Goal: Task Accomplishment & Management: Use online tool/utility

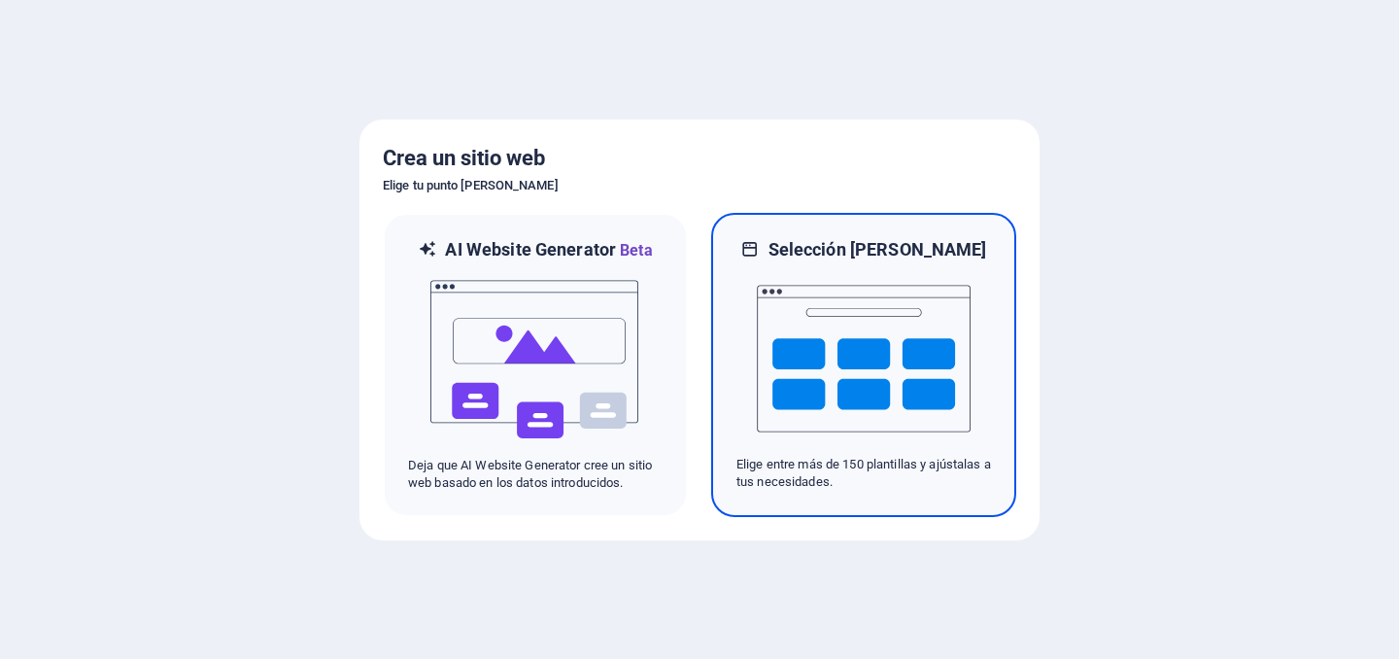
click at [854, 252] on h6 "Selección de plantillas" at bounding box center [877, 249] width 219 height 23
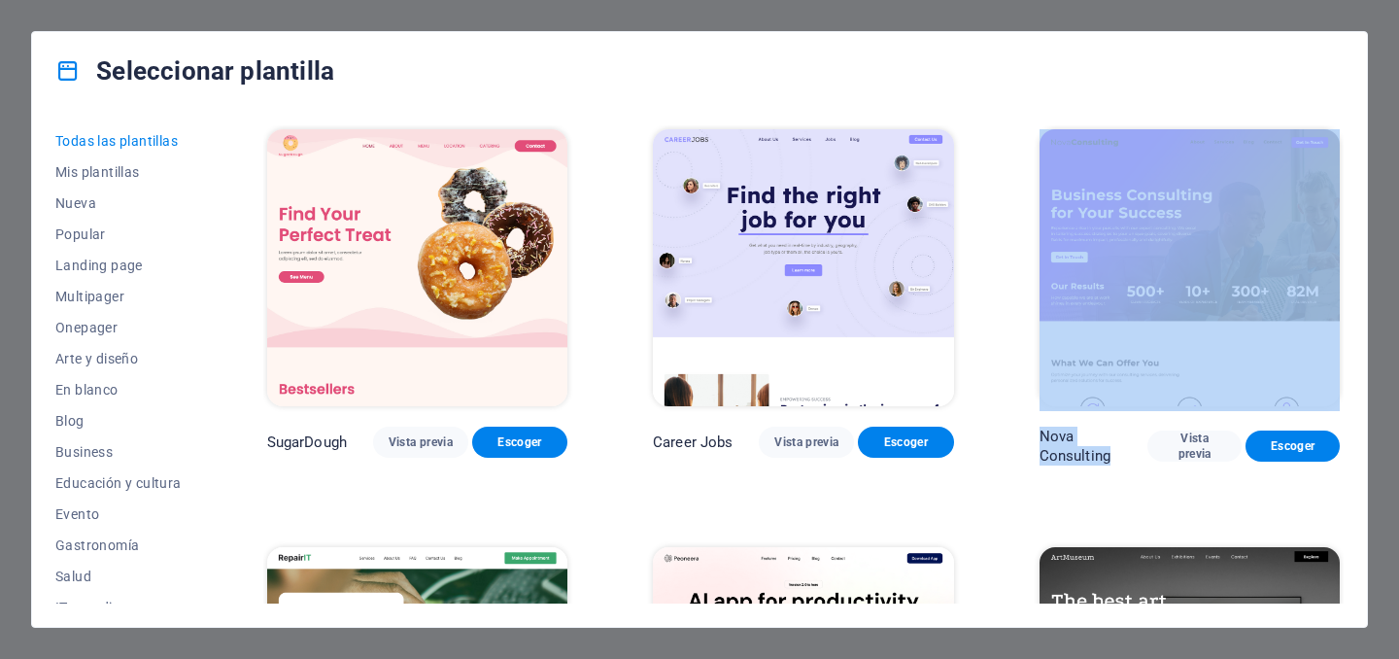
drag, startPoint x: 1119, startPoint y: 487, endPoint x: 1088, endPoint y: 362, distance: 128.2
click at [1271, 450] on span "Escoger" at bounding box center [1292, 446] width 63 height 16
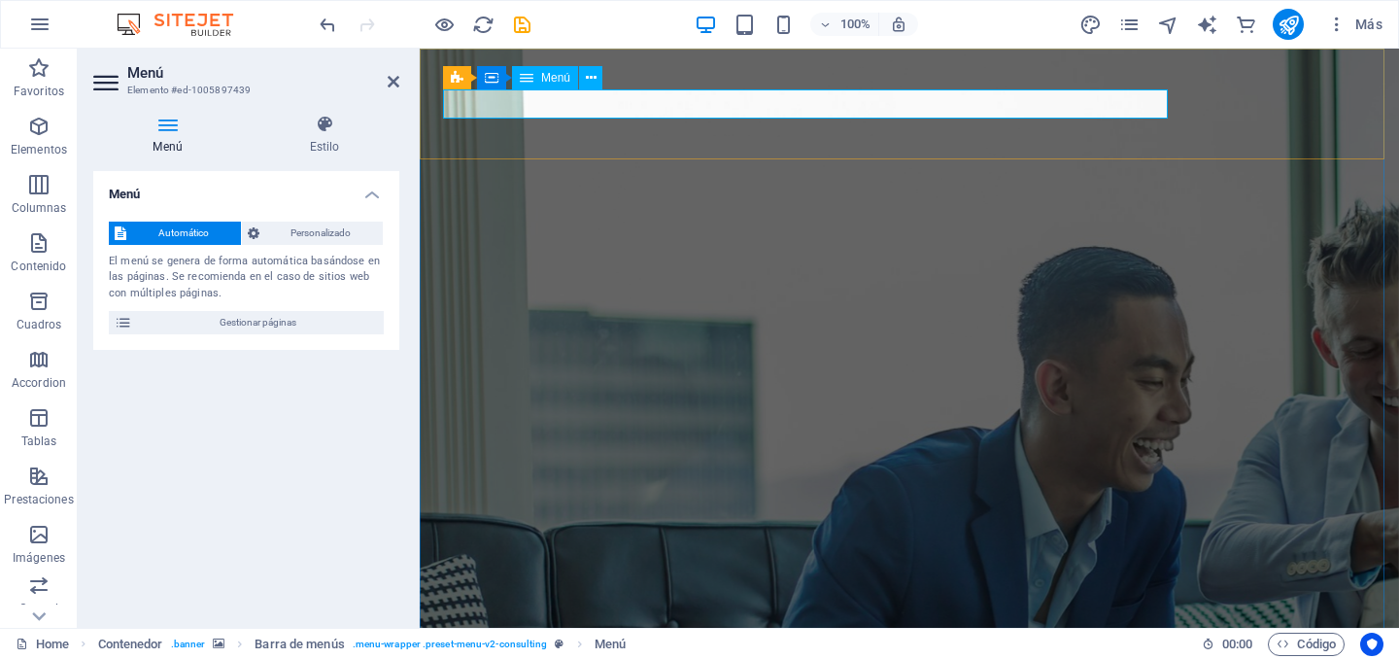
click at [327, 235] on span "Personalizado" at bounding box center [321, 232] width 113 height 23
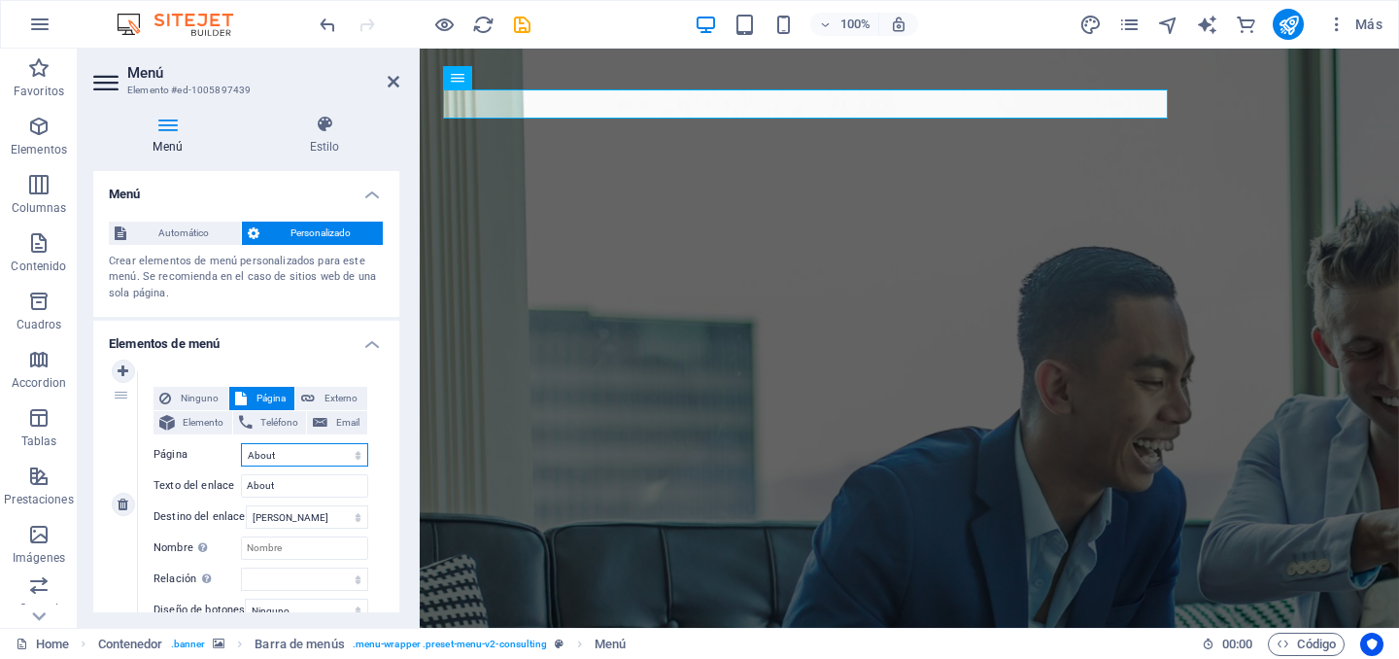
click at [353, 451] on select "Home About Services Blog Contact Legal Notice Privacy" at bounding box center [304, 454] width 127 height 23
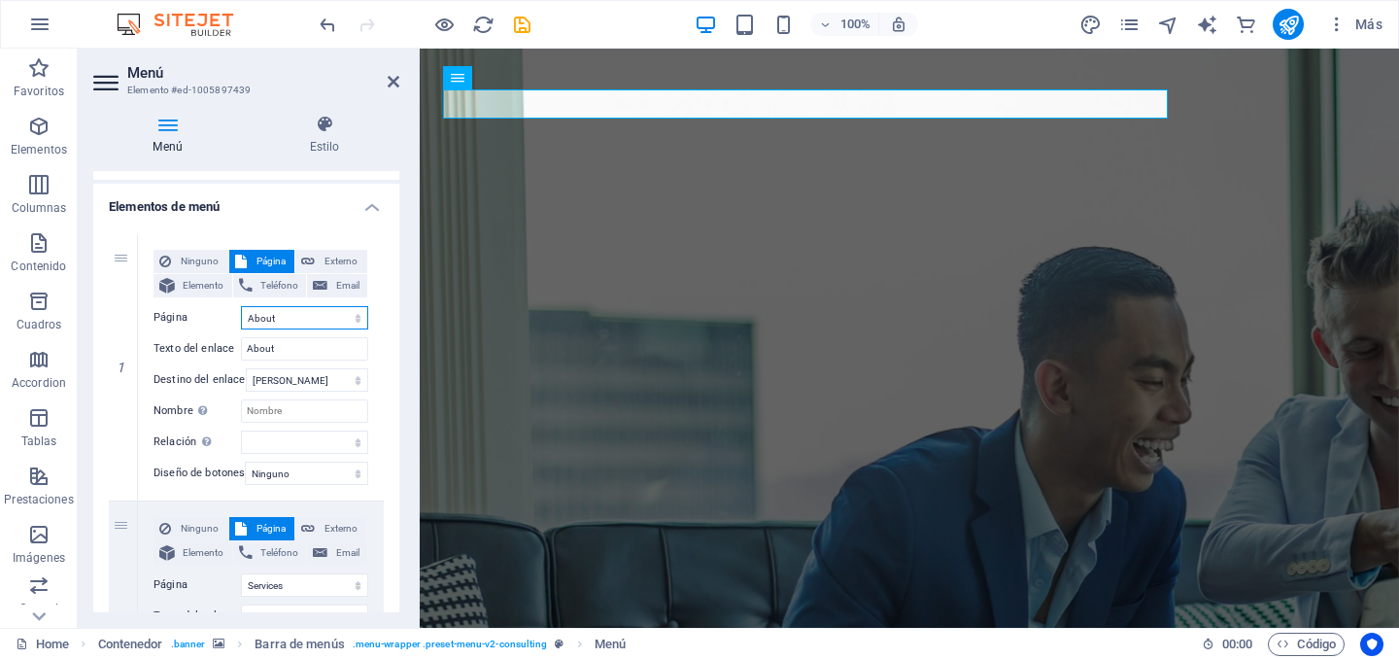
scroll to position [135, 0]
click at [122, 238] on icon at bounding box center [123, 236] width 11 height 14
select select
select select "1"
type input "About"
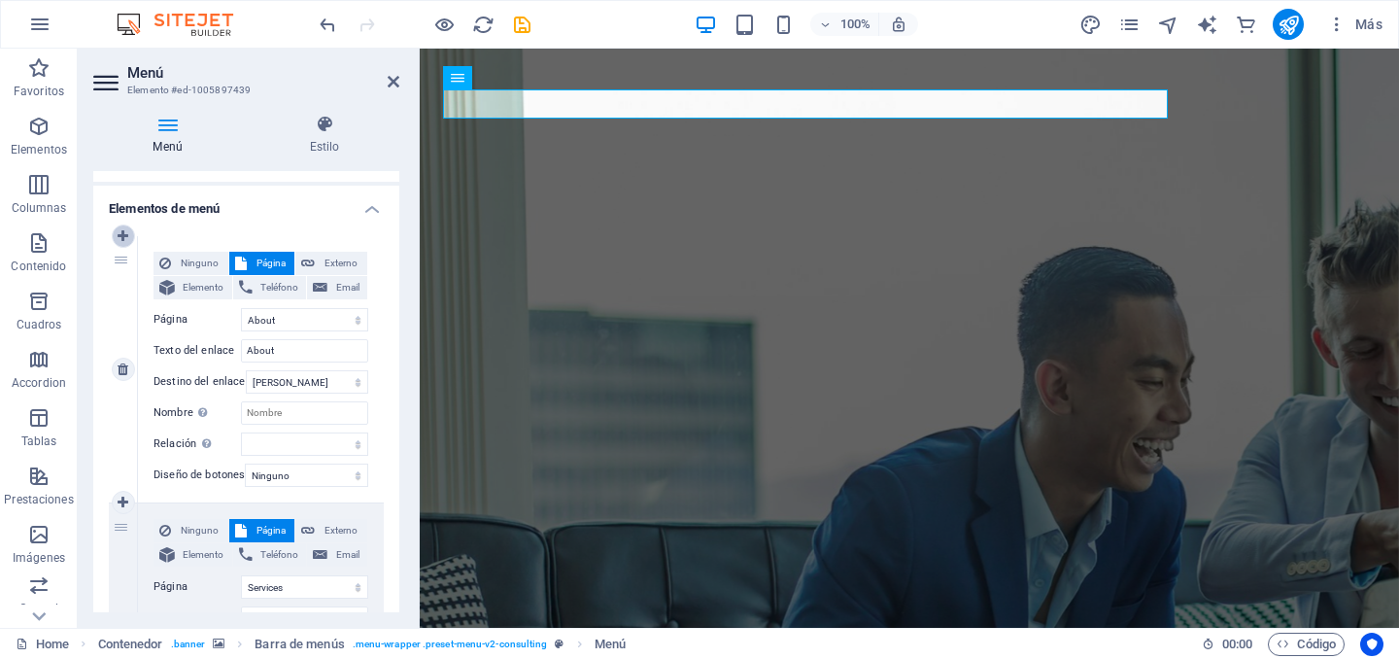
select select
select select "2"
type input "Services"
select select
select select "3"
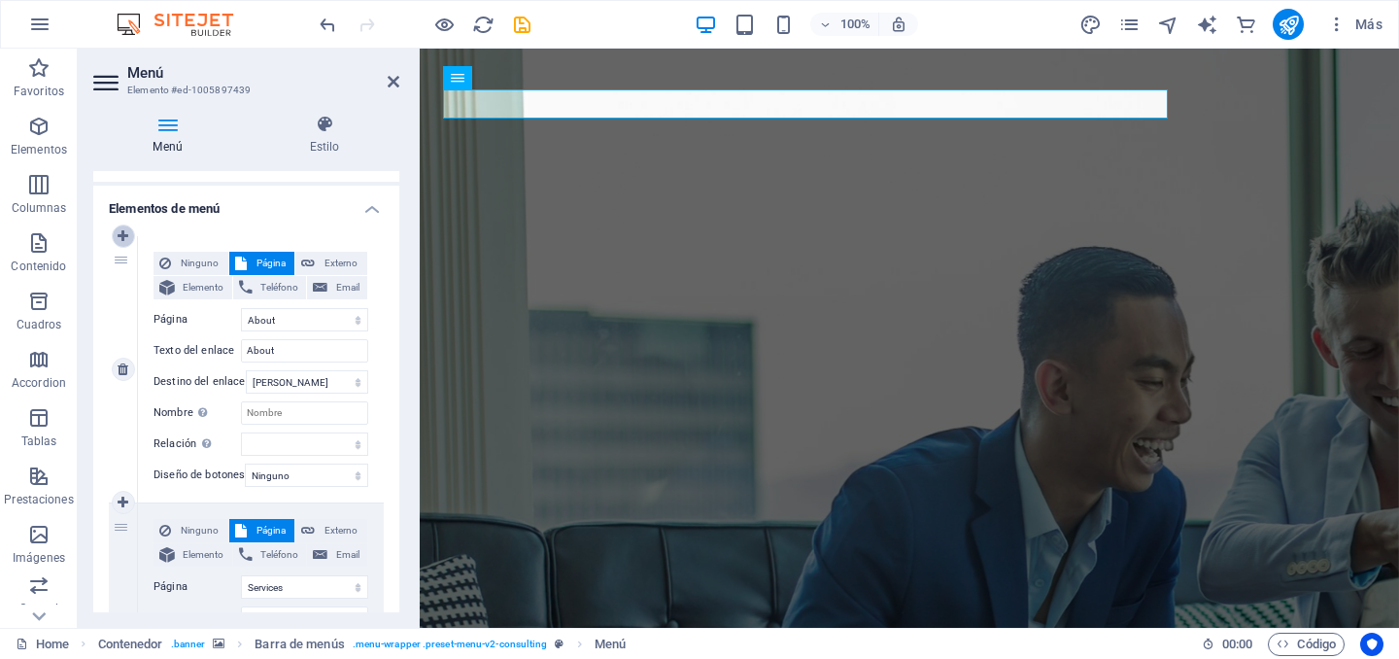
type input "Blog"
select select
select select "4"
select select
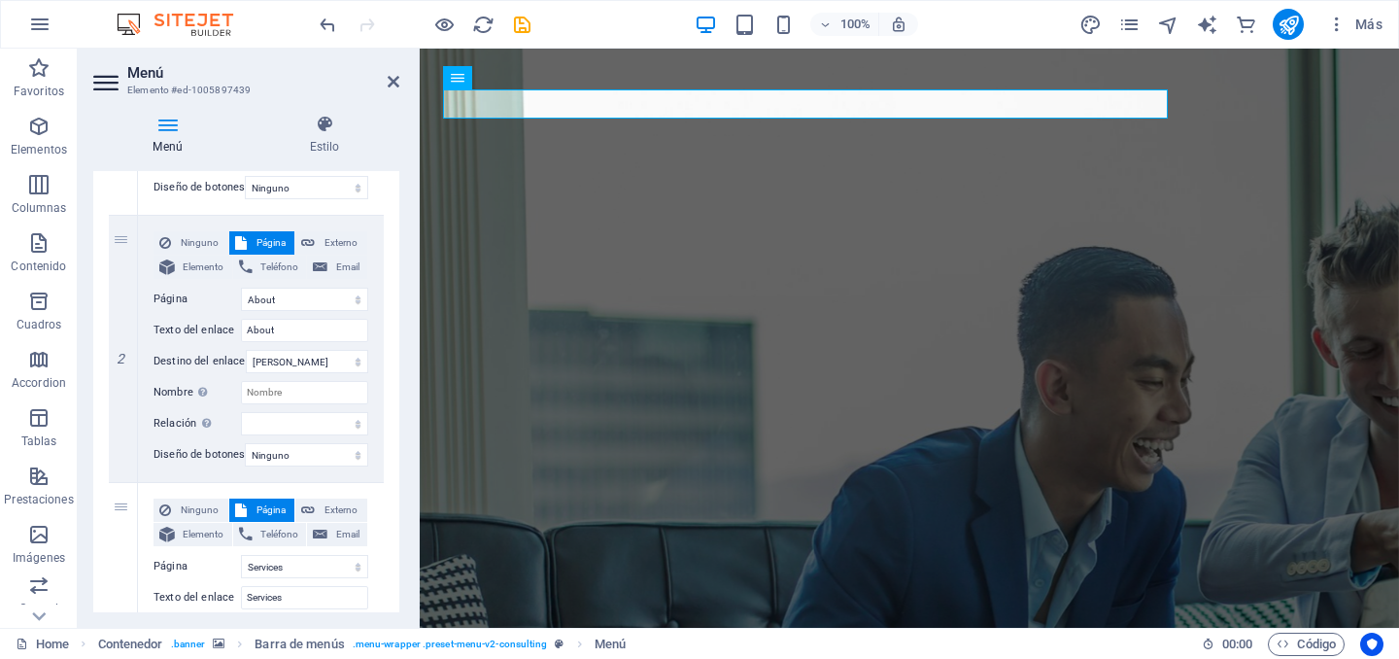
scroll to position [0, 0]
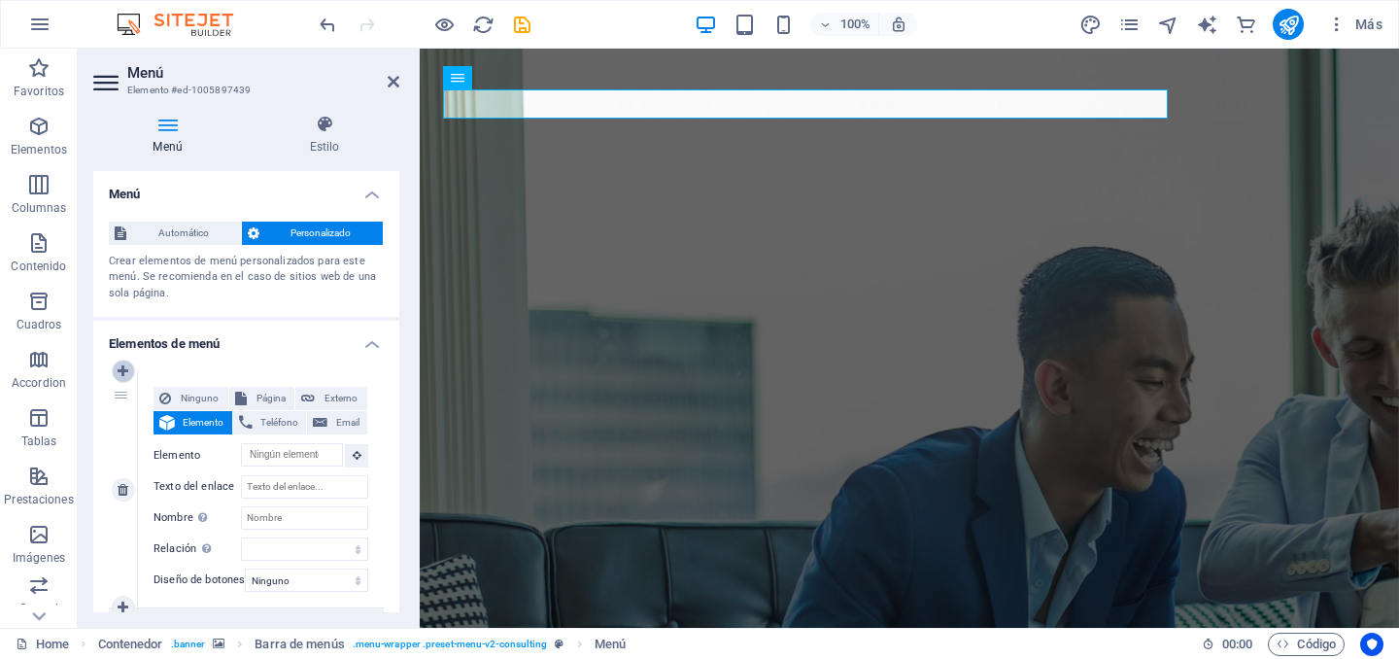
click at [125, 366] on icon at bounding box center [123, 371] width 11 height 14
select select
select select "1"
type input "About"
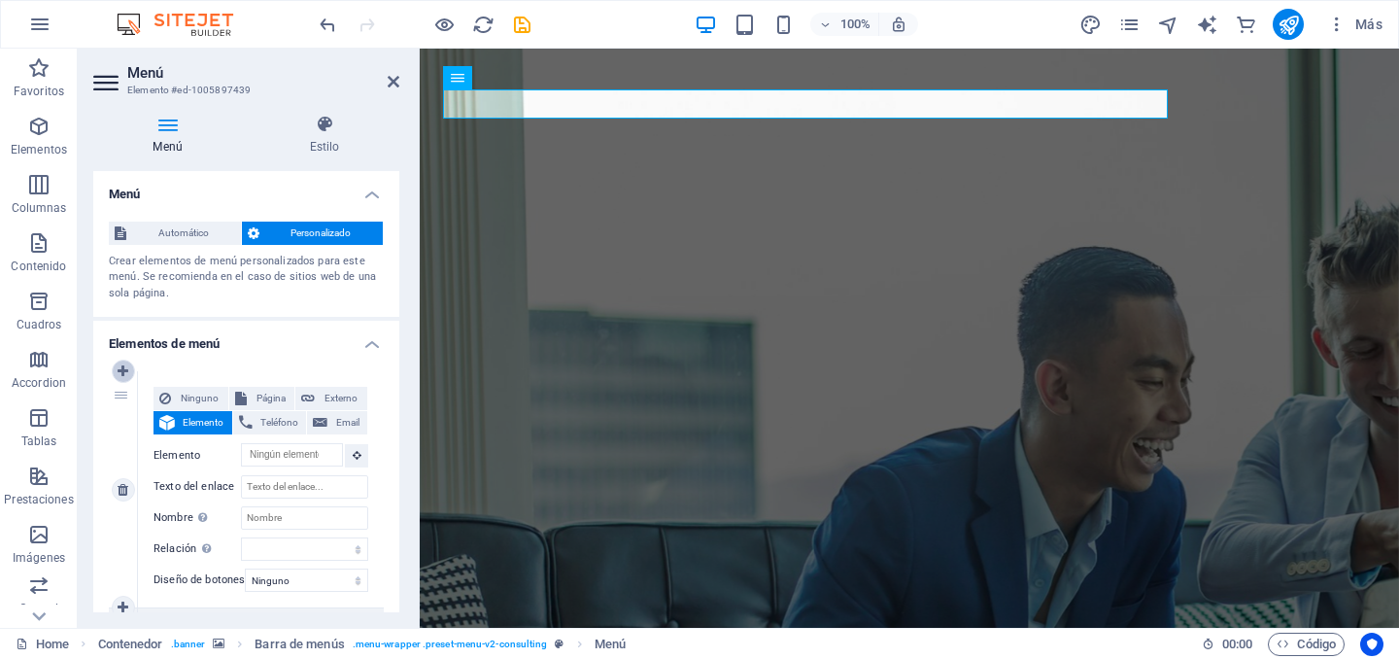
select select
select select "2"
type input "Services"
select select
select select "3"
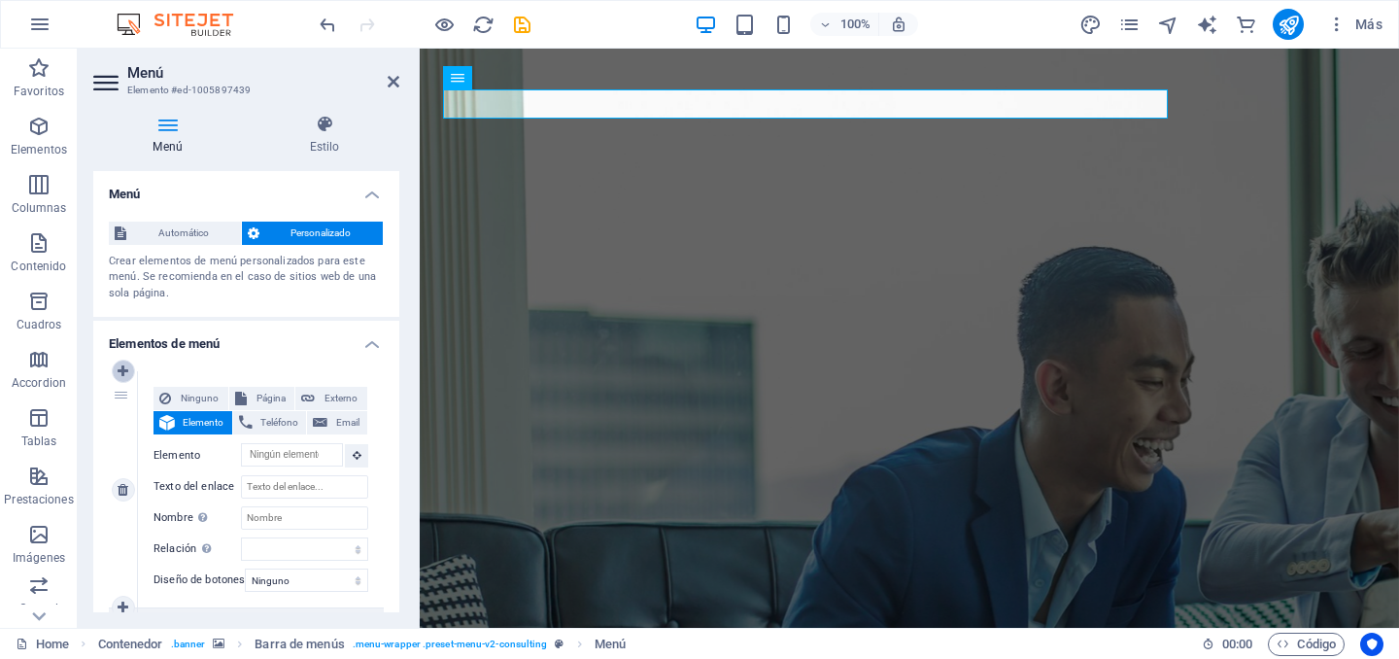
type input "Blog"
select select
select select "4"
select select
click at [320, 121] on icon at bounding box center [325, 124] width 150 height 19
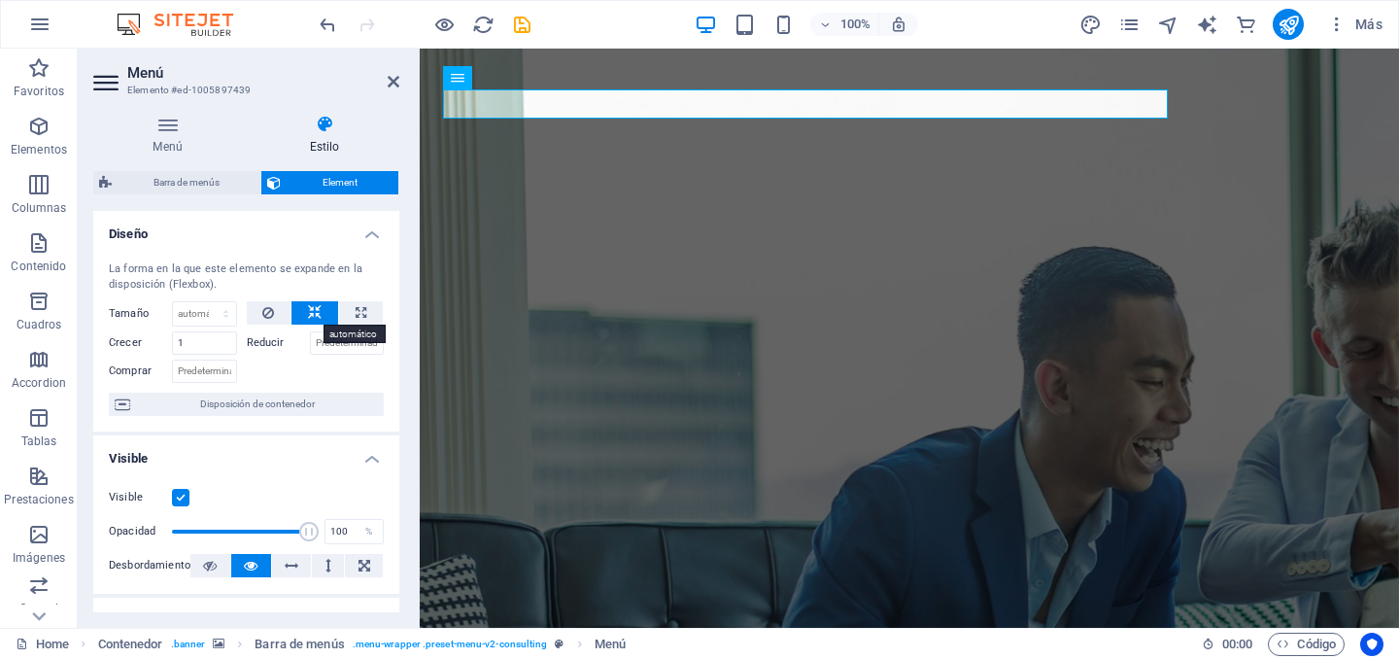
click at [320, 315] on button at bounding box center [314, 312] width 47 height 23
click at [272, 309] on icon at bounding box center [268, 312] width 12 height 23
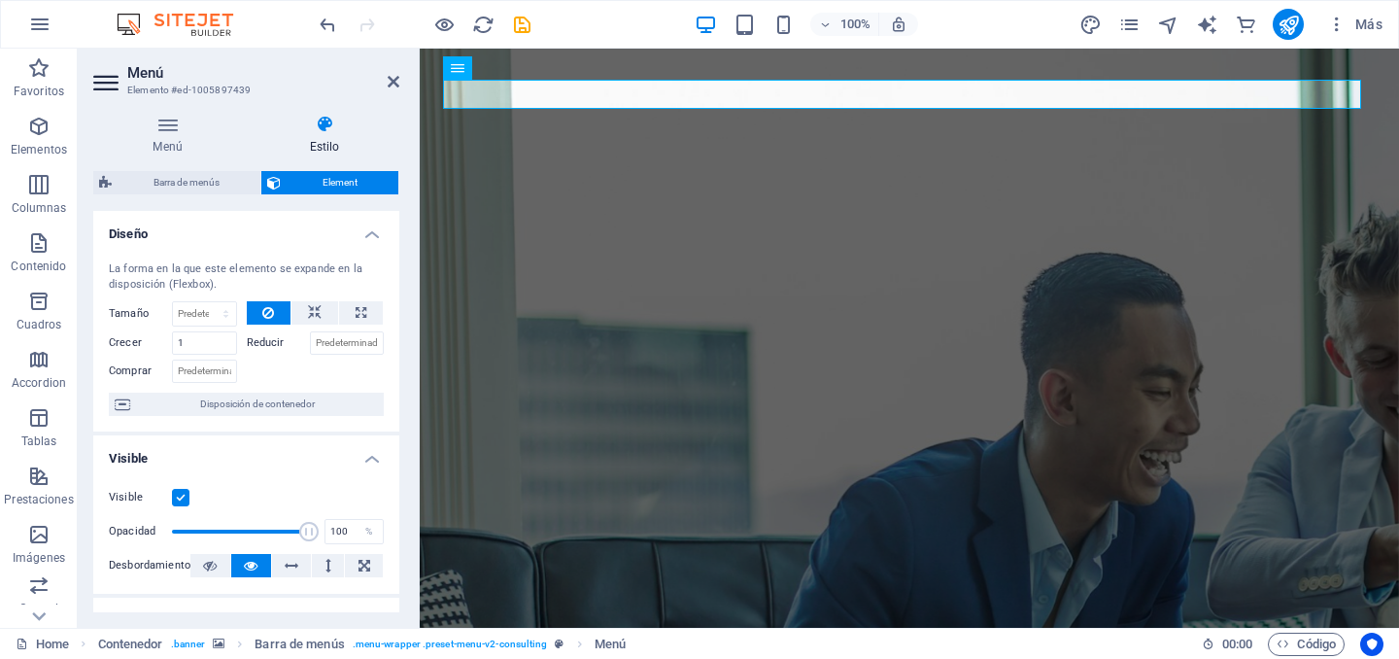
click at [272, 307] on button at bounding box center [269, 312] width 45 height 23
click at [29, 136] on icon "button" at bounding box center [38, 126] width 23 height 23
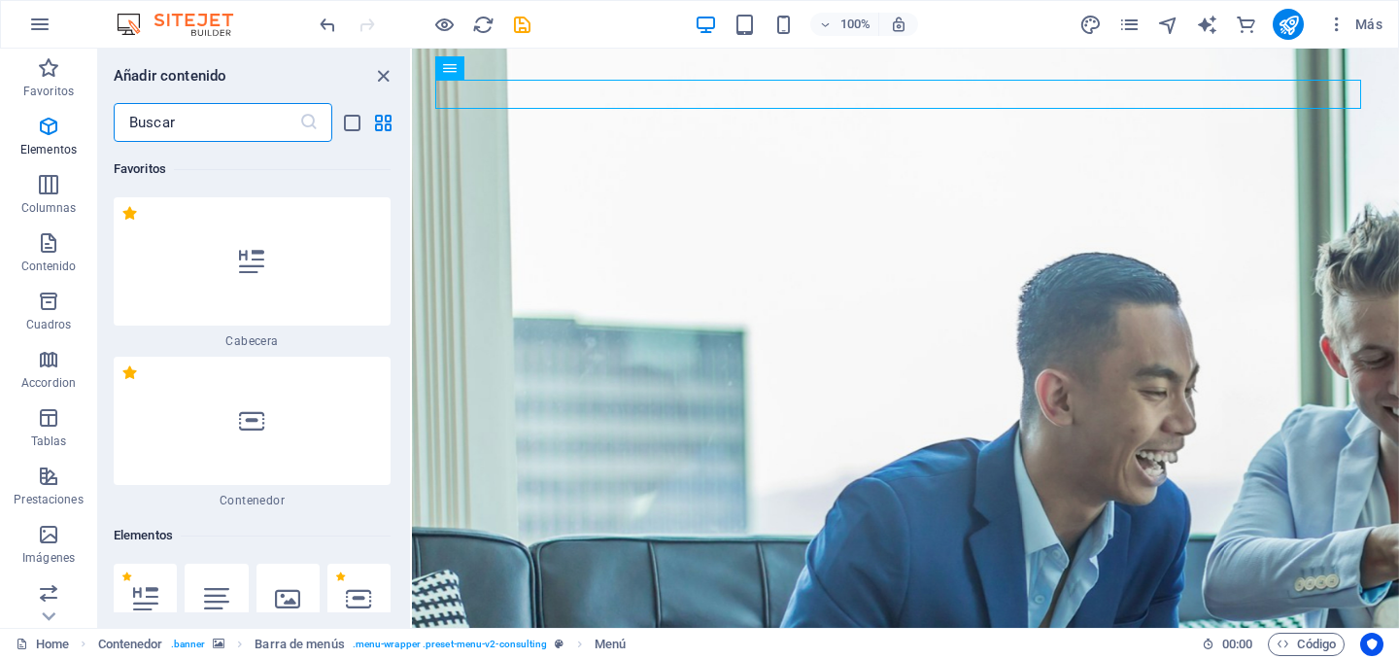
drag, startPoint x: 407, startPoint y: 152, endPoint x: 0, endPoint y: 49, distance: 419.8
click at [254, 270] on icon at bounding box center [251, 261] width 25 height 25
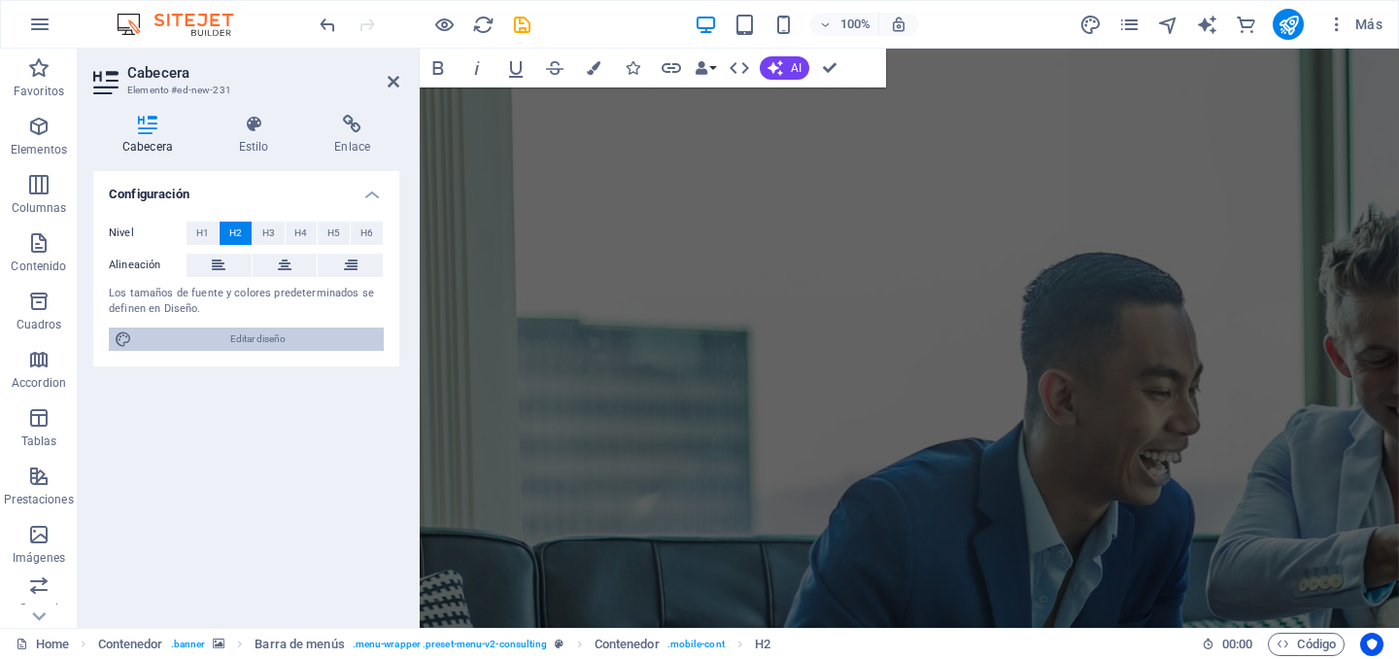
click at [229, 338] on span "Editar diseño" at bounding box center [258, 338] width 240 height 23
select select "700"
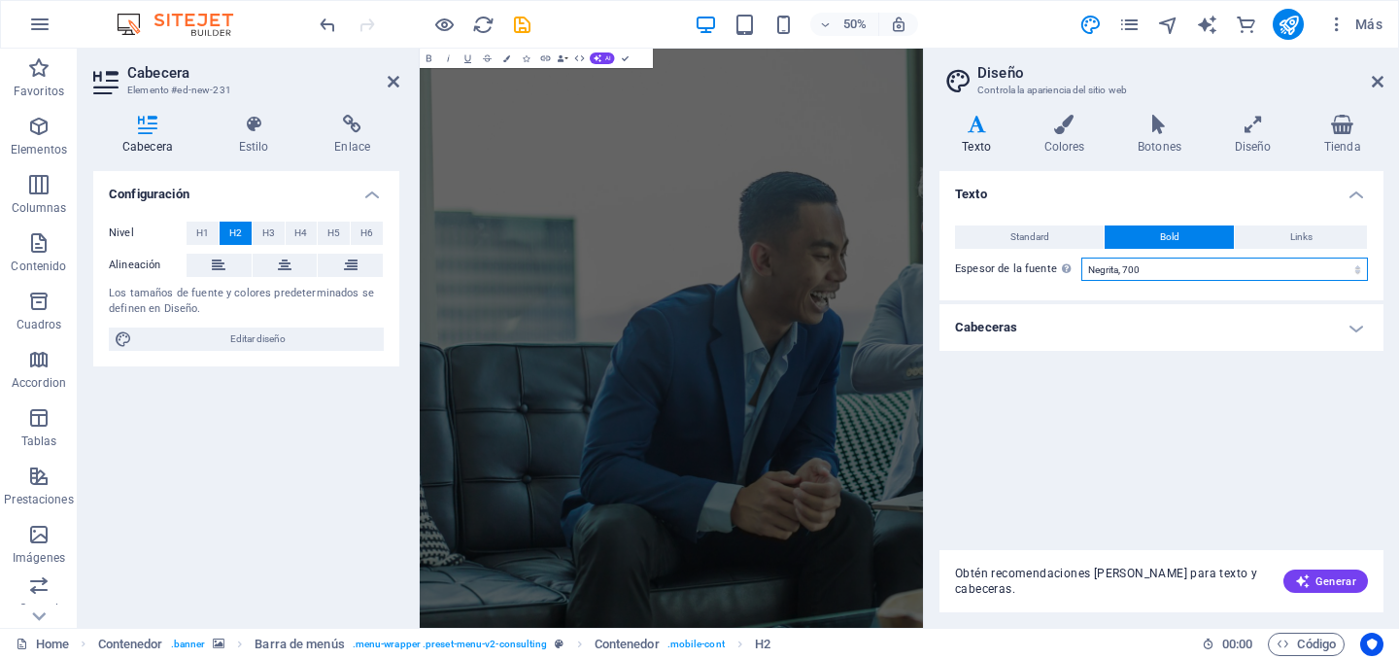
click at [1194, 268] on select "Fino, 100 Extra [PERSON_NAME], 200 [PERSON_NAME], 300 Normal, 400 Medio, 500 [D…" at bounding box center [1224, 268] width 287 height 23
click at [1013, 197] on h4 "Texto" at bounding box center [1161, 188] width 444 height 35
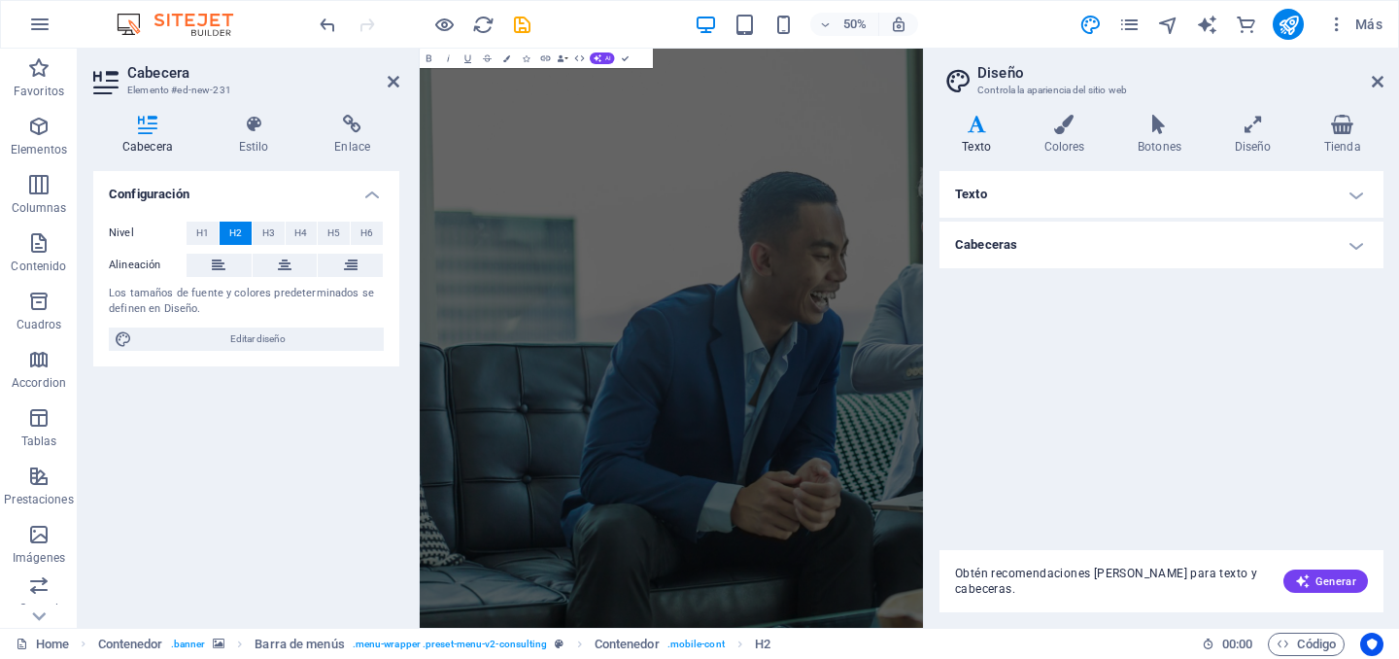
click at [1012, 197] on h4 "Texto" at bounding box center [1161, 194] width 444 height 47
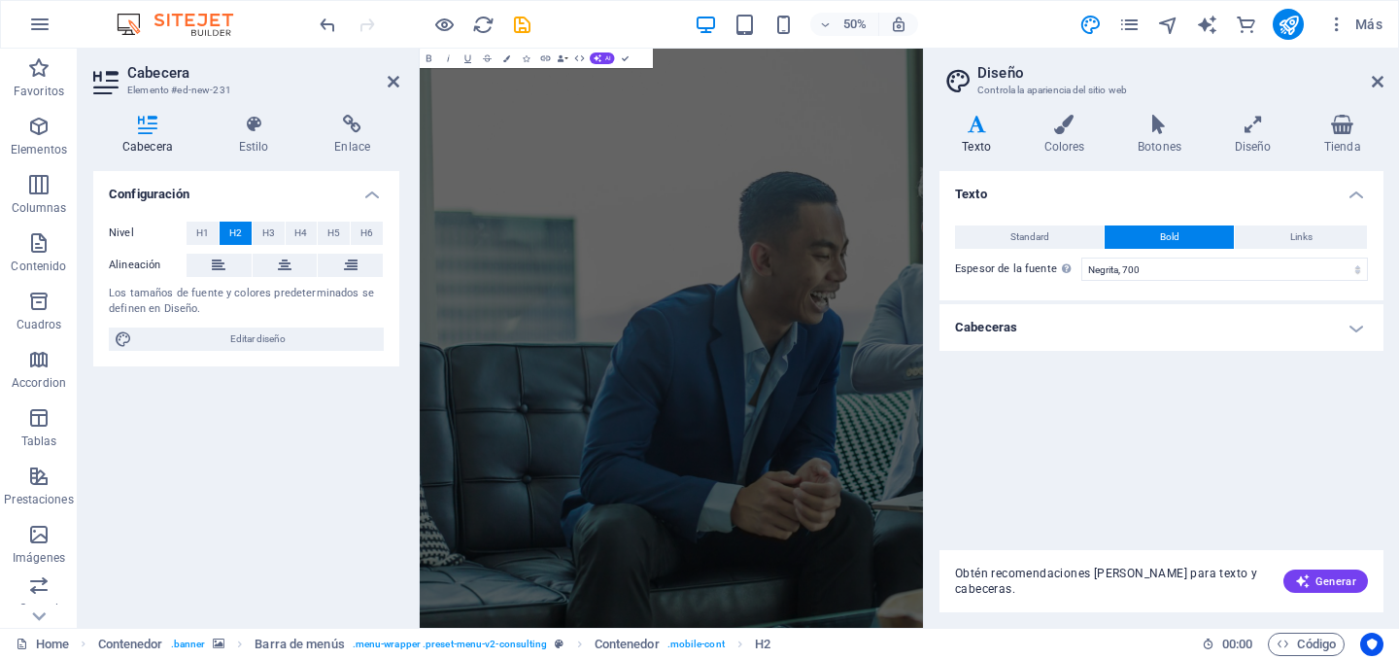
click at [1012, 197] on h4 "Texto" at bounding box center [1161, 188] width 444 height 35
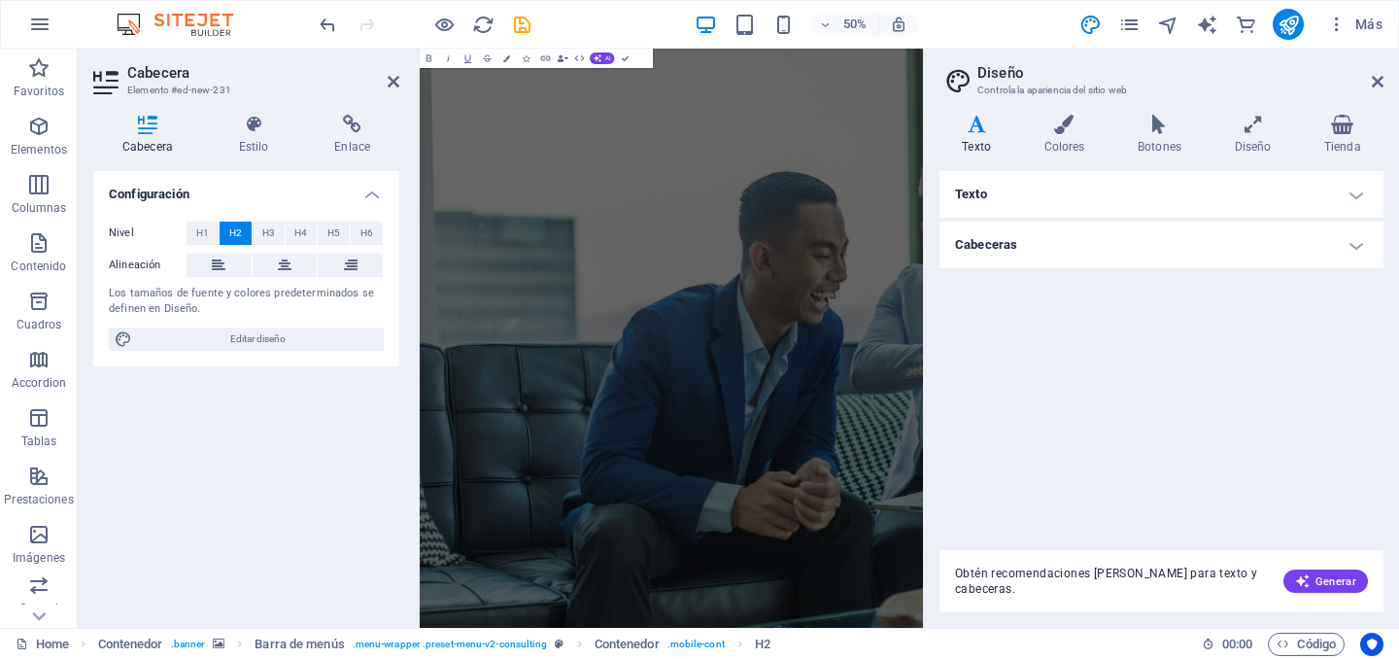
click at [1012, 197] on h4 "Texto" at bounding box center [1161, 194] width 444 height 47
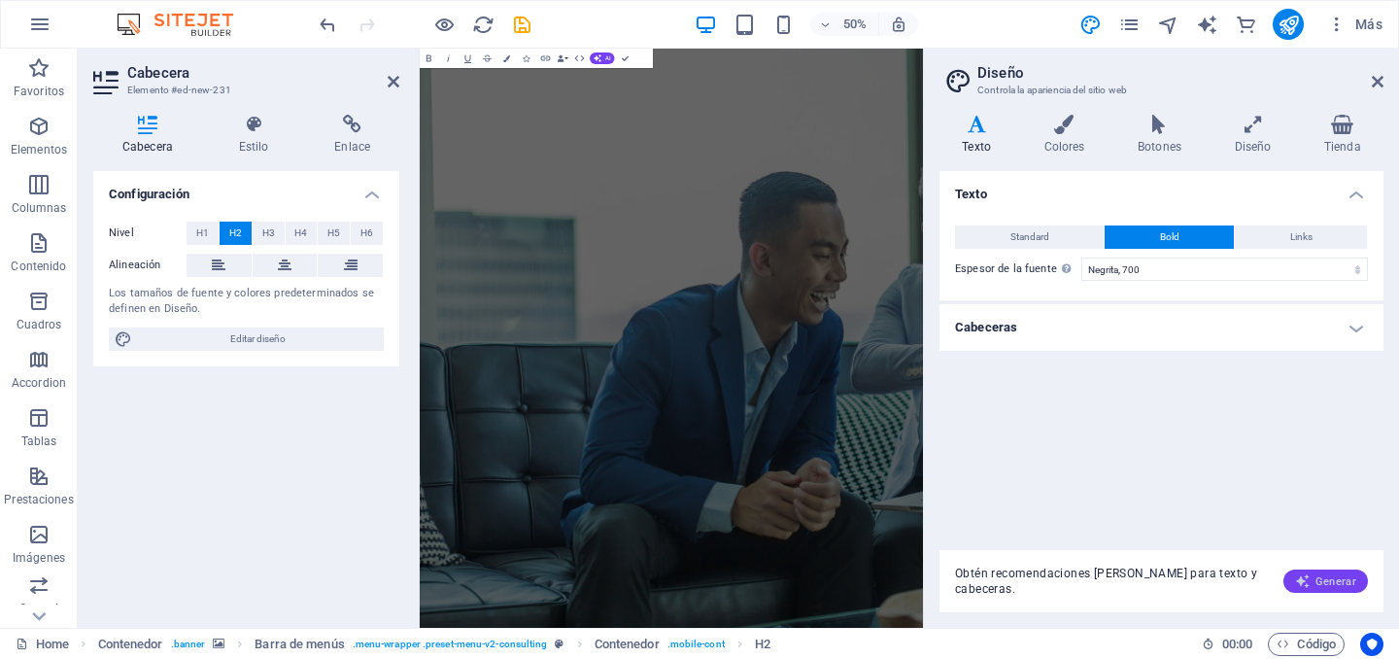
click at [1328, 586] on span "Generar" at bounding box center [1325, 581] width 61 height 16
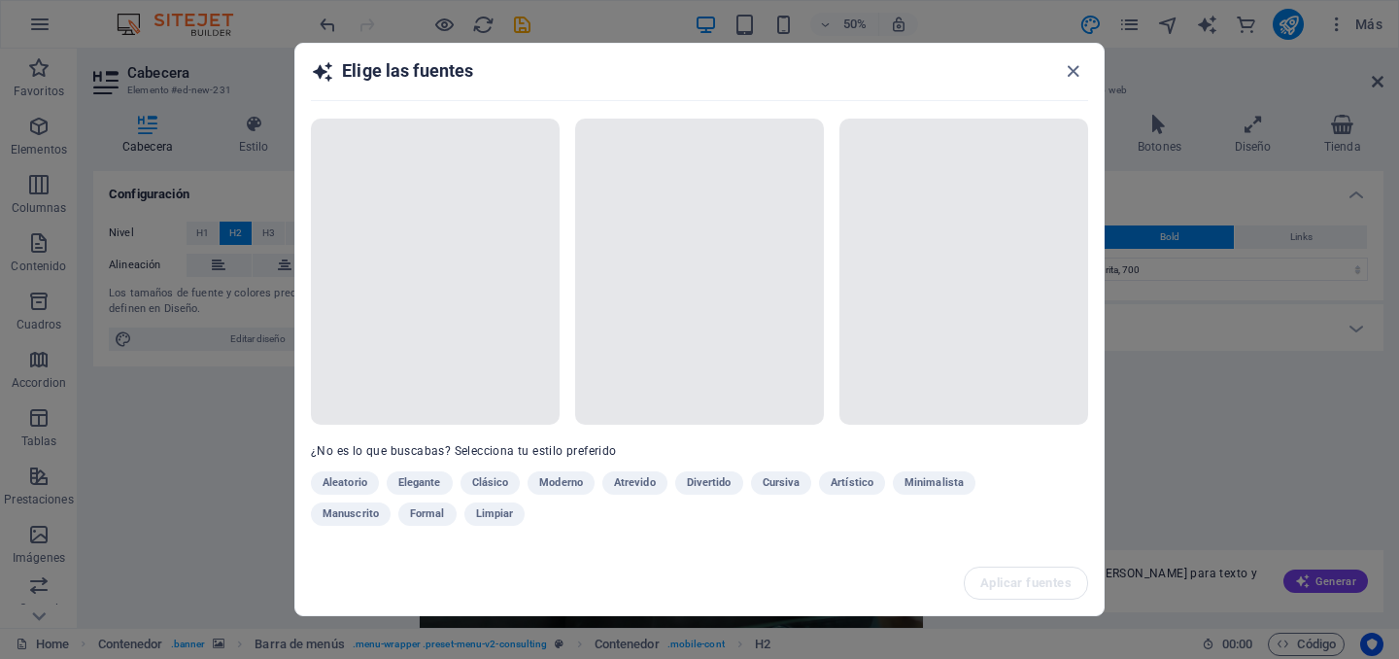
click at [438, 509] on div "Aleatorio Elegante Clásico Moderno Atrevido Divertido Cursiva Artístico Minimal…" at bounding box center [651, 502] width 680 height 62
click at [437, 516] on div "Aleatorio Elegante Clásico Moderno Atrevido Divertido Cursiva Artístico Minimal…" at bounding box center [651, 502] width 680 height 62
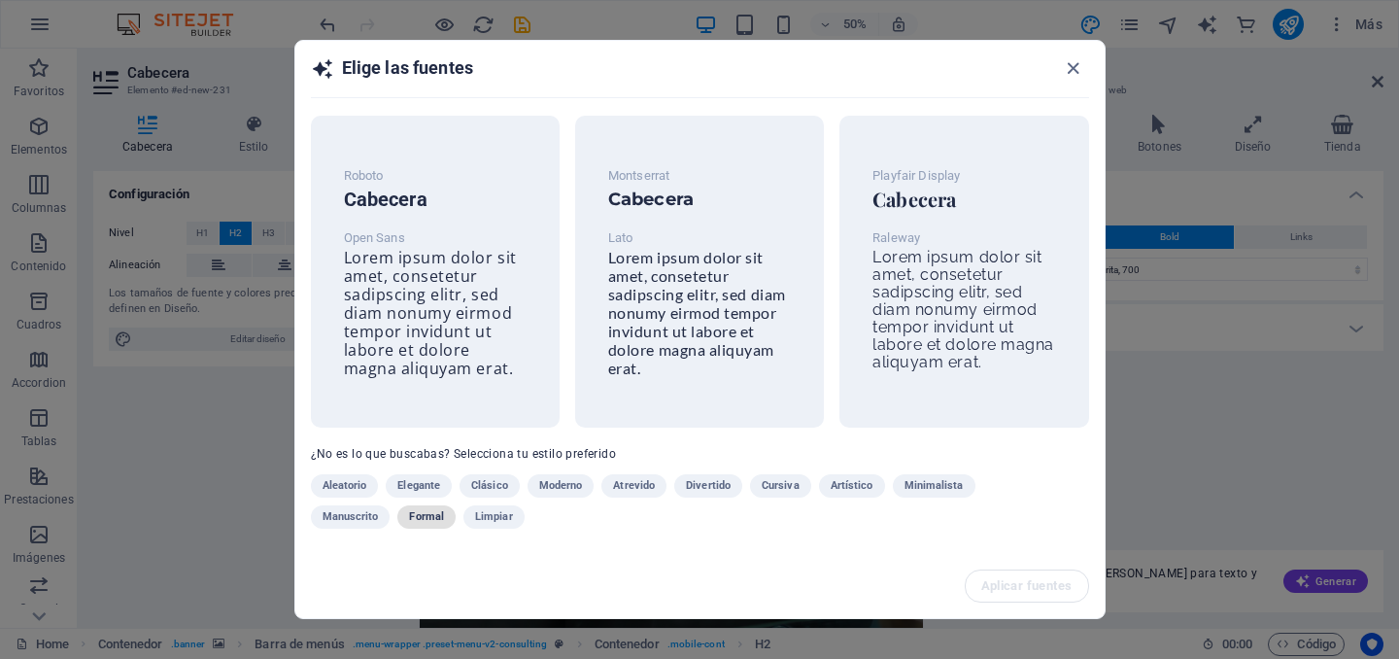
click at [424, 515] on span "Formal" at bounding box center [426, 516] width 35 height 23
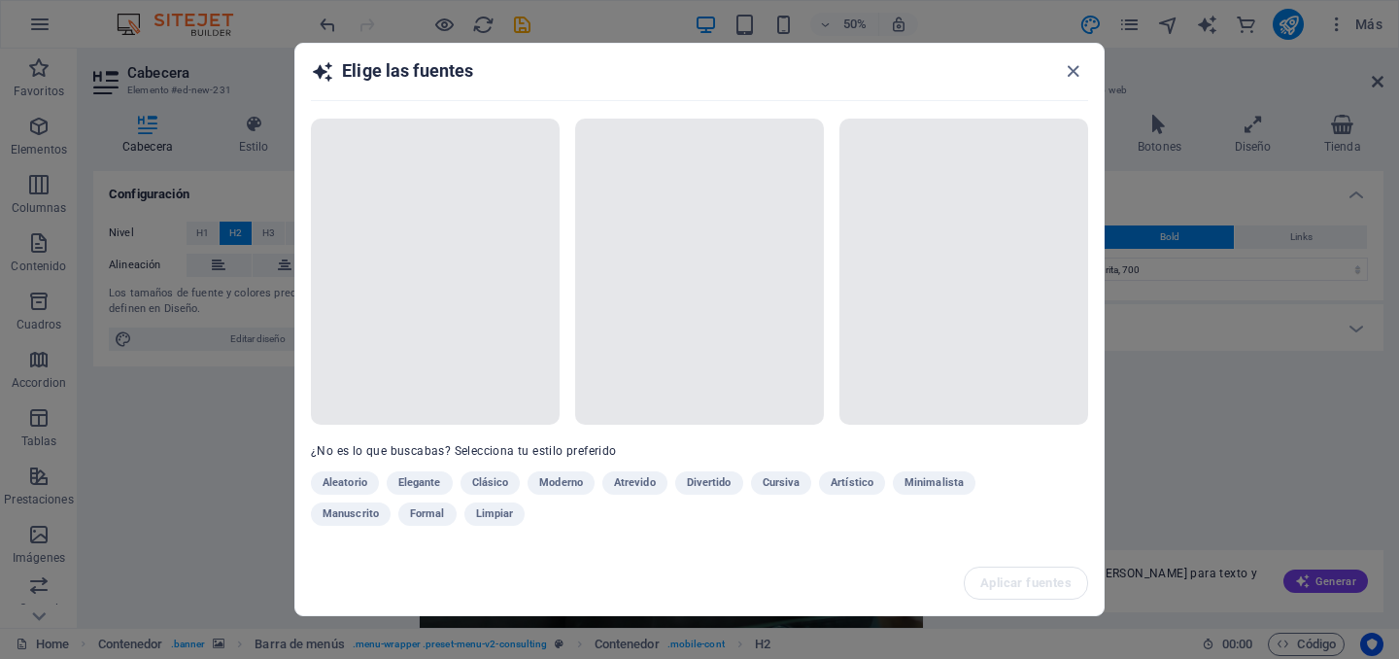
click at [502, 479] on div "Aleatorio Elegante Clásico Moderno Atrevido Divertido Cursiva Artístico Minimal…" at bounding box center [651, 502] width 680 height 62
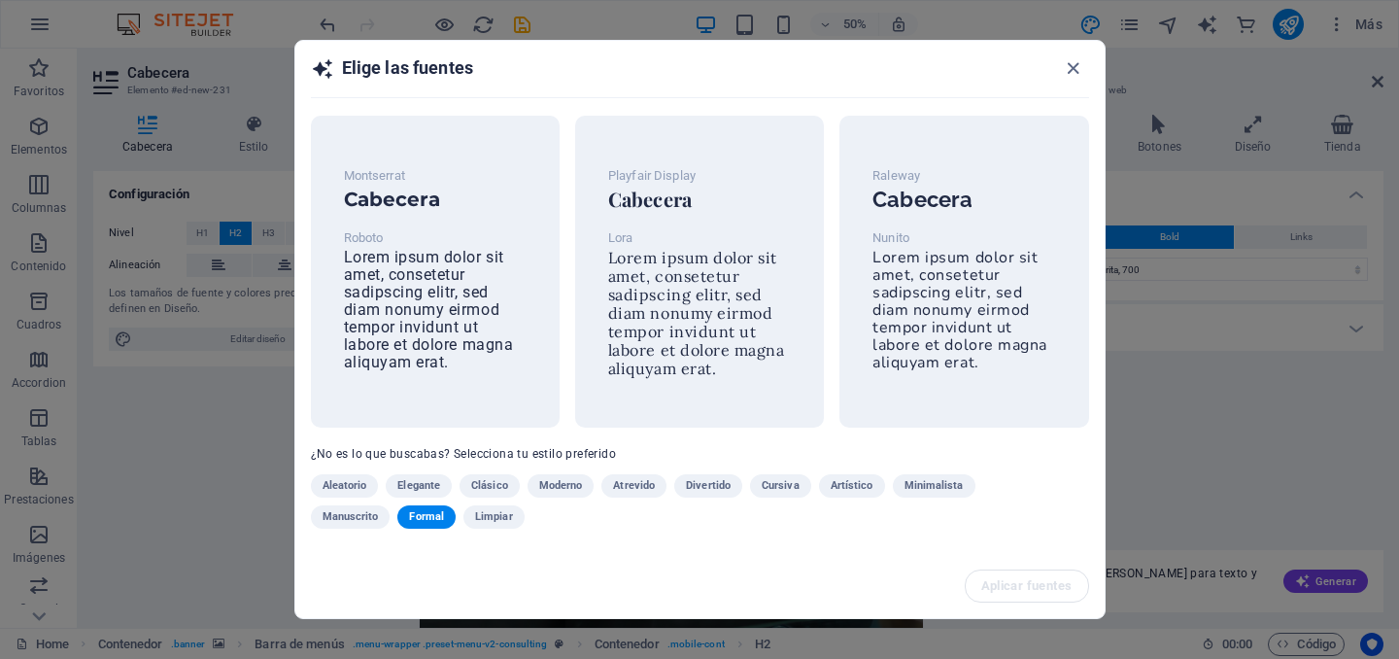
click at [502, 479] on span "Clásico" at bounding box center [489, 485] width 37 height 23
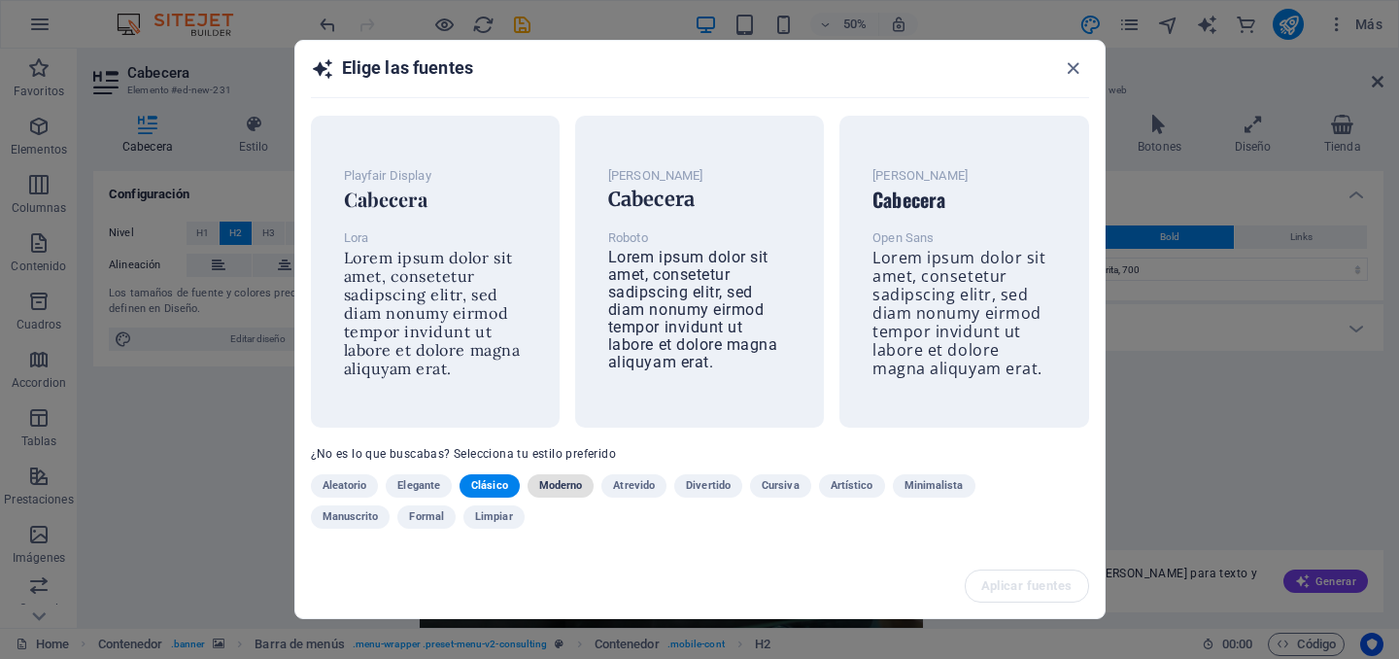
click at [548, 482] on span "Moderno" at bounding box center [561, 485] width 44 height 23
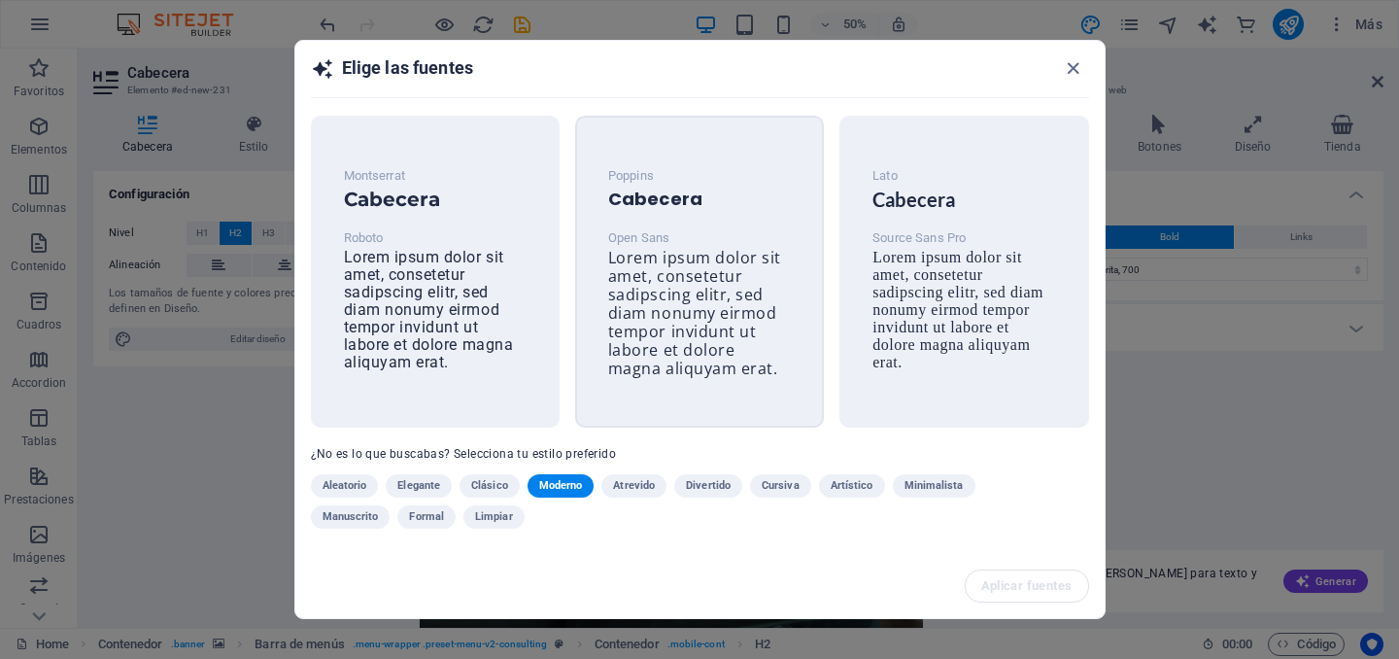
click at [680, 317] on span "Lorem ipsum dolor sit amet, consetetur sadipscing elitr, sed diam nonumy eirmod…" at bounding box center [694, 313] width 173 height 132
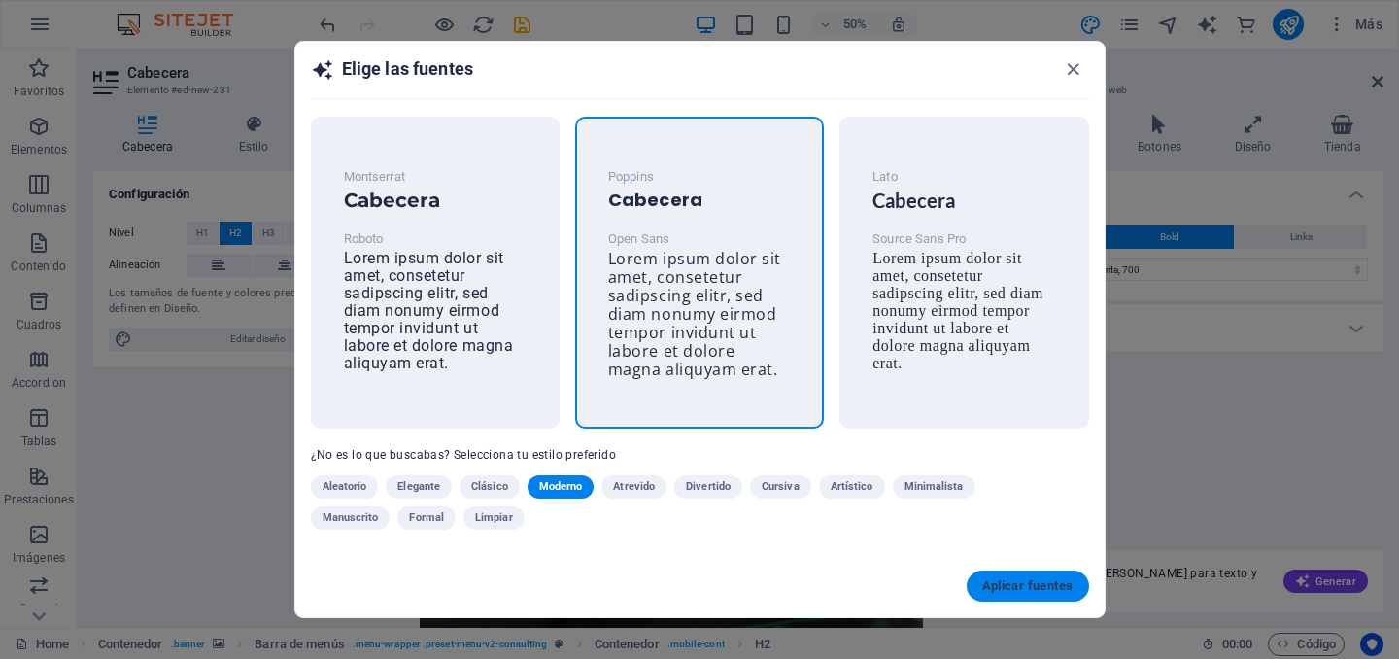
click at [1024, 590] on span "Aplicar fuentes" at bounding box center [1027, 586] width 91 height 16
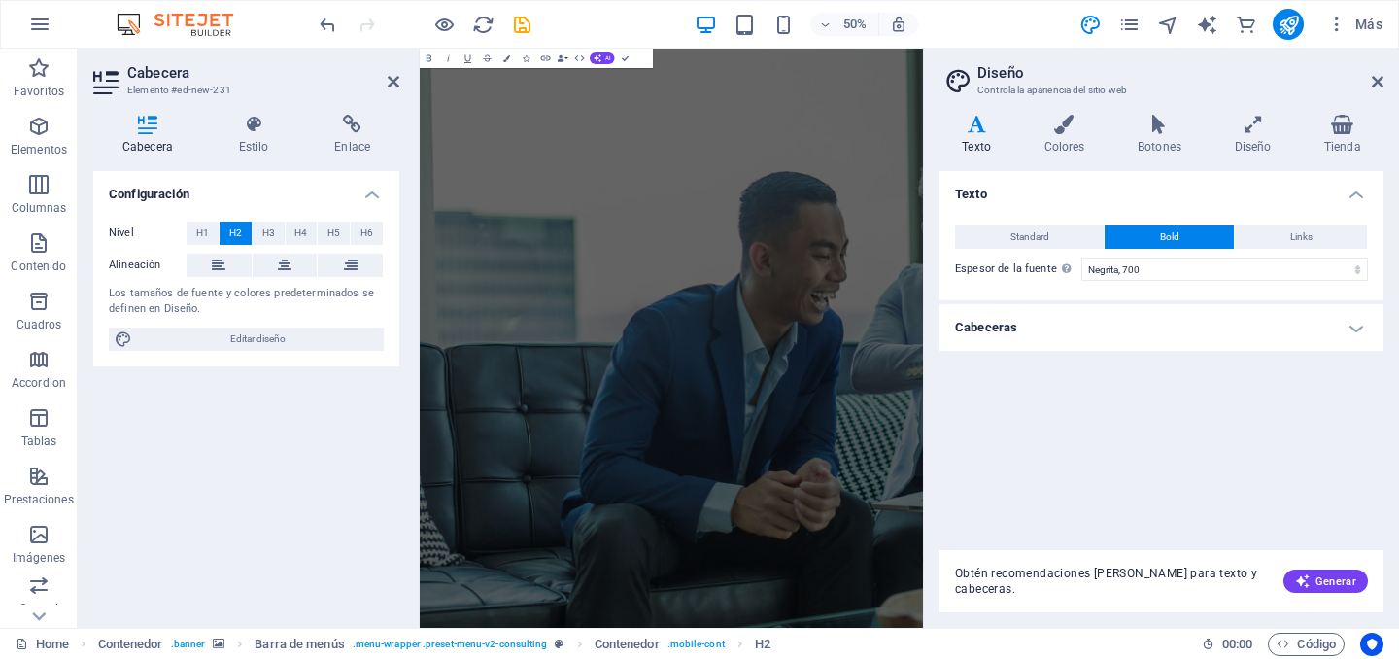
click at [986, 144] on h4 "Texto" at bounding box center [980, 135] width 82 height 41
click at [1344, 148] on h4 "Tienda" at bounding box center [1343, 135] width 82 height 41
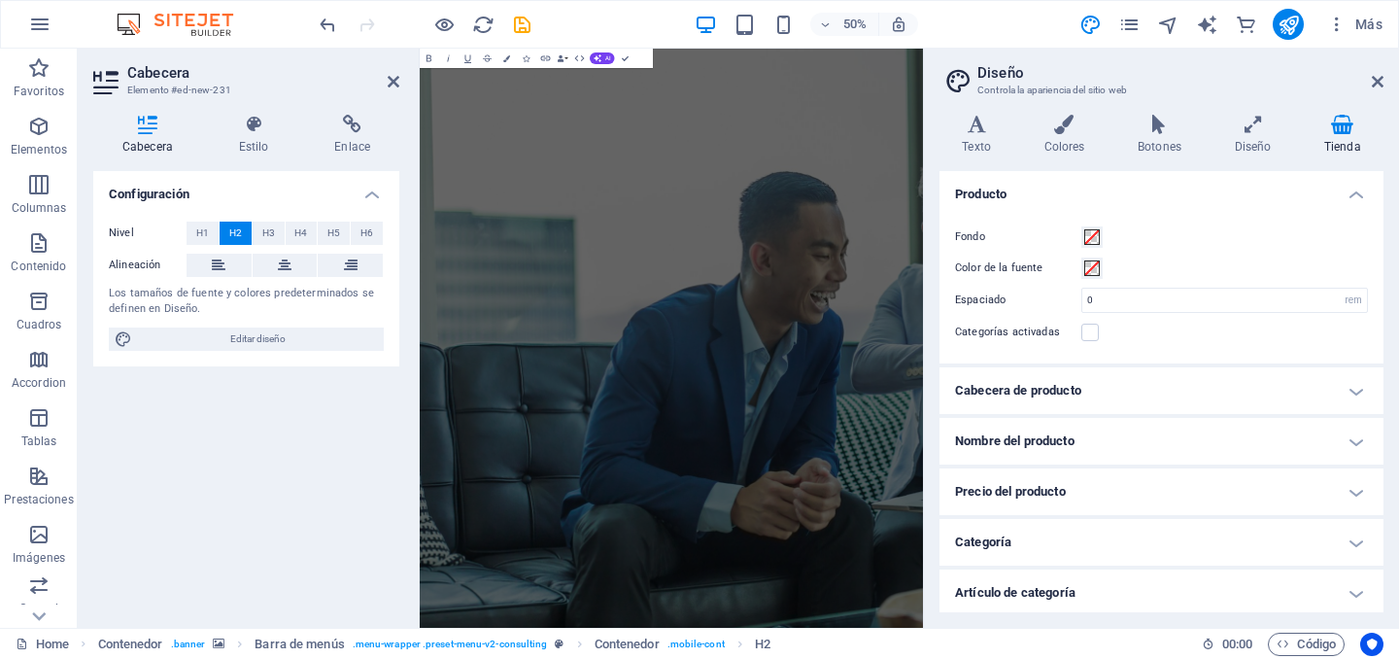
click at [160, 73] on h2 "Cabecera" at bounding box center [263, 72] width 272 height 17
click at [323, 25] on icon "undo" at bounding box center [328, 25] width 22 height 22
click at [365, 21] on icon "redo" at bounding box center [367, 25] width 22 height 22
click at [429, 58] on icon "button" at bounding box center [430, 58] width 12 height 12
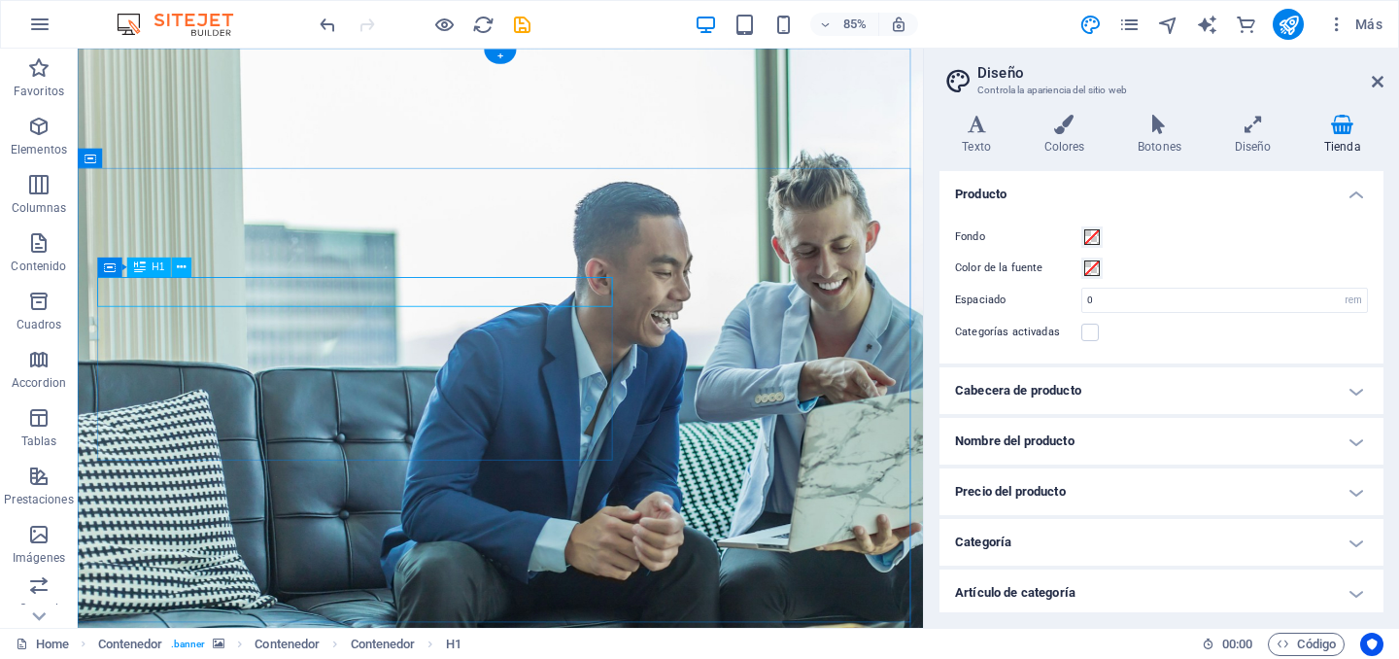
click at [186, 269] on icon at bounding box center [190, 266] width 9 height 17
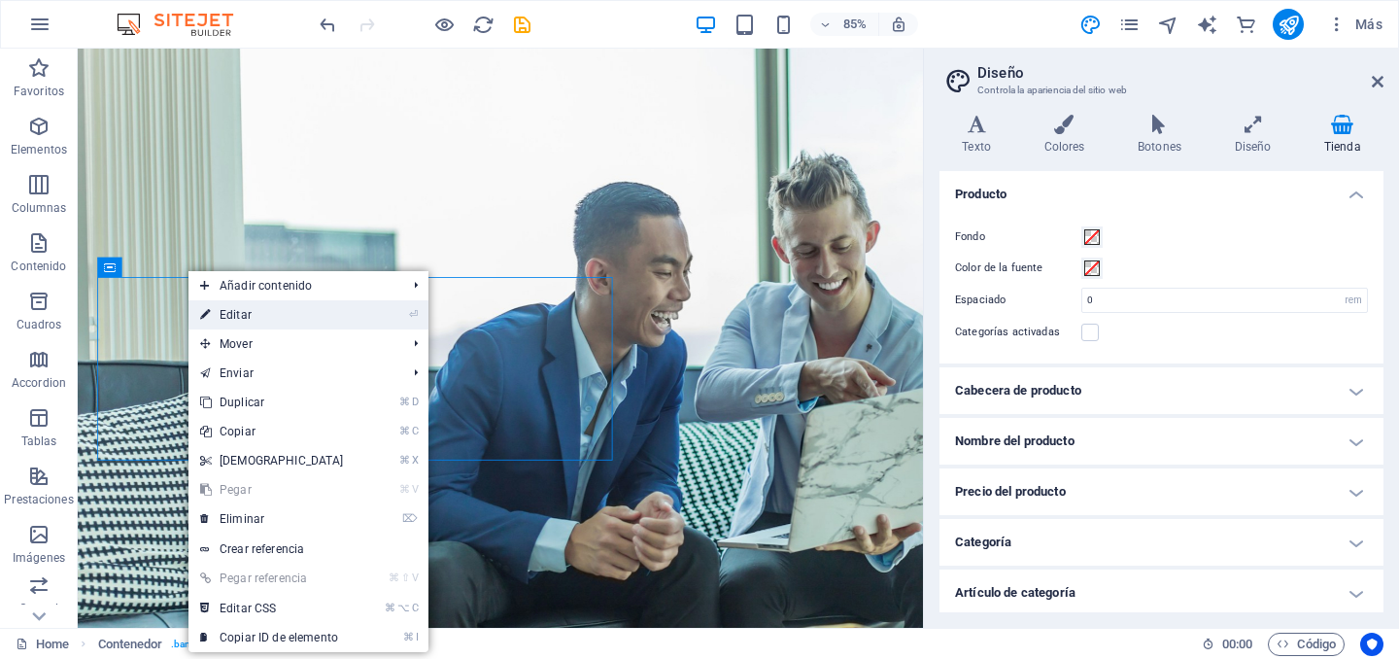
click at [215, 309] on link "⏎ Editar" at bounding box center [271, 314] width 167 height 29
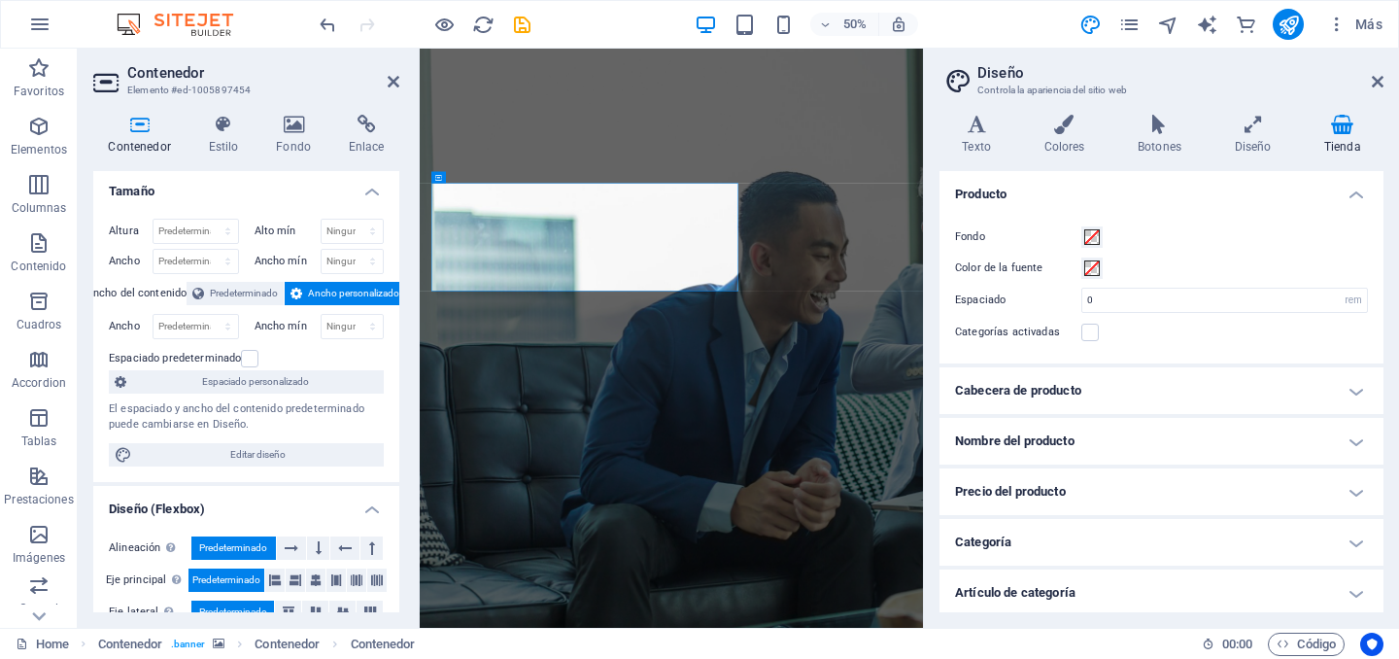
scroll to position [4, 0]
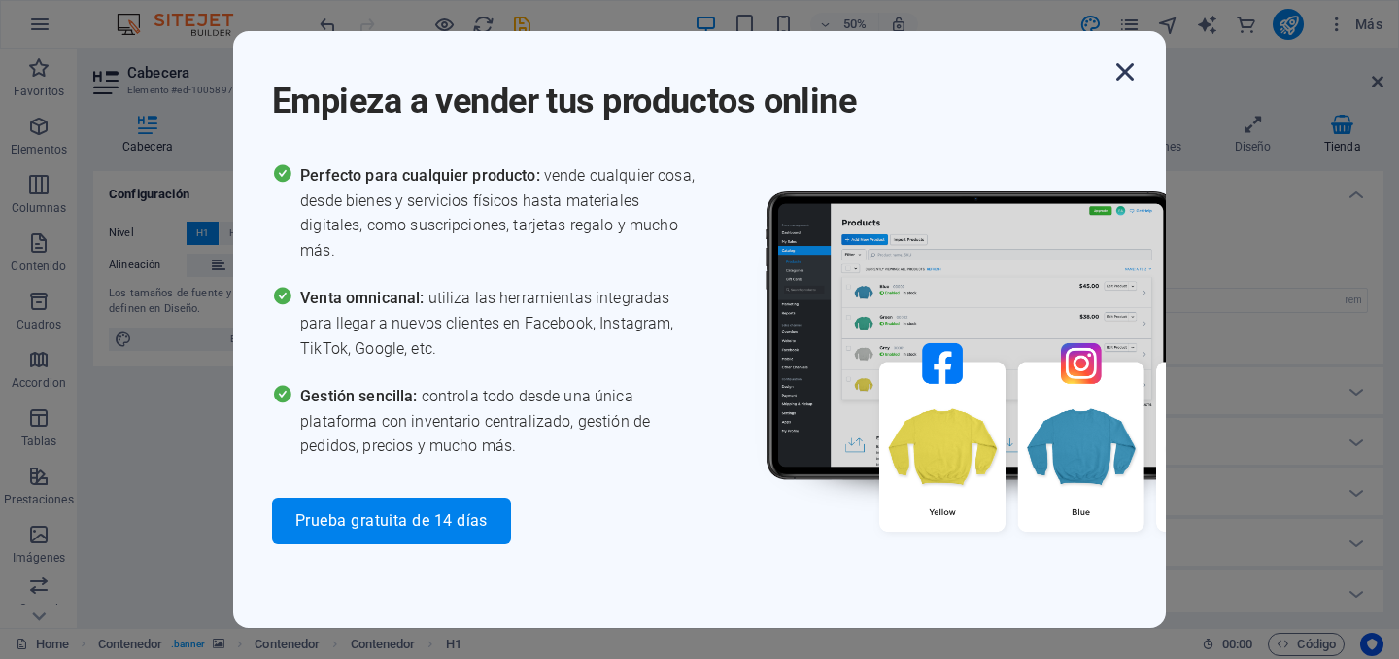
click at [1128, 67] on icon "button" at bounding box center [1124, 71] width 35 height 35
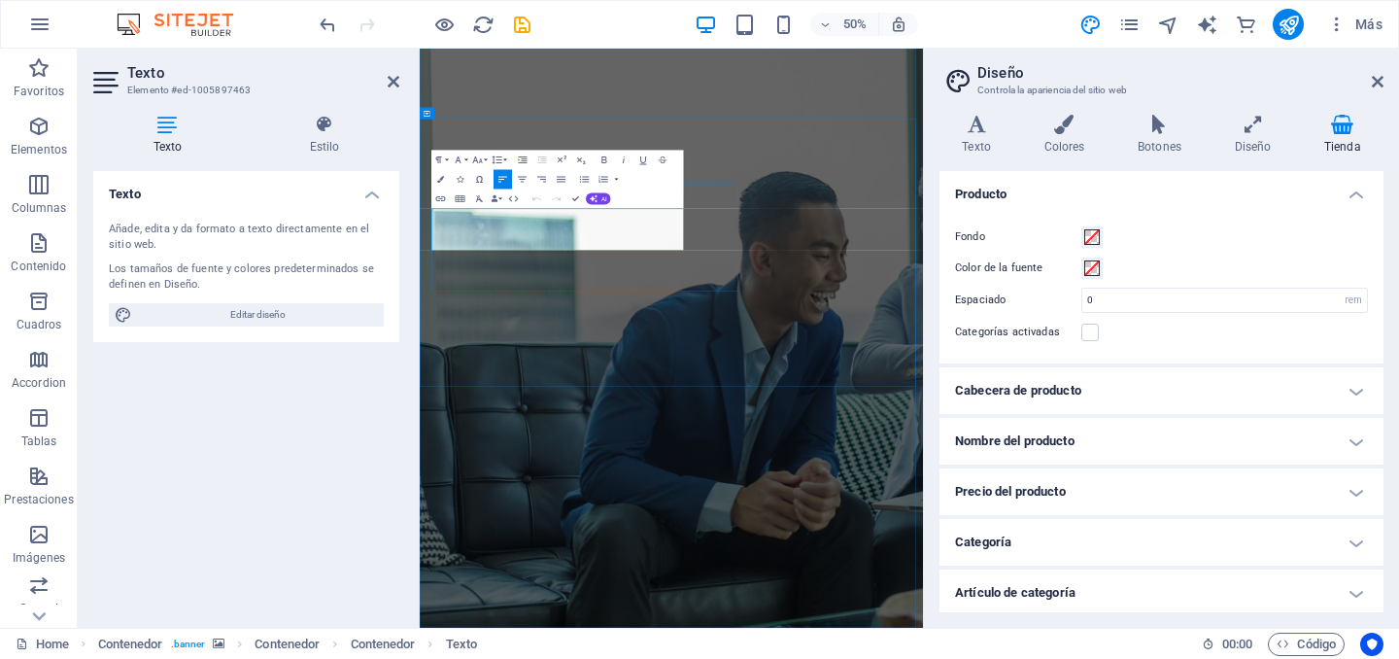
drag, startPoint x: 926, startPoint y: 435, endPoint x: 418, endPoint y: 383, distance: 510.7
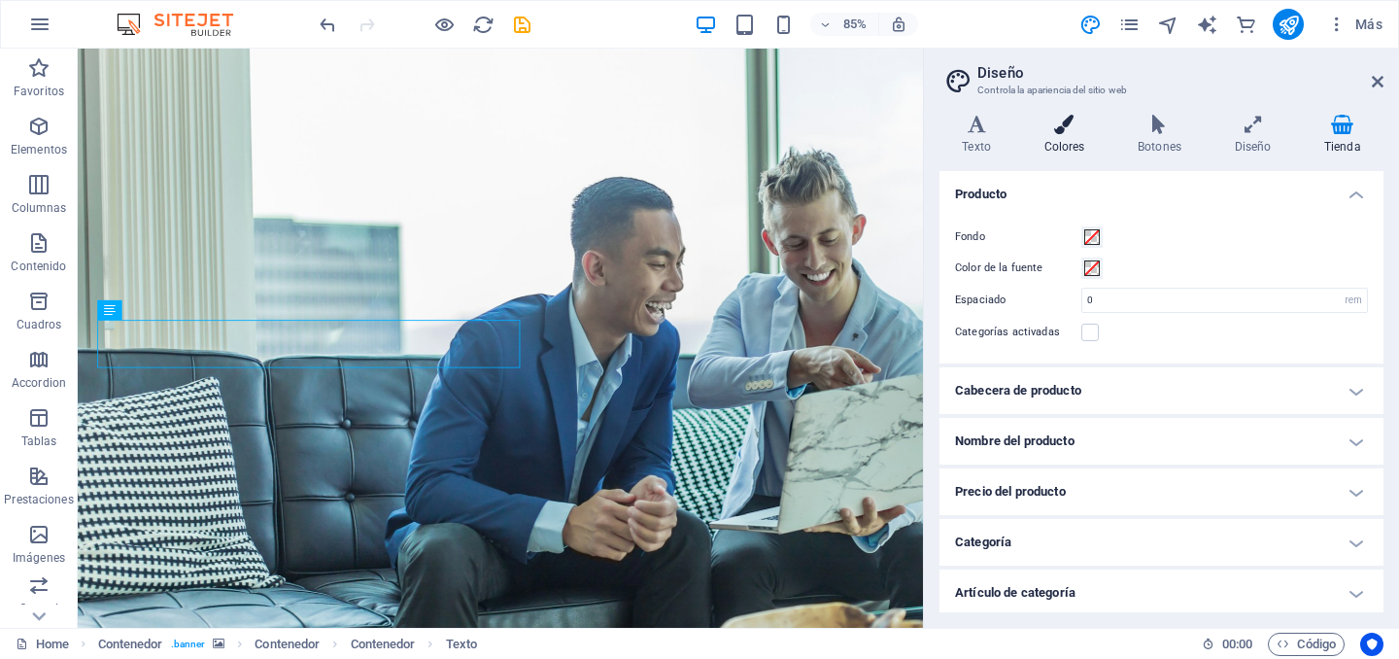
click at [1071, 140] on h4 "Colores" at bounding box center [1068, 135] width 94 height 41
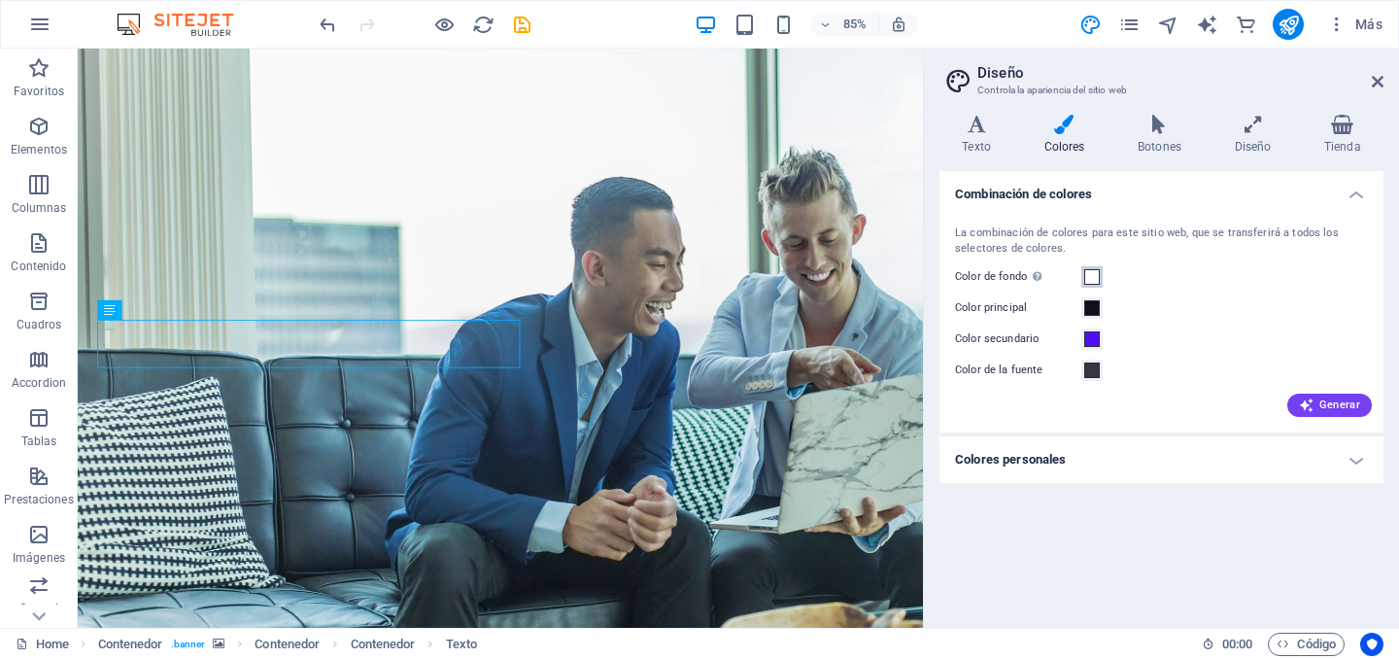
click at [1094, 276] on span at bounding box center [1092, 277] width 16 height 16
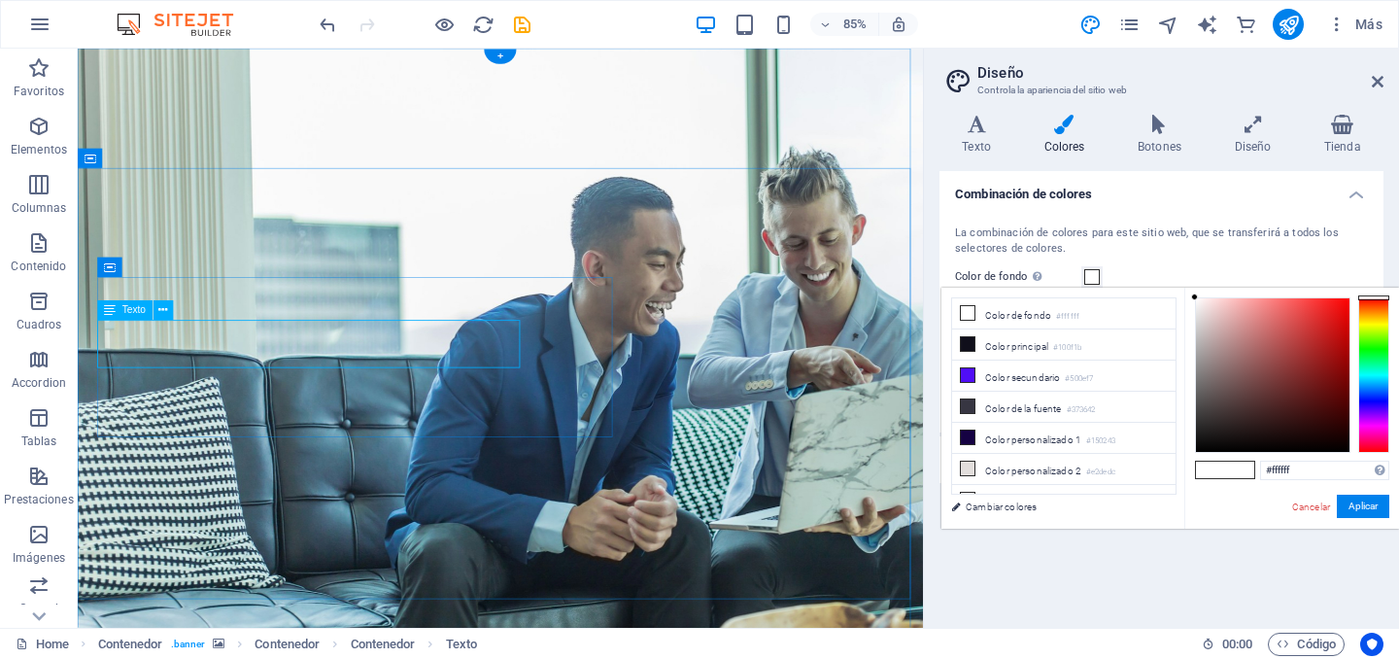
drag, startPoint x: 322, startPoint y: 409, endPoint x: 75, endPoint y: 365, distance: 250.6
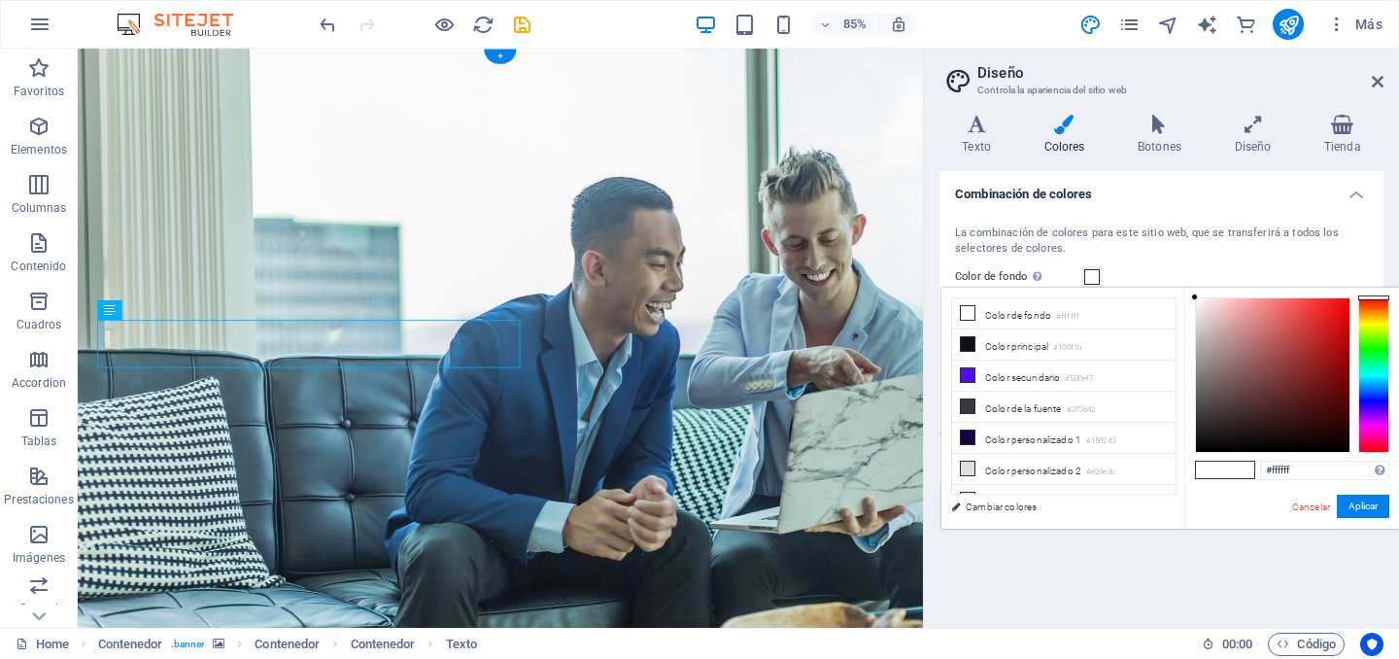
drag, startPoint x: 306, startPoint y: 415, endPoint x: 138, endPoint y: 373, distance: 173.2
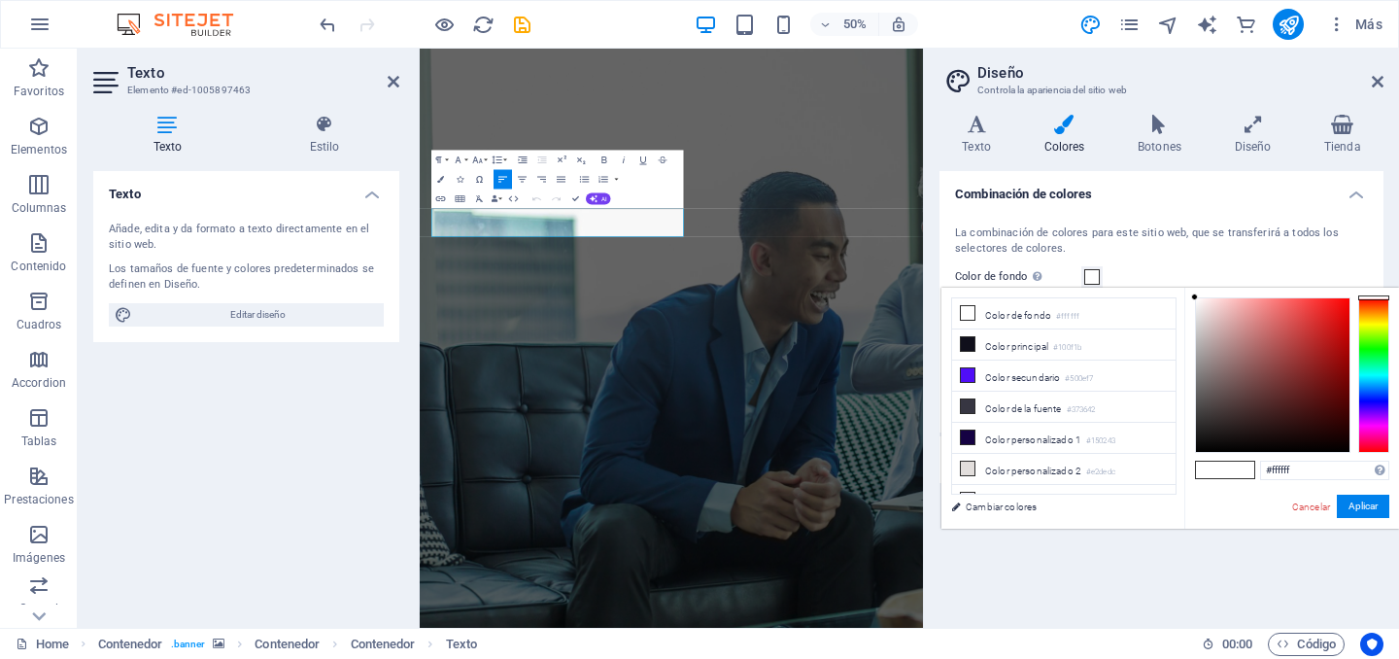
drag, startPoint x: 786, startPoint y: 414, endPoint x: 394, endPoint y: 383, distance: 392.7
click at [1056, 146] on h4 "Colores" at bounding box center [1068, 135] width 94 height 41
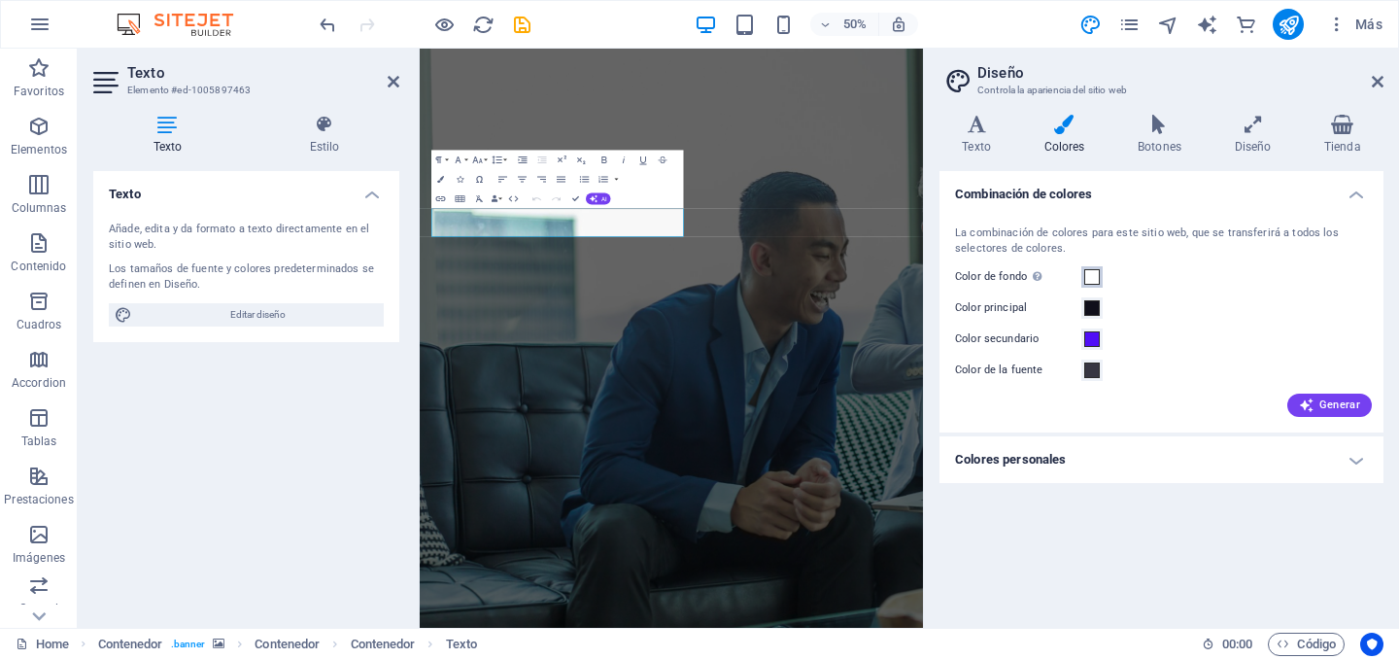
click at [1095, 274] on span at bounding box center [1092, 277] width 16 height 16
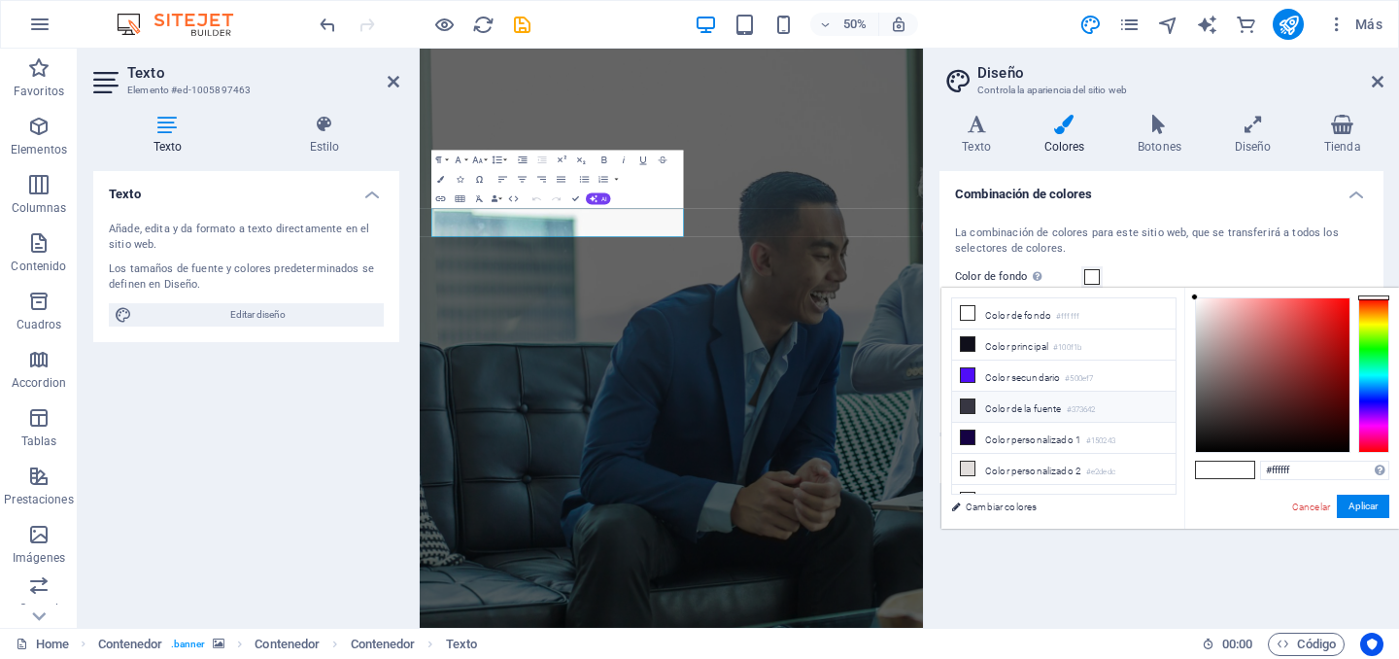
click at [1059, 411] on li "Color de la fuente #373642" at bounding box center [1063, 406] width 223 height 31
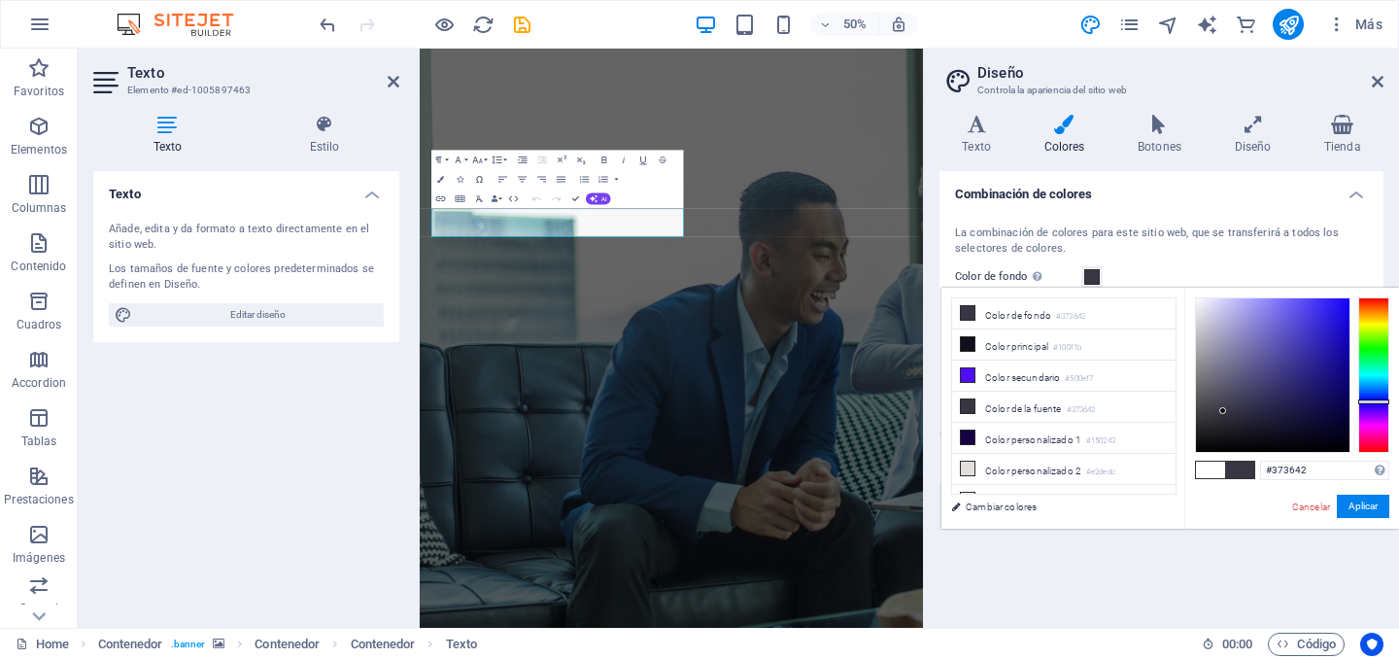
click at [1210, 462] on span at bounding box center [1210, 469] width 29 height 17
type input "#ffffff"
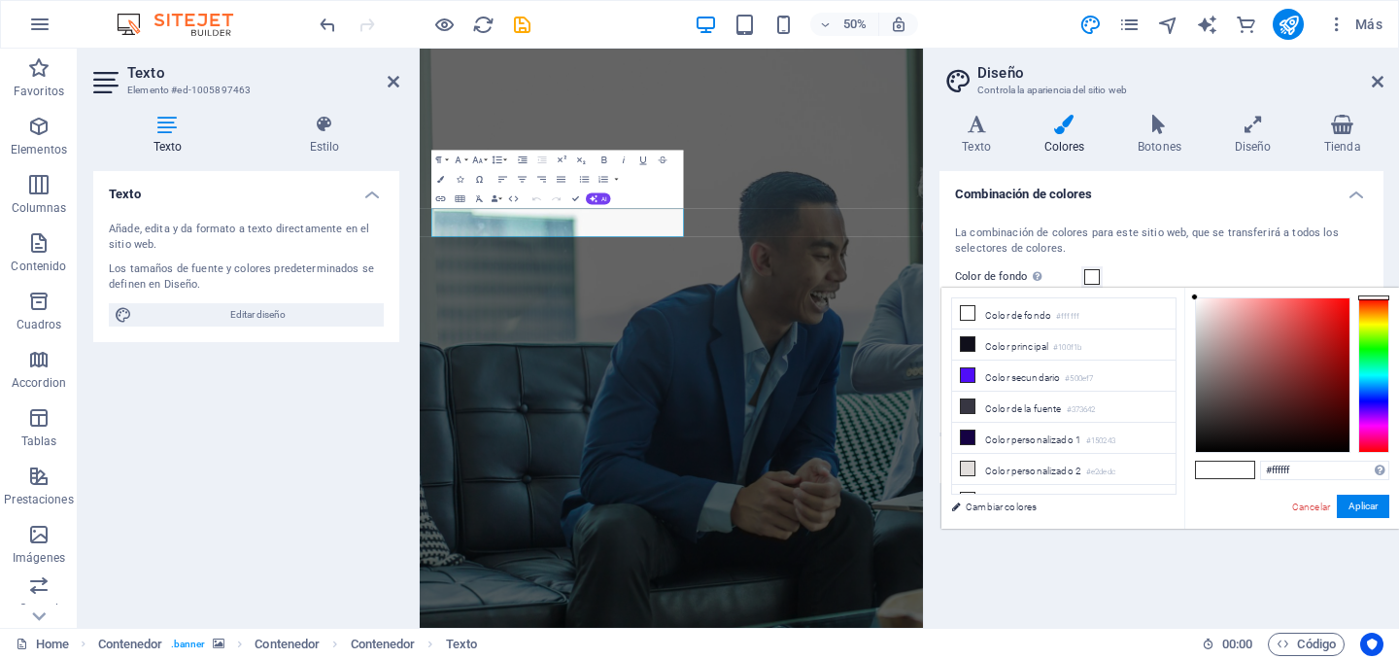
click at [1109, 136] on h4 "Colores" at bounding box center [1068, 135] width 94 height 41
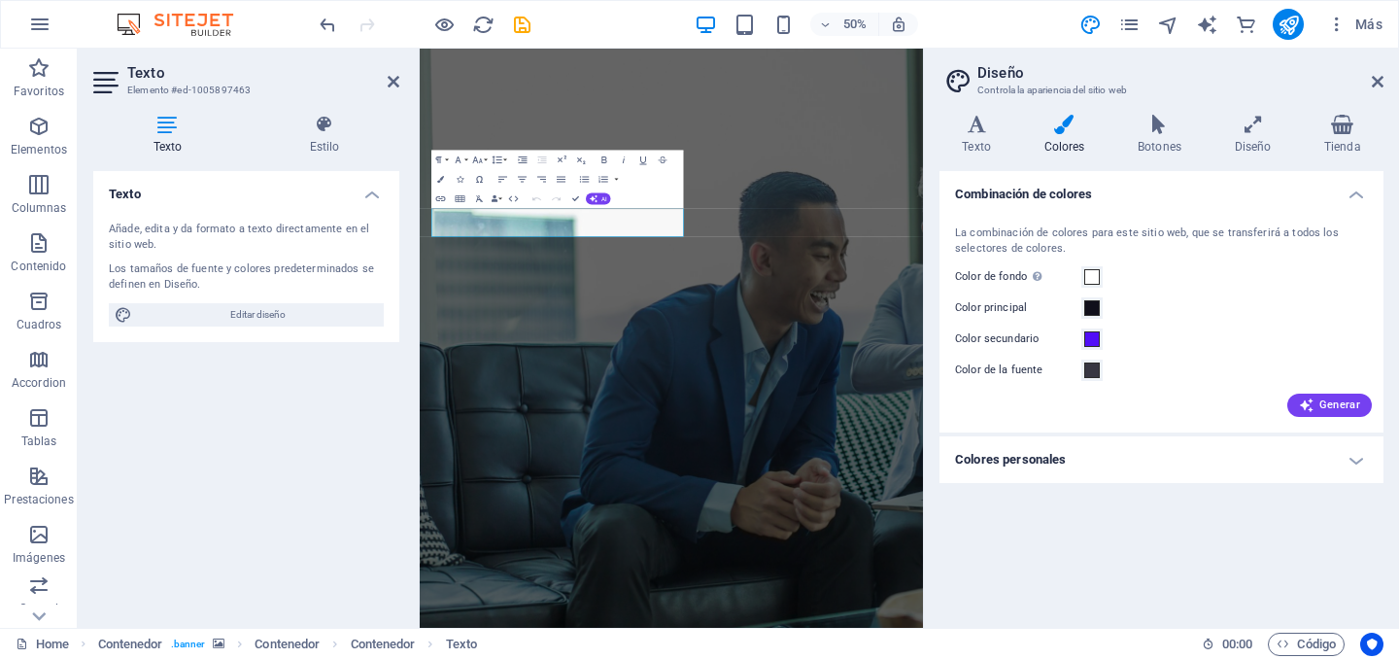
click at [1043, 371] on label "Color de la fuente" at bounding box center [1018, 369] width 126 height 23
click at [1081, 371] on button "Color de la fuente" at bounding box center [1091, 369] width 21 height 21
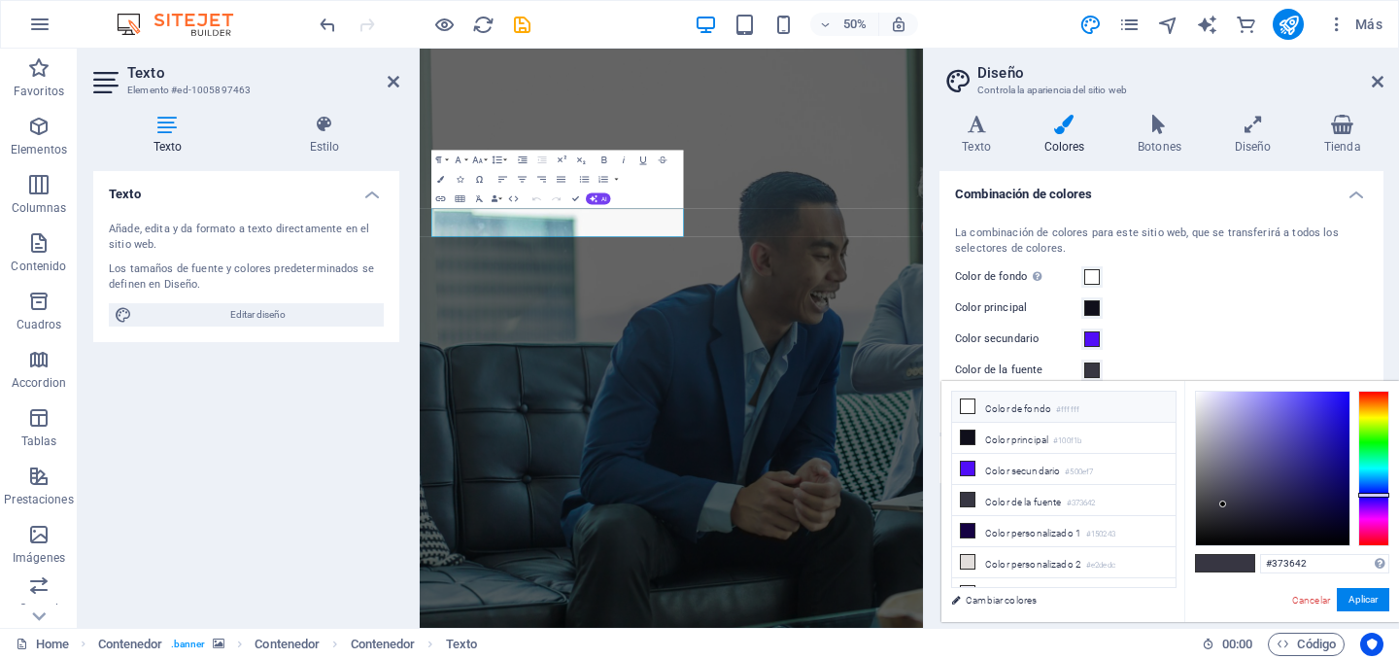
click at [968, 406] on icon at bounding box center [968, 406] width 14 height 14
type input "#ffffff"
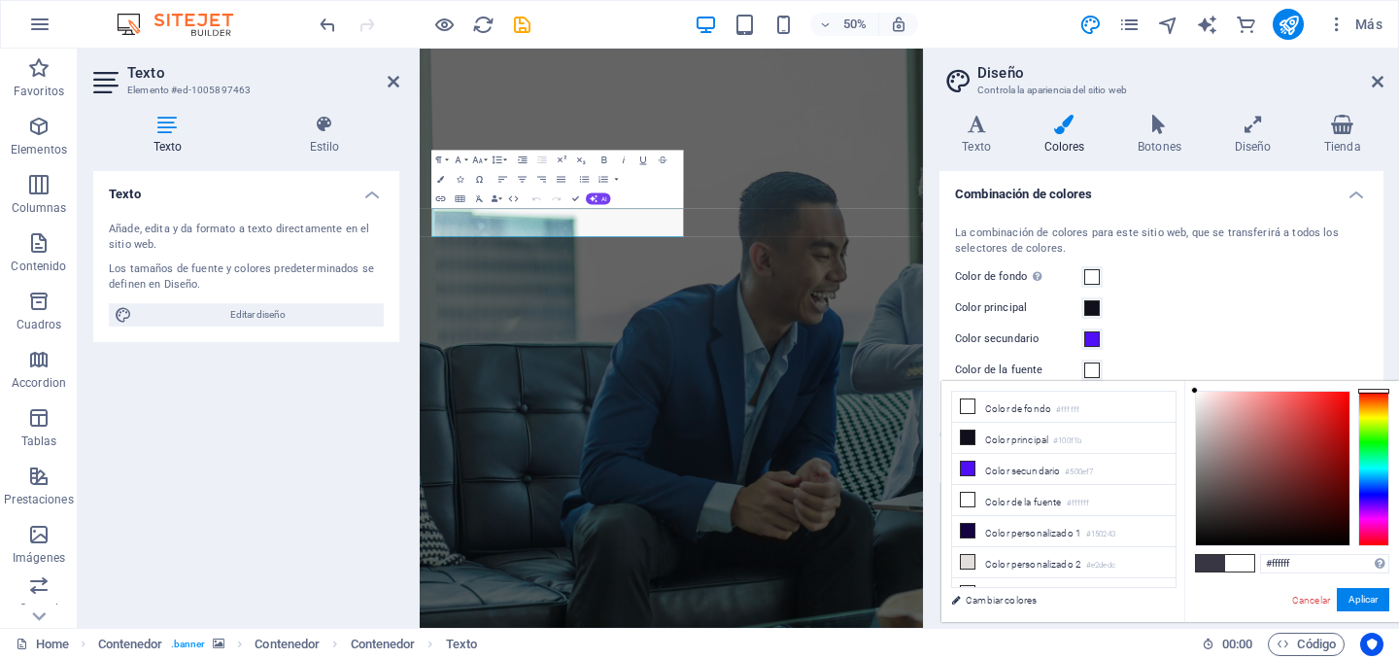
click at [1253, 340] on div "Color secundario" at bounding box center [1161, 338] width 413 height 23
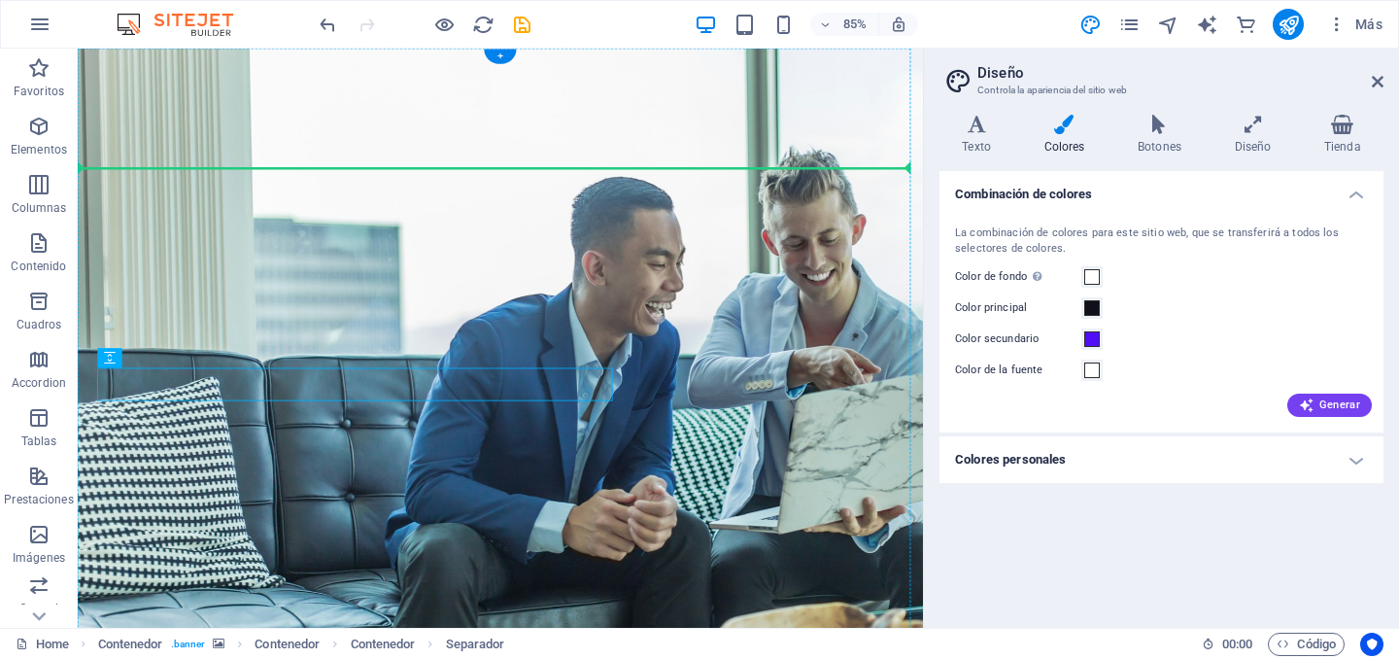
drag, startPoint x: 479, startPoint y: 453, endPoint x: 744, endPoint y: 259, distance: 328.1
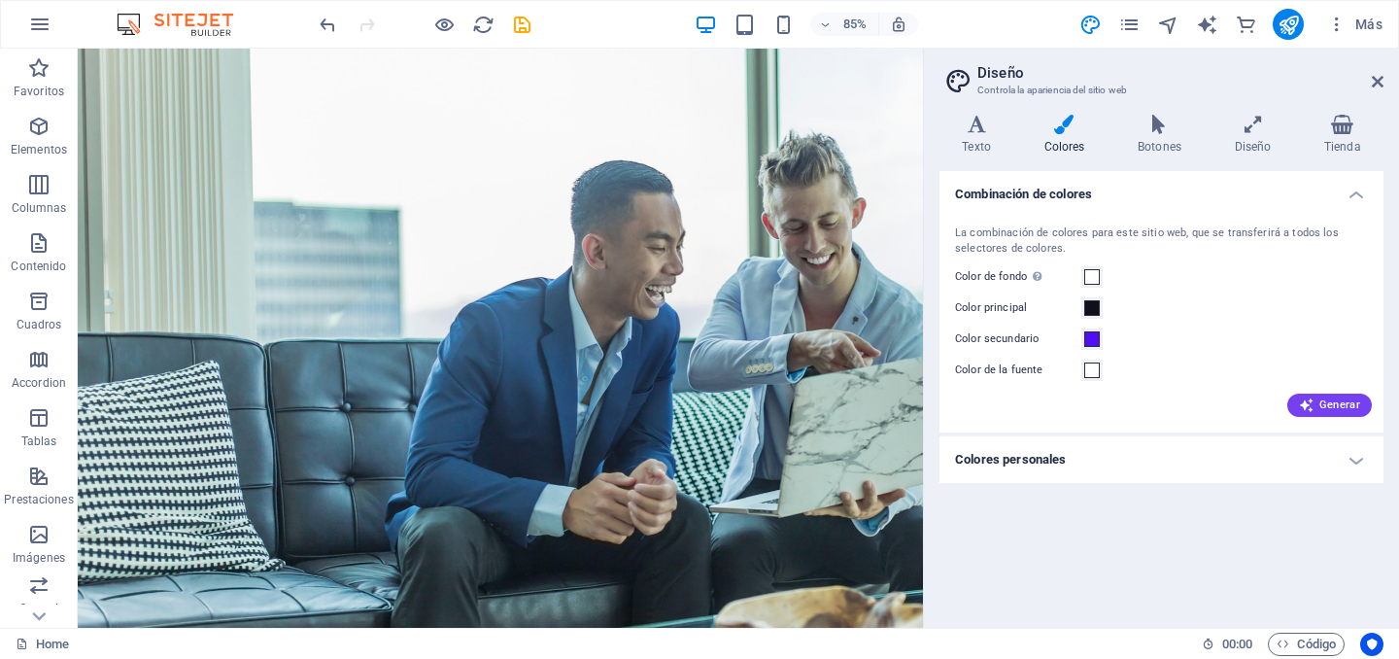
scroll to position [0, 0]
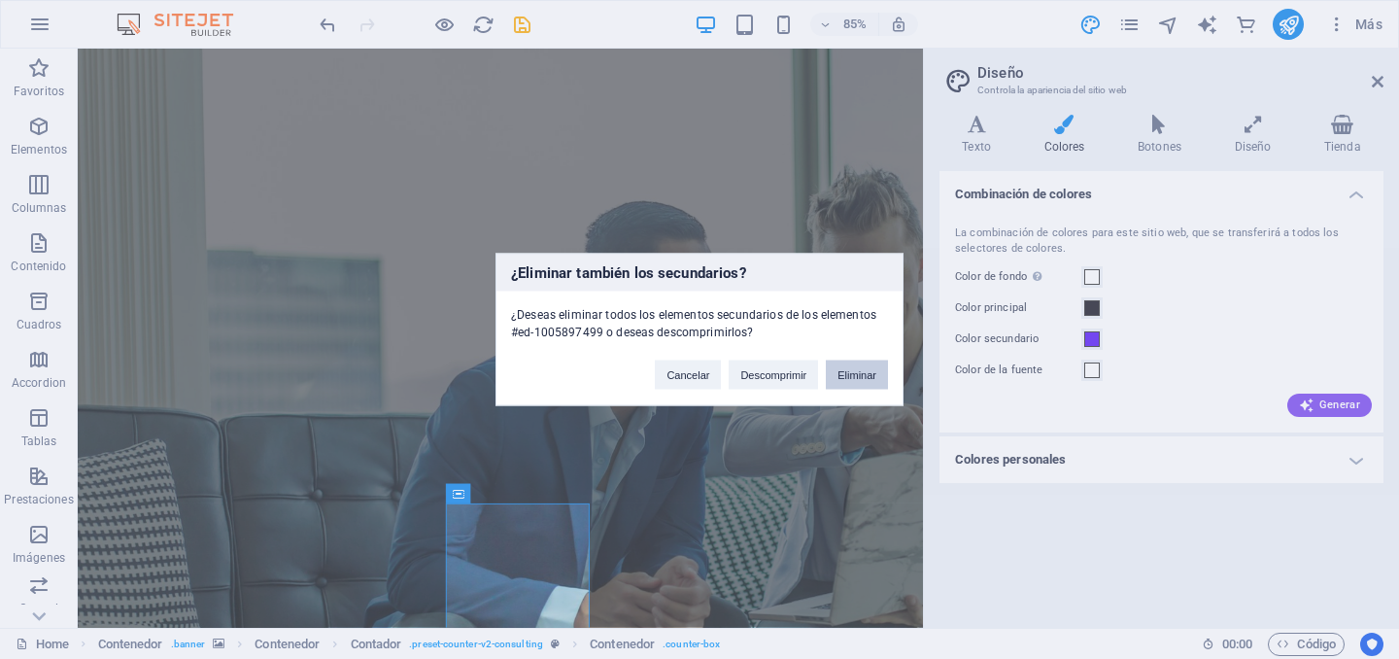
drag, startPoint x: 850, startPoint y: 371, endPoint x: 909, endPoint y: 380, distance: 59.9
click at [850, 371] on button "Eliminar" at bounding box center [857, 374] width 62 height 29
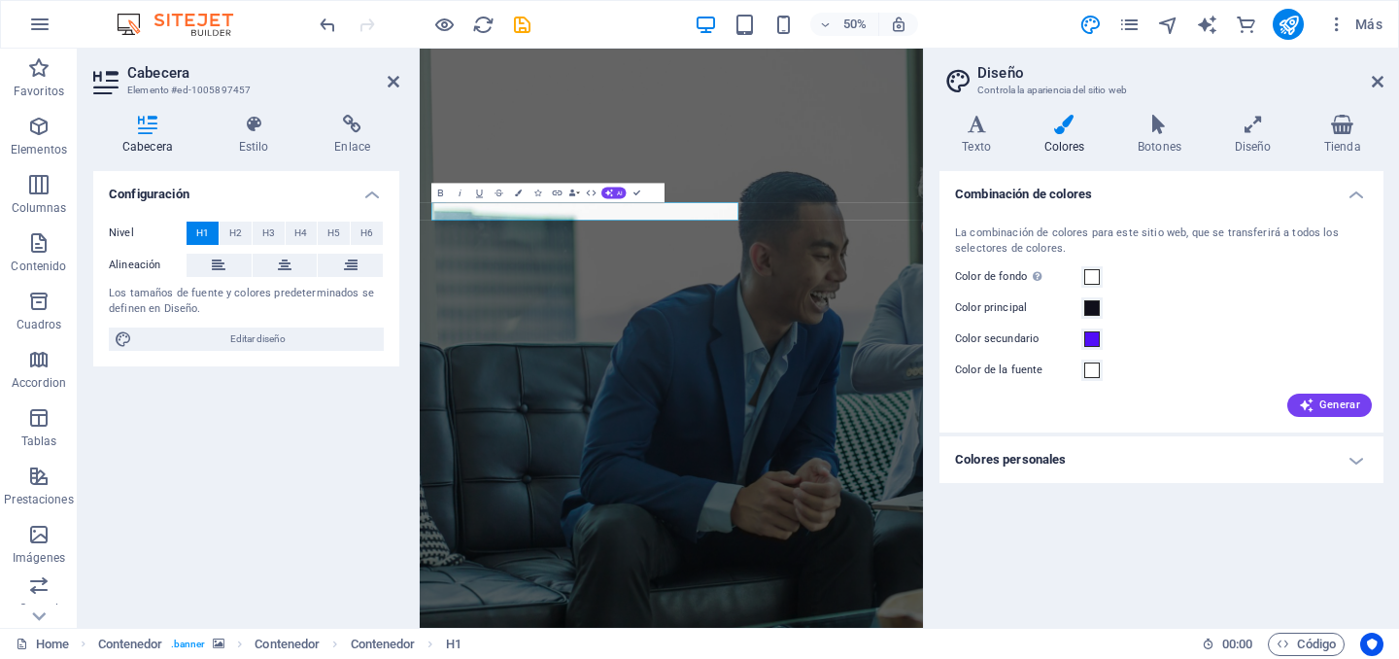
drag, startPoint x: 839, startPoint y: 373, endPoint x: 348, endPoint y: 355, distance: 491.8
click at [238, 235] on span "H2" at bounding box center [235, 232] width 13 height 23
click at [200, 233] on span "H1" at bounding box center [202, 232] width 13 height 23
click at [376, 199] on h4 "Configuración" at bounding box center [246, 188] width 306 height 35
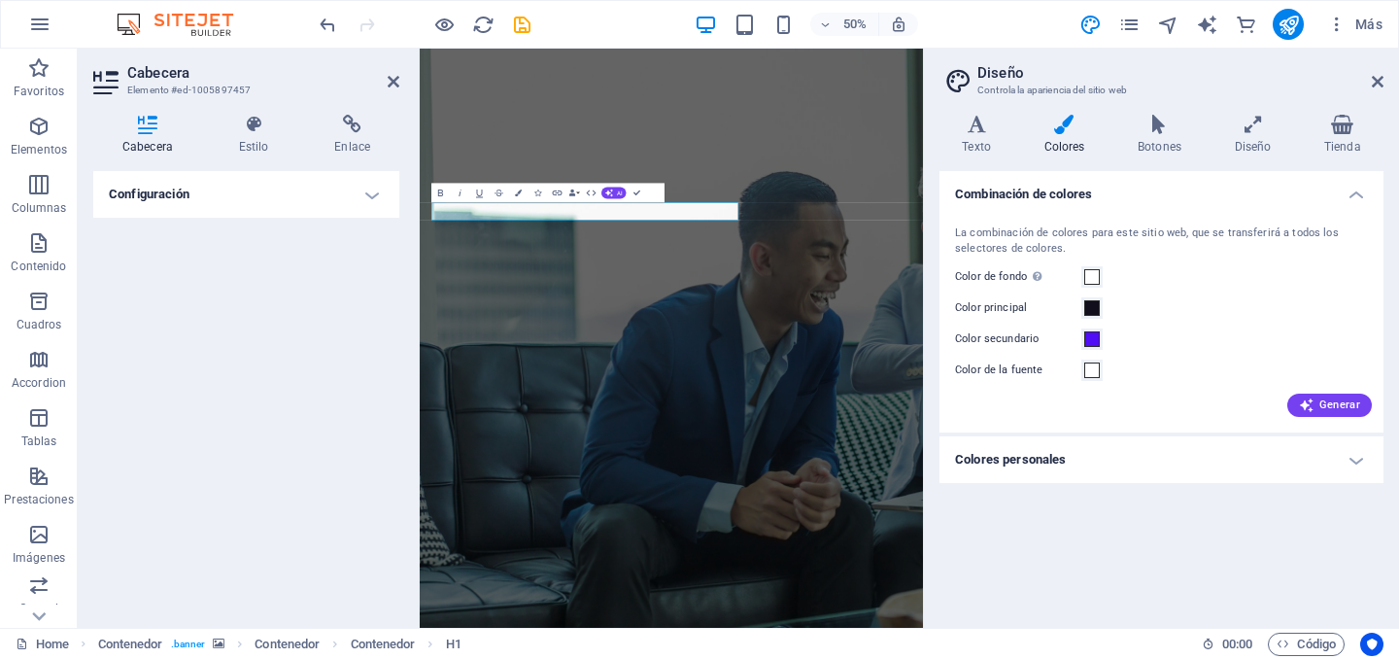
click at [376, 199] on h4 "Configuración" at bounding box center [246, 194] width 306 height 47
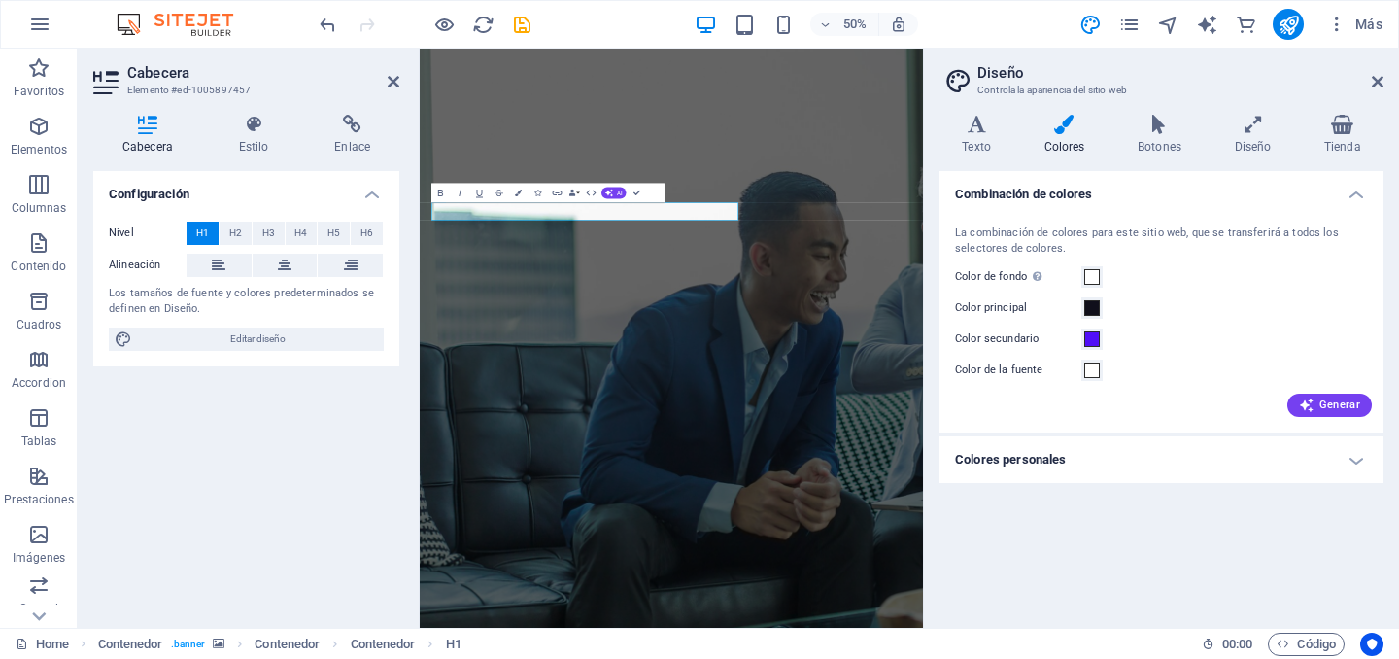
click at [886, 631] on figure at bounding box center [923, 628] width 1006 height 1158
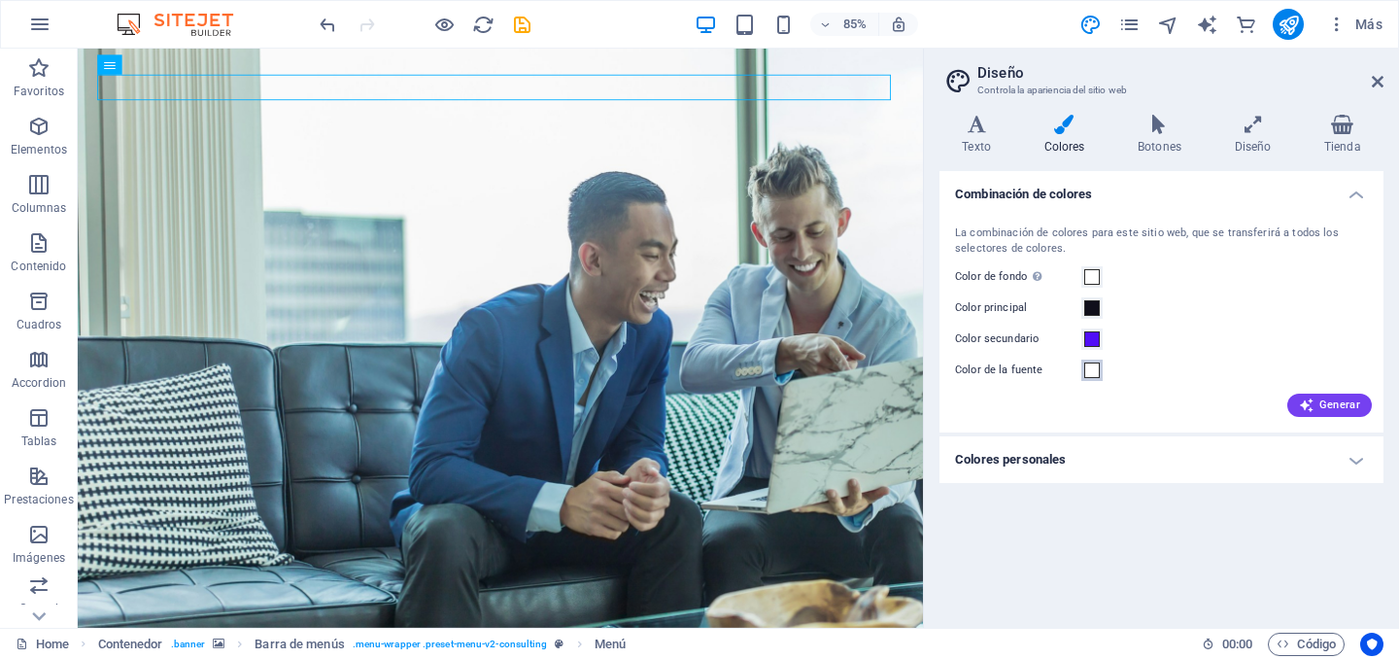
click at [1089, 372] on span at bounding box center [1092, 370] width 16 height 16
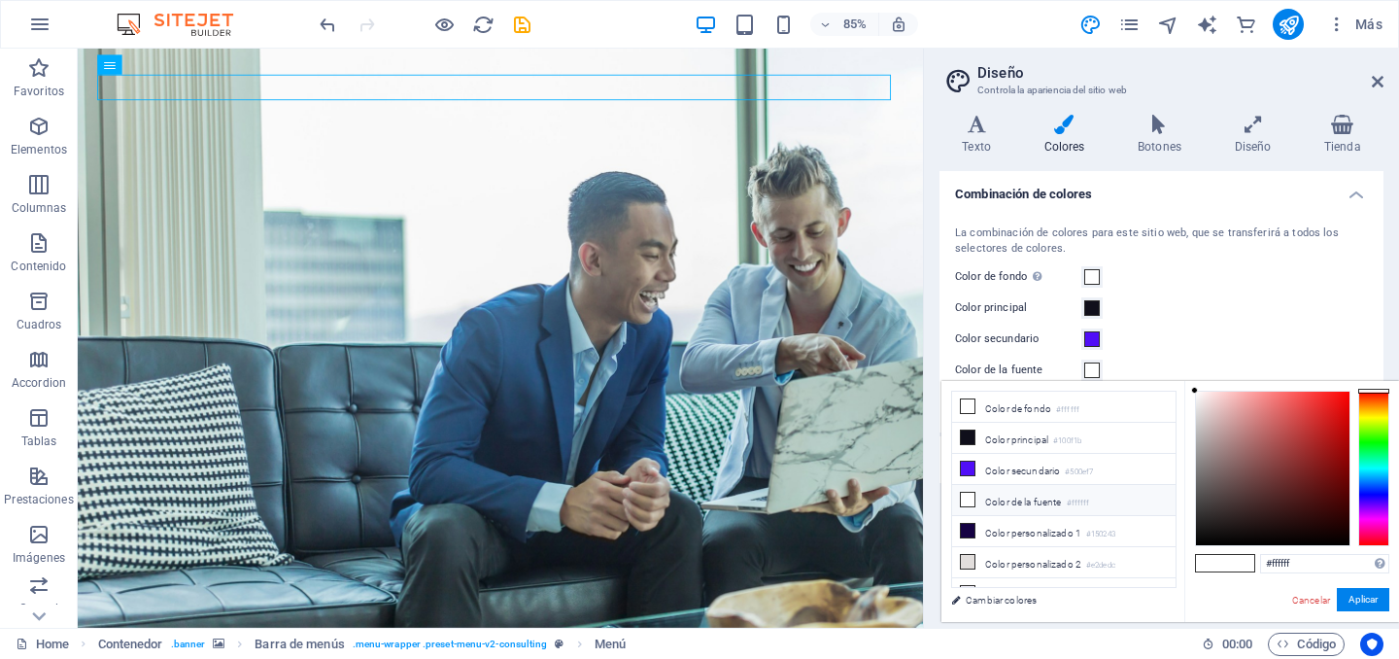
click at [970, 497] on icon at bounding box center [968, 499] width 14 height 14
click at [969, 492] on icon at bounding box center [968, 499] width 14 height 14
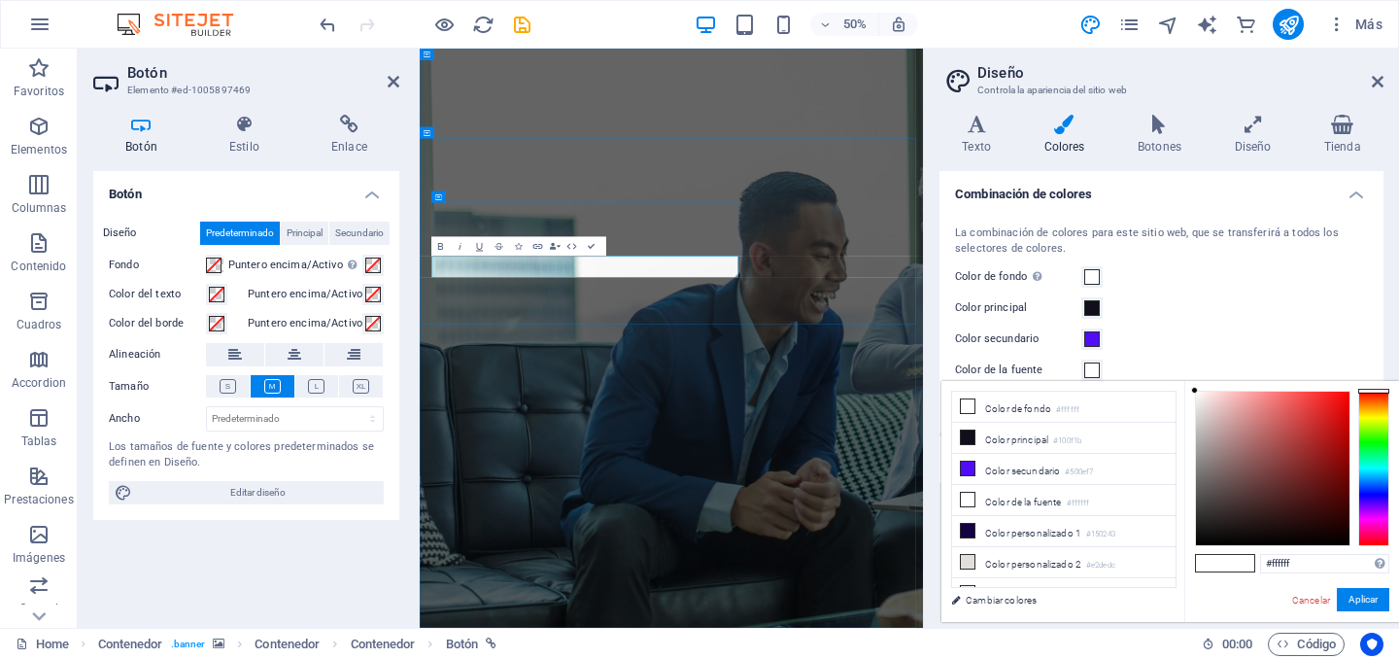
click at [1061, 658] on figure at bounding box center [923, 628] width 1006 height 1158
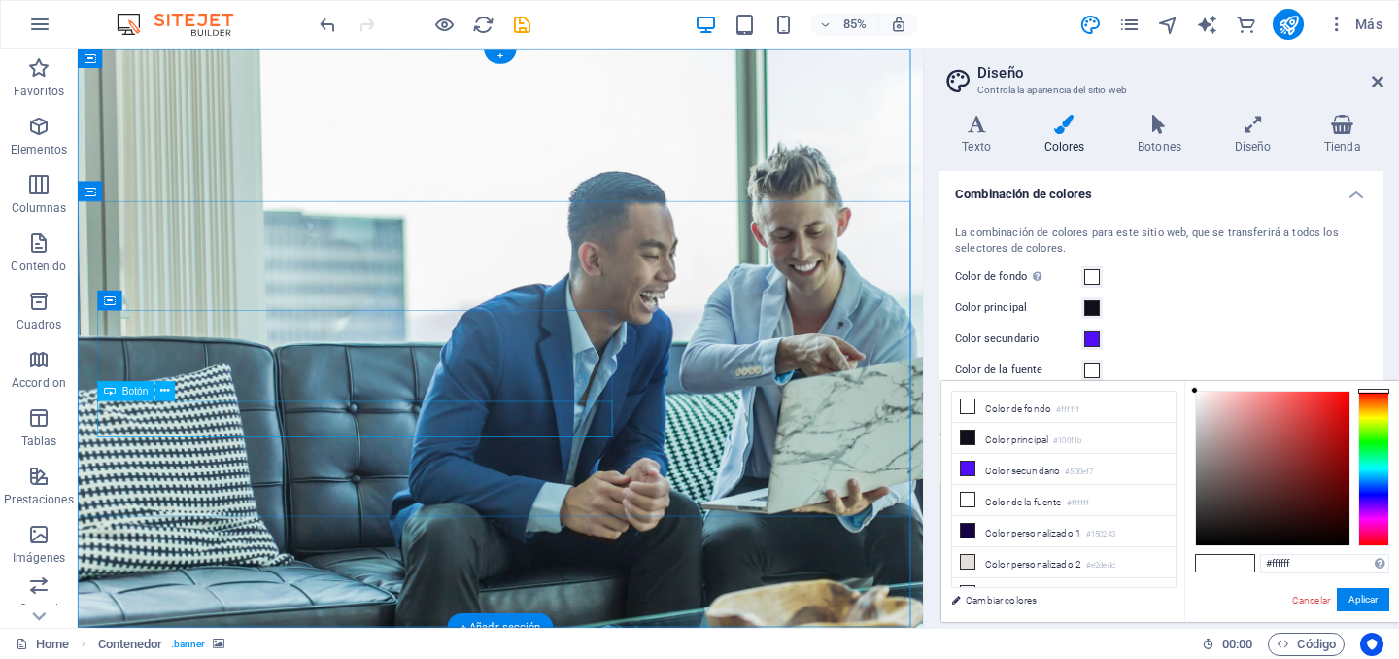
click at [125, 392] on span "Botón" at bounding box center [135, 391] width 26 height 10
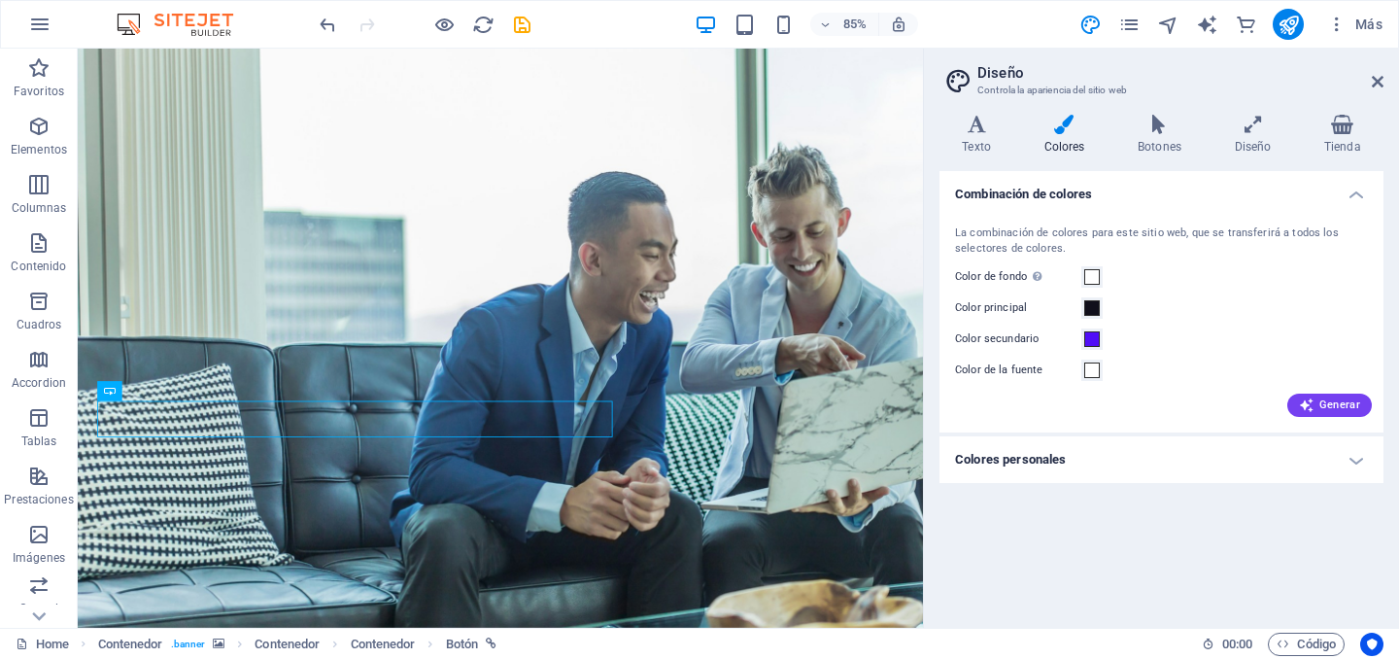
click at [1047, 571] on div "Combinación de colores La combinación de colores para este sitio web, que se tr…" at bounding box center [1161, 391] width 444 height 441
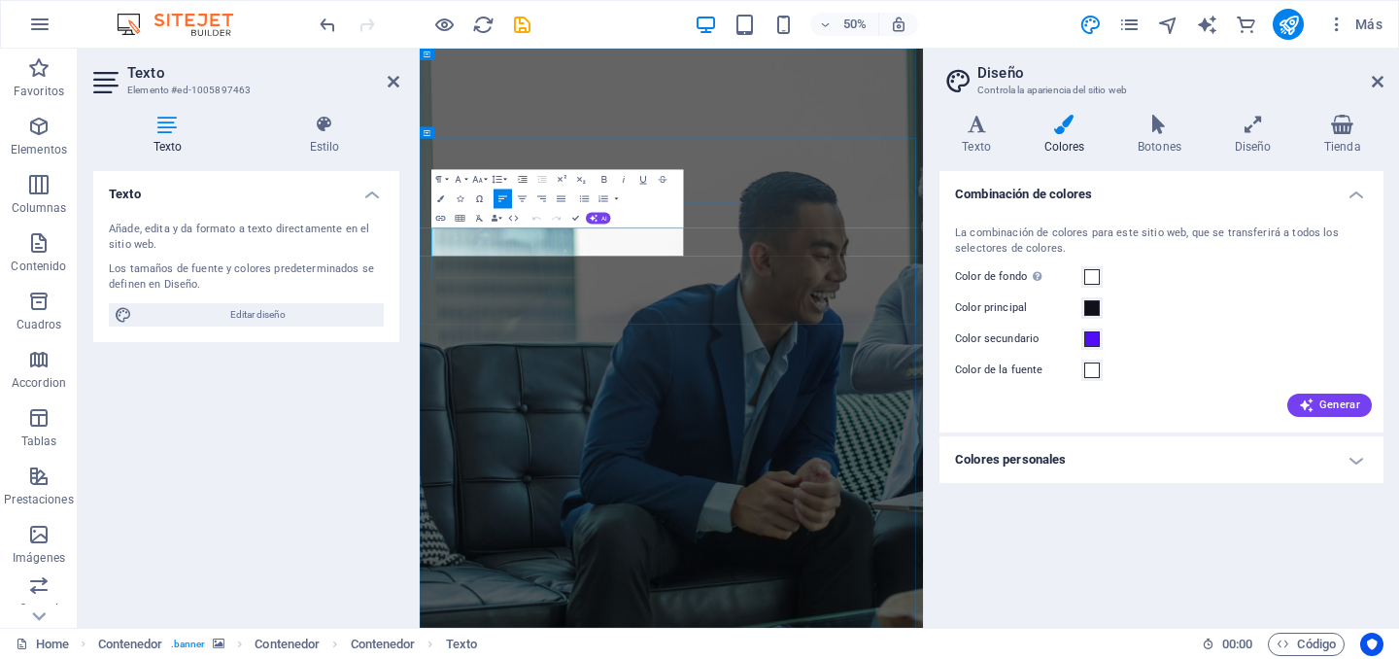
drag, startPoint x: 730, startPoint y: 441, endPoint x: 439, endPoint y: 401, distance: 294.1
click at [730, 577] on figure at bounding box center [923, 628] width 1006 height 1158
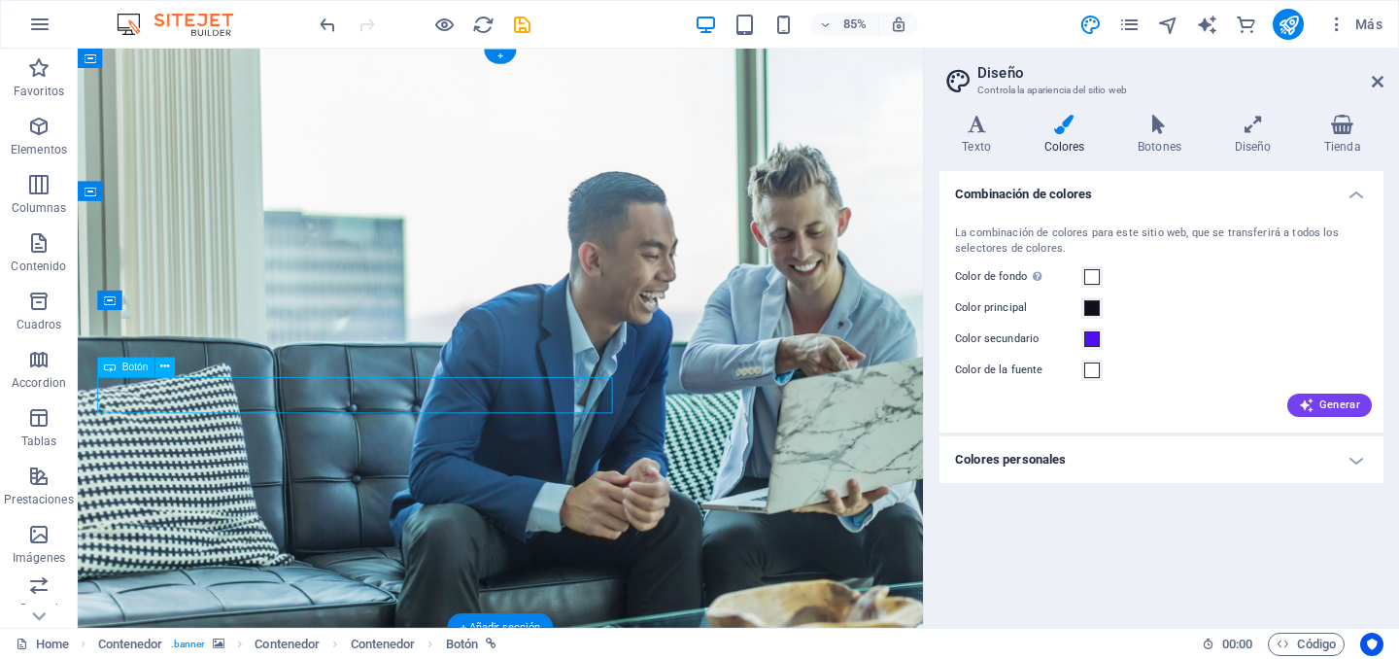
drag, startPoint x: 318, startPoint y: 437, endPoint x: 314, endPoint y: 453, distance: 16.0
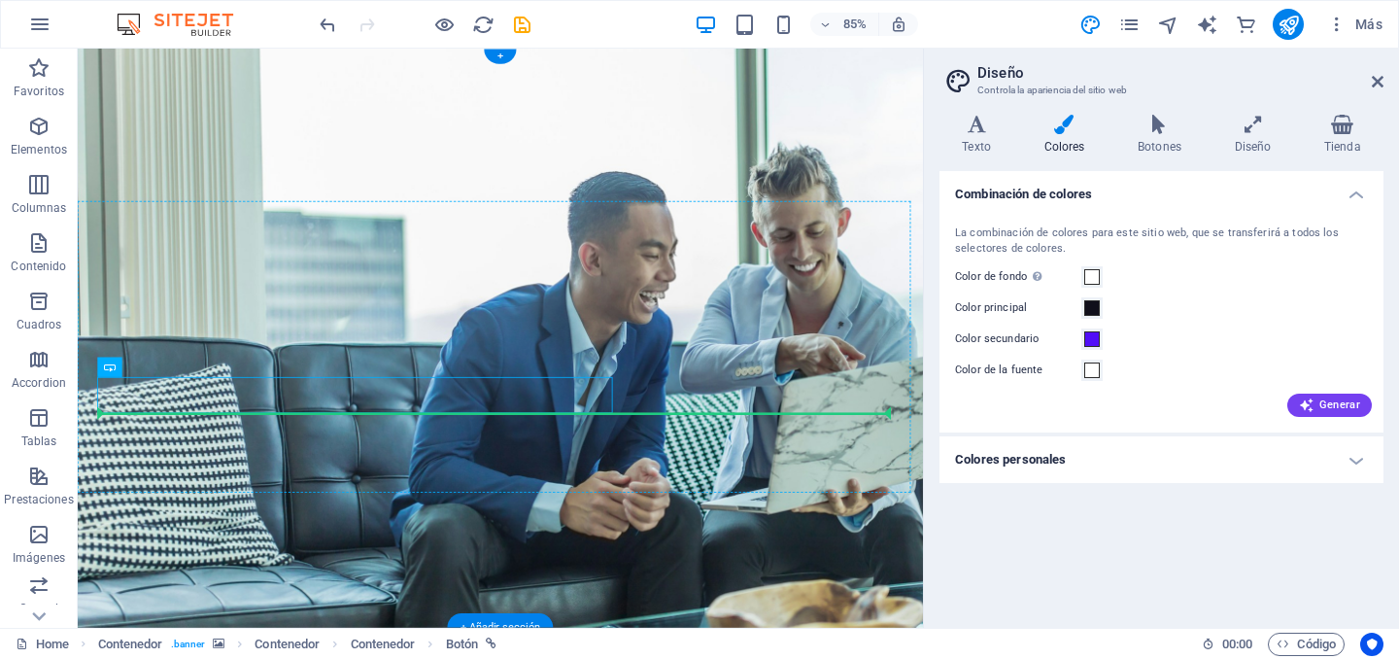
drag, startPoint x: 394, startPoint y: 435, endPoint x: 374, endPoint y: 502, distance: 70.1
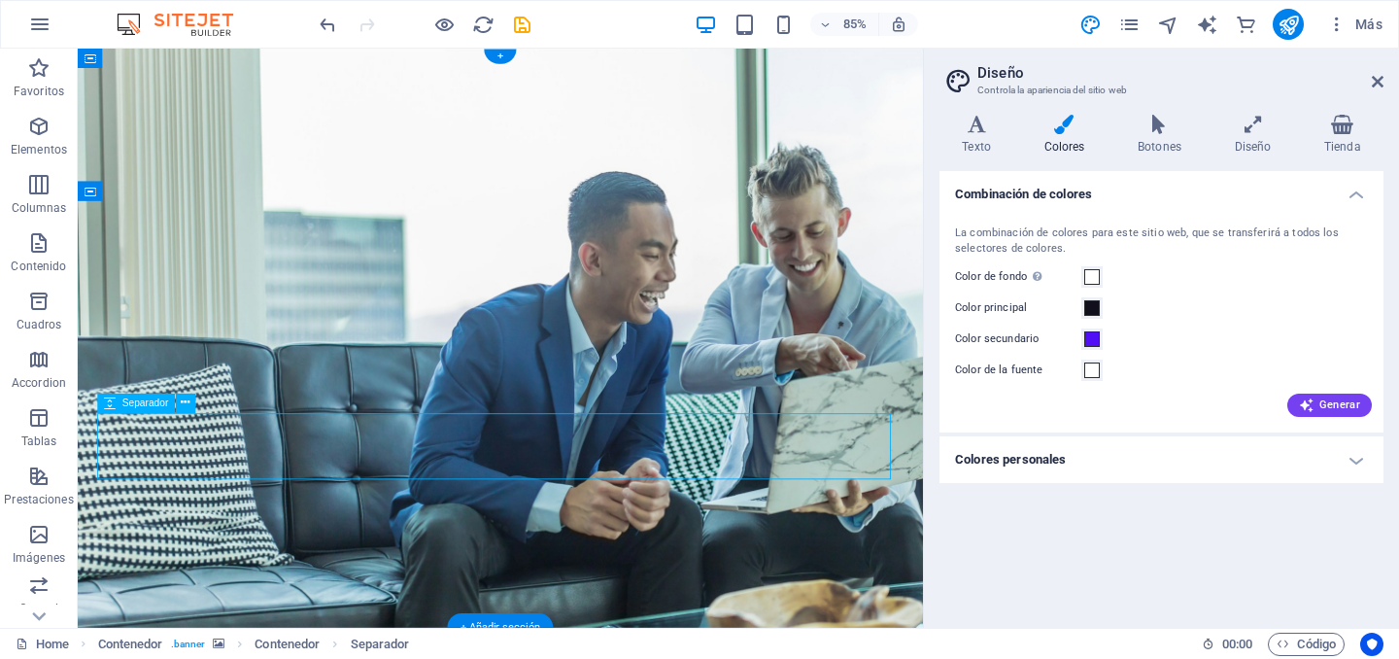
drag, startPoint x: 373, startPoint y: 477, endPoint x: 365, endPoint y: 508, distance: 32.0
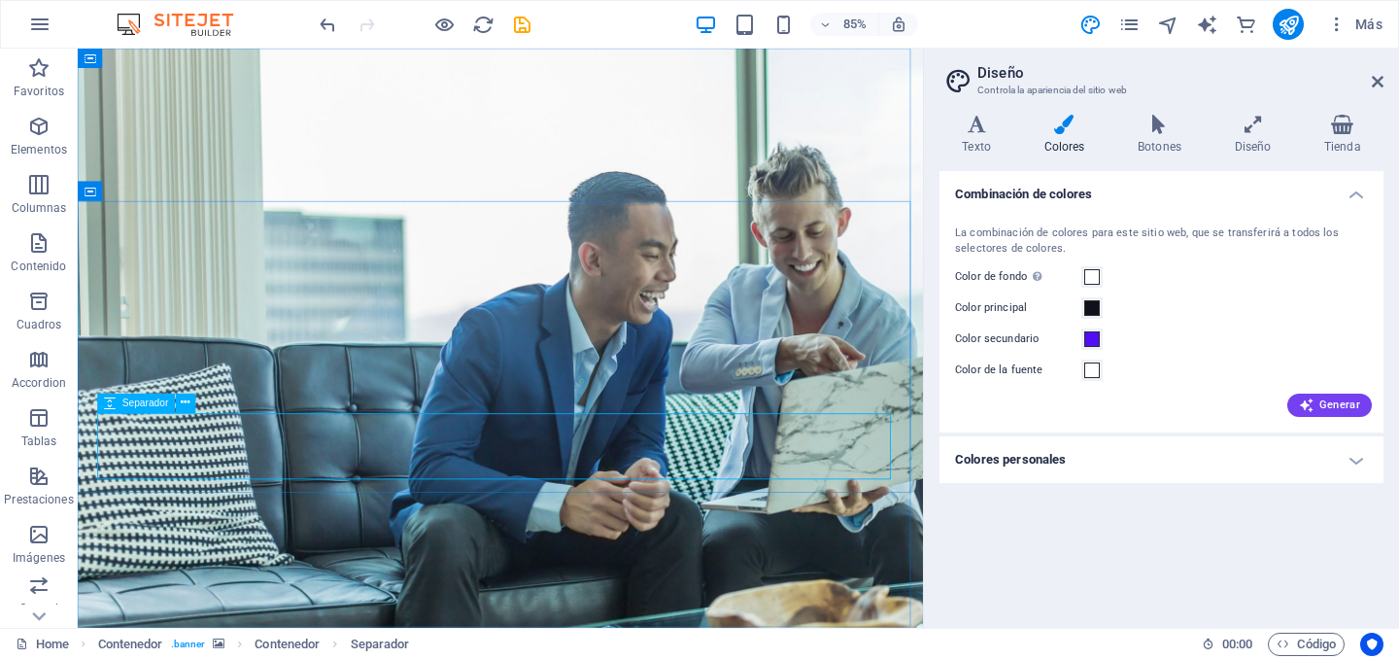
click at [110, 405] on icon at bounding box center [110, 402] width 12 height 19
click at [183, 406] on icon at bounding box center [186, 402] width 9 height 17
click at [362, 658] on figure at bounding box center [575, 389] width 995 height 681
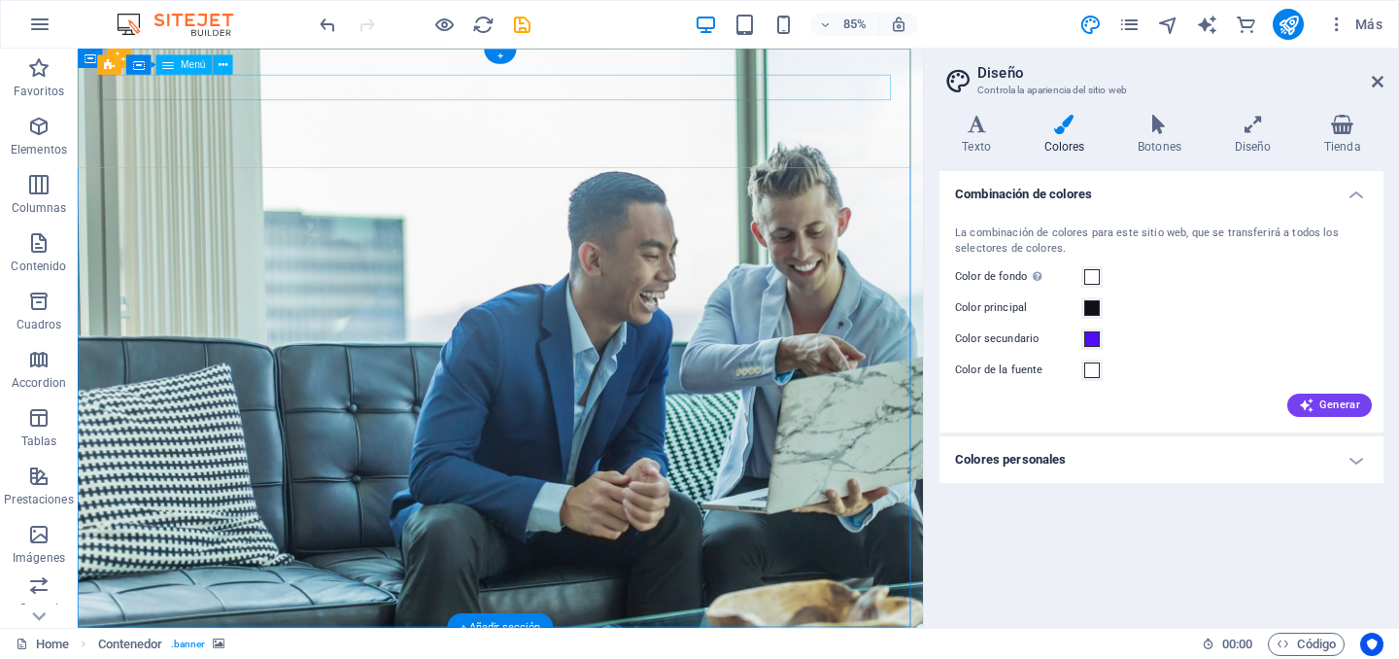
drag, startPoint x: 730, startPoint y: 94, endPoint x: 637, endPoint y: 89, distance: 93.4
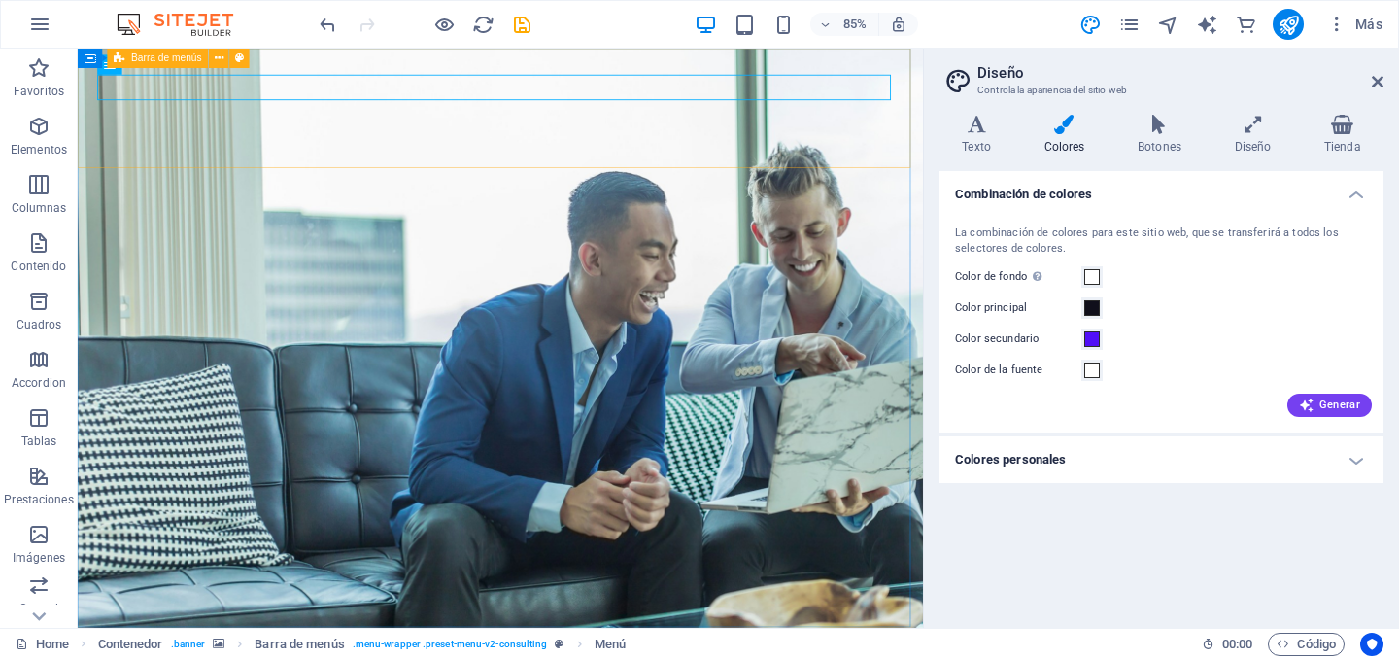
click at [111, 65] on div "Barra de menús" at bounding box center [158, 58] width 101 height 19
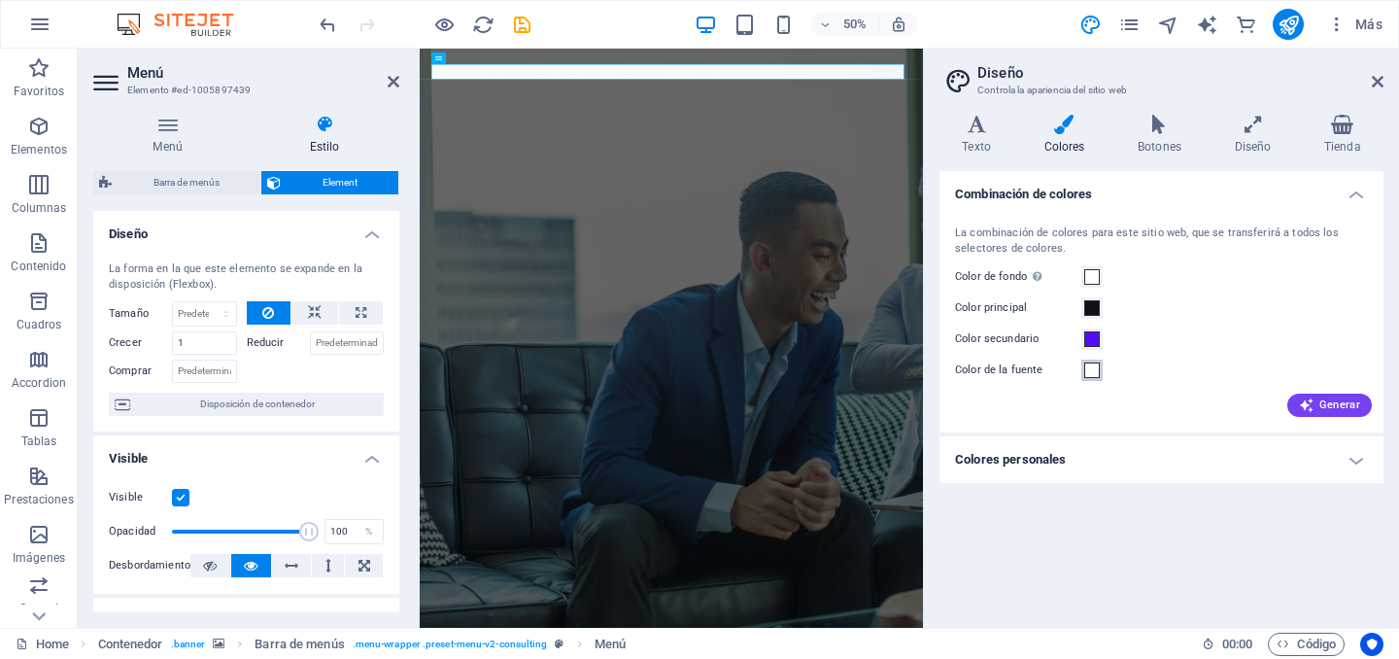
click at [1091, 370] on span at bounding box center [1092, 370] width 16 height 16
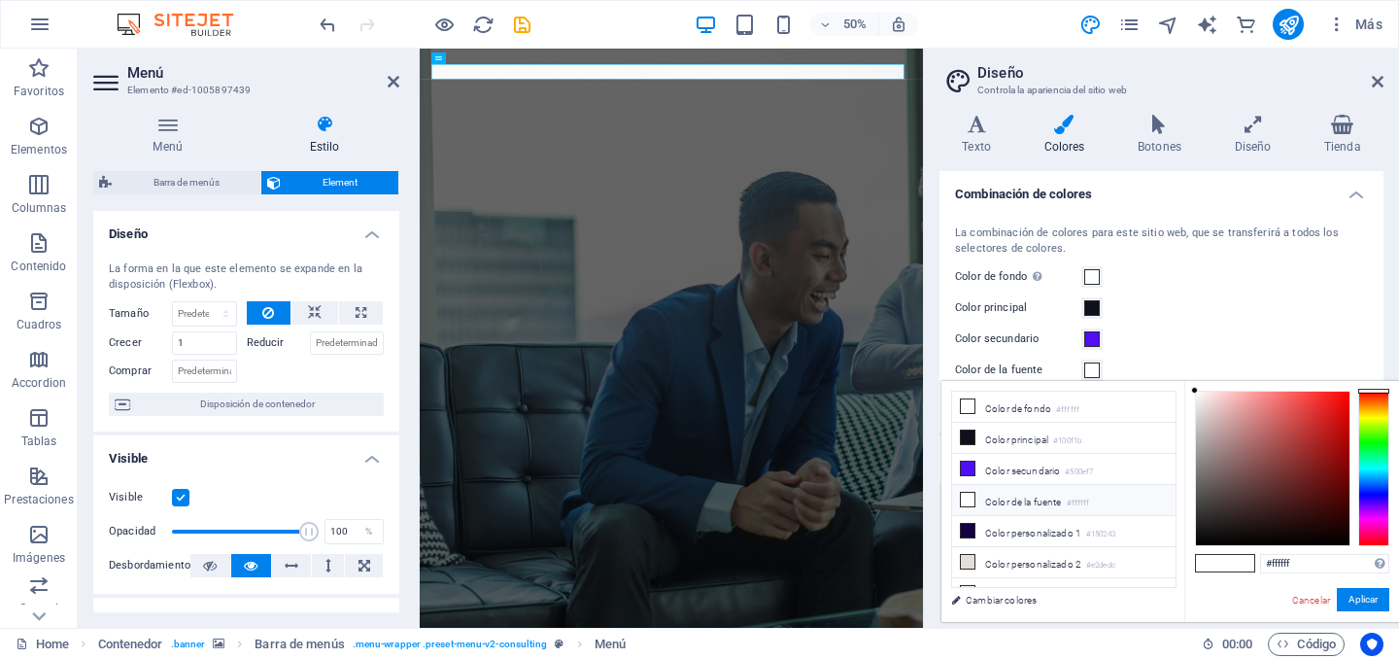
click at [1010, 502] on li "Color de la fuente #ffffff" at bounding box center [1063, 500] width 223 height 31
click at [968, 499] on icon at bounding box center [968, 499] width 14 height 14
click at [969, 496] on icon at bounding box center [968, 499] width 14 height 14
click at [1347, 658] on figure at bounding box center [923, 628] width 1006 height 1158
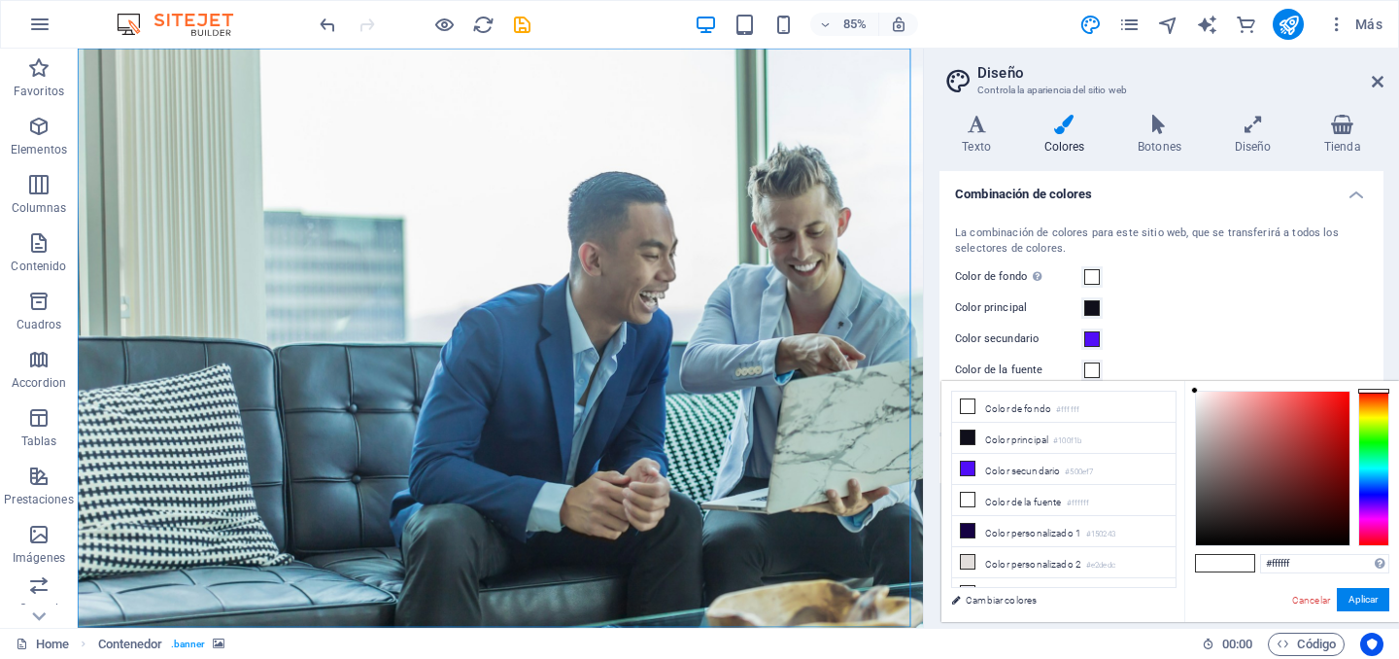
click at [1062, 151] on h4 "Colores" at bounding box center [1068, 135] width 94 height 41
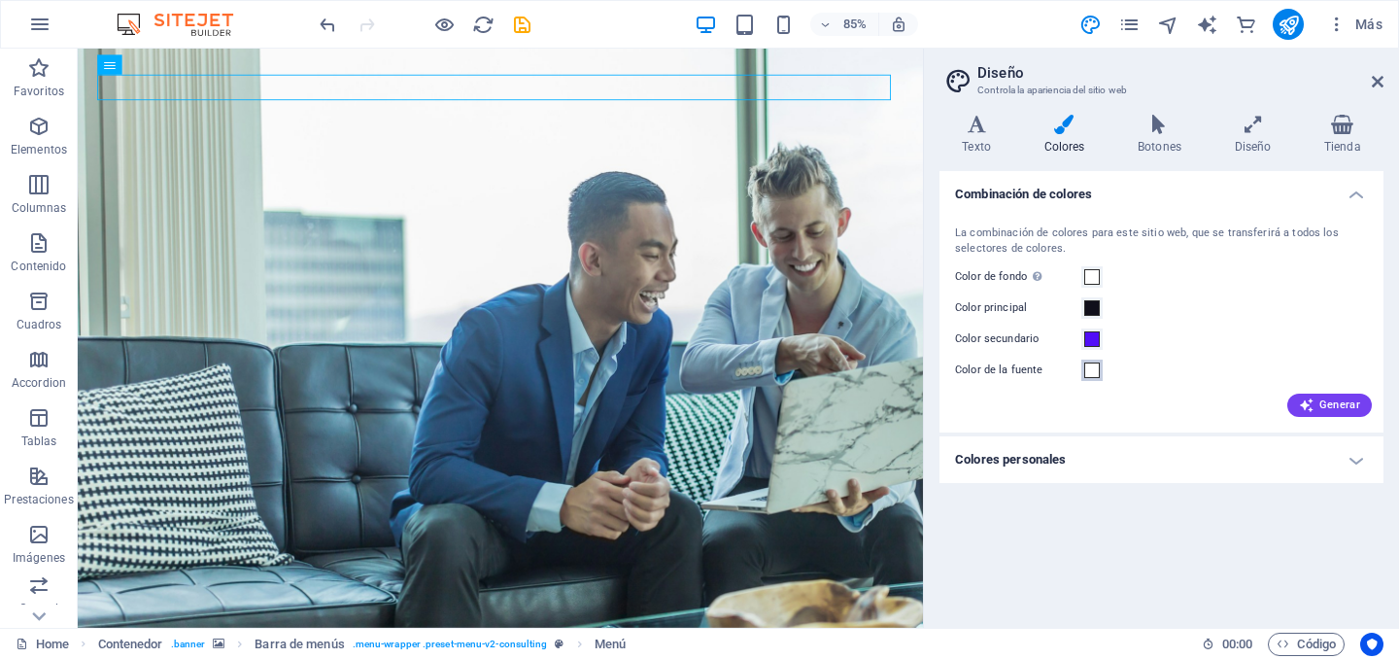
click at [1088, 369] on span at bounding box center [1092, 370] width 16 height 16
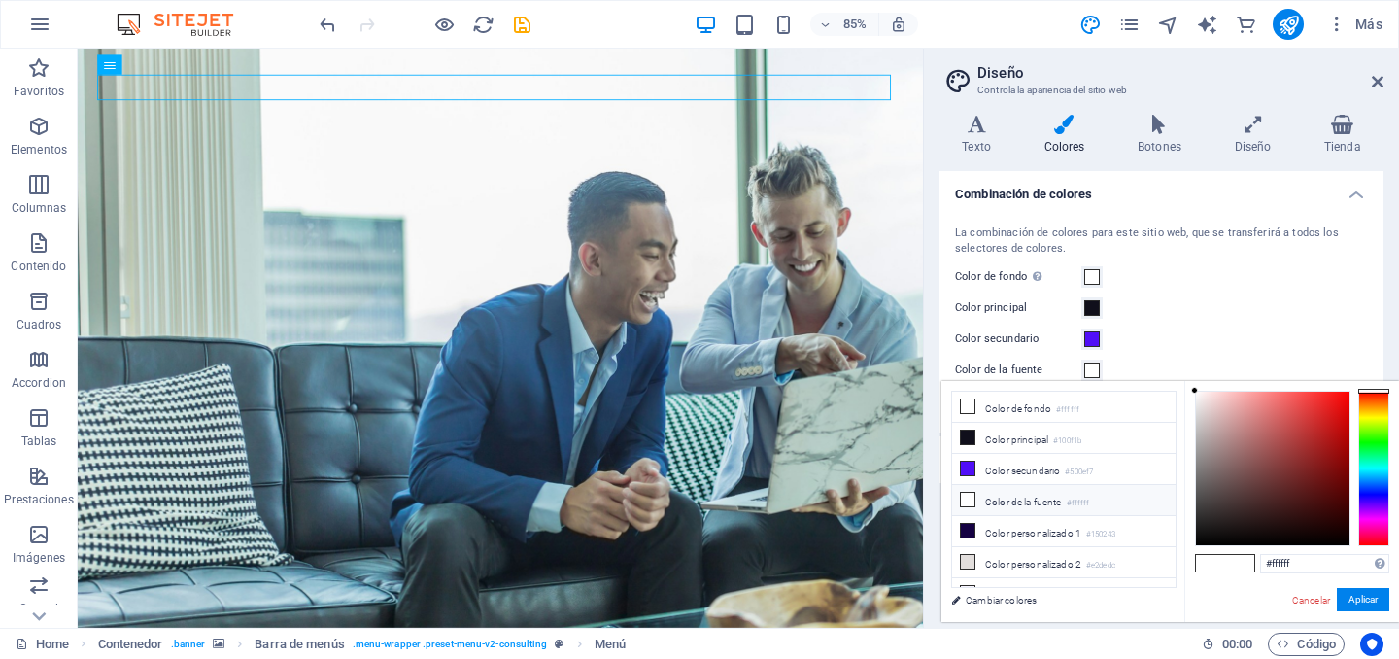
click at [967, 496] on icon at bounding box center [968, 499] width 14 height 14
click at [970, 493] on icon at bounding box center [968, 499] width 14 height 14
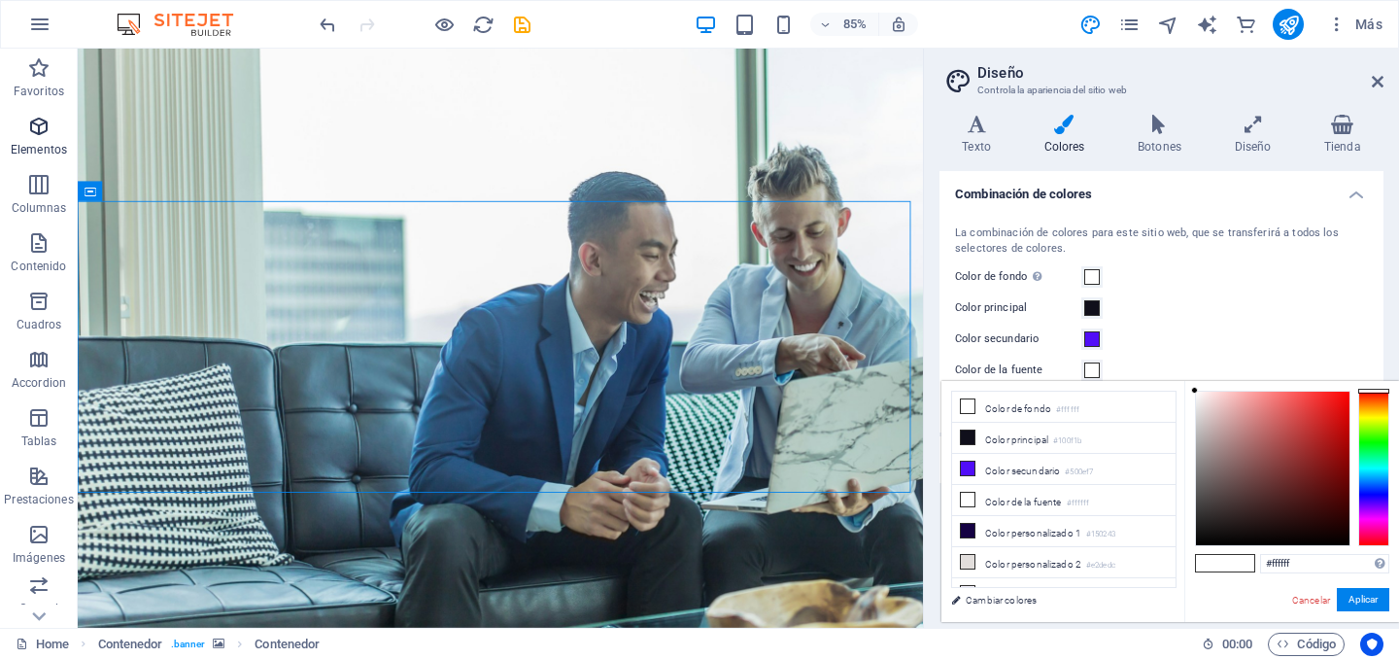
click at [45, 130] on icon "button" at bounding box center [38, 126] width 23 height 23
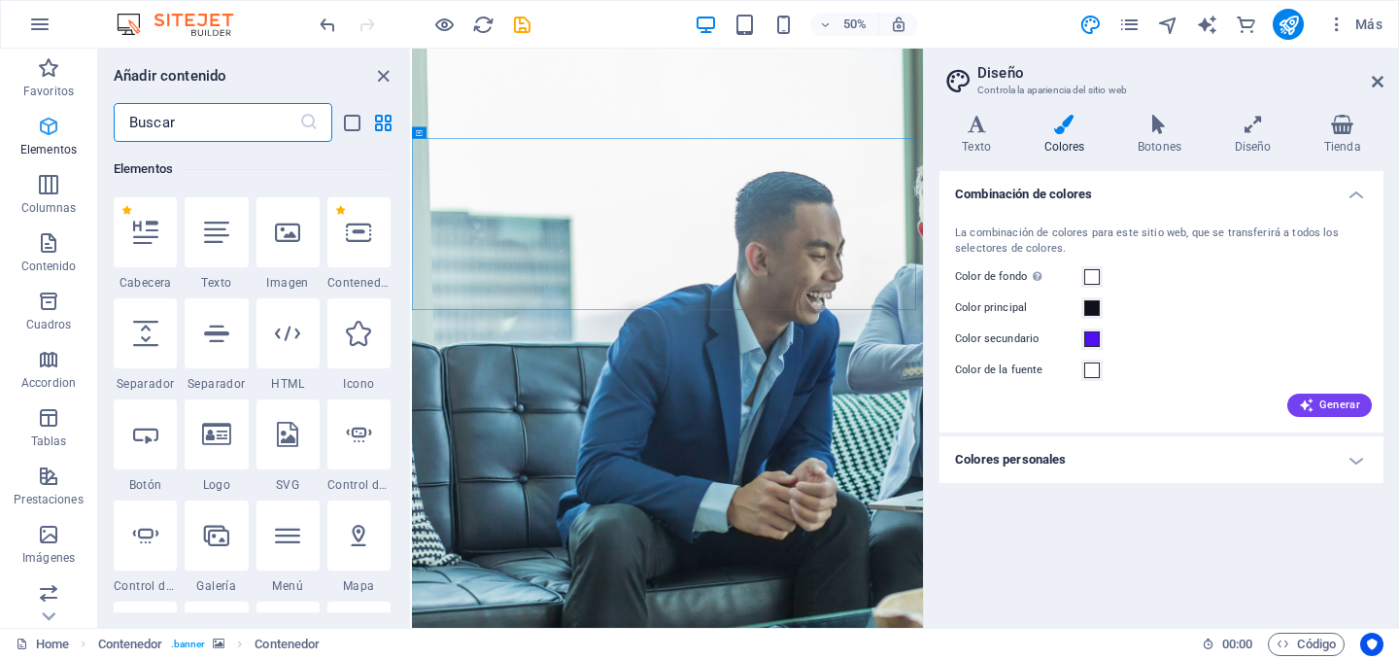
scroll to position [366, 0]
click at [458, 239] on button at bounding box center [463, 236] width 12 height 12
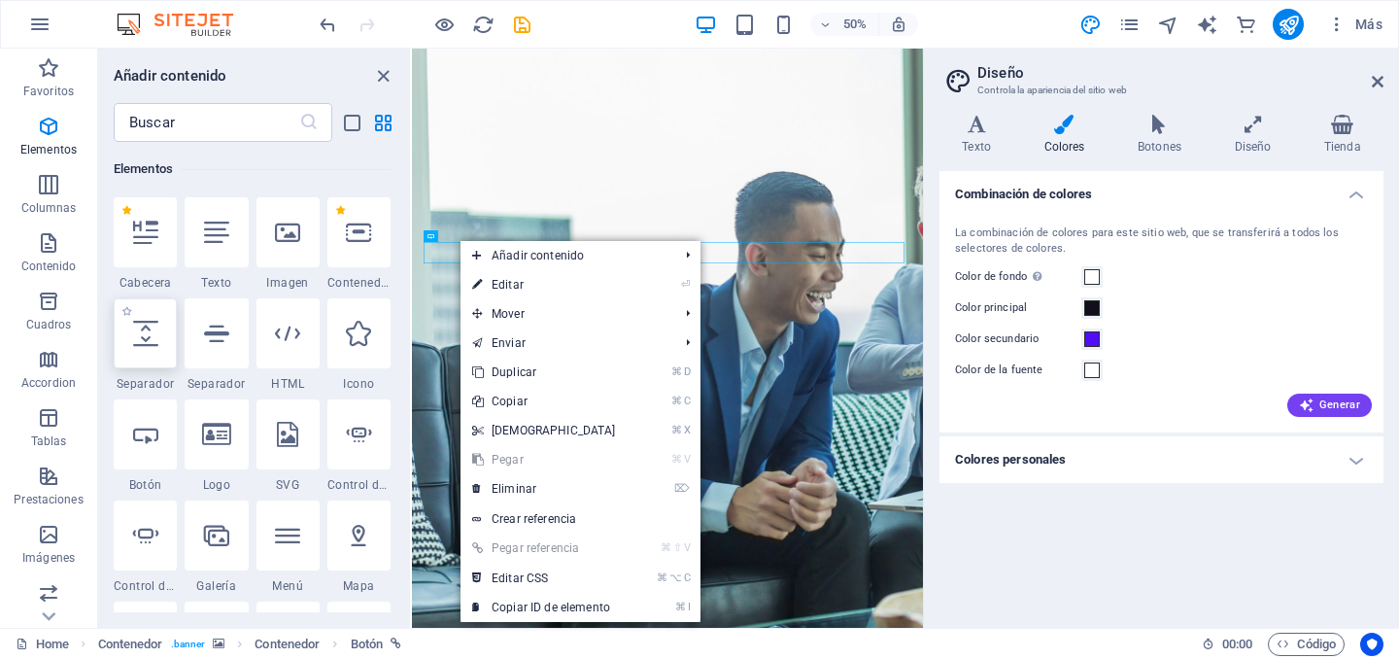
click at [140, 339] on icon at bounding box center [145, 333] width 25 height 25
select select "px"
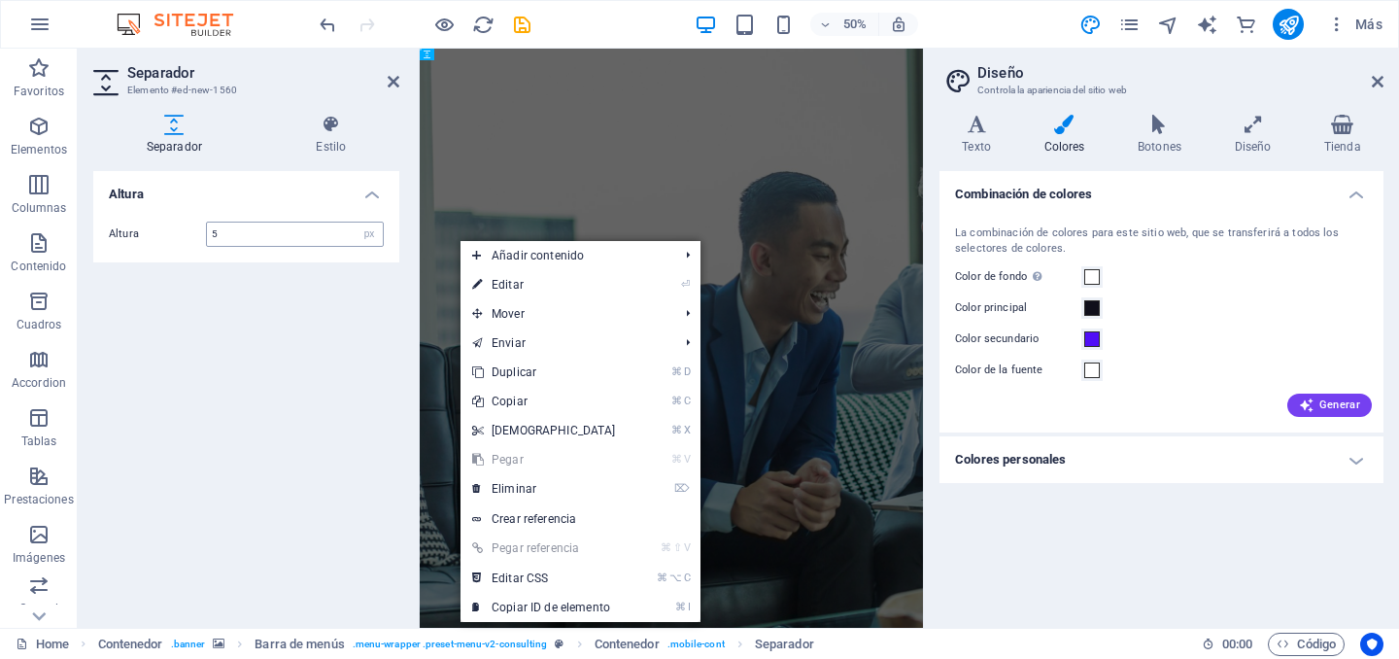
type input "50"
click at [369, 195] on h4 "Altura" at bounding box center [246, 188] width 306 height 35
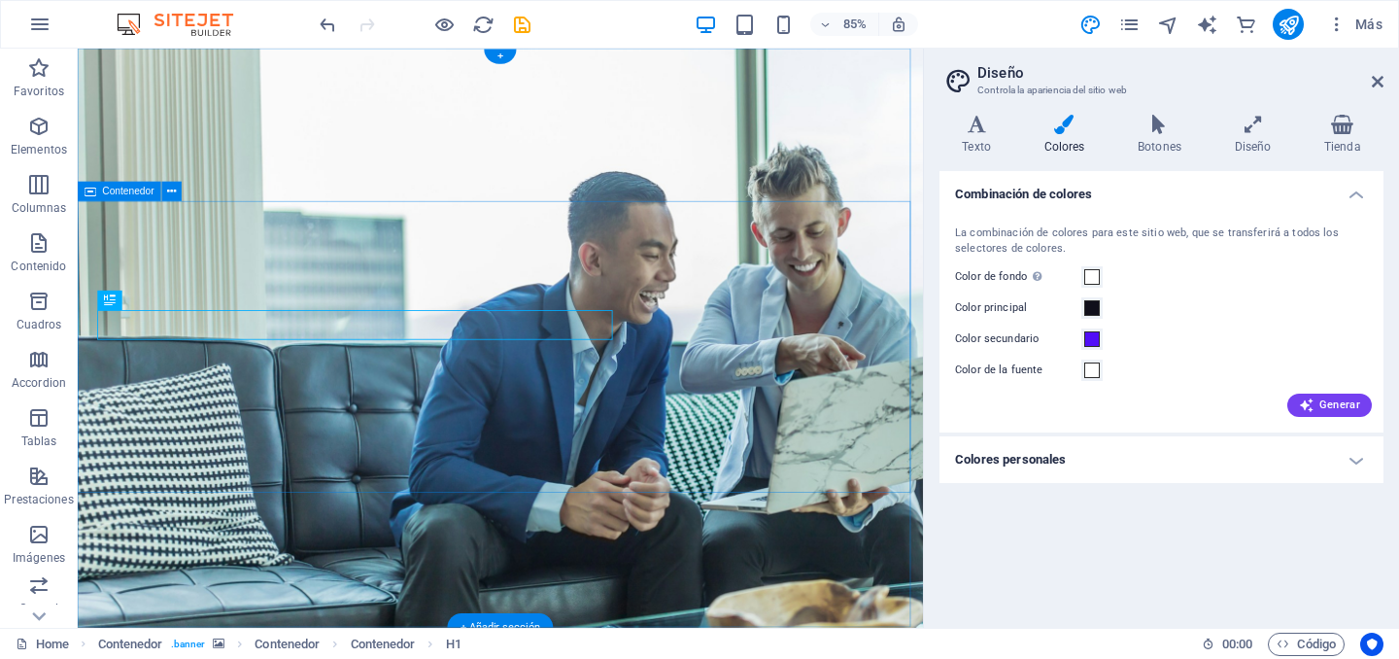
drag, startPoint x: 363, startPoint y: 357, endPoint x: 362, endPoint y: 294, distance: 63.1
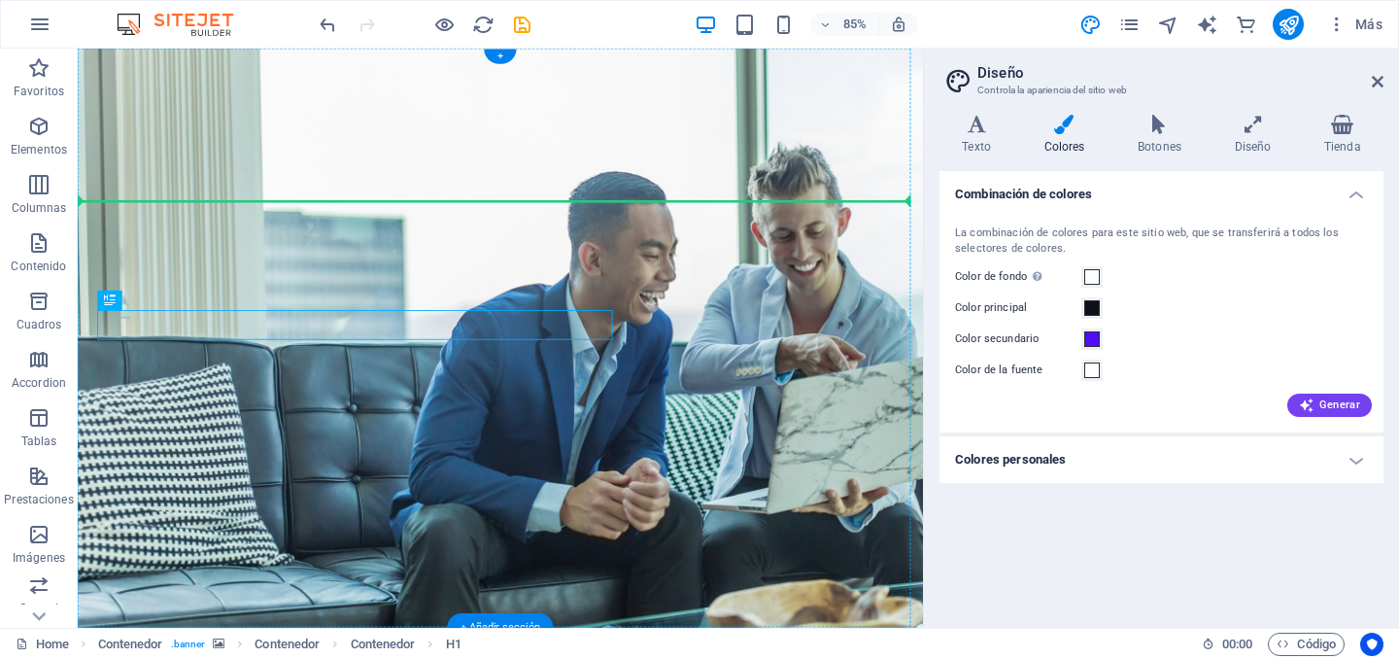
drag, startPoint x: 330, startPoint y: 359, endPoint x: 338, endPoint y: 280, distance: 80.0
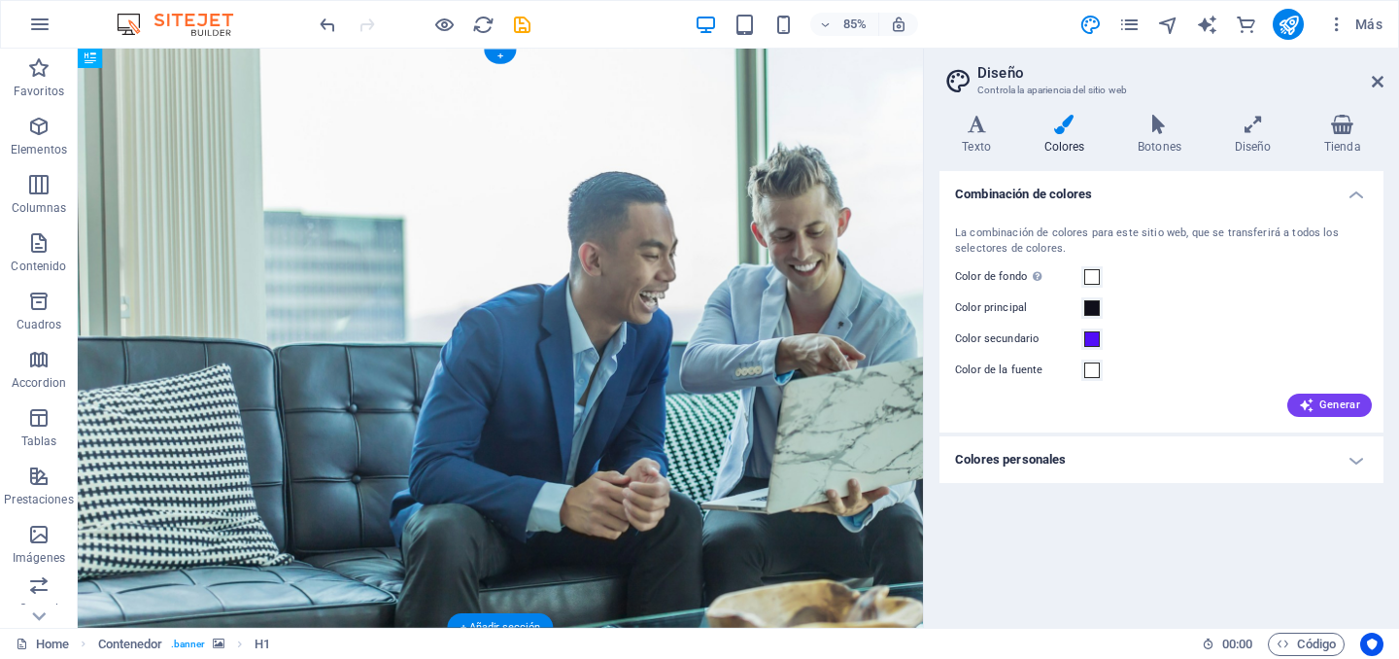
drag, startPoint x: 314, startPoint y: 254, endPoint x: 329, endPoint y: 283, distance: 32.2
drag, startPoint x: 265, startPoint y: 558, endPoint x: 330, endPoint y: 345, distance: 222.5
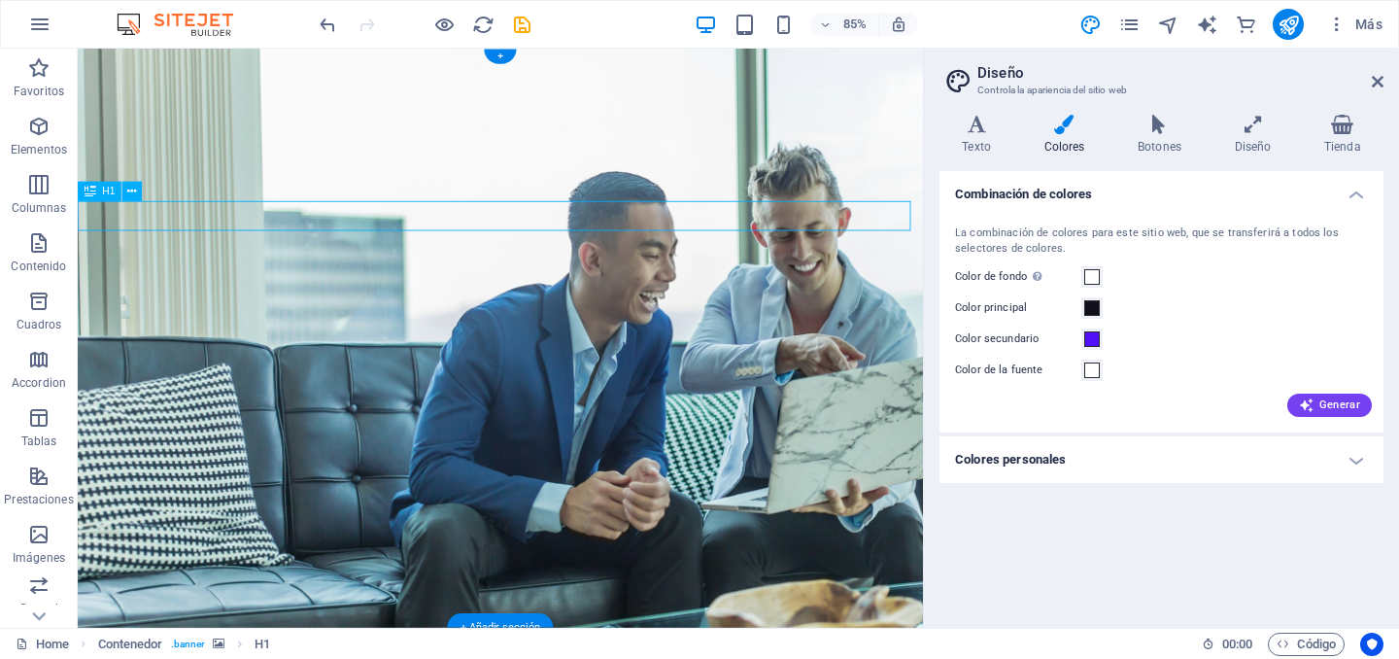
drag, startPoint x: 253, startPoint y: 246, endPoint x: 388, endPoint y: 254, distance: 135.3
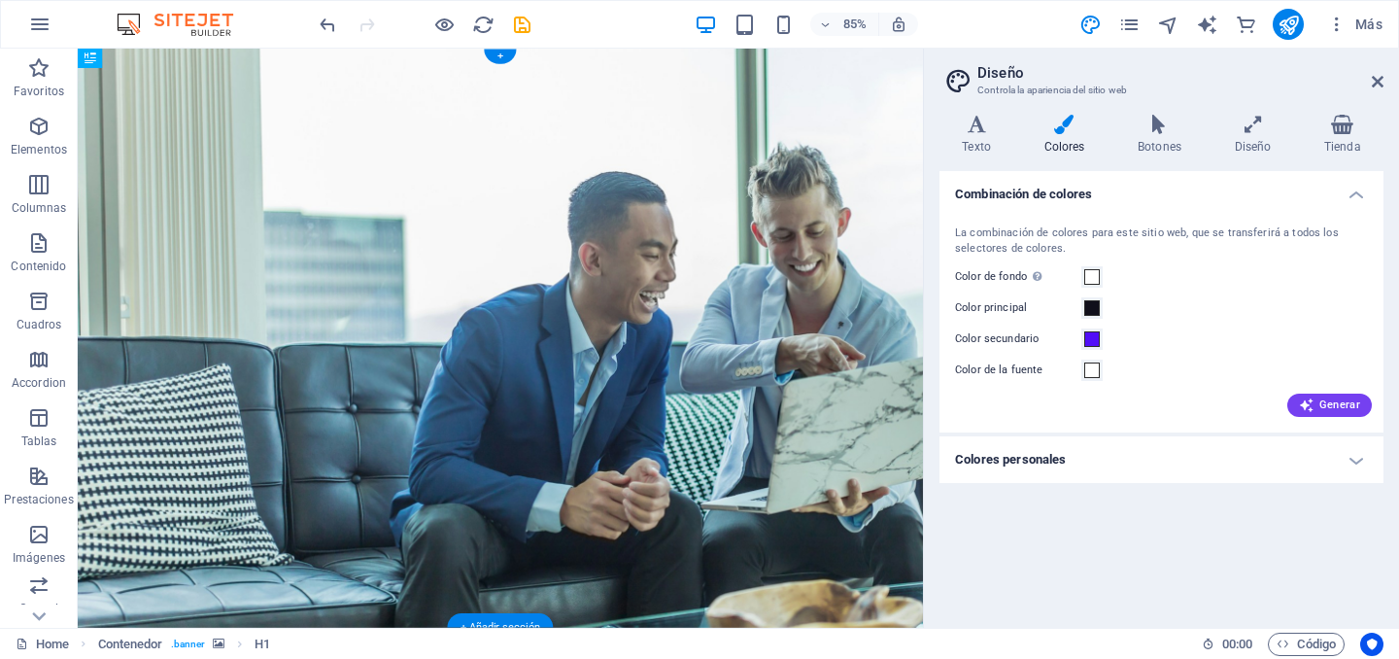
drag, startPoint x: 378, startPoint y: 247, endPoint x: 381, endPoint y: 257, distance: 11.1
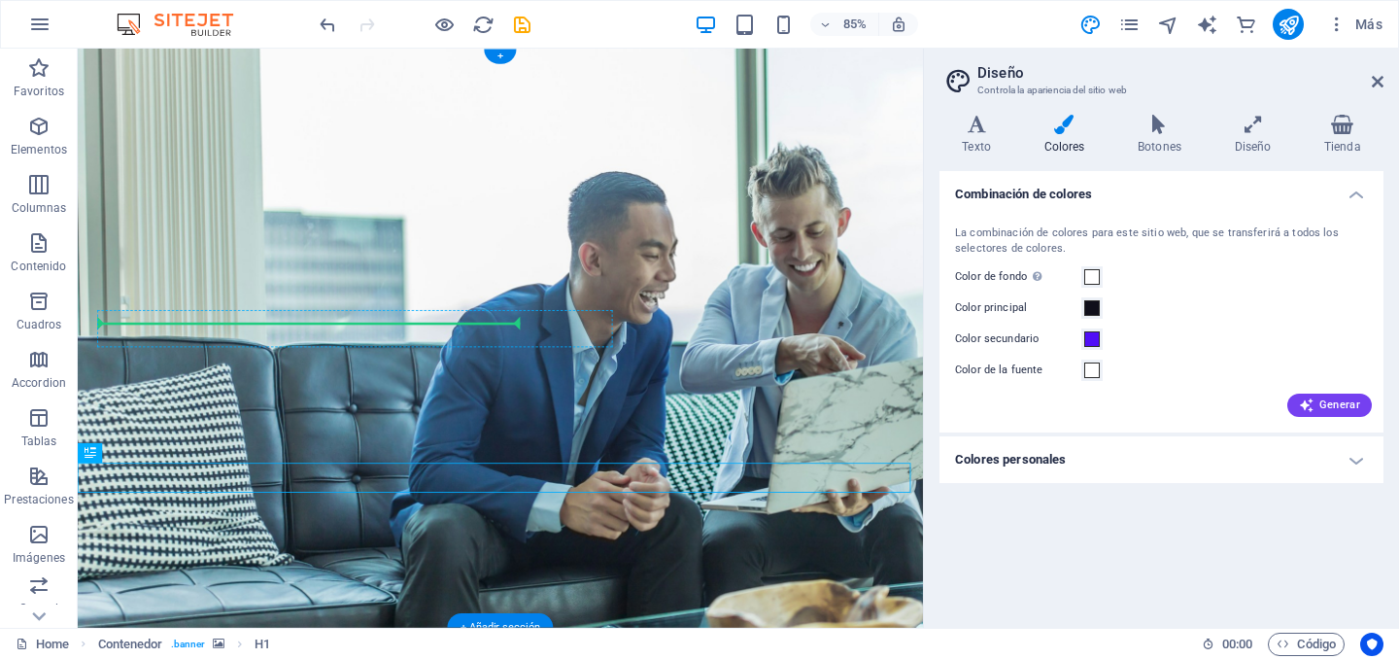
drag, startPoint x: 324, startPoint y: 553, endPoint x: 324, endPoint y: 372, distance: 180.7
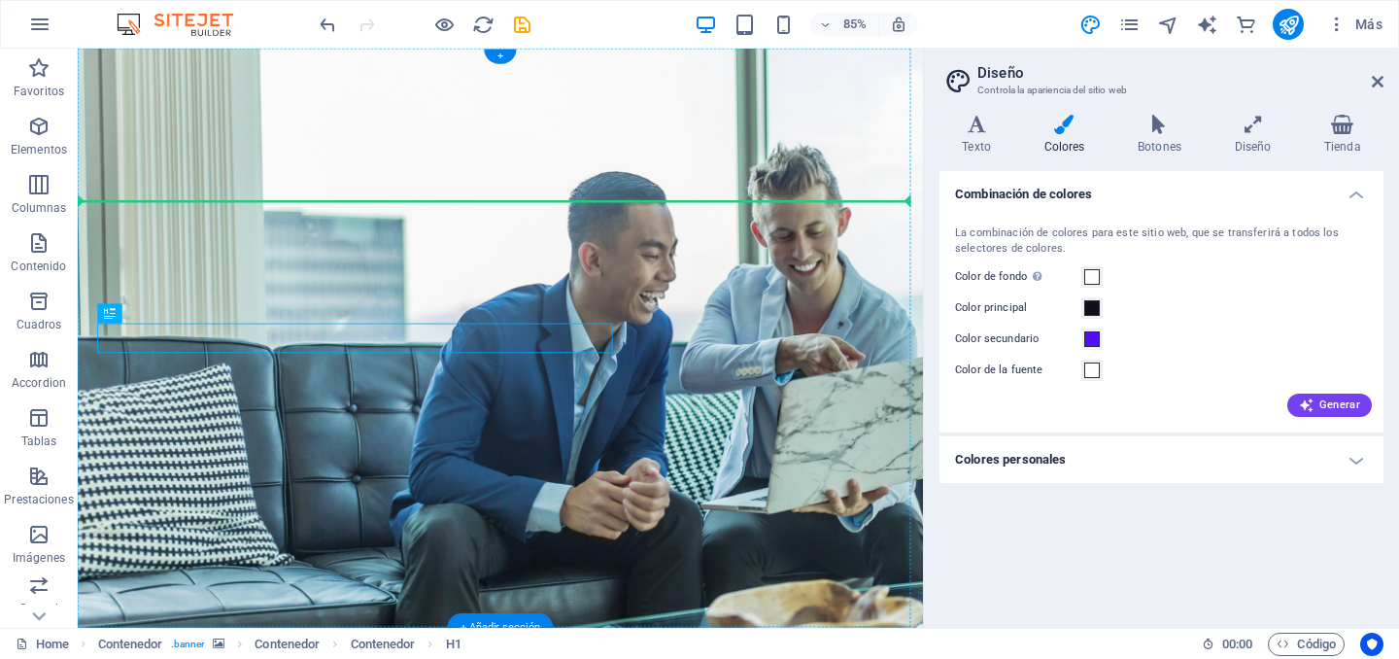
drag, startPoint x: 335, startPoint y: 397, endPoint x: 335, endPoint y: 345, distance: 52.5
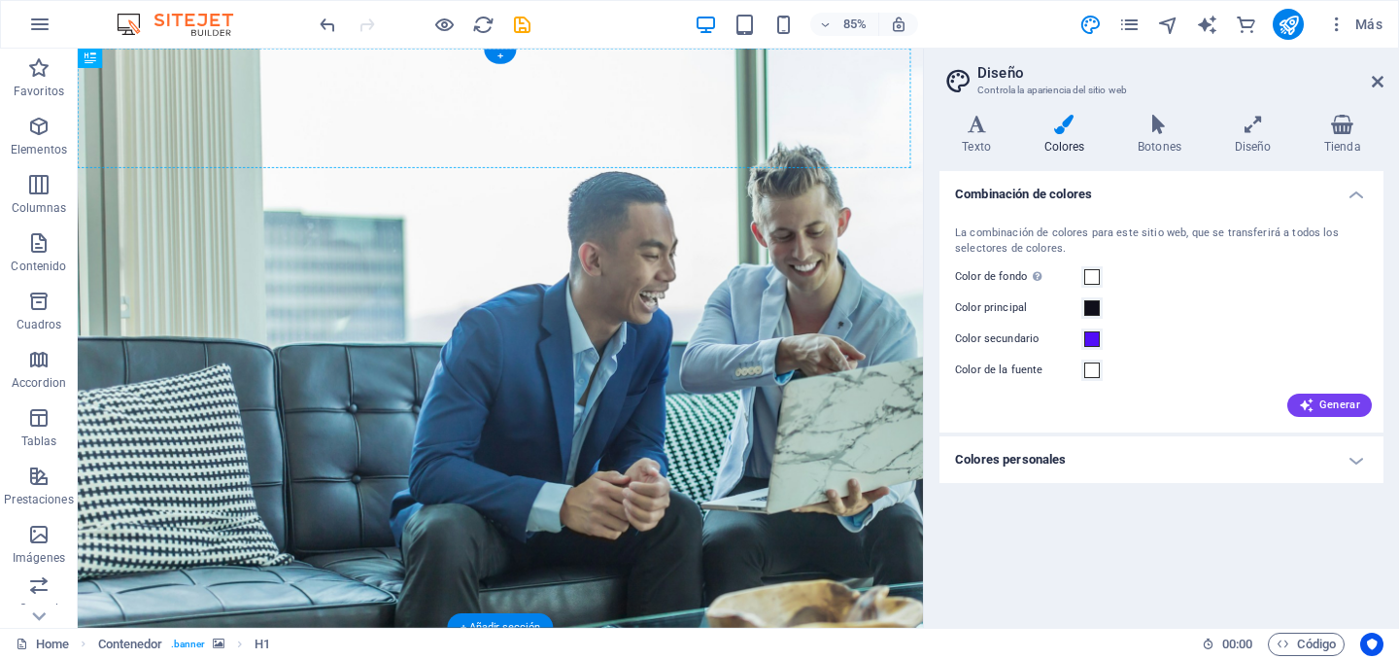
drag, startPoint x: 306, startPoint y: 238, endPoint x: 325, endPoint y: 127, distance: 112.4
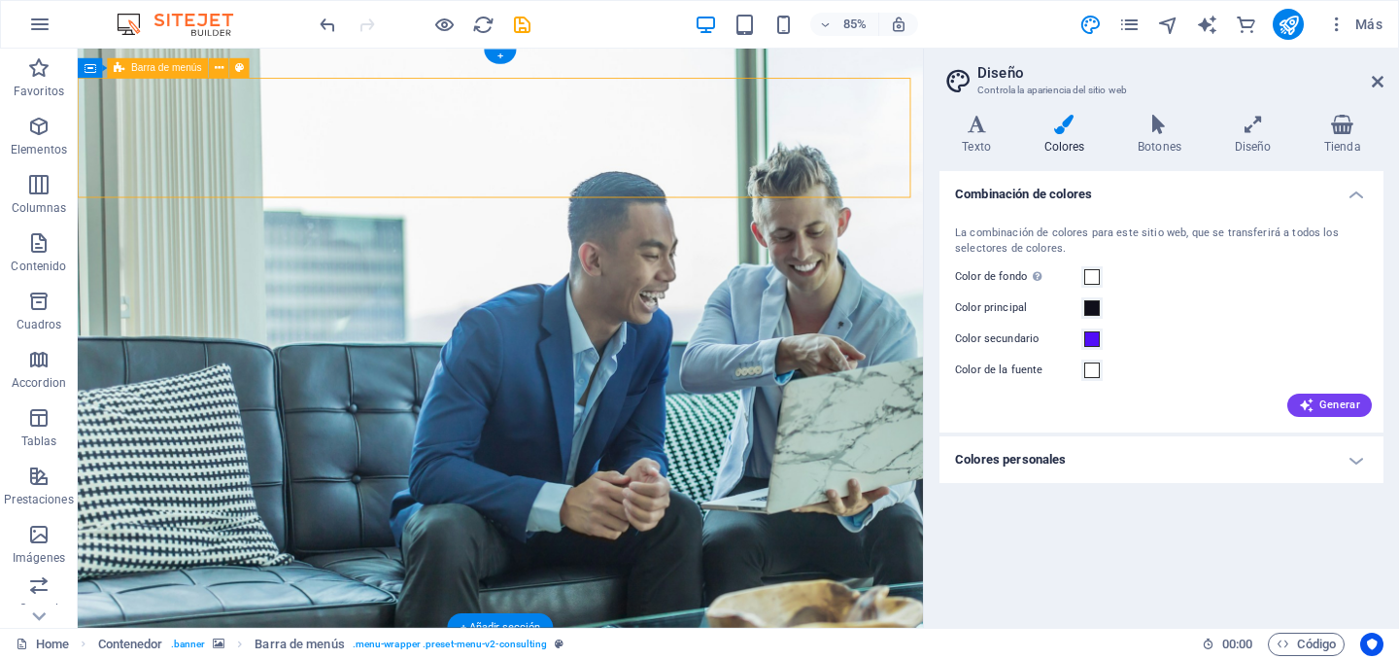
drag, startPoint x: 315, startPoint y: 83, endPoint x: 315, endPoint y: 117, distance: 34.0
drag, startPoint x: 525, startPoint y: 85, endPoint x: 525, endPoint y: 129, distance: 44.7
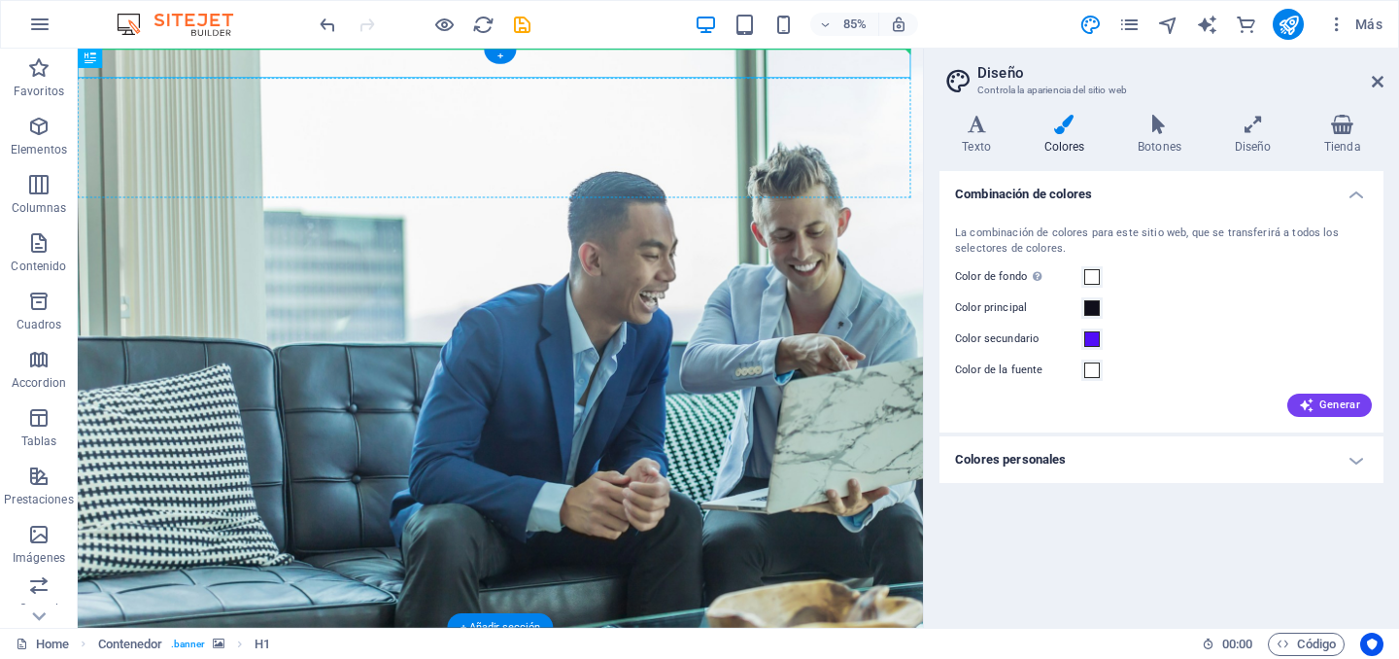
drag, startPoint x: 331, startPoint y: 70, endPoint x: 335, endPoint y: 86, distance: 17.0
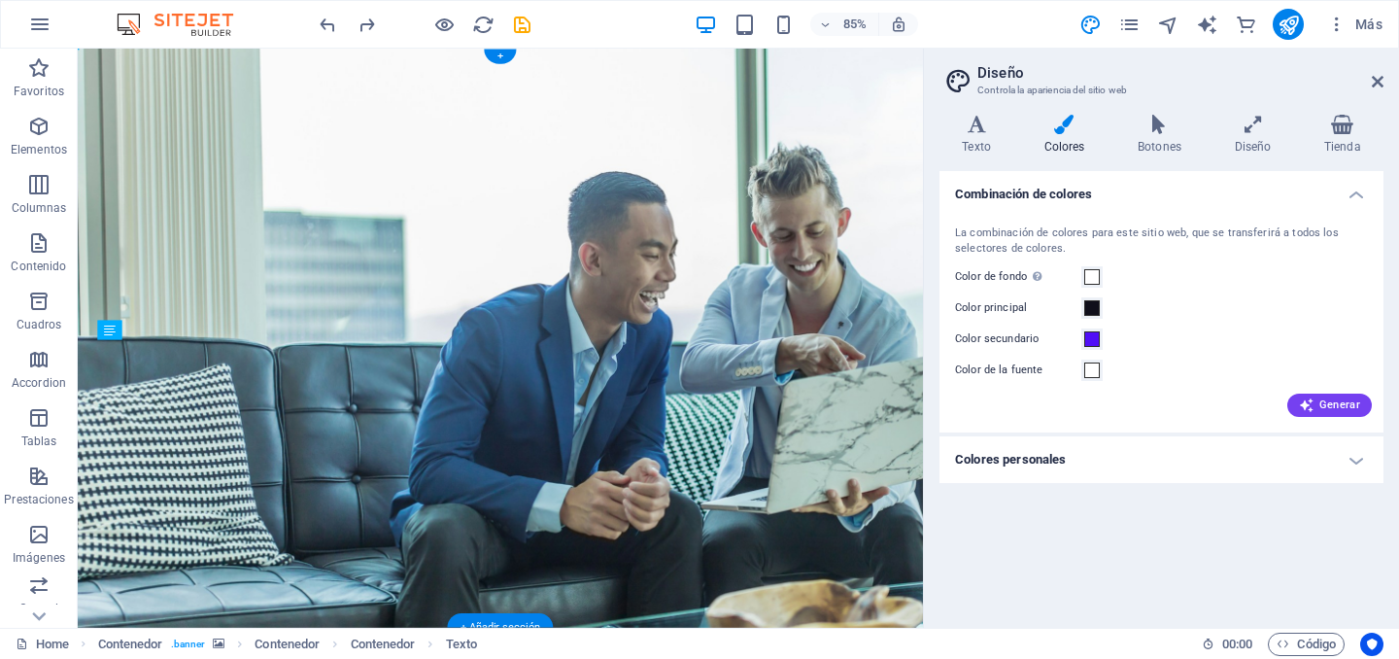
drag, startPoint x: 231, startPoint y: 419, endPoint x: 244, endPoint y: 406, distance: 17.9
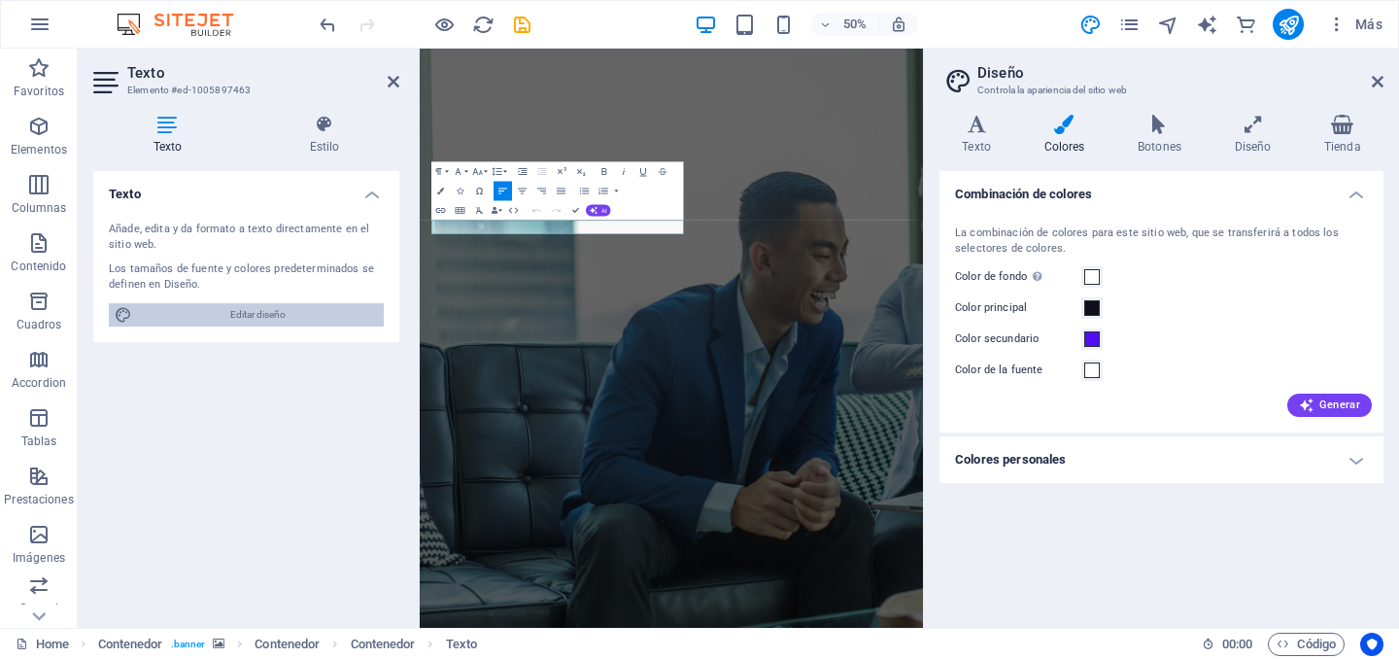
click at [299, 310] on span "Editar diseño" at bounding box center [258, 314] width 240 height 23
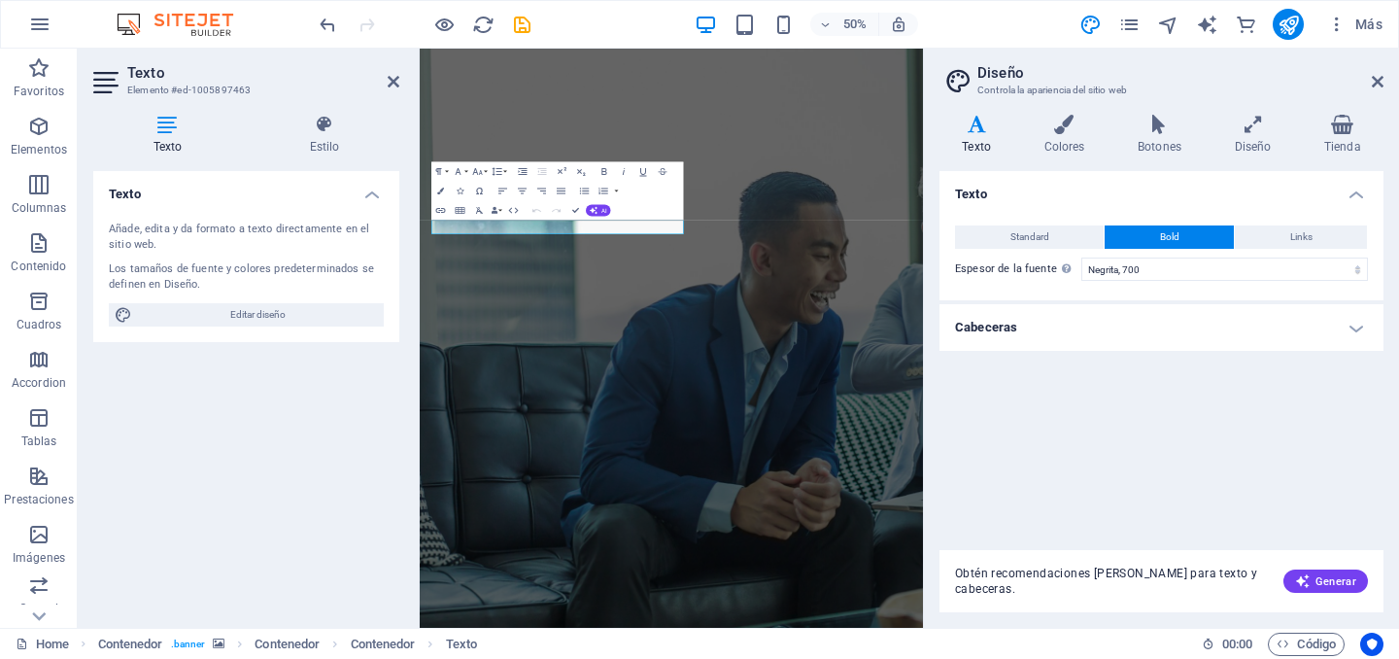
click at [972, 145] on h4 "Texto" at bounding box center [980, 135] width 82 height 41
click at [1359, 269] on select "Fino, 100 Extra [PERSON_NAME], 200 [PERSON_NAME], 300 Normal, 400 Medio, 500 [D…" at bounding box center [1224, 268] width 287 height 23
click at [1081, 257] on select "Fino, 100 Extra [PERSON_NAME], 200 [PERSON_NAME], 300 Normal, 400 Medio, 500 [D…" at bounding box center [1224, 268] width 287 height 23
click at [248, 397] on div "Texto Añade, edita y da formato a texto directamente en el sitio web. Los tamañ…" at bounding box center [246, 391] width 306 height 441
click at [1057, 416] on div "Texto Standard Bold Links Color de la fuente Fuente Open Sans Tamaño de la fuen…" at bounding box center [1161, 352] width 444 height 363
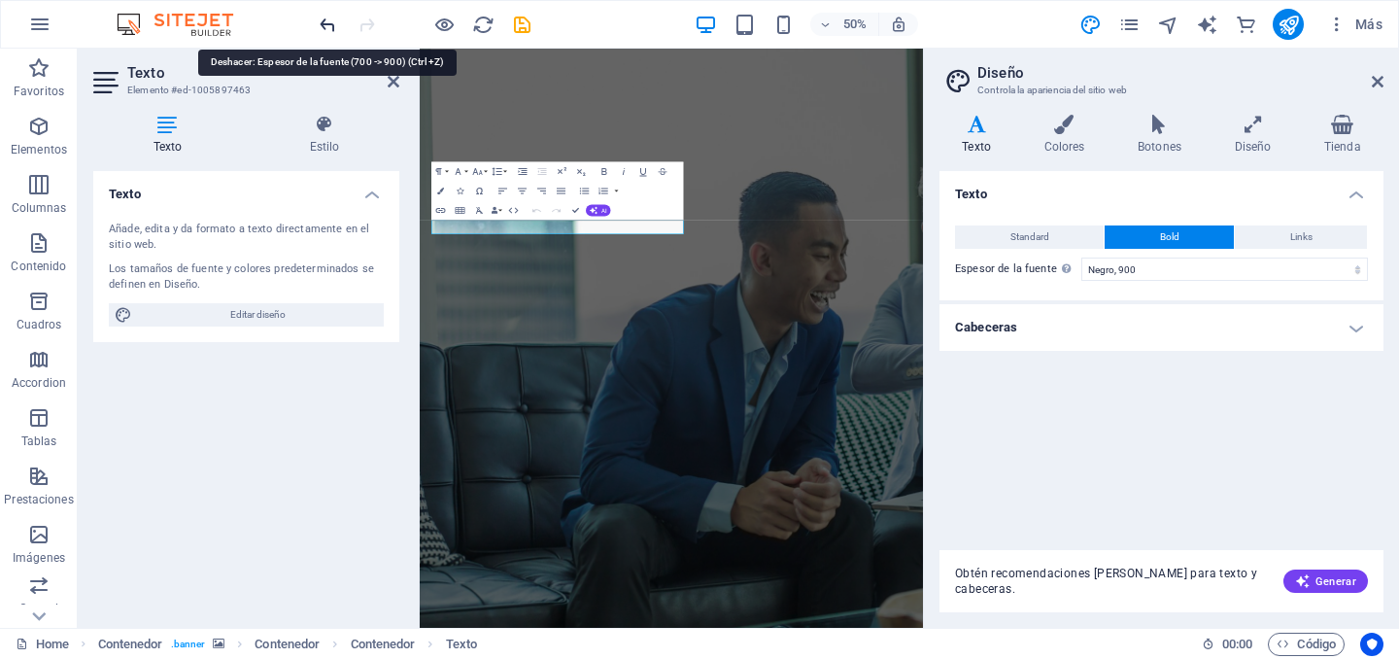
click at [328, 27] on icon "undo" at bounding box center [328, 25] width 22 height 22
select select "700"
click at [328, 27] on icon "undo" at bounding box center [328, 25] width 22 height 22
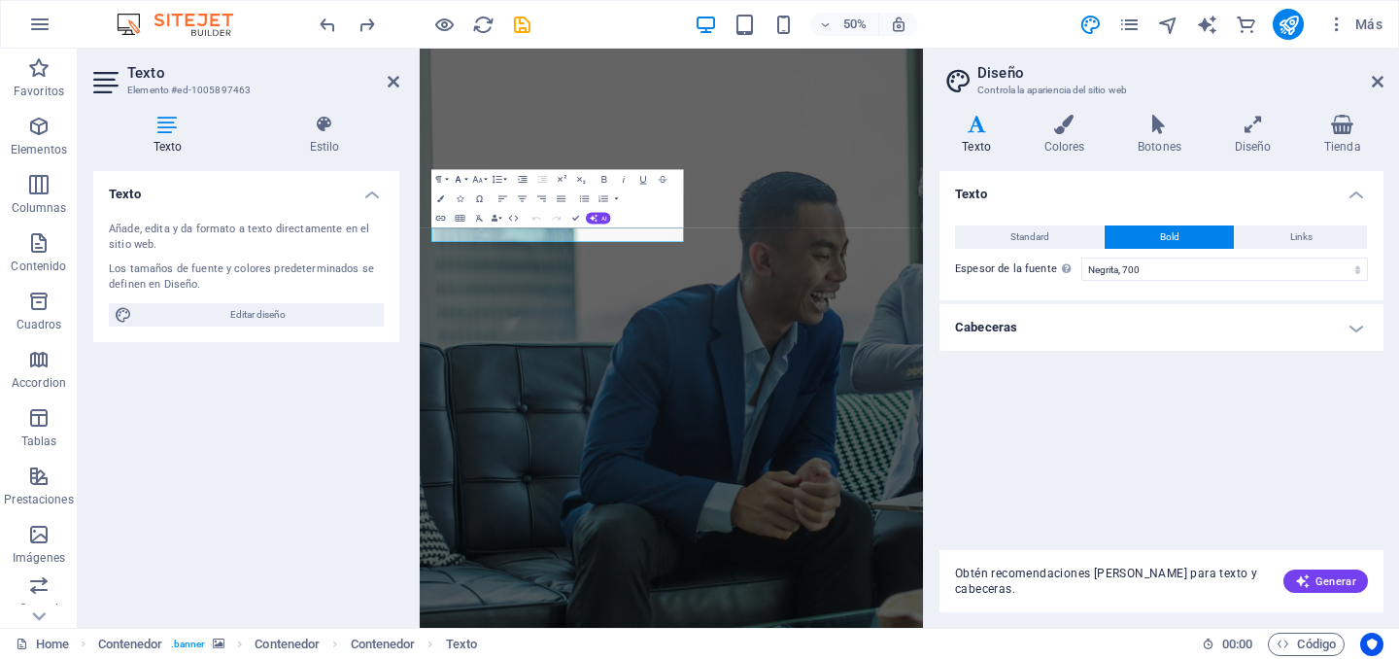
click at [464, 180] on button "Font Family" at bounding box center [460, 179] width 18 height 19
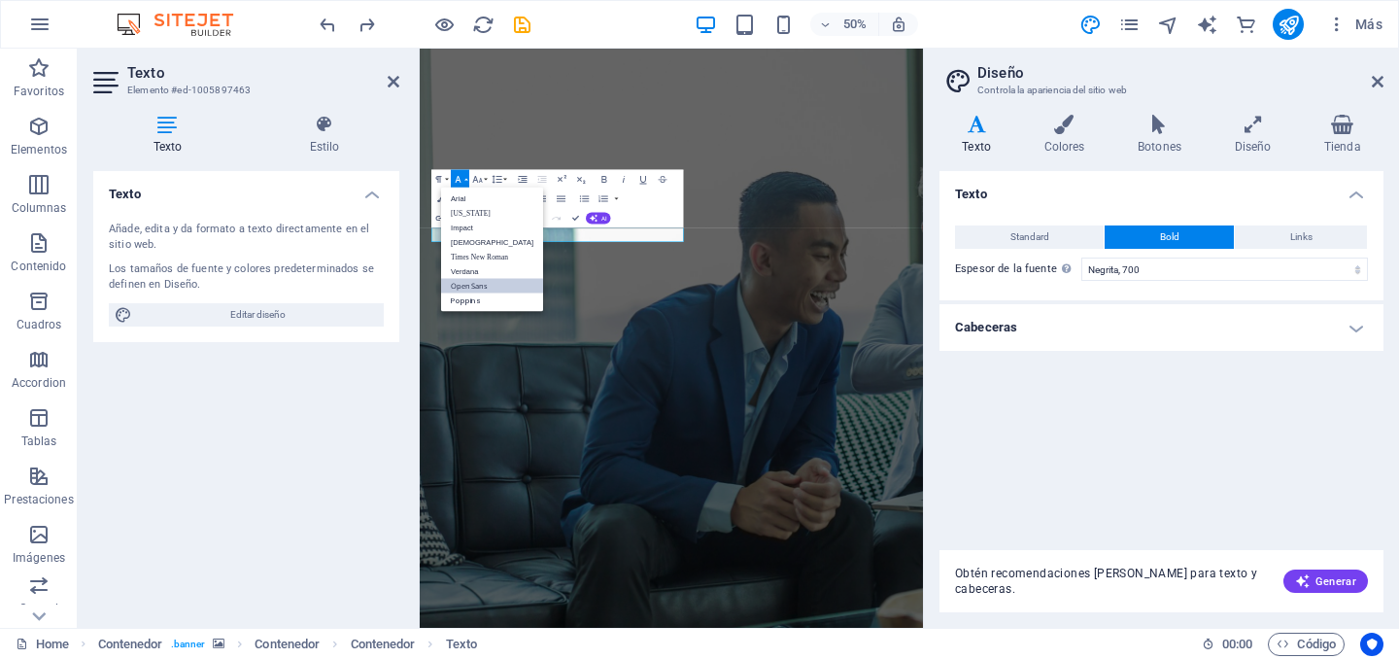
scroll to position [0, 0]
click at [470, 232] on link "Impact" at bounding box center [492, 227] width 102 height 15
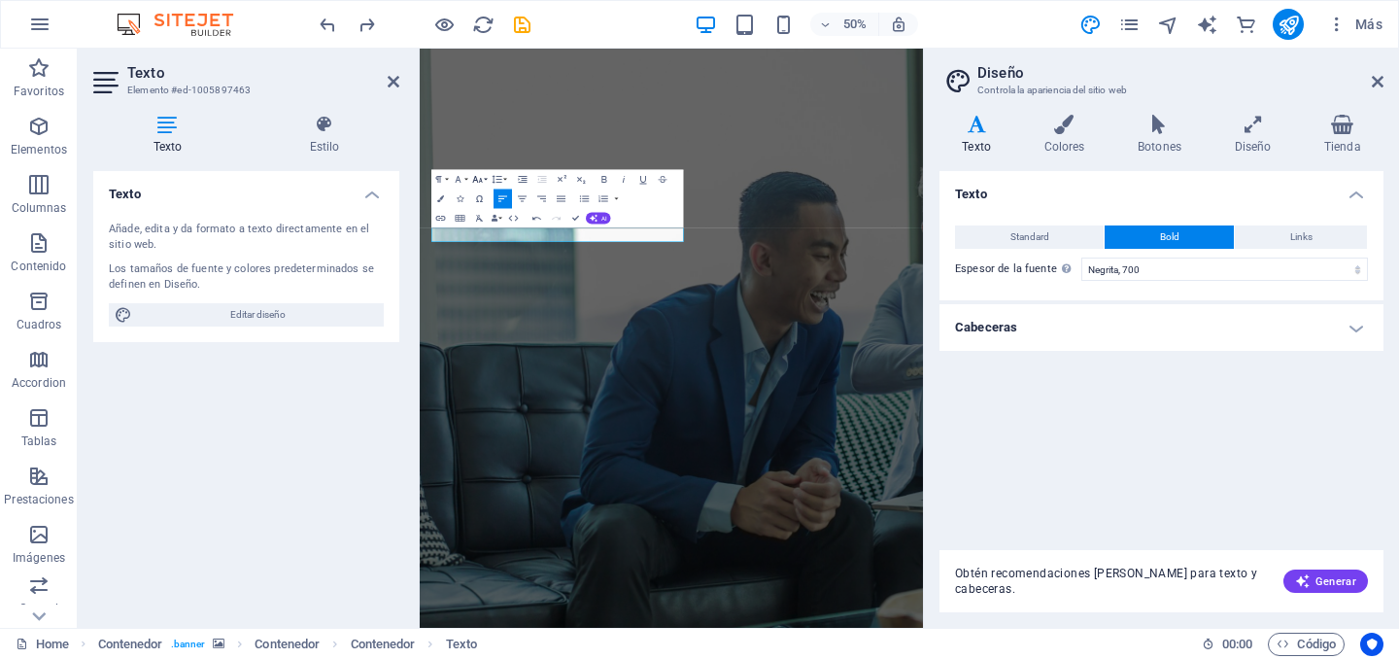
click at [486, 178] on button "Font Size" at bounding box center [479, 179] width 18 height 19
click at [462, 309] on link "30" at bounding box center [468, 315] width 35 height 15
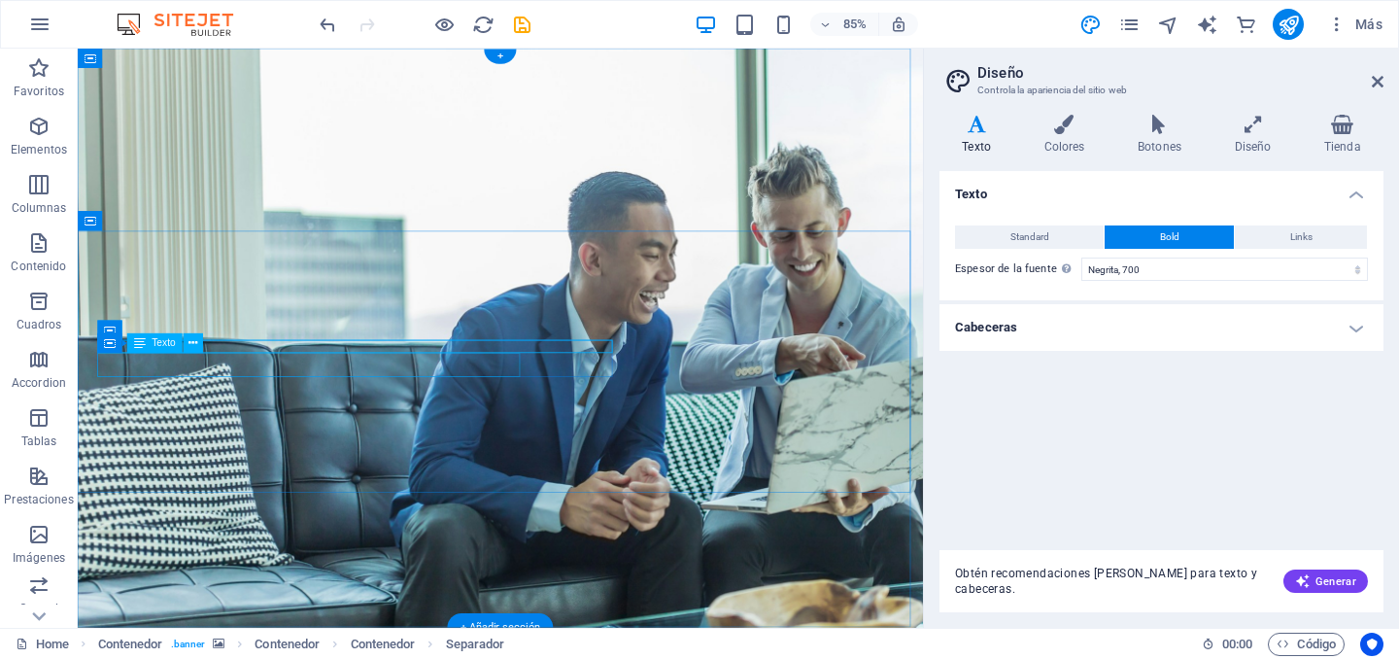
drag, startPoint x: 325, startPoint y: 422, endPoint x: 145, endPoint y: 420, distance: 180.7
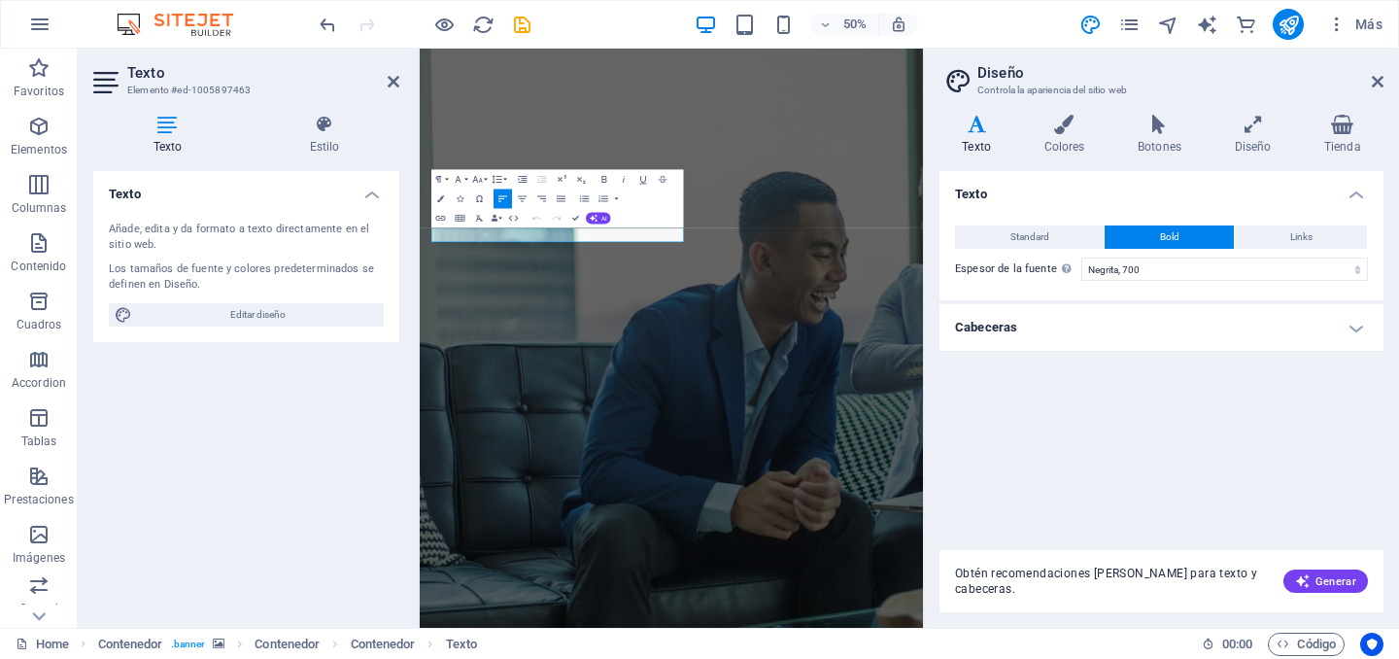
drag, startPoint x: 665, startPoint y: 416, endPoint x: 396, endPoint y: 384, distance: 271.0
click at [483, 182] on button "Font Size" at bounding box center [479, 179] width 18 height 19
click at [459, 306] on link "24" at bounding box center [468, 300] width 35 height 15
click at [465, 181] on button "Font Family" at bounding box center [460, 179] width 18 height 19
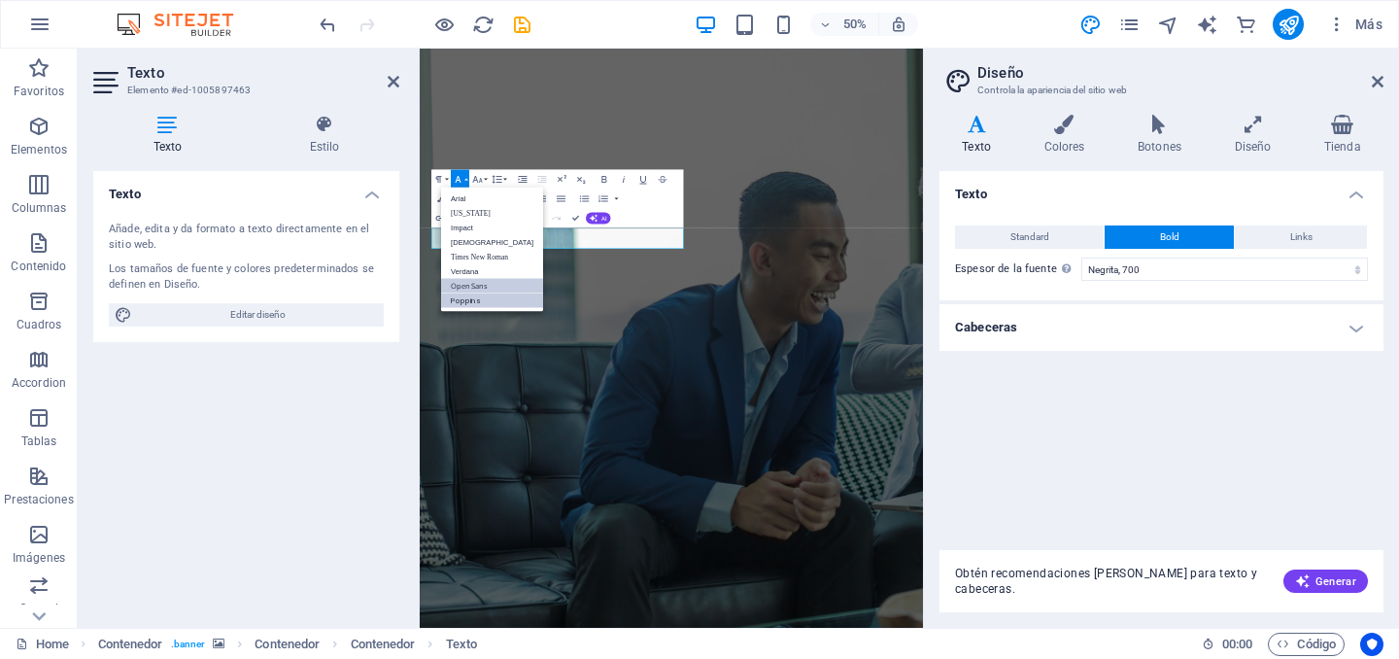
click at [458, 302] on link "Poppins" at bounding box center [492, 300] width 102 height 15
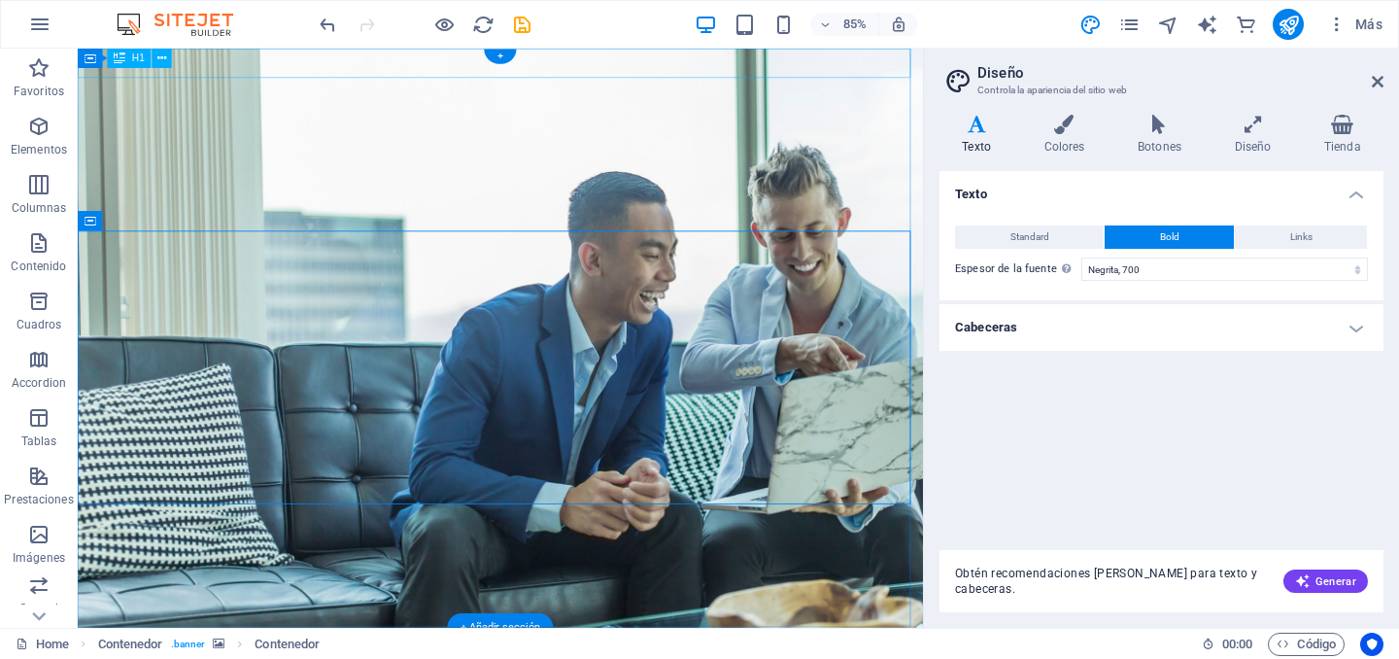
drag, startPoint x: 322, startPoint y: 69, endPoint x: 346, endPoint y: 82, distance: 26.5
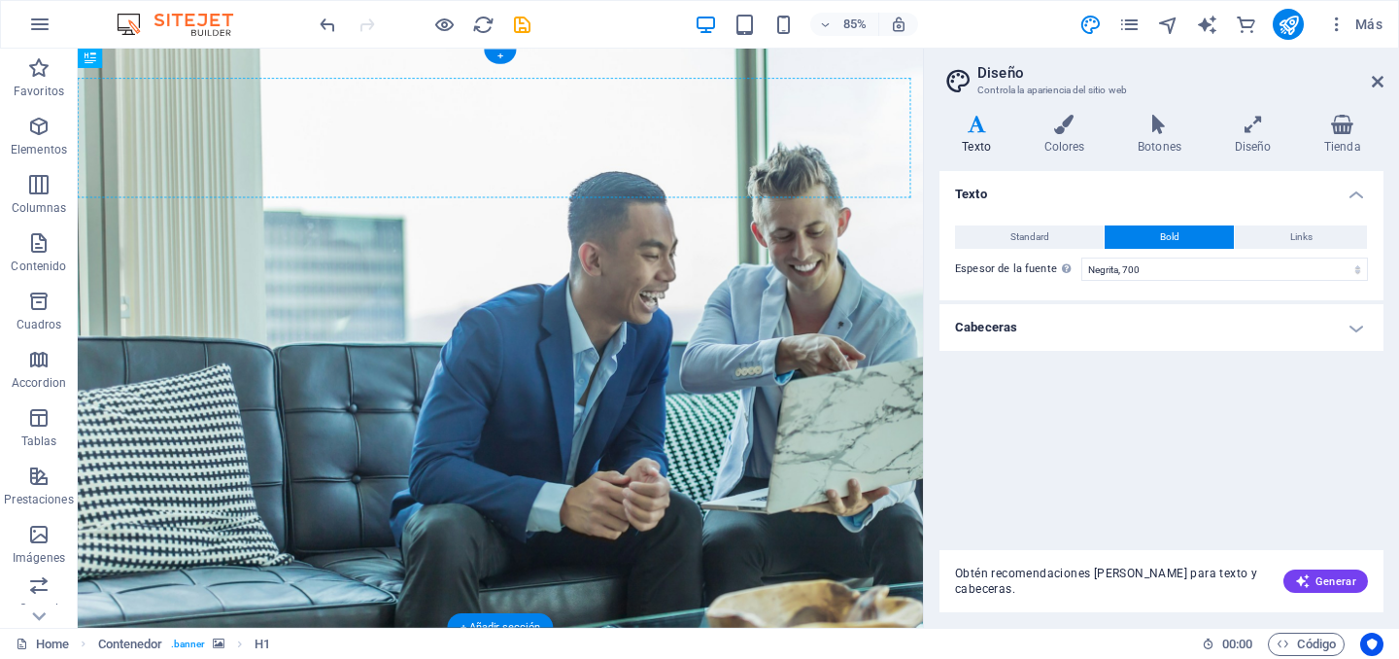
drag, startPoint x: 365, startPoint y: 65, endPoint x: 416, endPoint y: 100, distance: 61.4
drag, startPoint x: 270, startPoint y: 214, endPoint x: 368, endPoint y: 194, distance: 100.0
drag, startPoint x: 231, startPoint y: 214, endPoint x: 242, endPoint y: 110, distance: 104.5
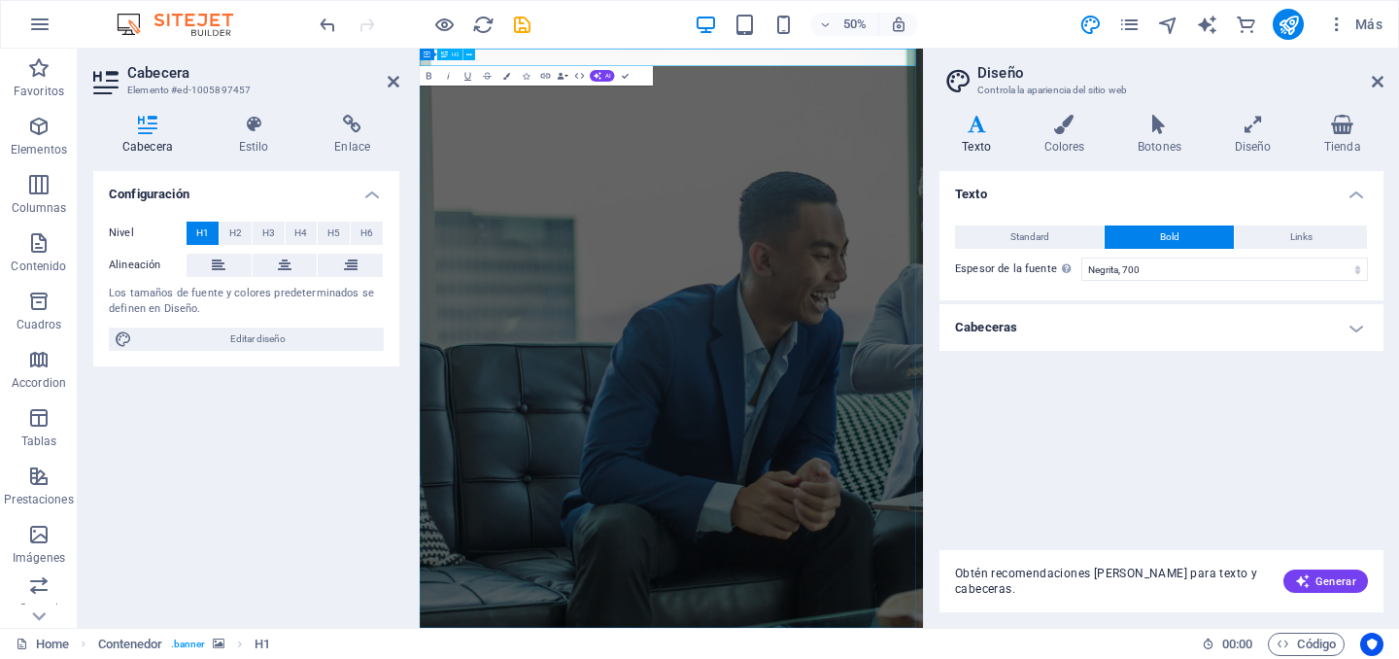
drag, startPoint x: 996, startPoint y: 566, endPoint x: 1158, endPoint y: 354, distance: 267.5
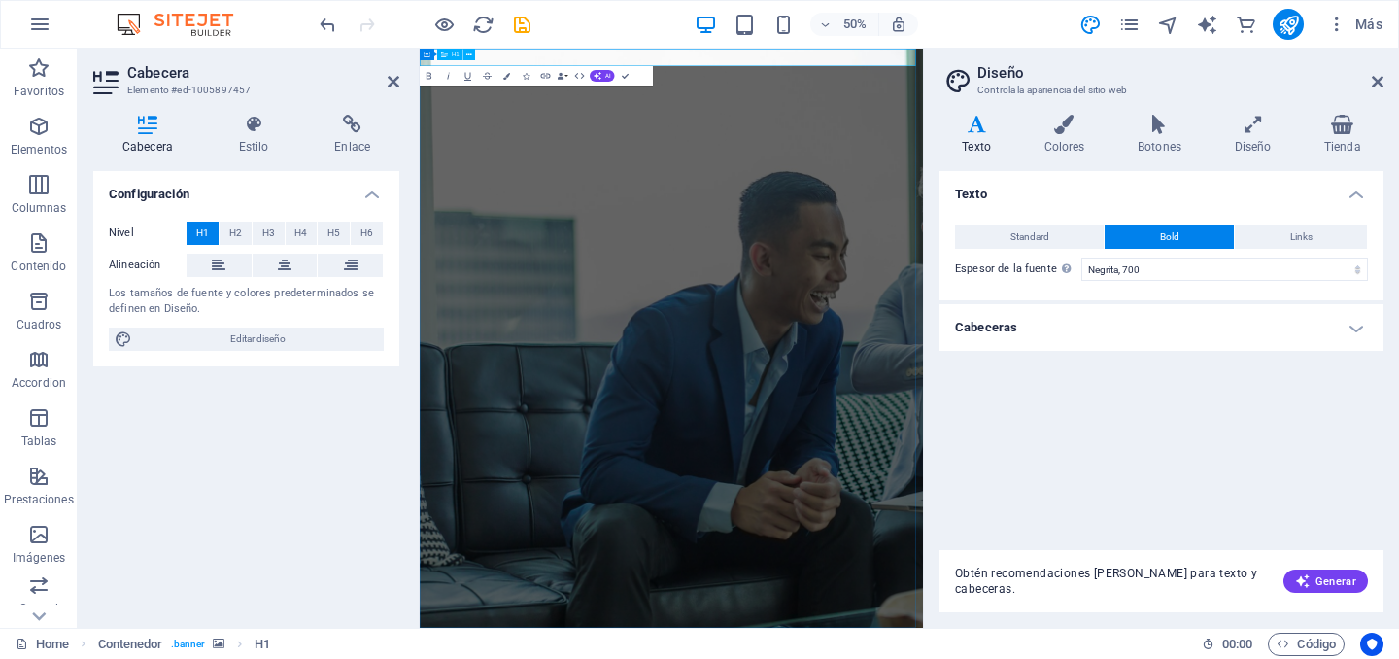
click at [1054, 658] on figure at bounding box center [923, 628] width 1006 height 1158
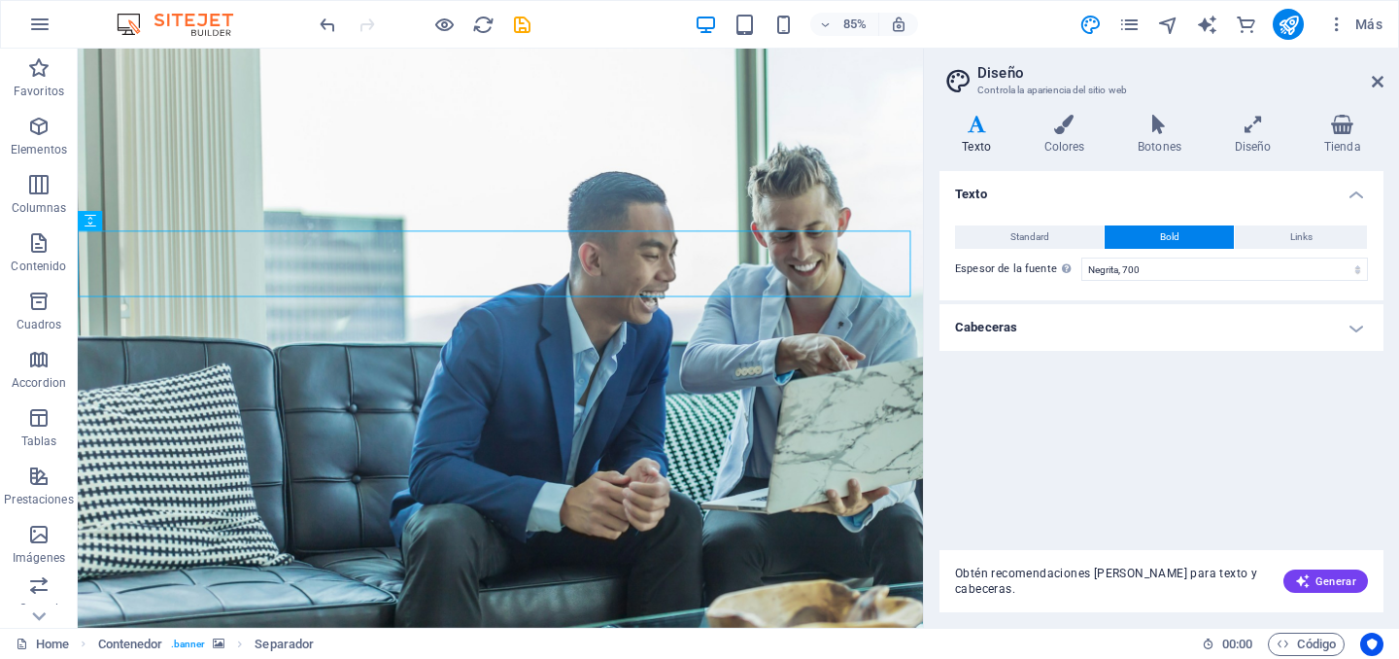
click at [935, 445] on div "Variantes Texto Colores Botones Diseño Tienda Texto Standard Bold Links Color d…" at bounding box center [1161, 363] width 475 height 528
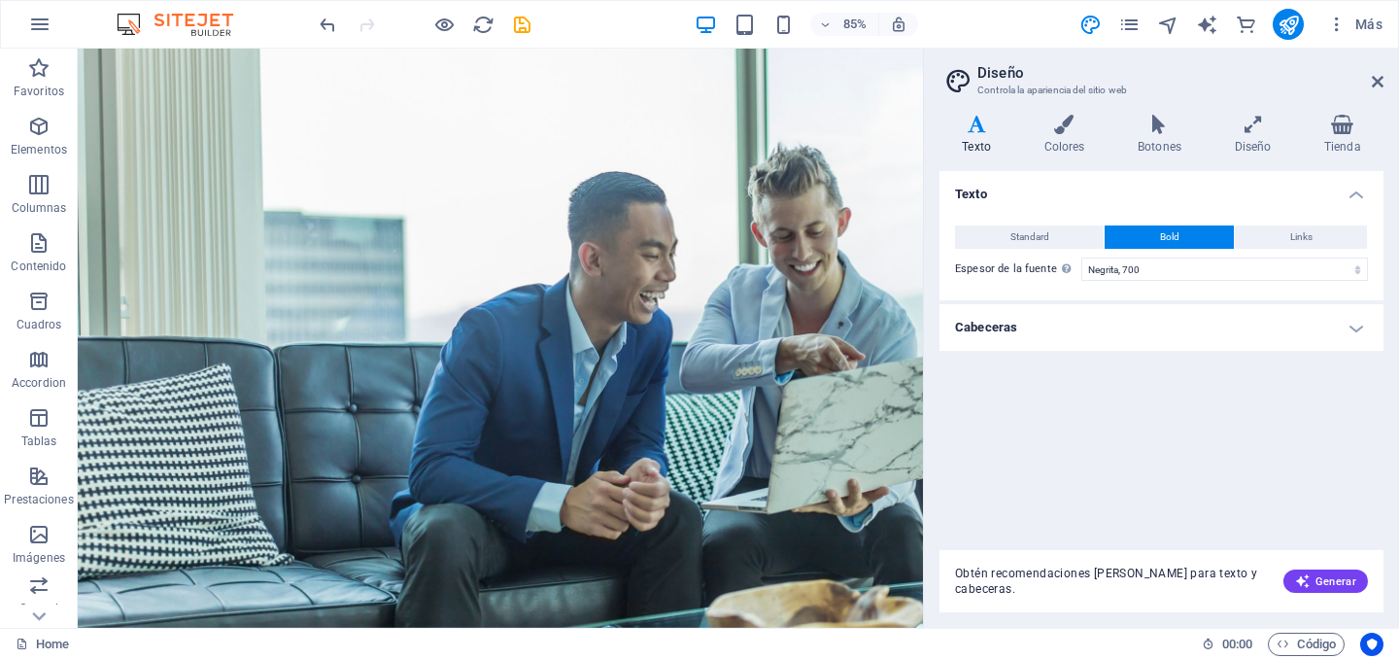
drag, startPoint x: 1062, startPoint y: 117, endPoint x: 1031, endPoint y: 134, distance: 35.7
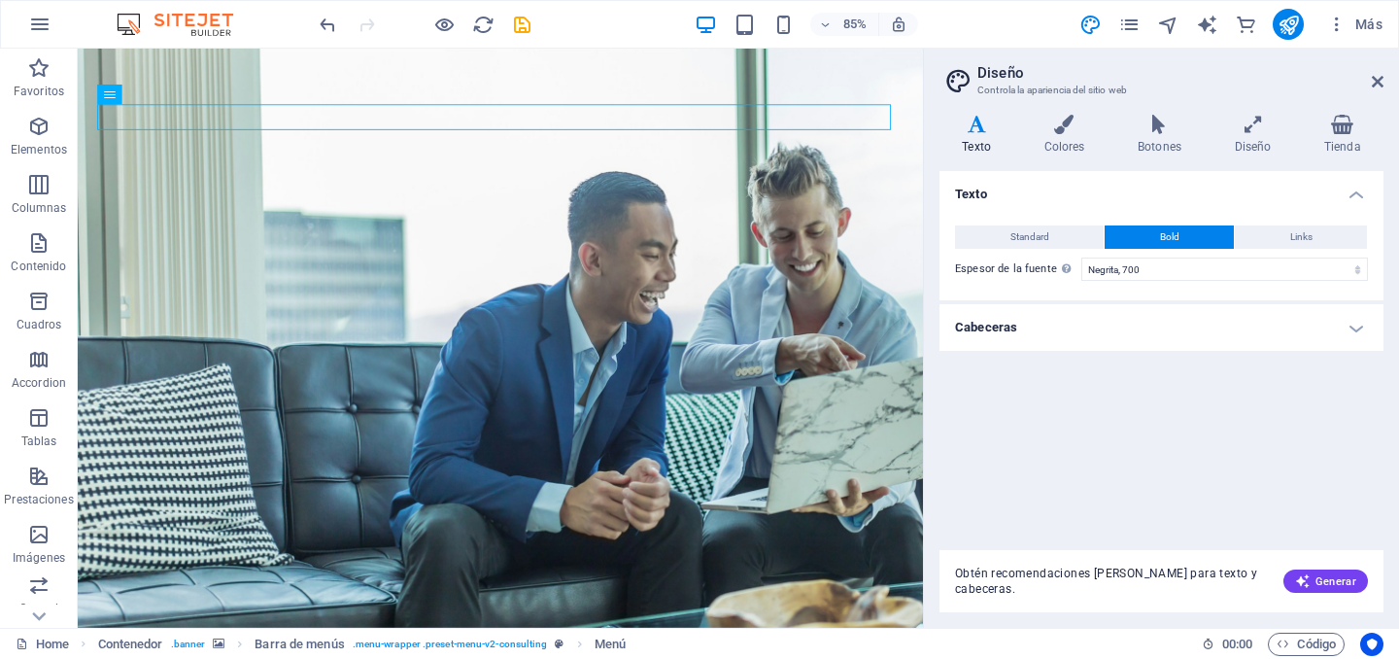
click at [980, 144] on h4 "Texto" at bounding box center [980, 135] width 82 height 41
click at [1064, 145] on h4 "Colores" at bounding box center [1068, 135] width 94 height 41
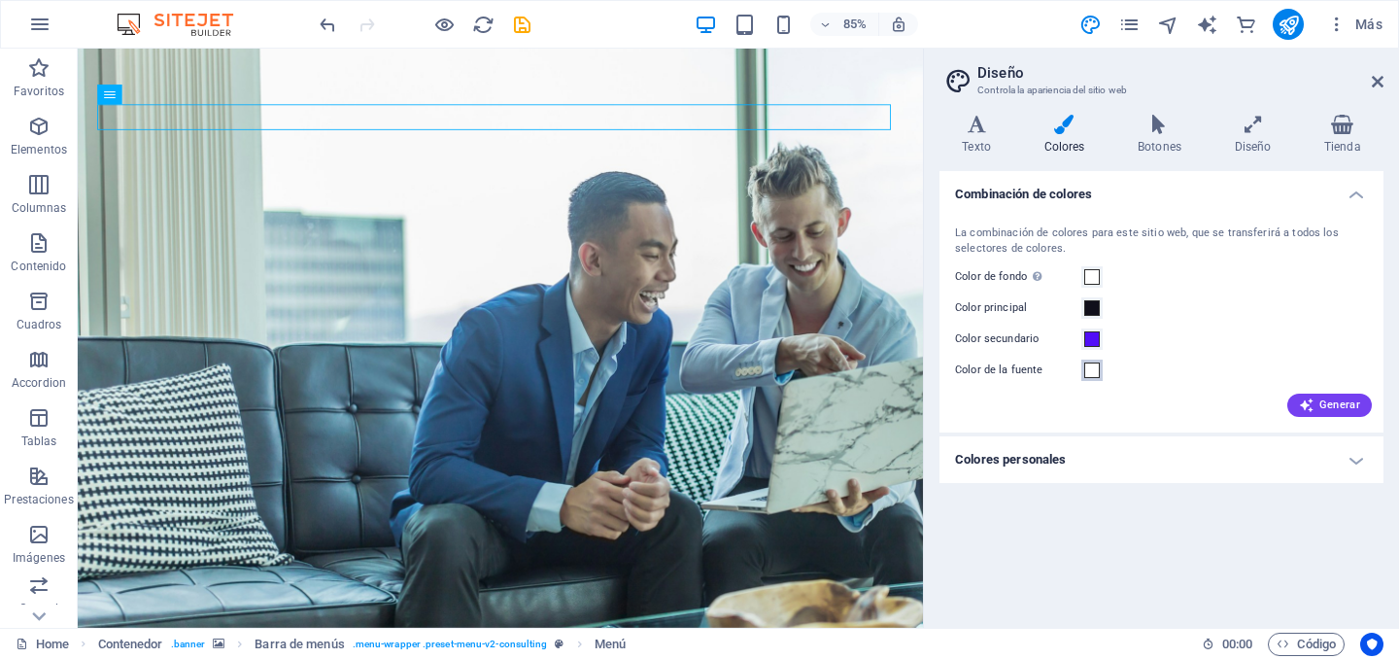
click at [1097, 370] on span at bounding box center [1092, 370] width 16 height 16
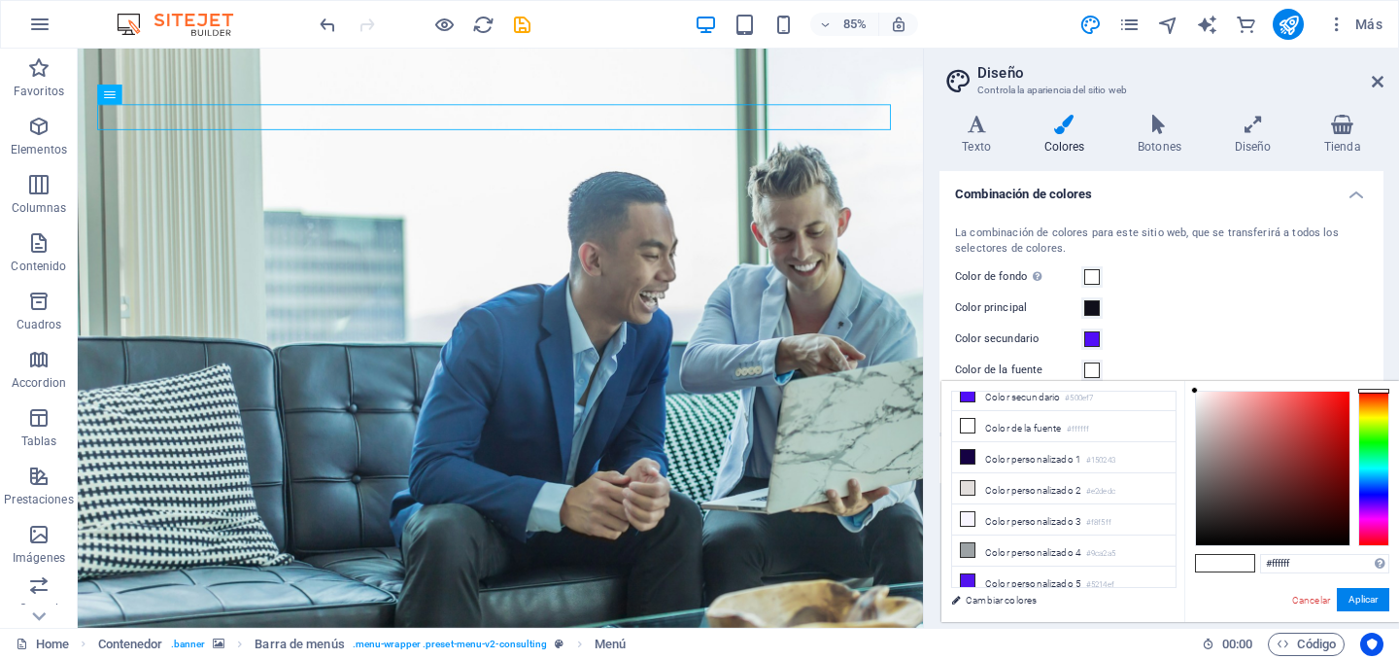
scroll to position [80, 0]
click at [967, 416] on icon at bounding box center [968, 420] width 14 height 14
click at [970, 418] on icon at bounding box center [968, 420] width 14 height 14
click at [1093, 366] on span at bounding box center [1092, 370] width 16 height 16
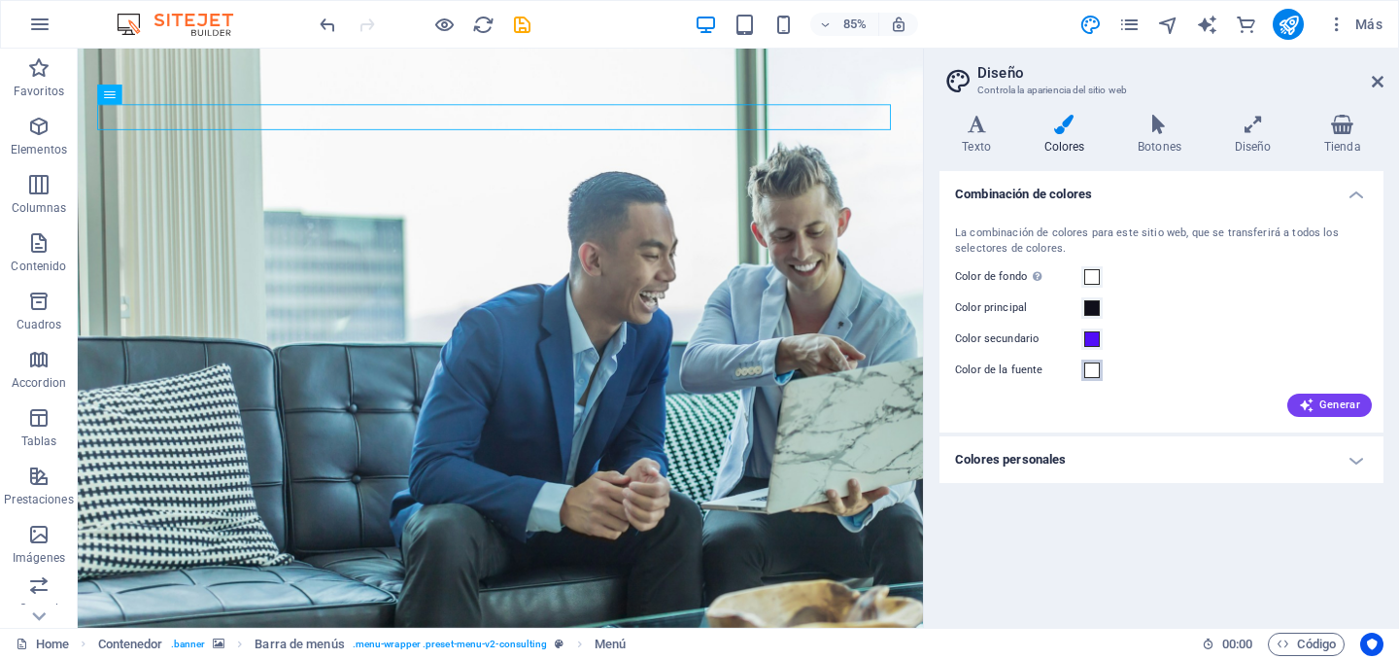
click at [1093, 366] on span at bounding box center [1092, 370] width 16 height 16
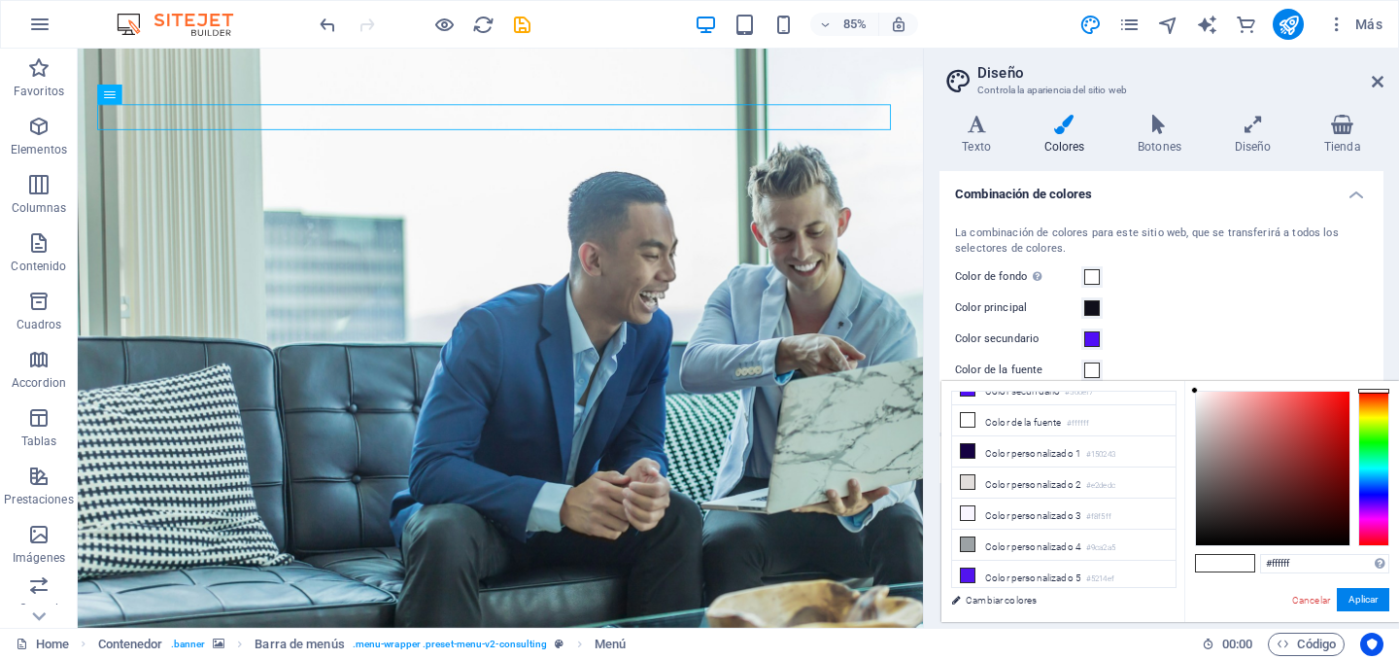
click at [1093, 366] on span at bounding box center [1092, 370] width 16 height 16
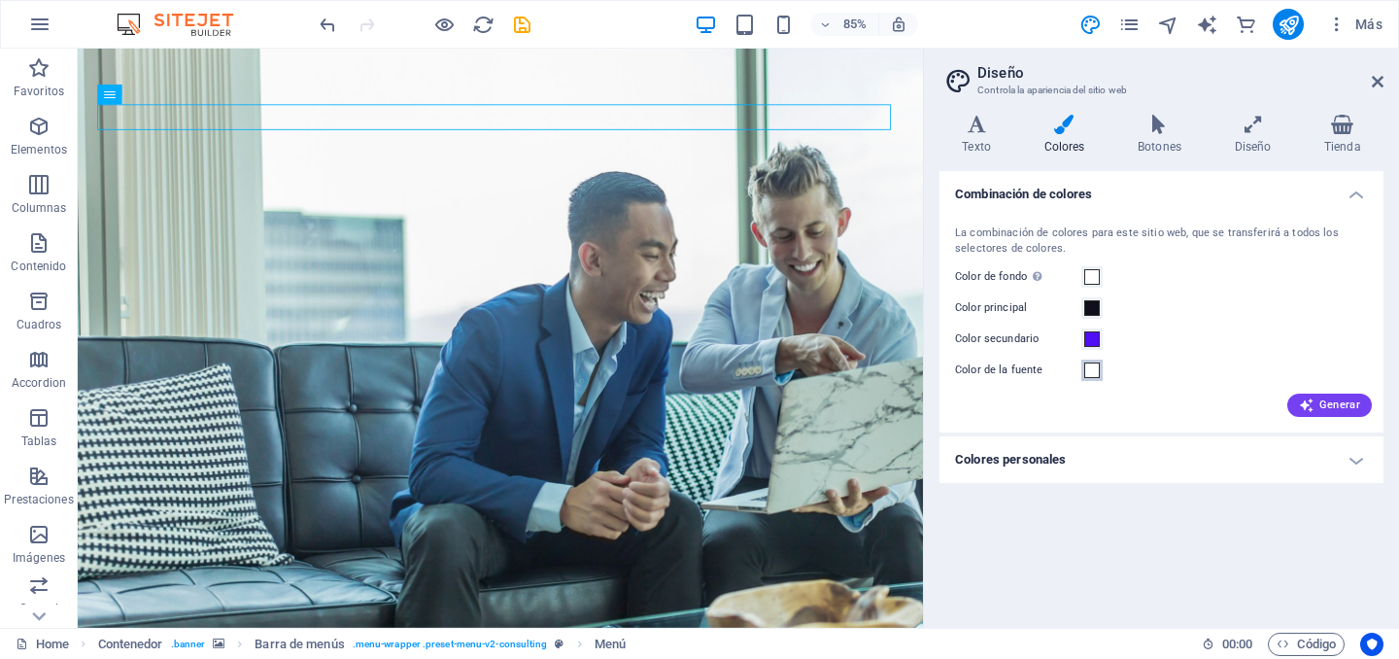
click at [1093, 366] on span at bounding box center [1092, 370] width 16 height 16
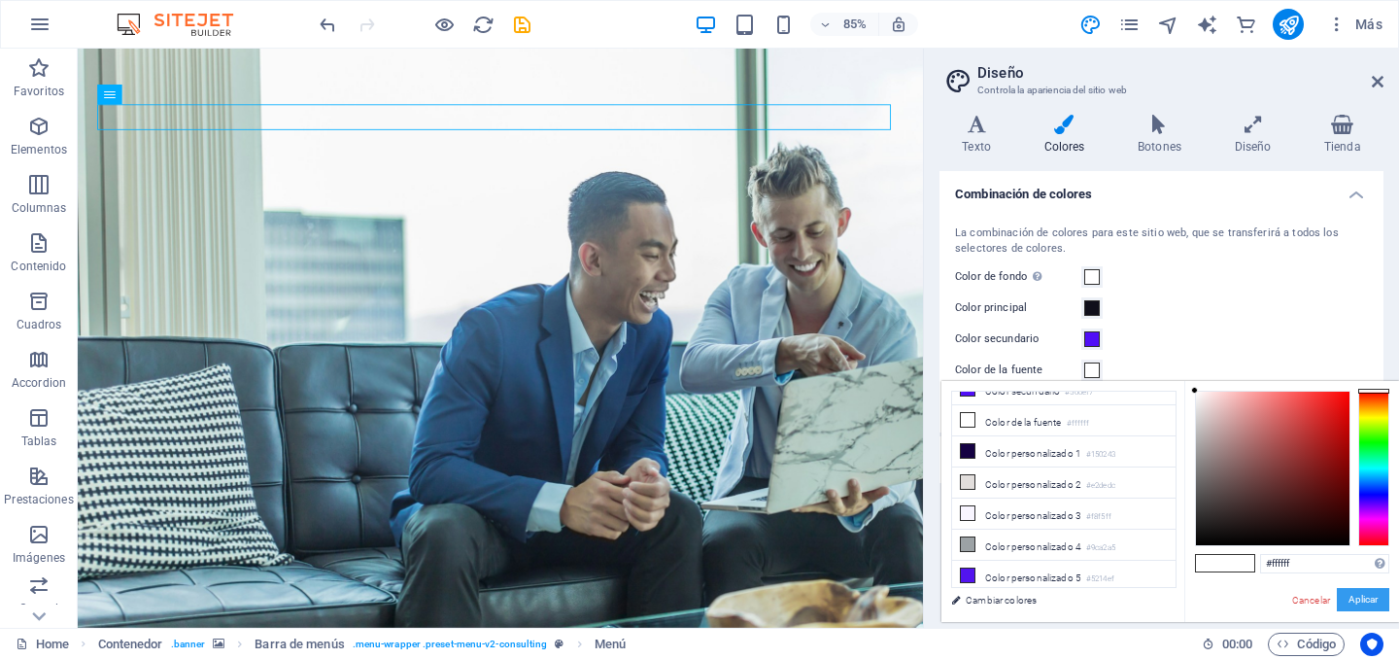
click at [1347, 595] on button "Aplicar" at bounding box center [1363, 599] width 52 height 23
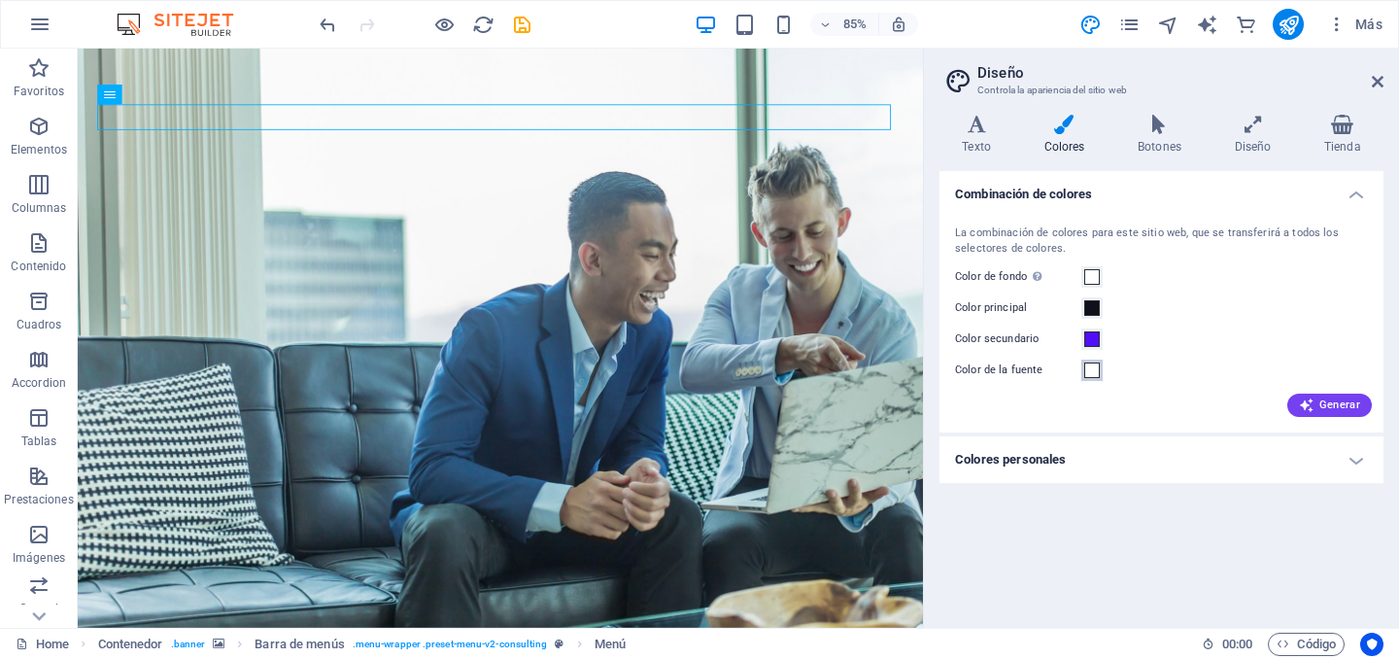
click at [1095, 374] on span at bounding box center [1092, 370] width 16 height 16
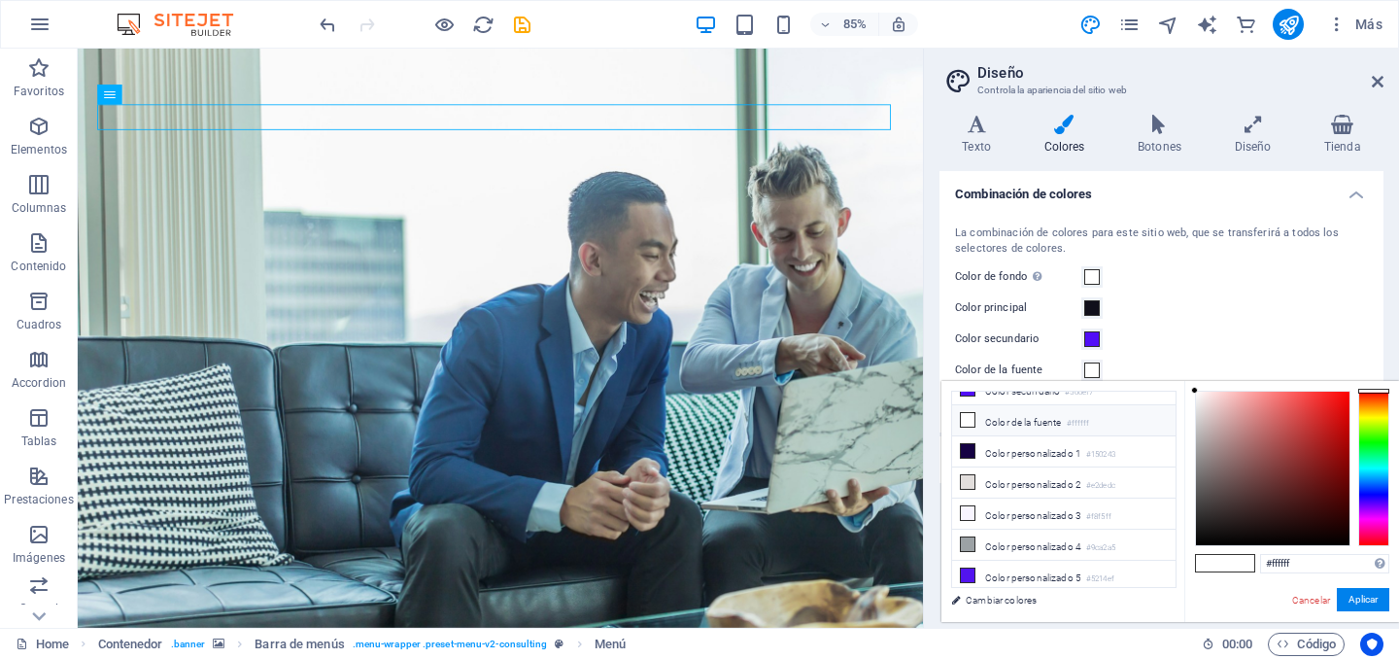
click at [966, 418] on icon at bounding box center [968, 420] width 14 height 14
click at [1003, 421] on li "Color de la fuente #ffffff" at bounding box center [1063, 420] width 223 height 31
click at [1232, 564] on span at bounding box center [1239, 563] width 29 height 17
click at [1372, 604] on button "Aplicar" at bounding box center [1363, 599] width 52 height 23
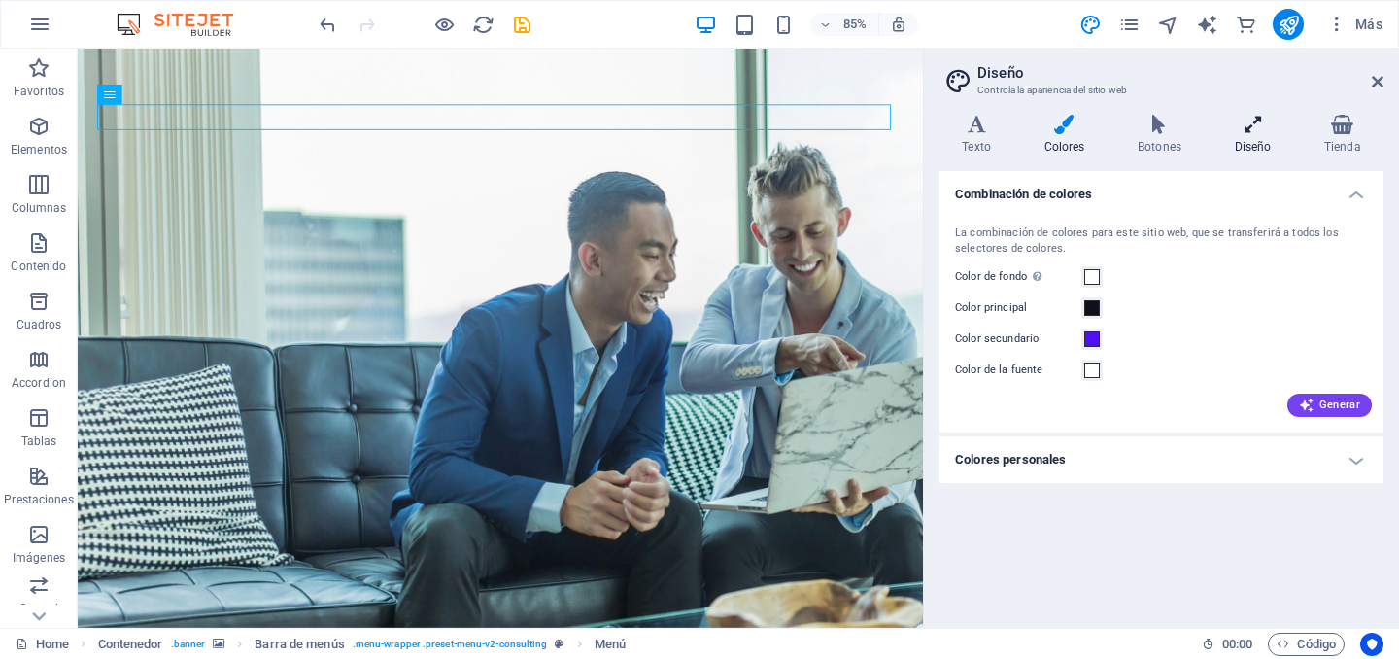
click at [1249, 130] on icon at bounding box center [1252, 124] width 82 height 19
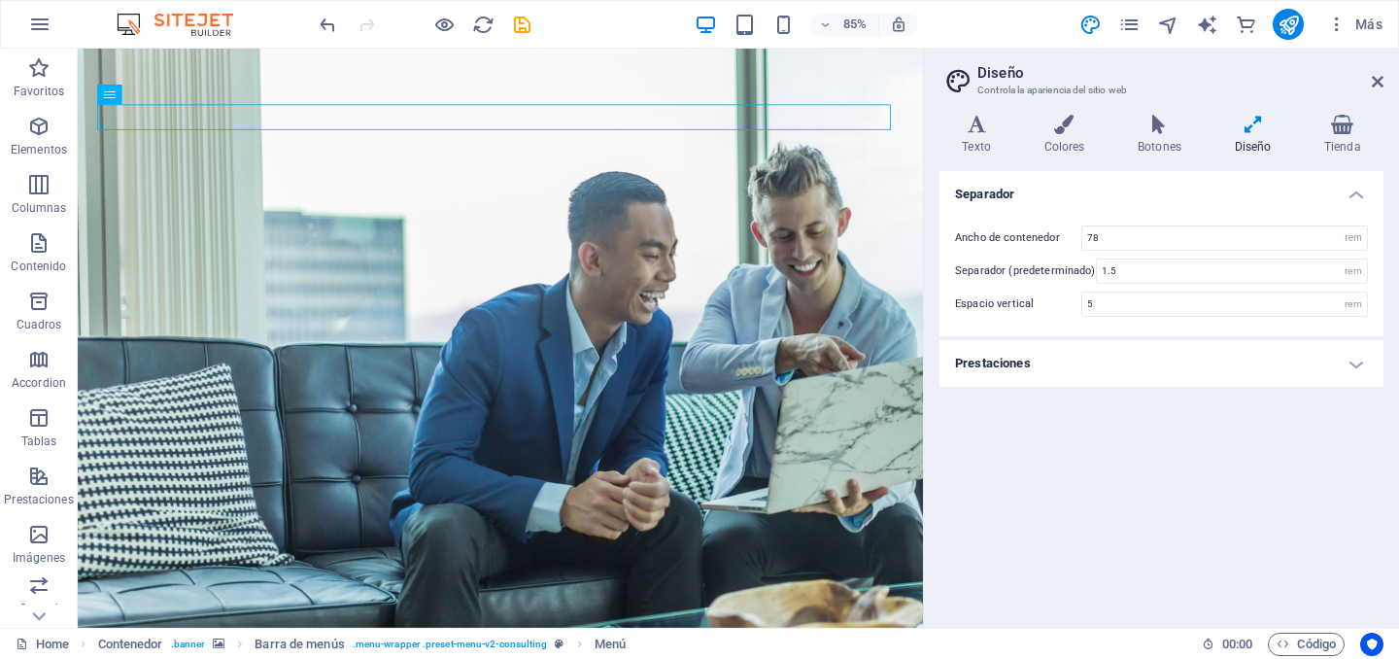
click at [1350, 362] on h4 "Prestaciones" at bounding box center [1161, 363] width 444 height 47
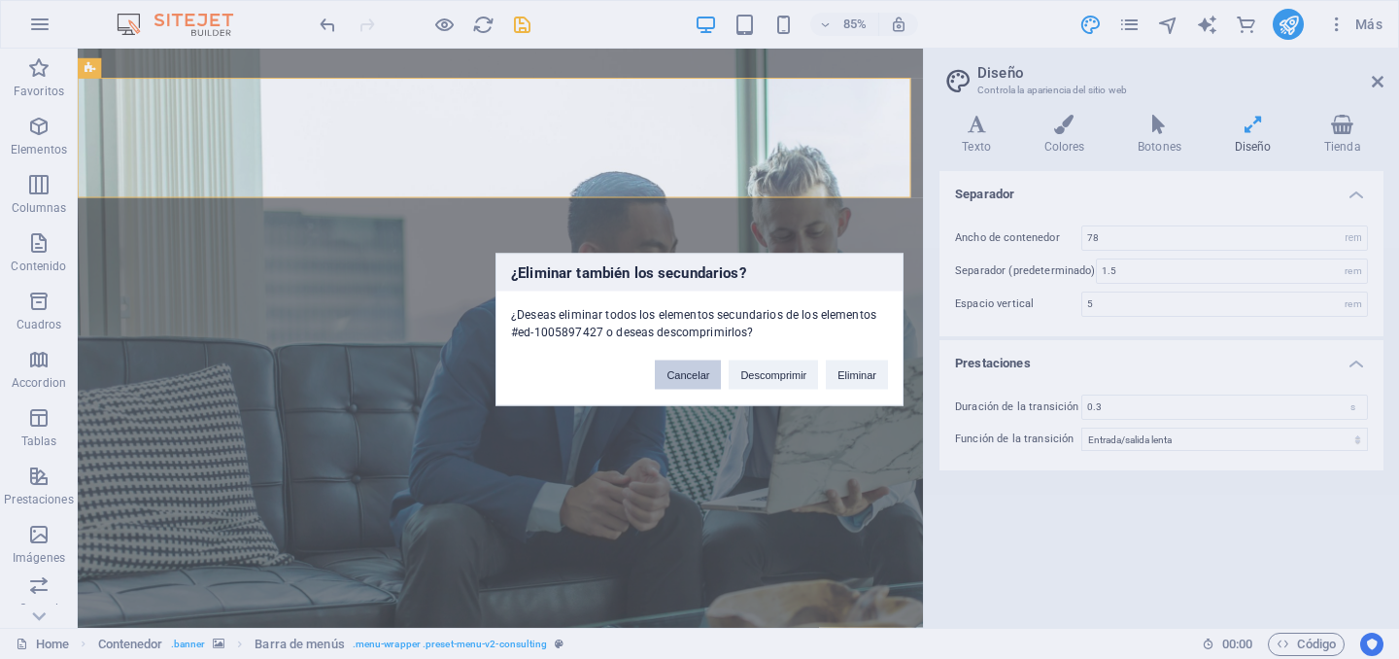
click at [663, 372] on button "Cancelar" at bounding box center [688, 374] width 66 height 29
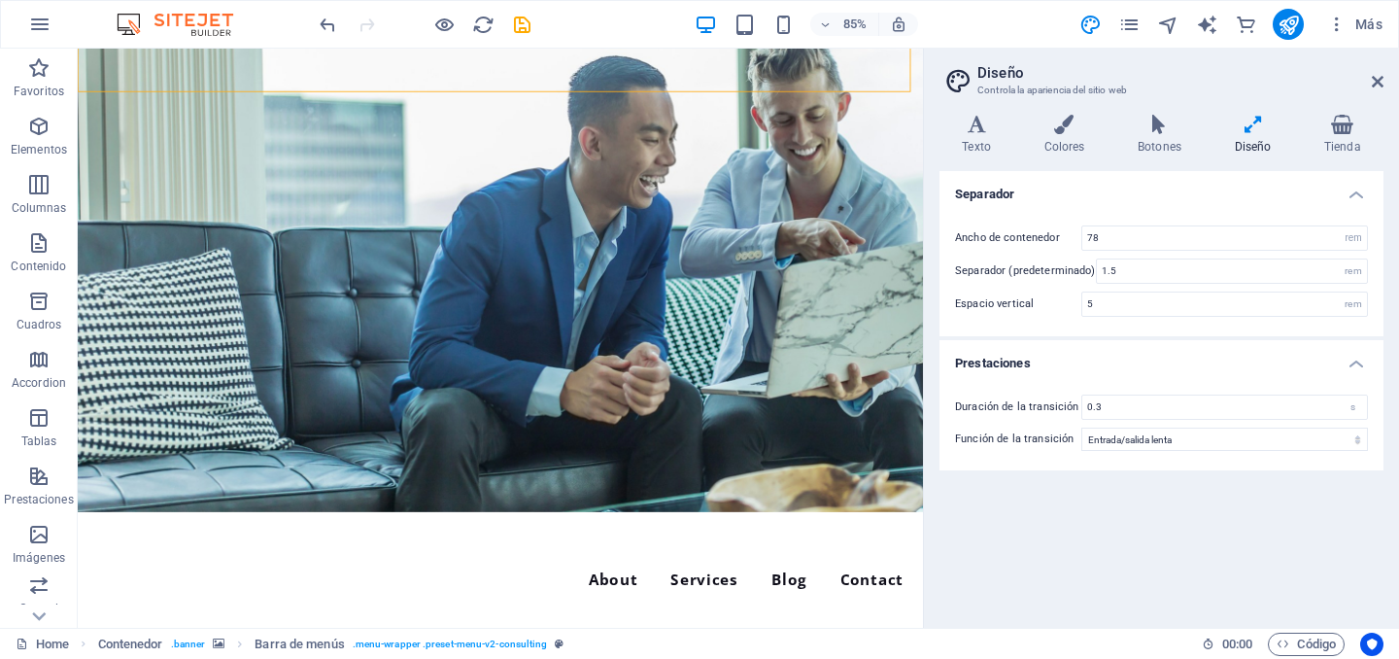
scroll to position [140, 0]
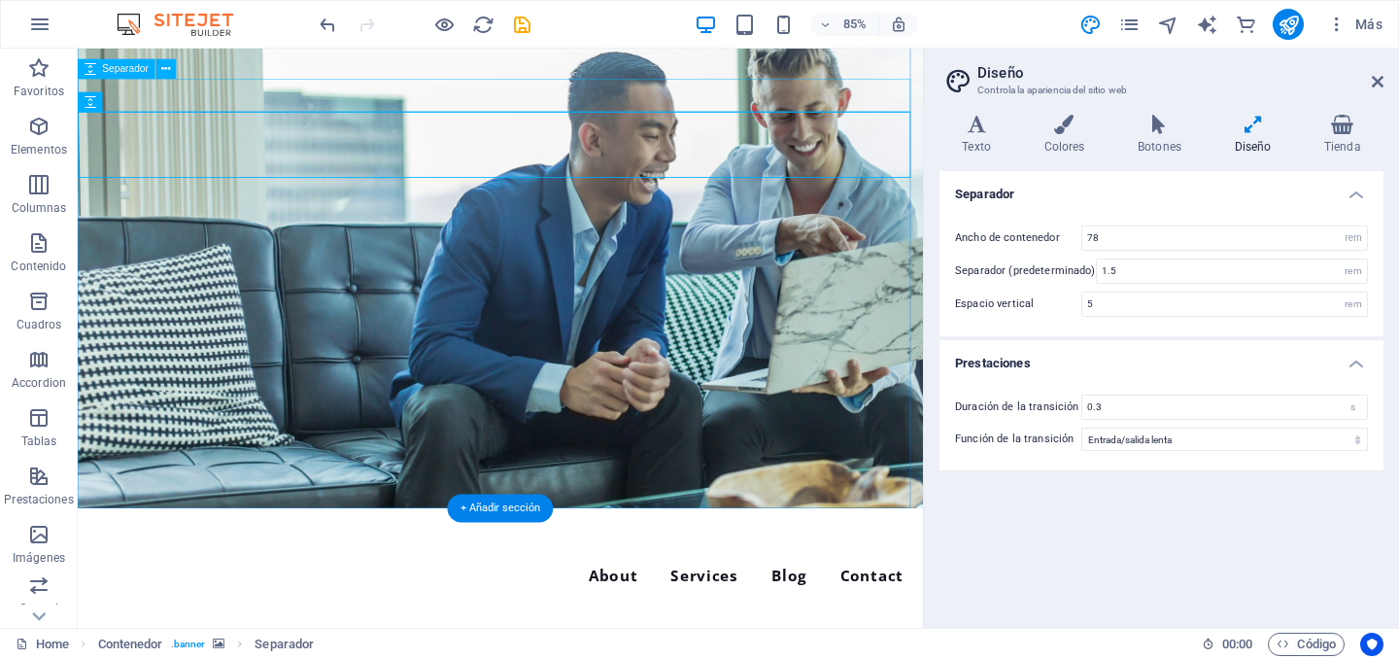
click at [962, 550] on figure at bounding box center [575, 249] width 995 height 681
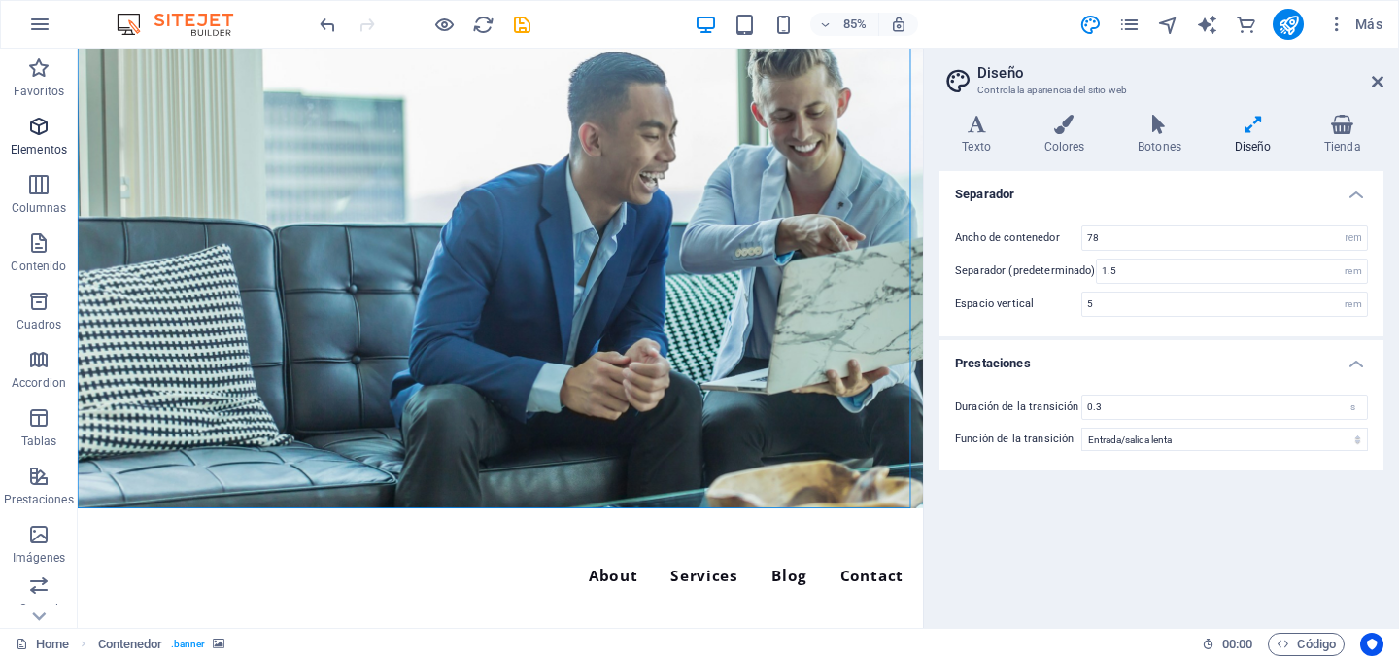
click at [33, 152] on p "Elementos" at bounding box center [39, 150] width 56 height 16
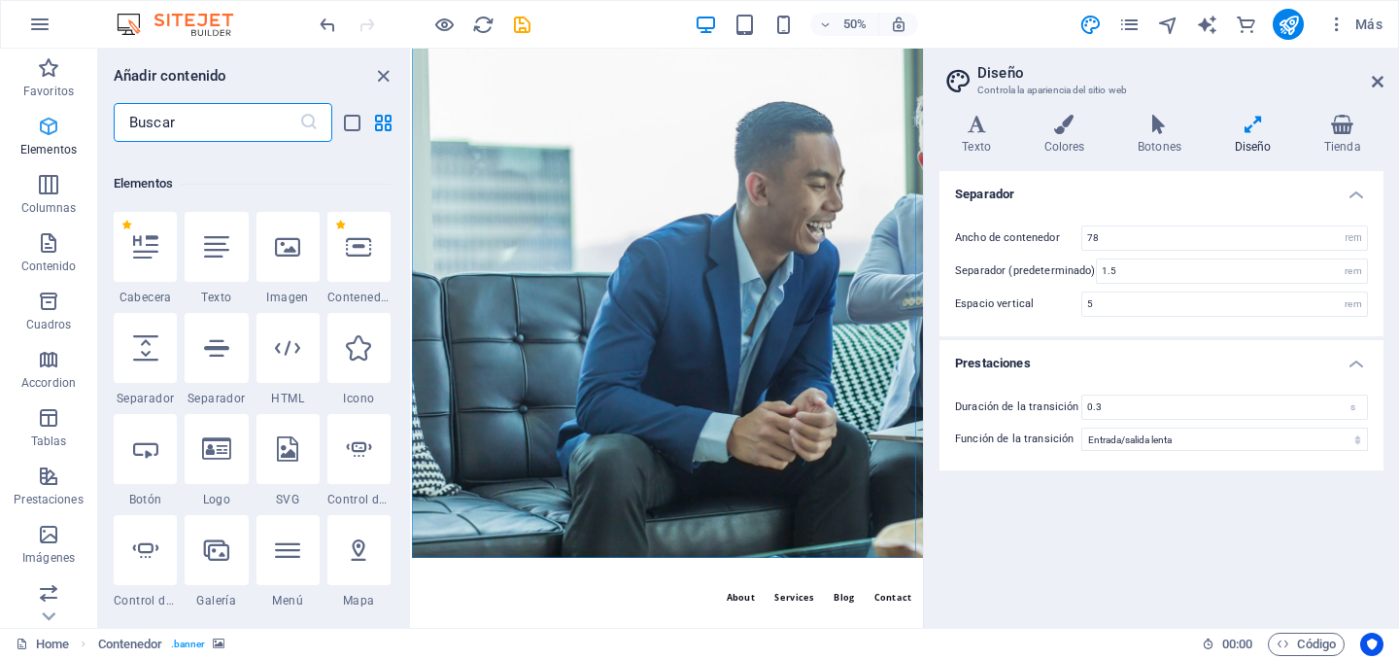
scroll to position [366, 0]
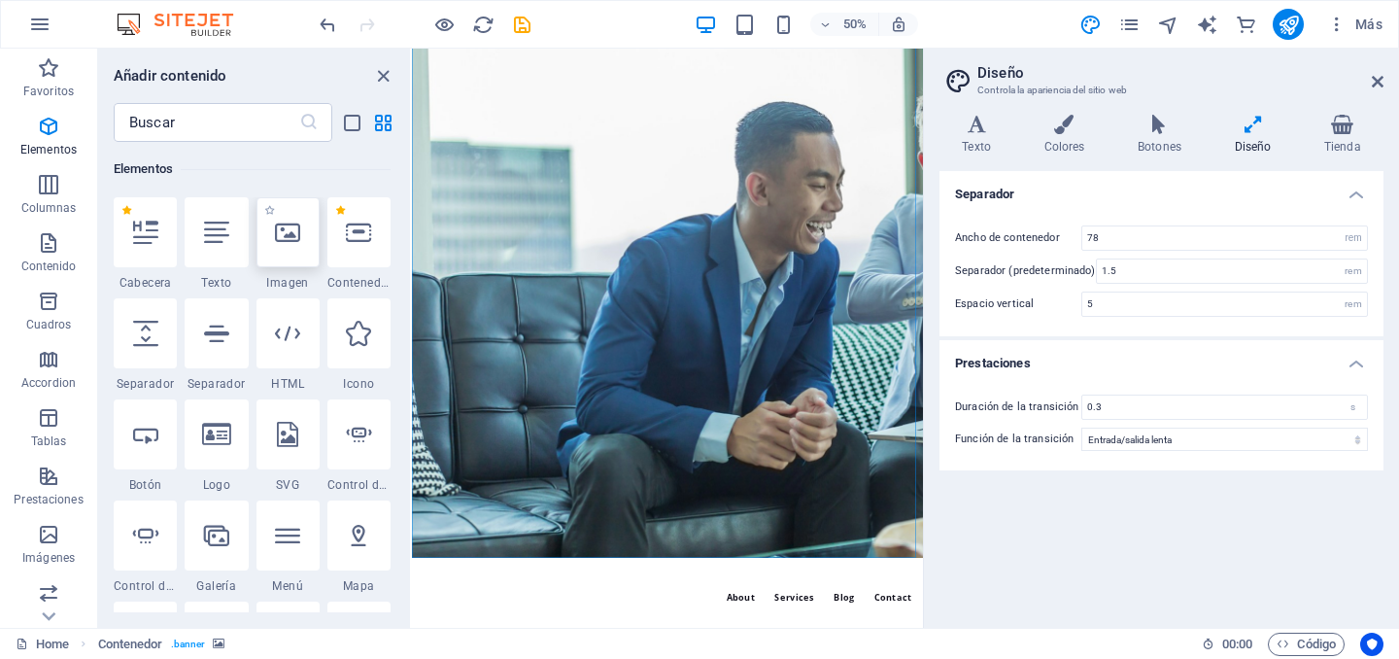
click at [284, 235] on icon at bounding box center [287, 232] width 25 height 25
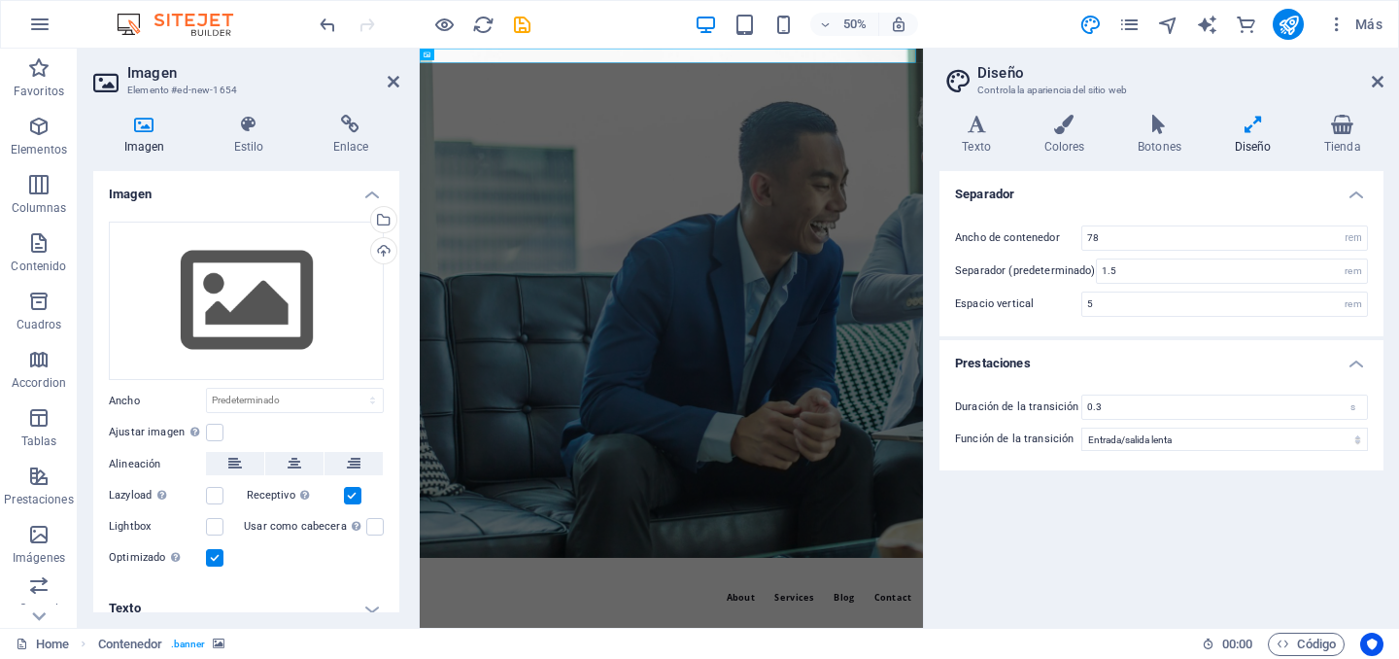
scroll to position [0, 0]
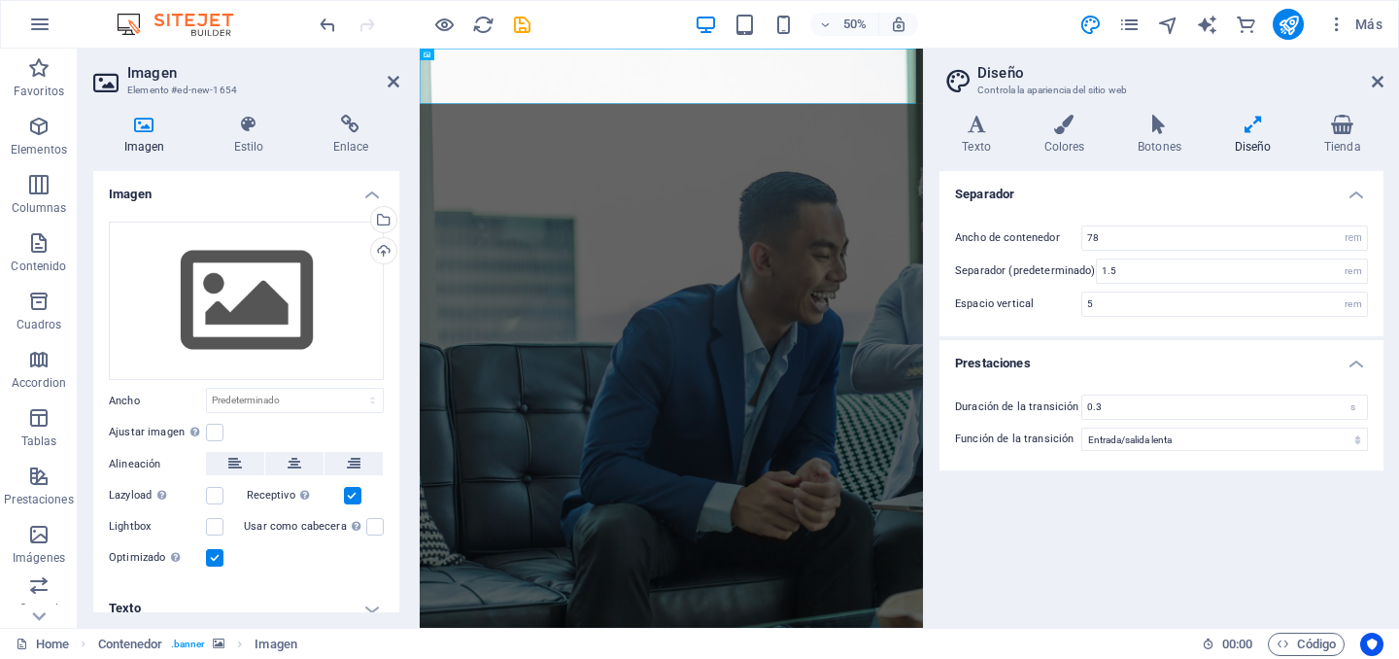
drag, startPoint x: 394, startPoint y: 215, endPoint x: 390, endPoint y: 373, distance: 158.4
click at [390, 382] on div "Arrastra archivos aquí, haz clic para escoger archivos o selecciona archivos de…" at bounding box center [246, 396] width 306 height 380
click at [302, 186] on h4 "Imagen" at bounding box center [246, 188] width 306 height 35
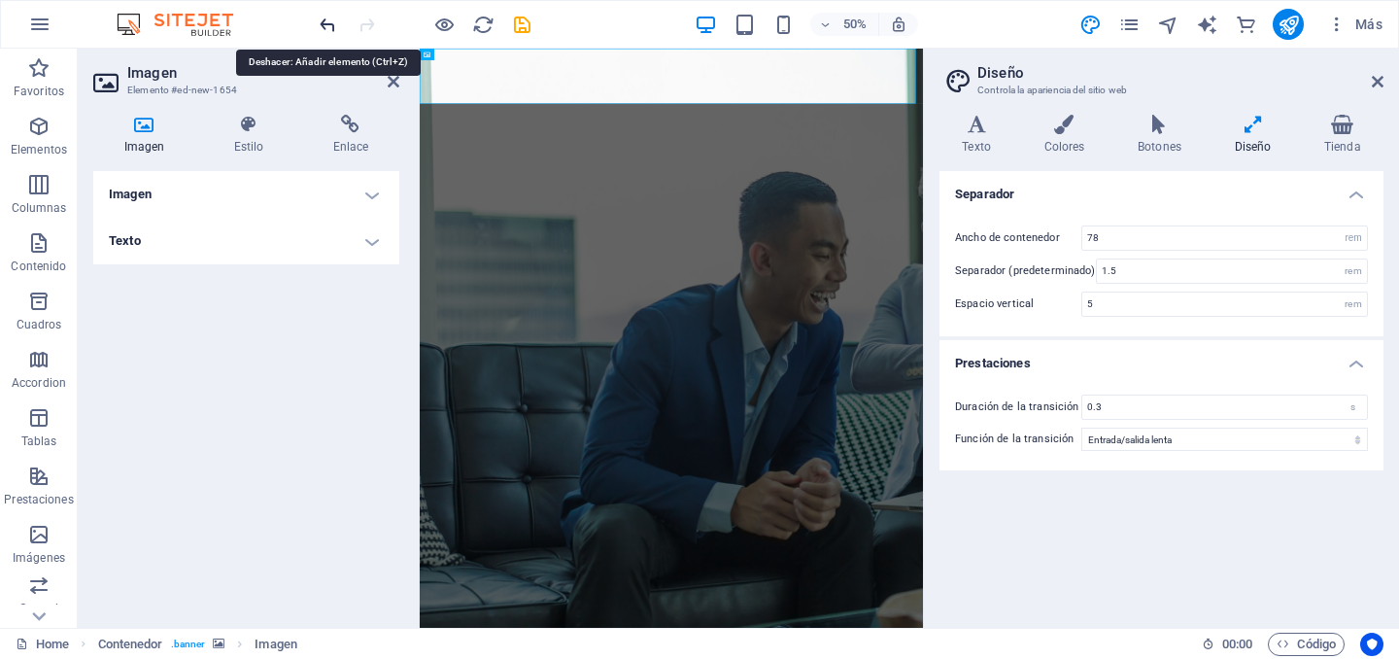
click at [330, 22] on icon "undo" at bounding box center [328, 25] width 22 height 22
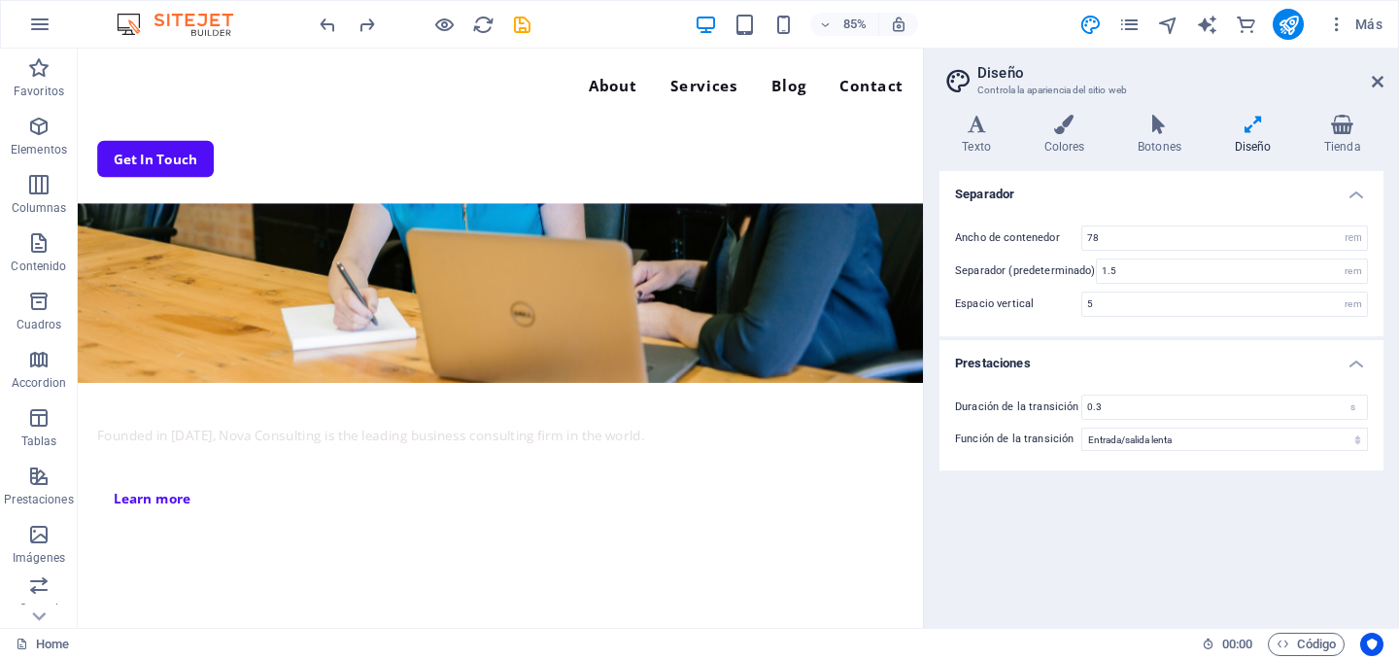
scroll to position [4465, 0]
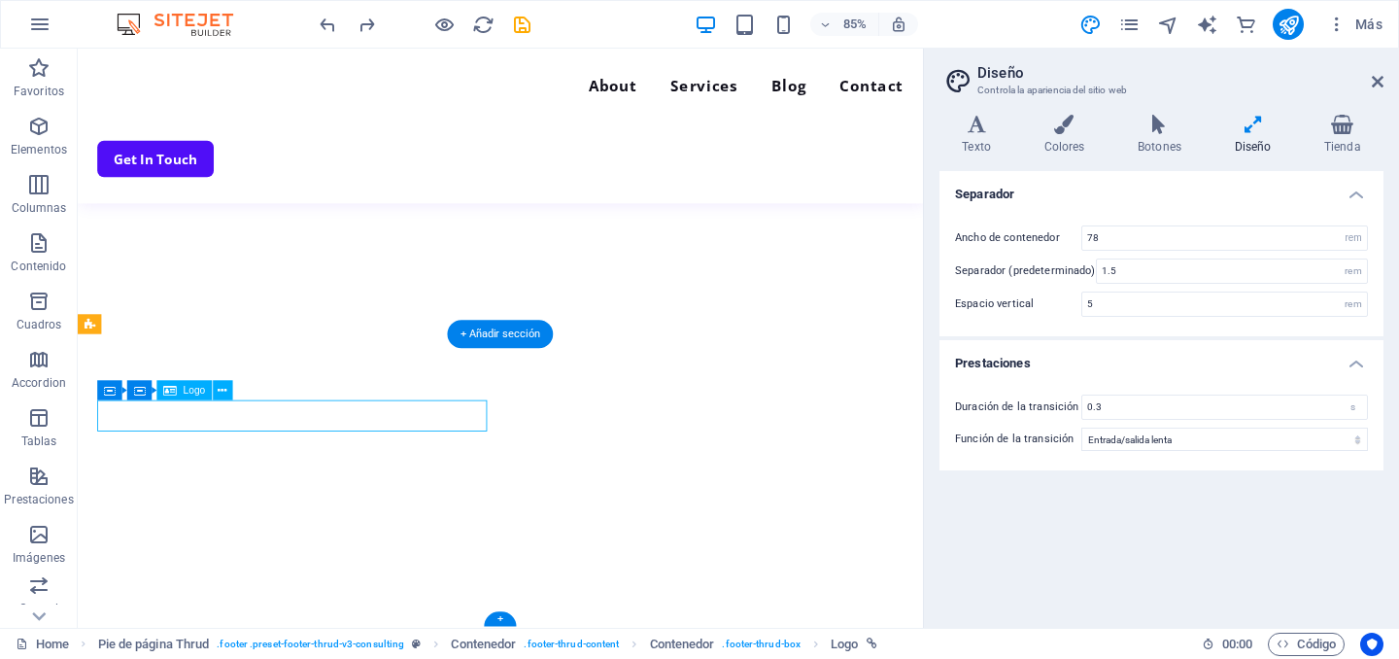
select select "px"
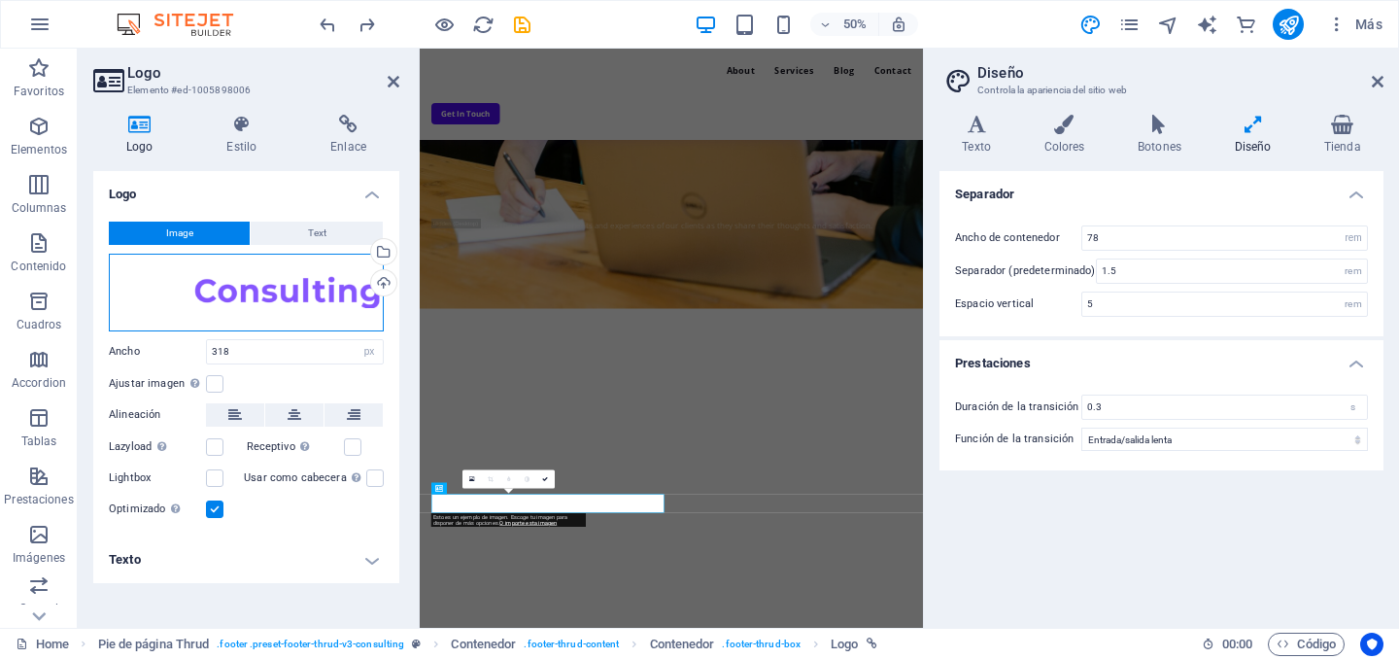
click at [363, 294] on div "Arrastra archivos aquí, haz clic para escoger archivos o selecciona archivos de…" at bounding box center [246, 293] width 275 height 78
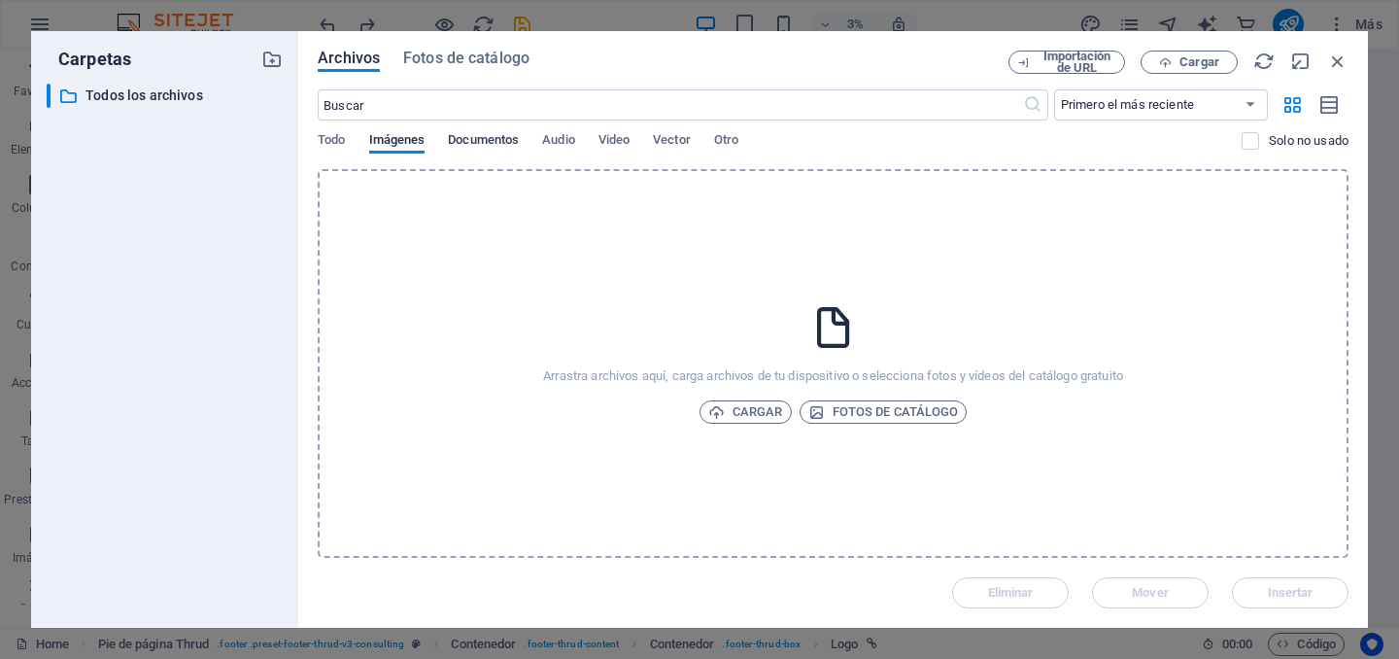
click at [479, 137] on span "Documentos" at bounding box center [483, 141] width 71 height 27
click at [562, 138] on span "Audio" at bounding box center [558, 141] width 32 height 27
click at [617, 140] on span "Video" at bounding box center [613, 141] width 31 height 27
click at [686, 137] on span "Vector" at bounding box center [672, 141] width 38 height 27
click at [1343, 59] on icon "button" at bounding box center [1337, 61] width 21 height 21
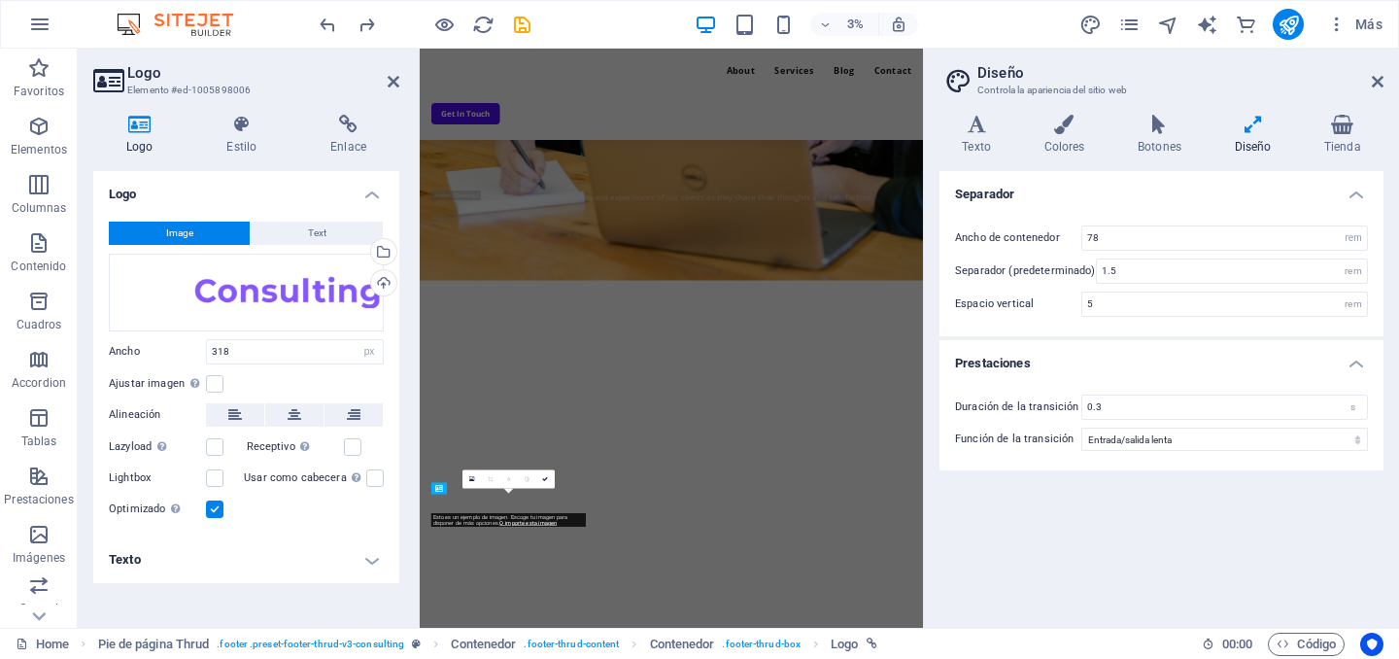
scroll to position [4465, 0]
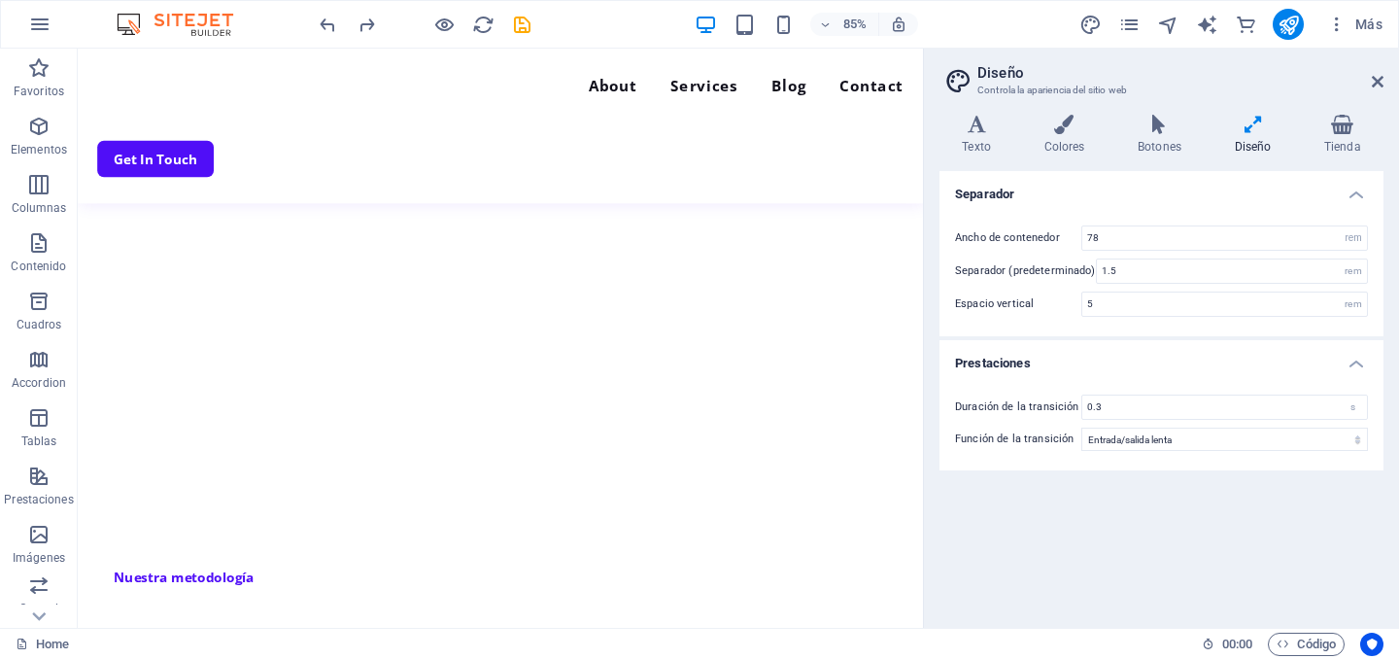
scroll to position [667, 0]
drag, startPoint x: 1062, startPoint y: 601, endPoint x: 1000, endPoint y: 215, distance: 391.6
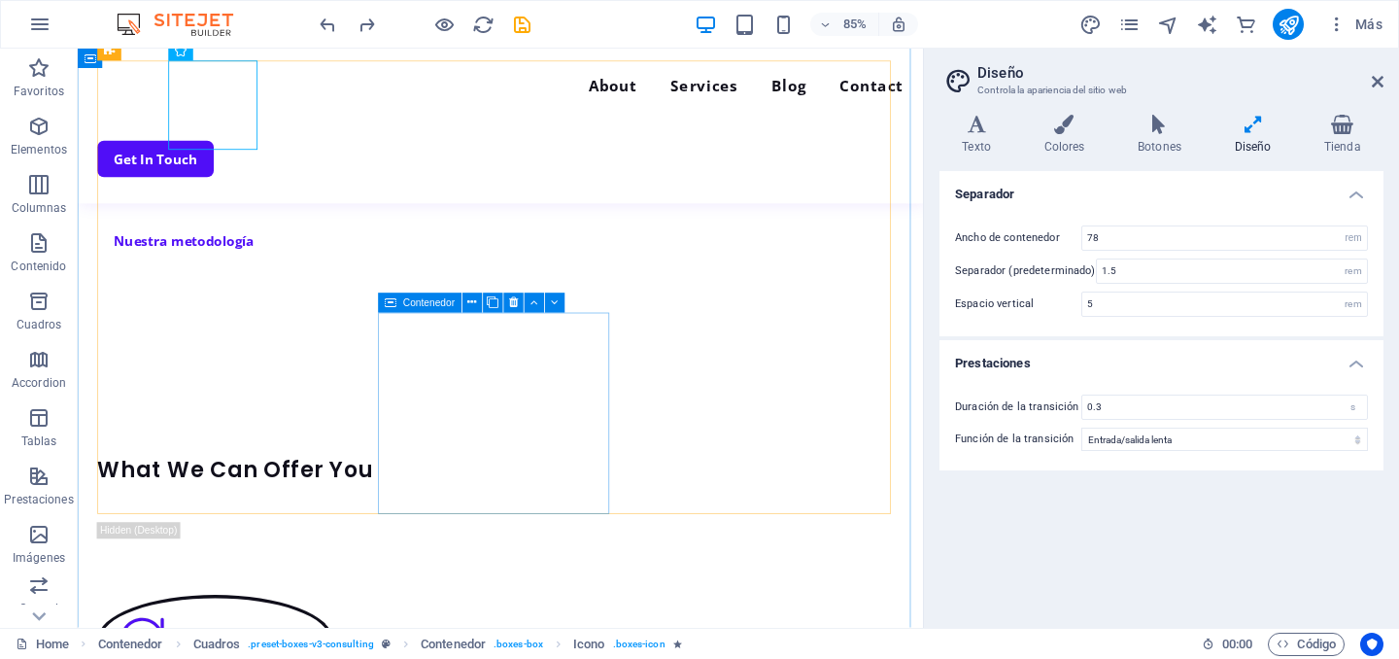
scroll to position [984, 0]
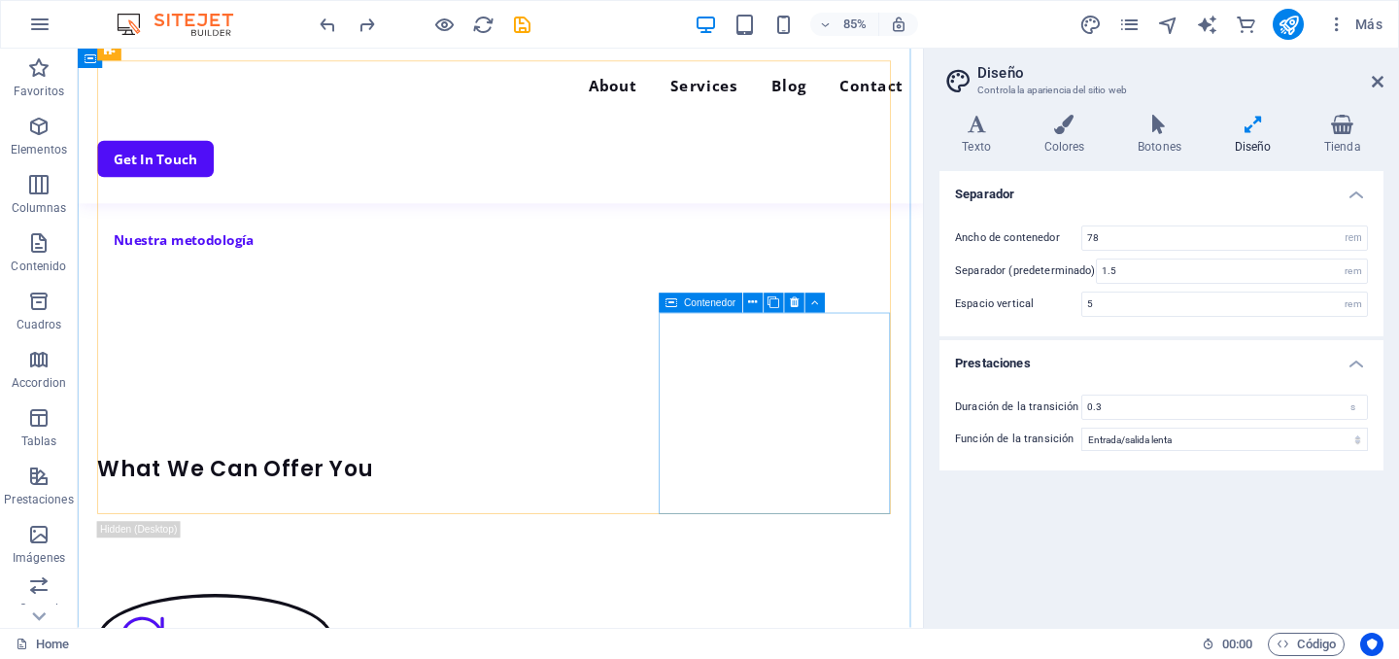
click at [732, 312] on div "Contenedor" at bounding box center [702, 301] width 84 height 19
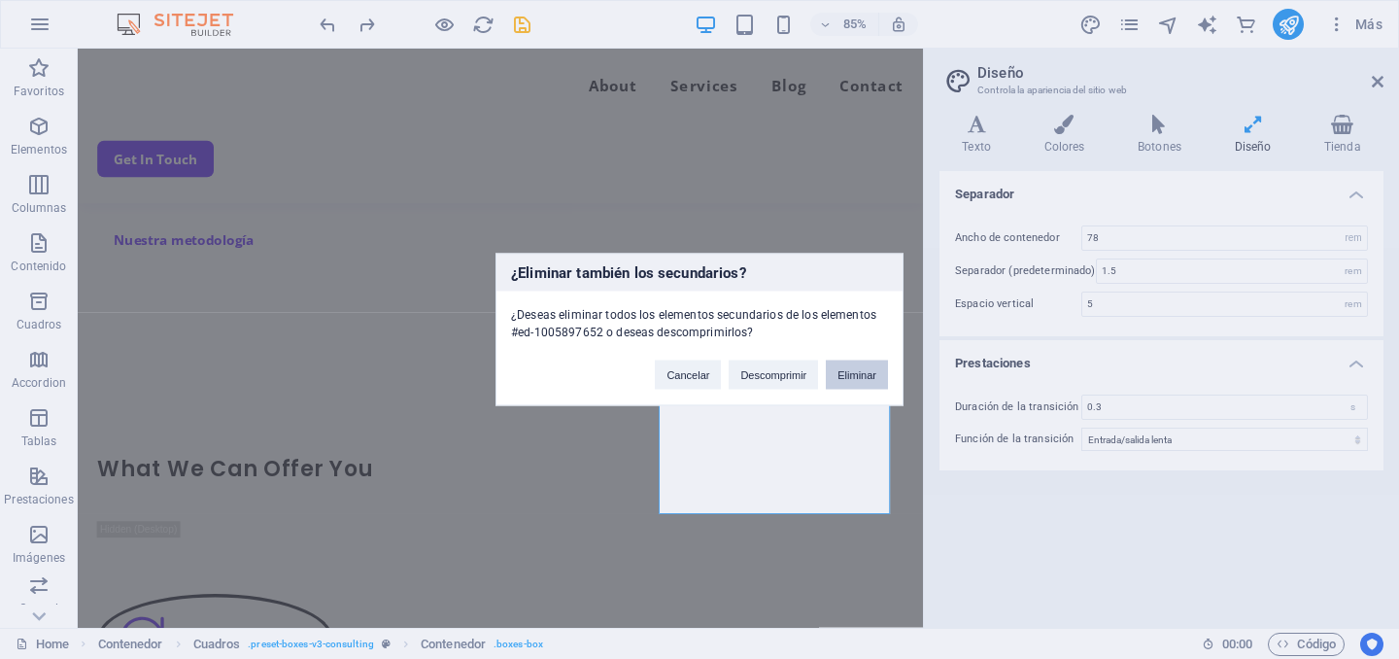
click at [871, 374] on button "Eliminar" at bounding box center [857, 374] width 62 height 29
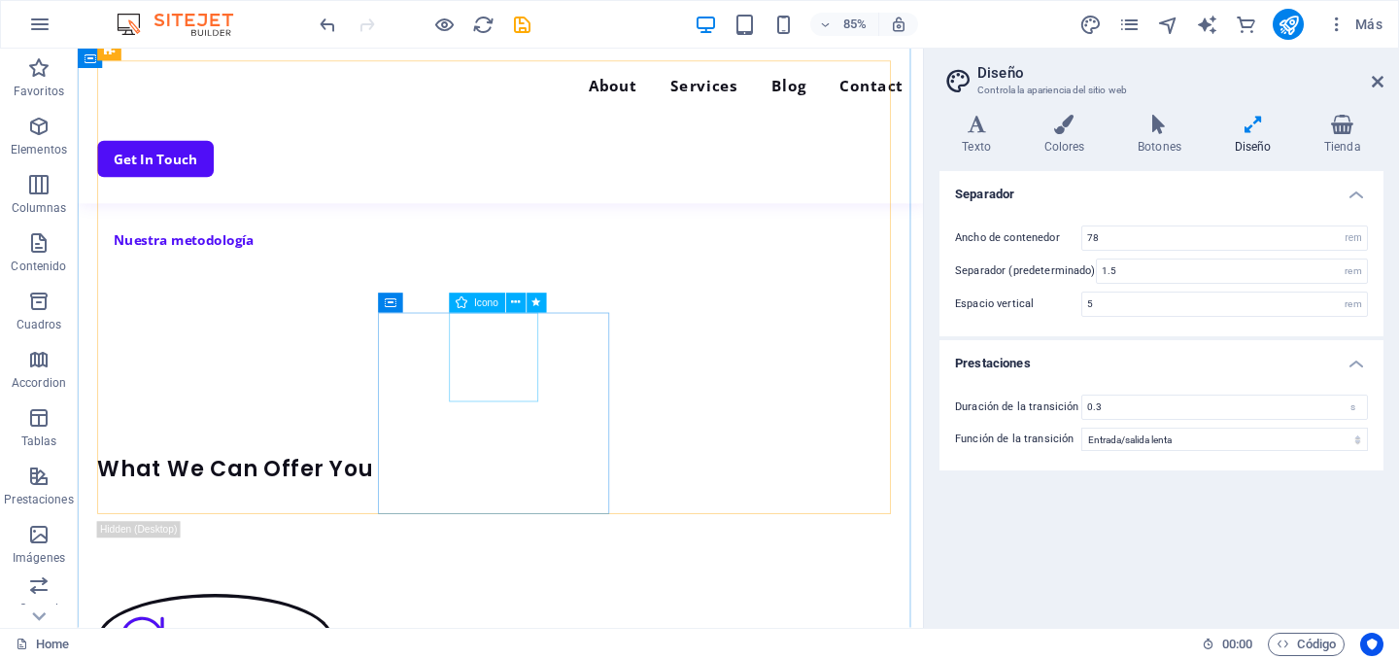
click at [489, 311] on div "Icono" at bounding box center [477, 301] width 55 height 19
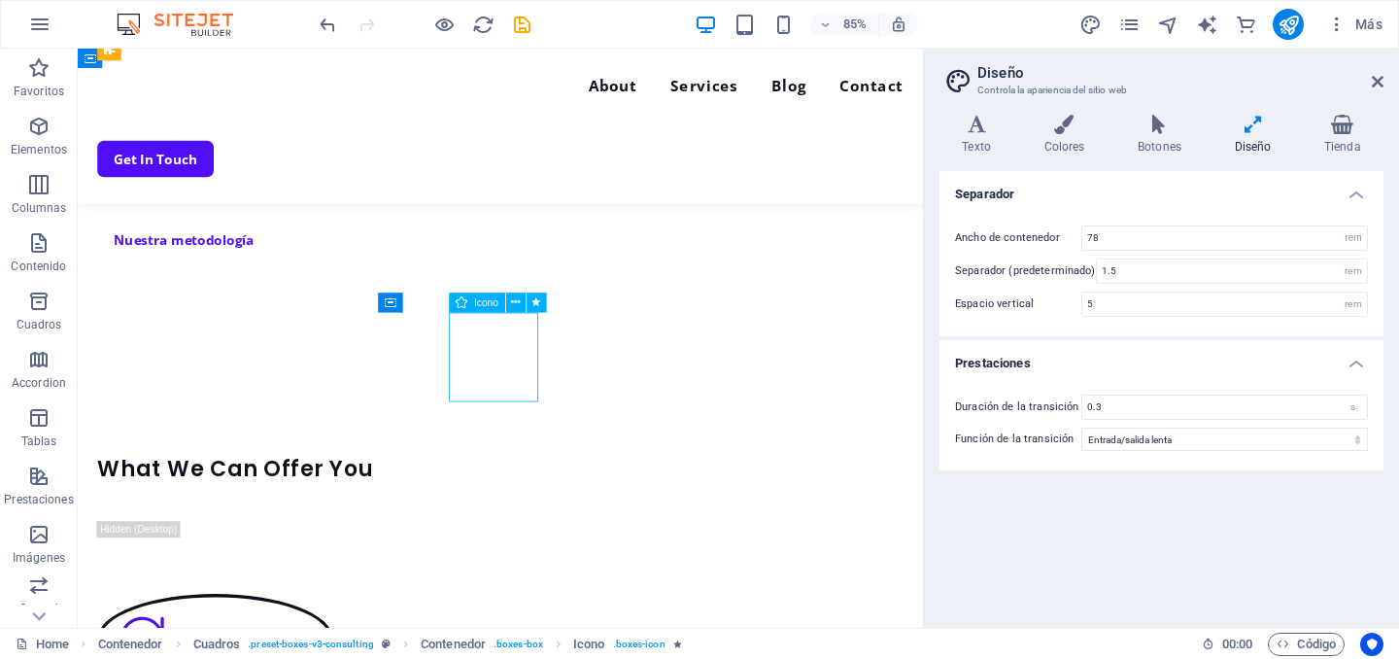
click at [489, 311] on div "Icono" at bounding box center [477, 301] width 55 height 19
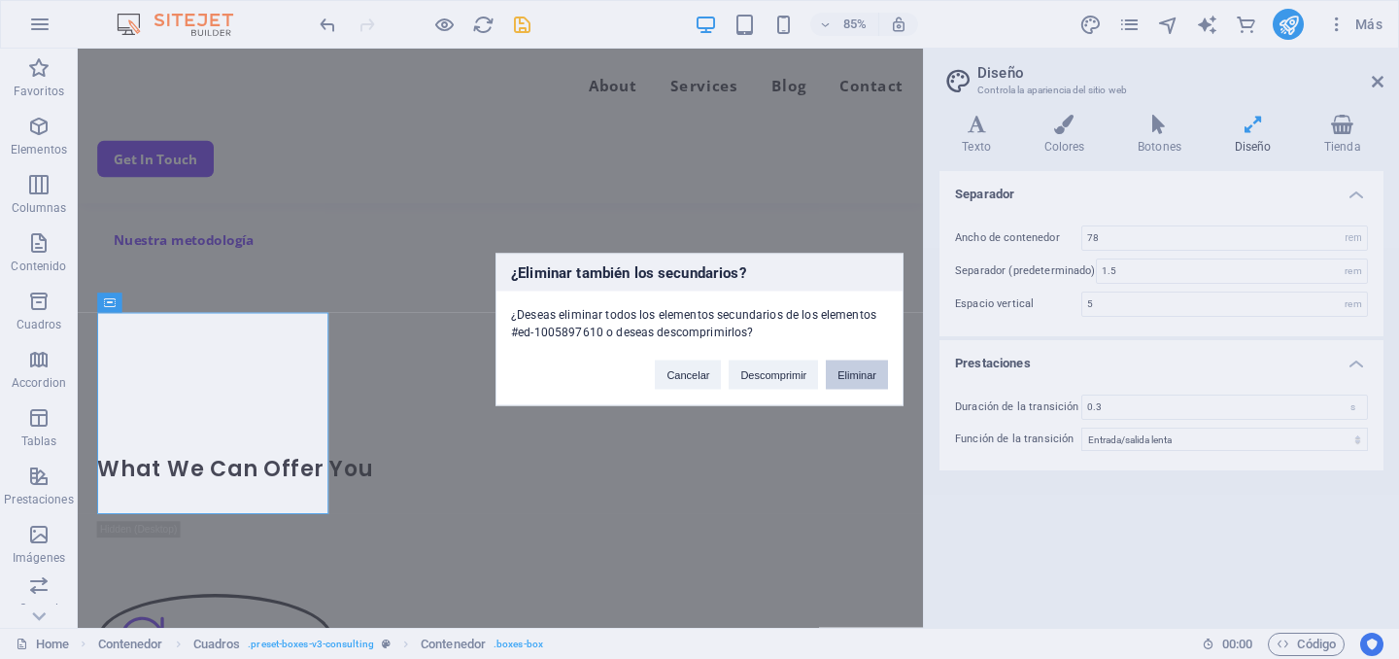
click at [861, 373] on button "Eliminar" at bounding box center [857, 374] width 62 height 29
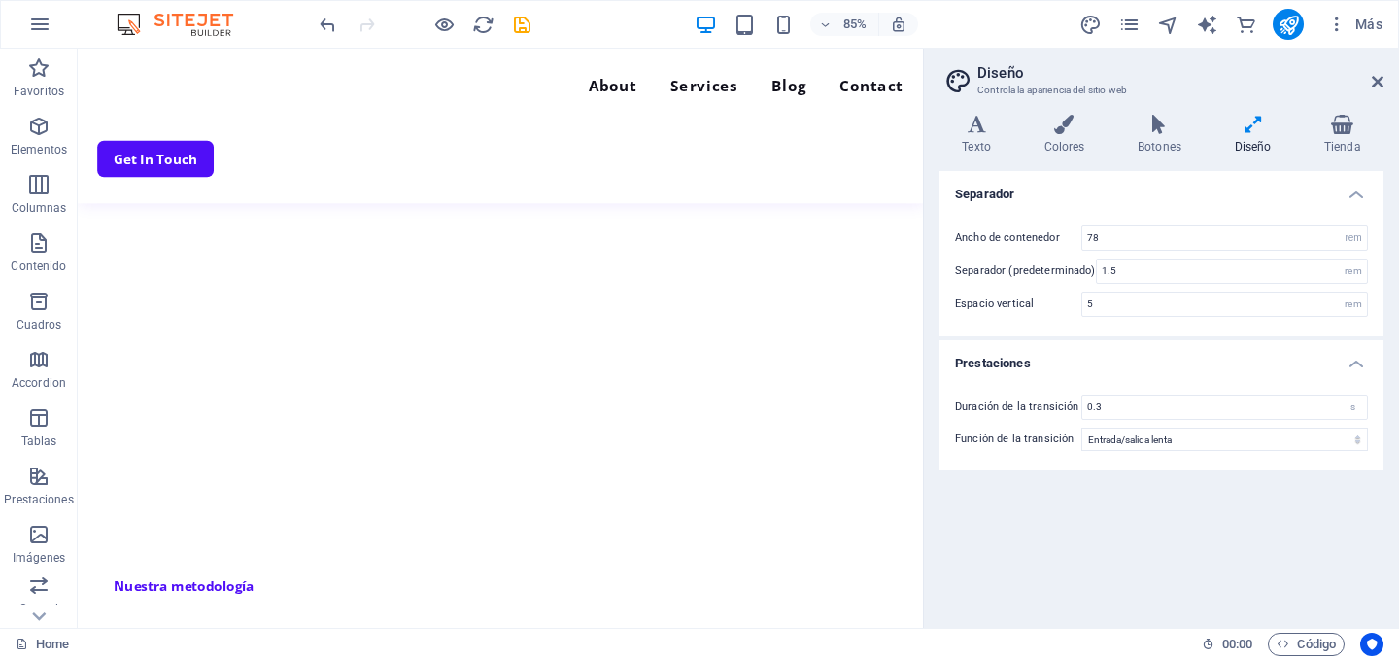
scroll to position [640, 0]
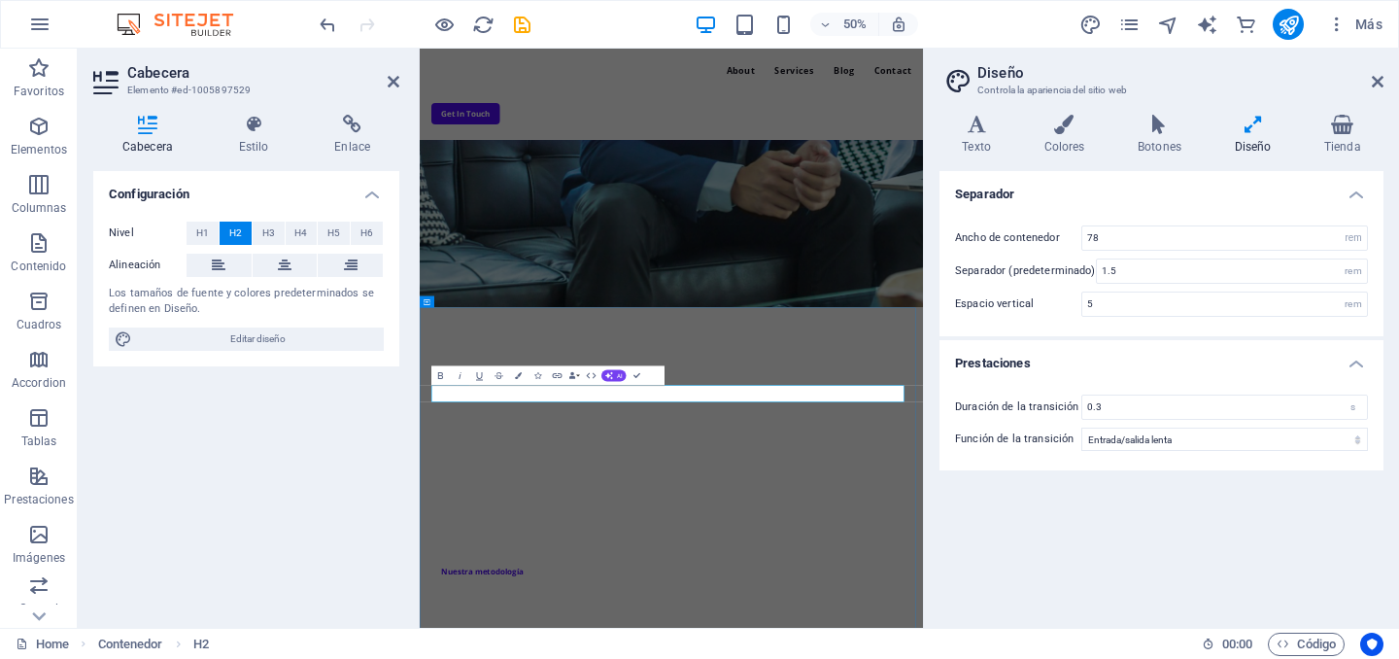
drag, startPoint x: 781, startPoint y: 739, endPoint x: 310, endPoint y: 740, distance: 471.1
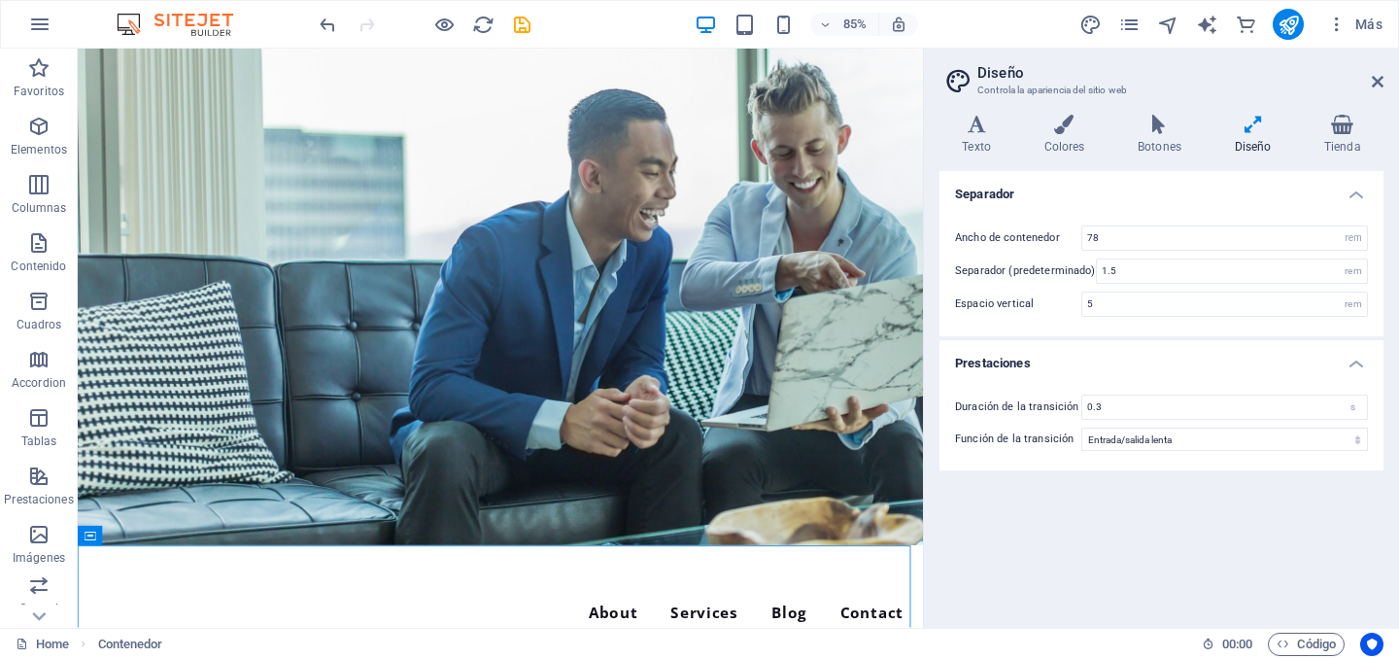
scroll to position [0, 0]
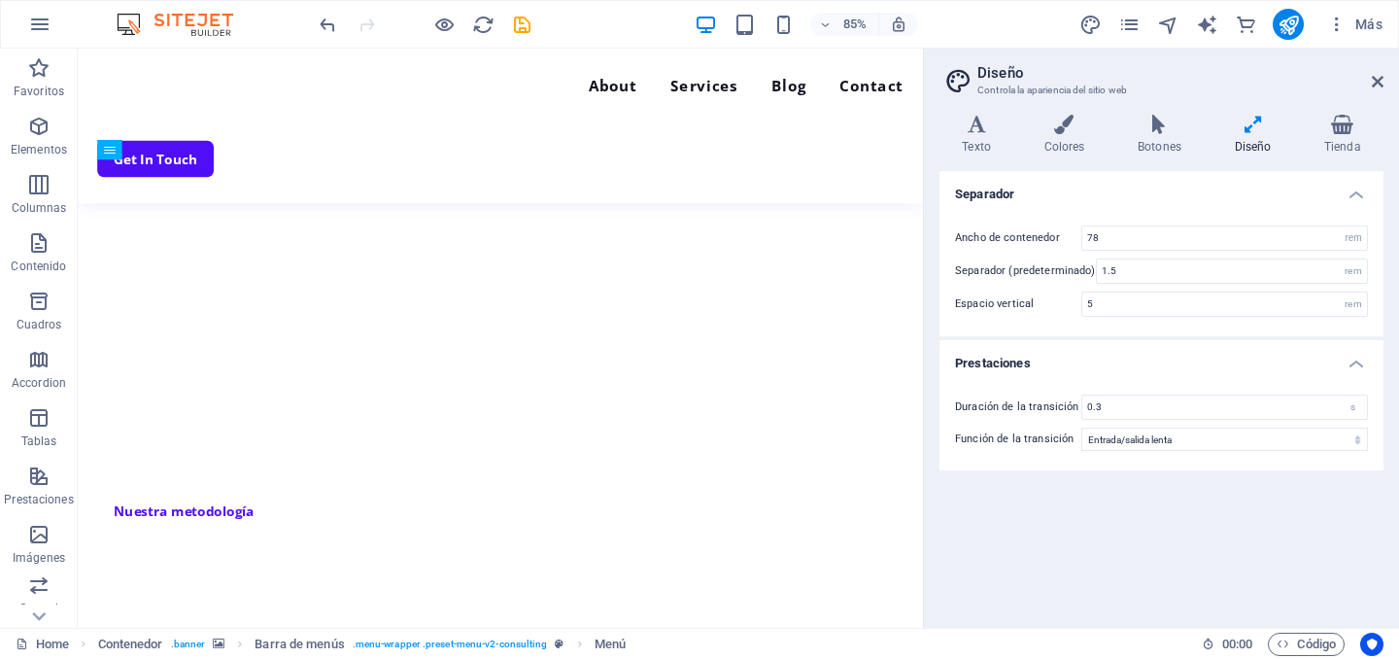
scroll to position [658, 0]
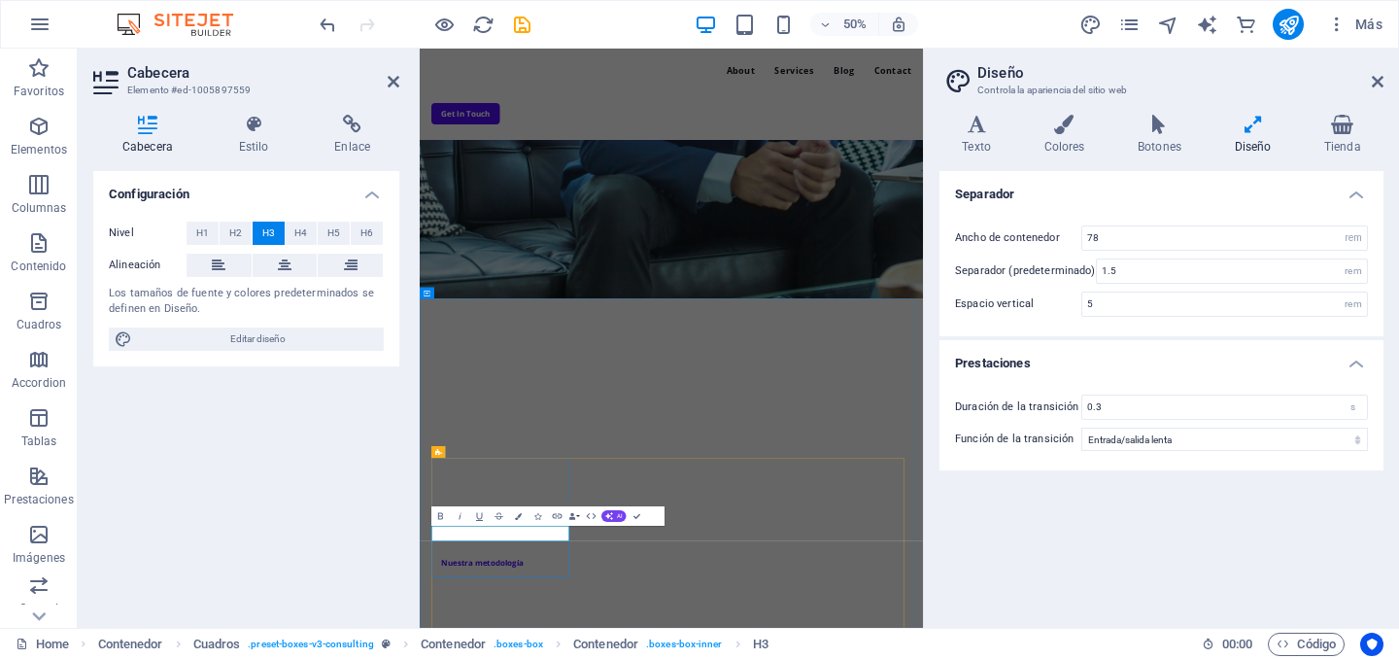
drag, startPoint x: 713, startPoint y: 1019, endPoint x: 428, endPoint y: 1009, distance: 284.8
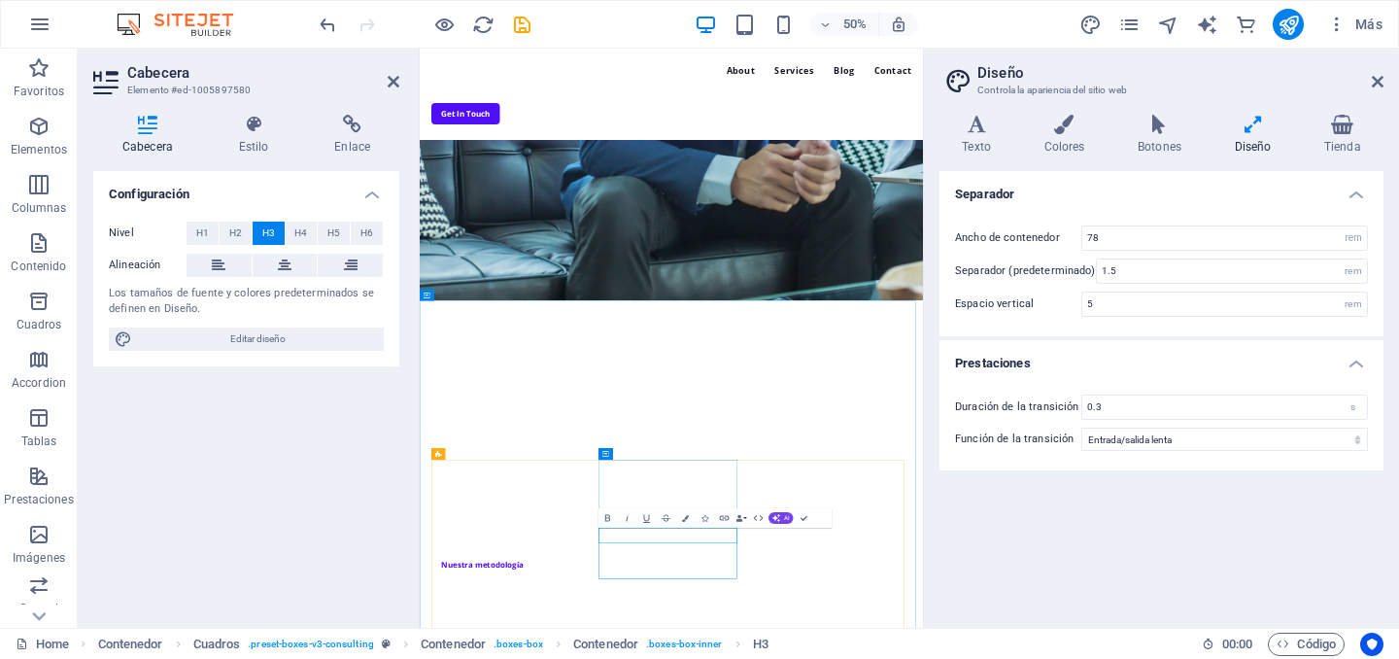
drag, startPoint x: 1039, startPoint y: 1019, endPoint x: 1041, endPoint y: 576, distance: 442.9
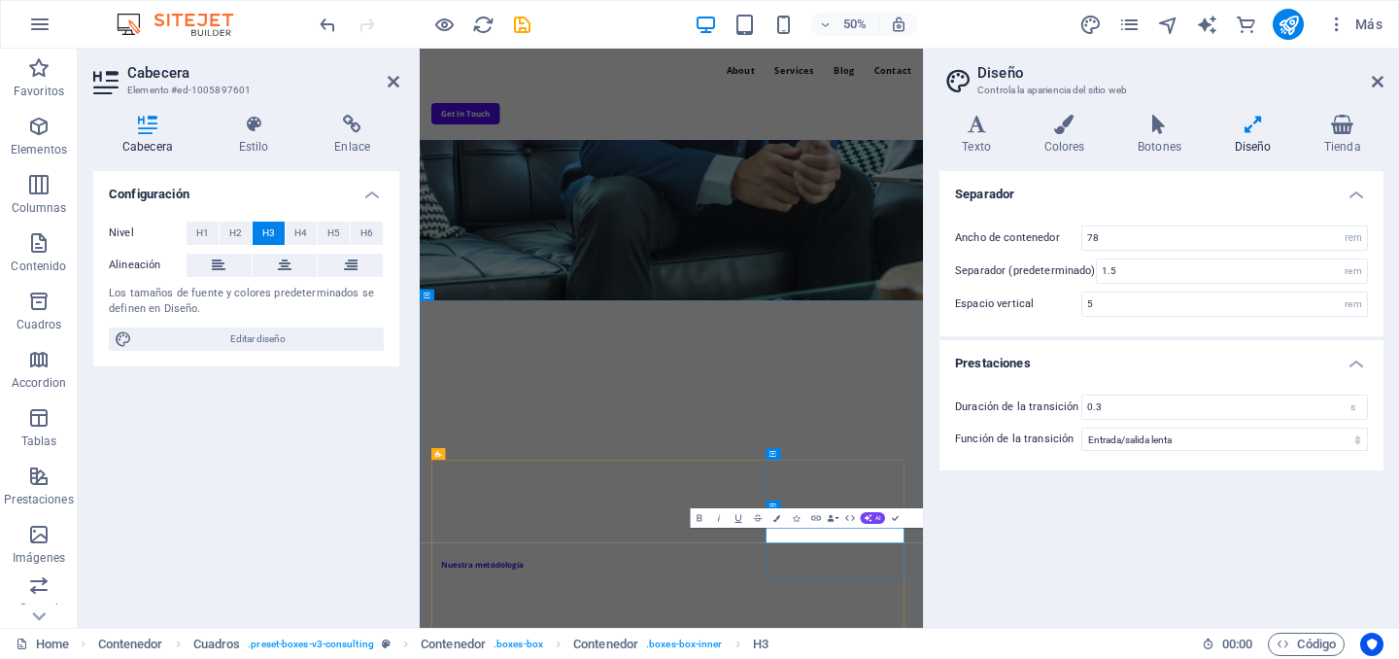
drag, startPoint x: 1361, startPoint y: 1019, endPoint x: 1116, endPoint y: 1028, distance: 244.9
click at [1000, 521] on div "Separador Ancho de contenedor 78 rem px Separador (predeterminado) 1.5 rem Espa…" at bounding box center [1161, 391] width 444 height 441
click at [995, 521] on div "Separador Ancho de contenedor 78 rem px Separador (predeterminado) 1.5 rem Espa…" at bounding box center [1161, 391] width 444 height 441
click at [1009, 586] on div "Separador Ancho de contenedor 78 rem px Separador (predeterminado) 1.5 rem Espa…" at bounding box center [1161, 391] width 444 height 441
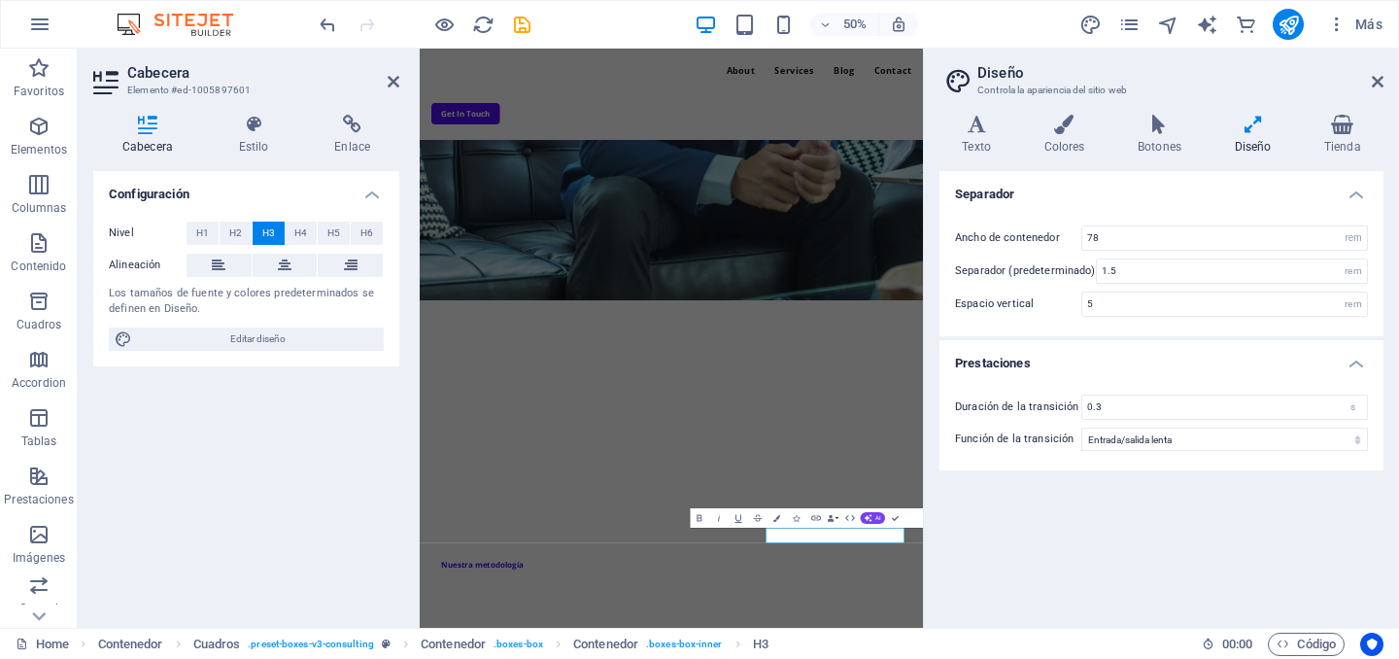
click at [137, 127] on icon at bounding box center [147, 124] width 109 height 19
click at [265, 493] on div "Configuración Nivel H1 H2 H3 H4 H5 H6 Alineación Los tamaños de fuente y colore…" at bounding box center [246, 391] width 306 height 441
click at [268, 488] on div "Configuración Nivel H1 H2 H3 H4 H5 H6 Alineación Los tamaños de fuente y colore…" at bounding box center [246, 391] width 306 height 441
click at [269, 484] on div "Configuración Nivel H1 H2 H3 H4 H5 H6 Alineación Los tamaños de fuente y colore…" at bounding box center [246, 391] width 306 height 441
click at [302, 443] on div "Configuración Nivel H1 H2 H3 H4 H5 H6 Alineación Los tamaños de fuente y colore…" at bounding box center [246, 391] width 306 height 441
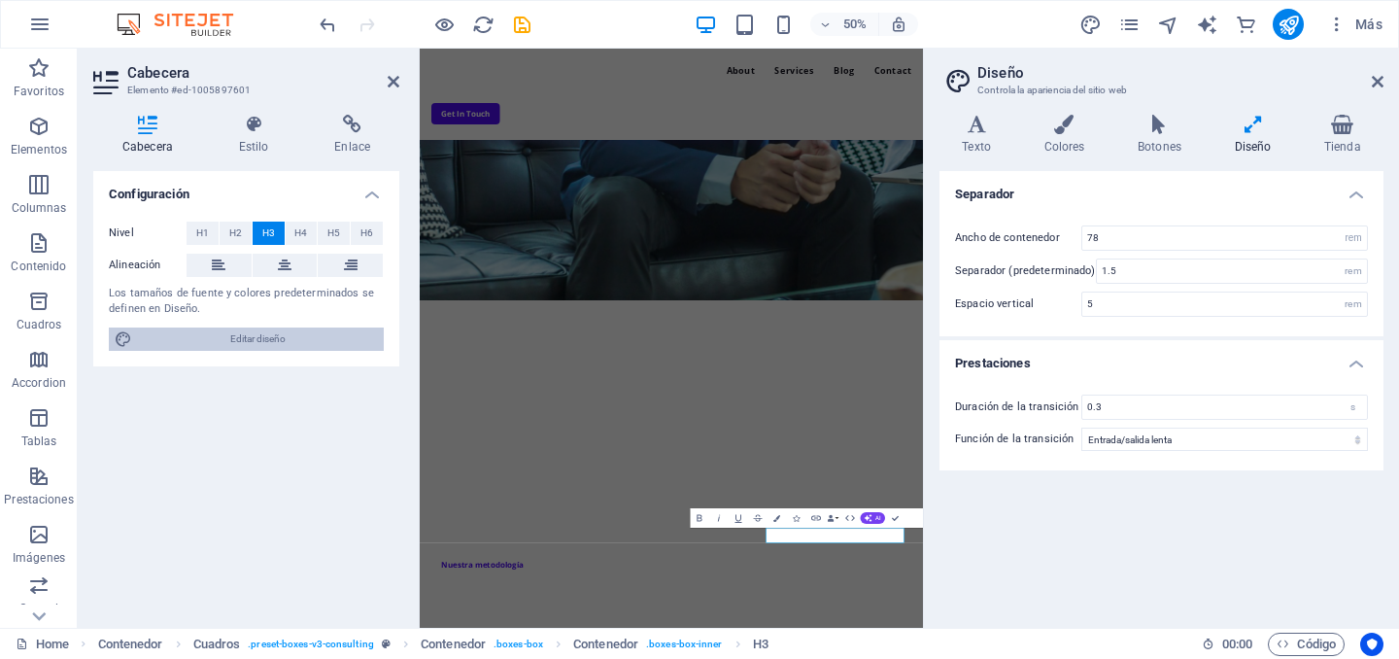
click at [242, 333] on span "Editar diseño" at bounding box center [258, 338] width 240 height 23
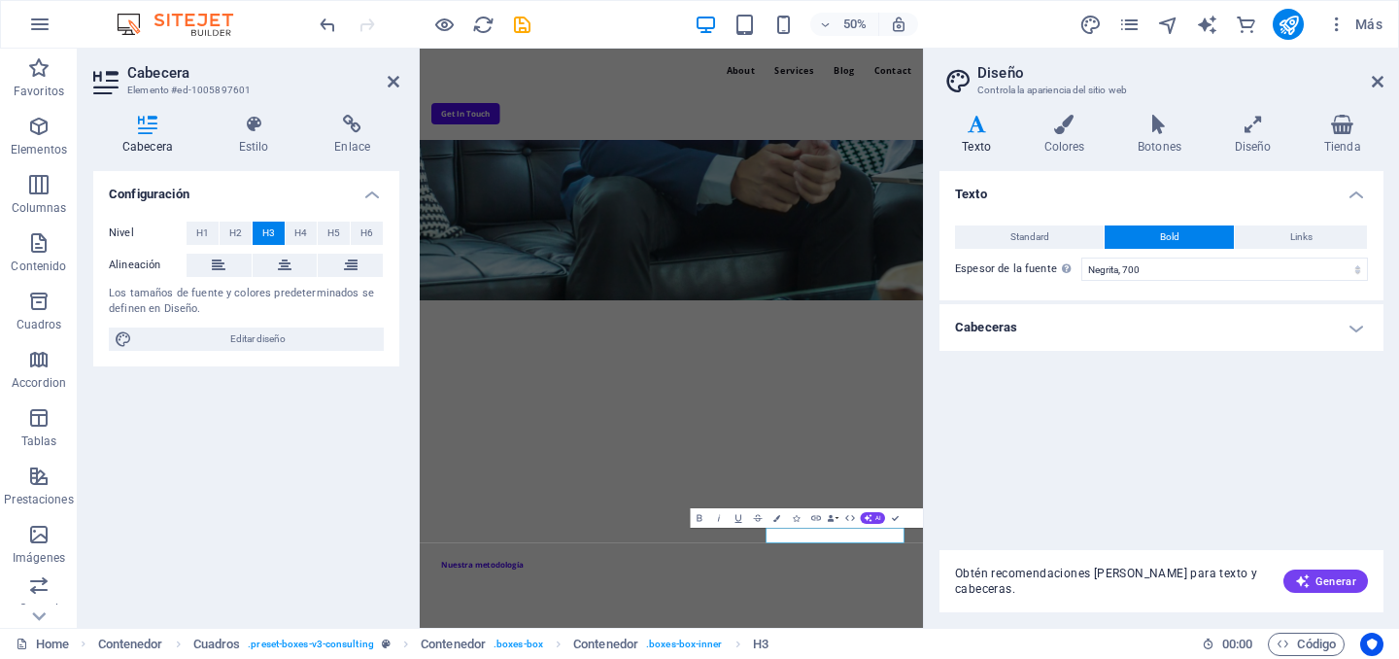
click at [1109, 477] on div "Texto Standard Bold Links Color de la fuente Fuente Open Sans Tamaño de la fuen…" at bounding box center [1161, 352] width 444 height 363
click at [1318, 575] on span "Generar" at bounding box center [1325, 581] width 61 height 16
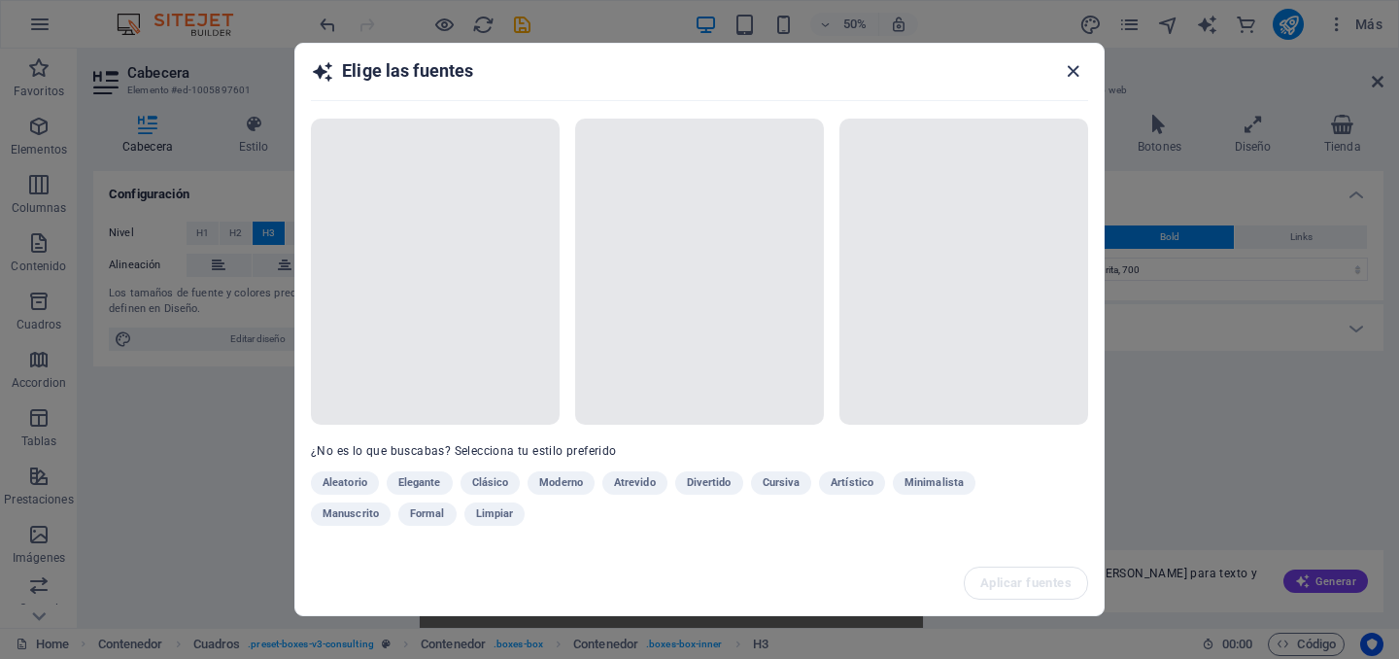
click at [1069, 73] on icon "button" at bounding box center [1073, 71] width 22 height 22
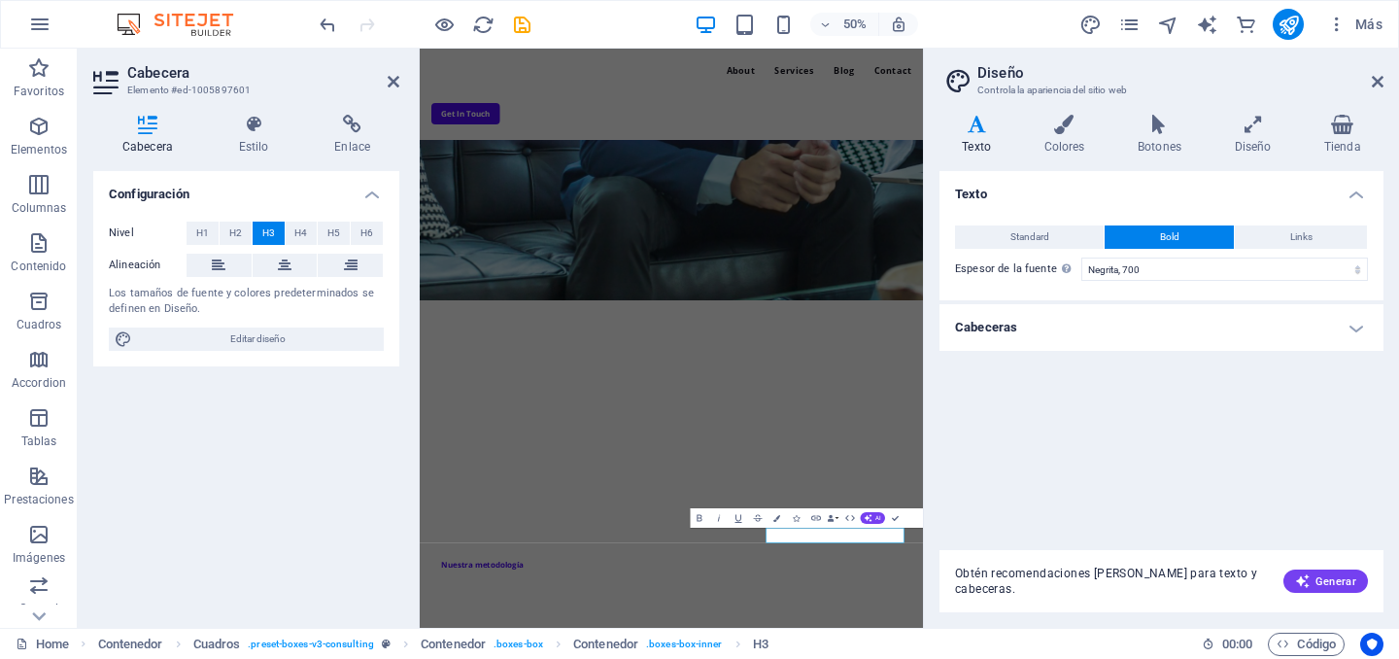
click at [1104, 456] on div "Texto Standard Bold Links Color de la fuente Fuente Open Sans Tamaño de la fuen…" at bounding box center [1161, 352] width 444 height 363
drag, startPoint x: 390, startPoint y: 79, endPoint x: 369, endPoint y: 40, distance: 44.3
click at [390, 79] on icon at bounding box center [394, 82] width 12 height 16
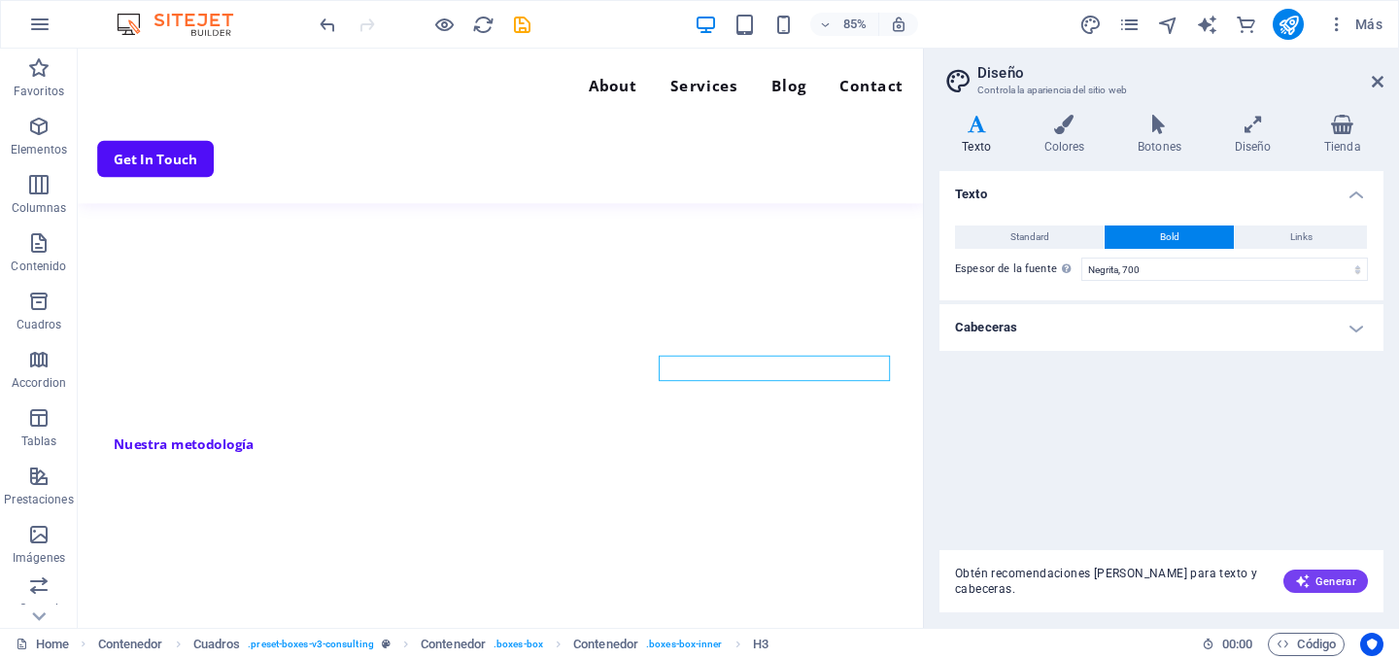
scroll to position [727, 0]
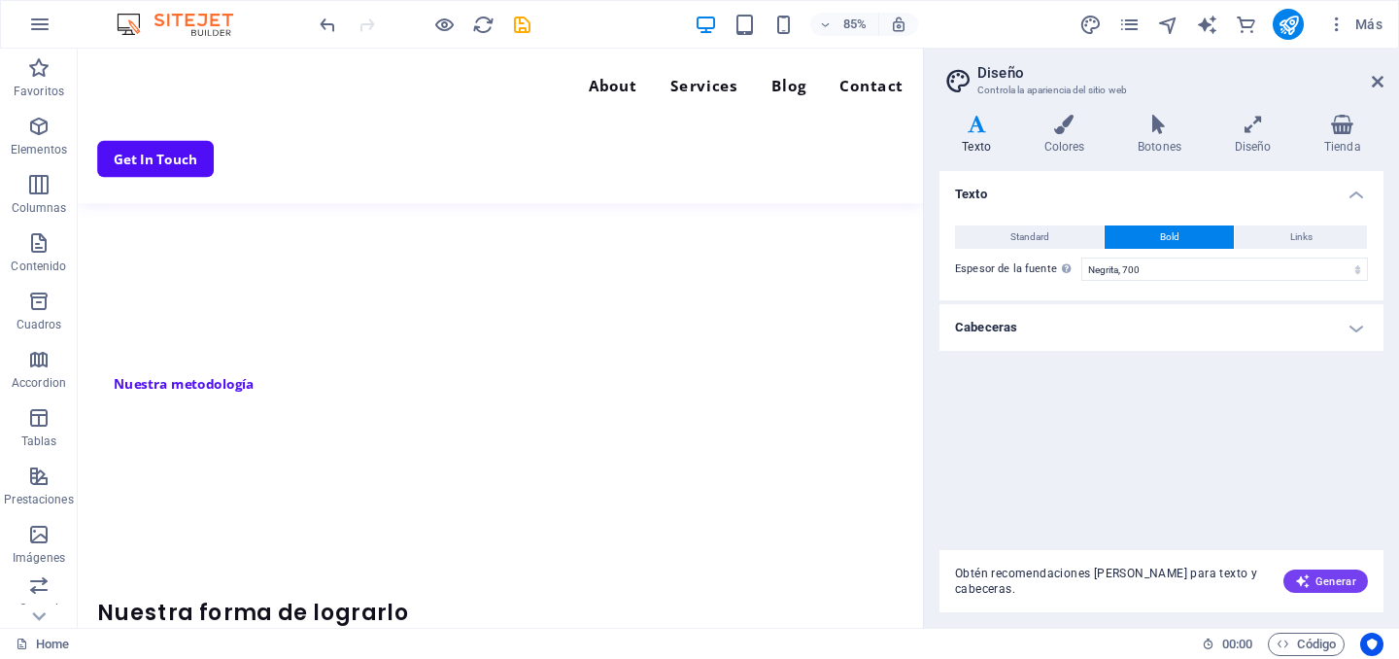
scroll to position [810, 0]
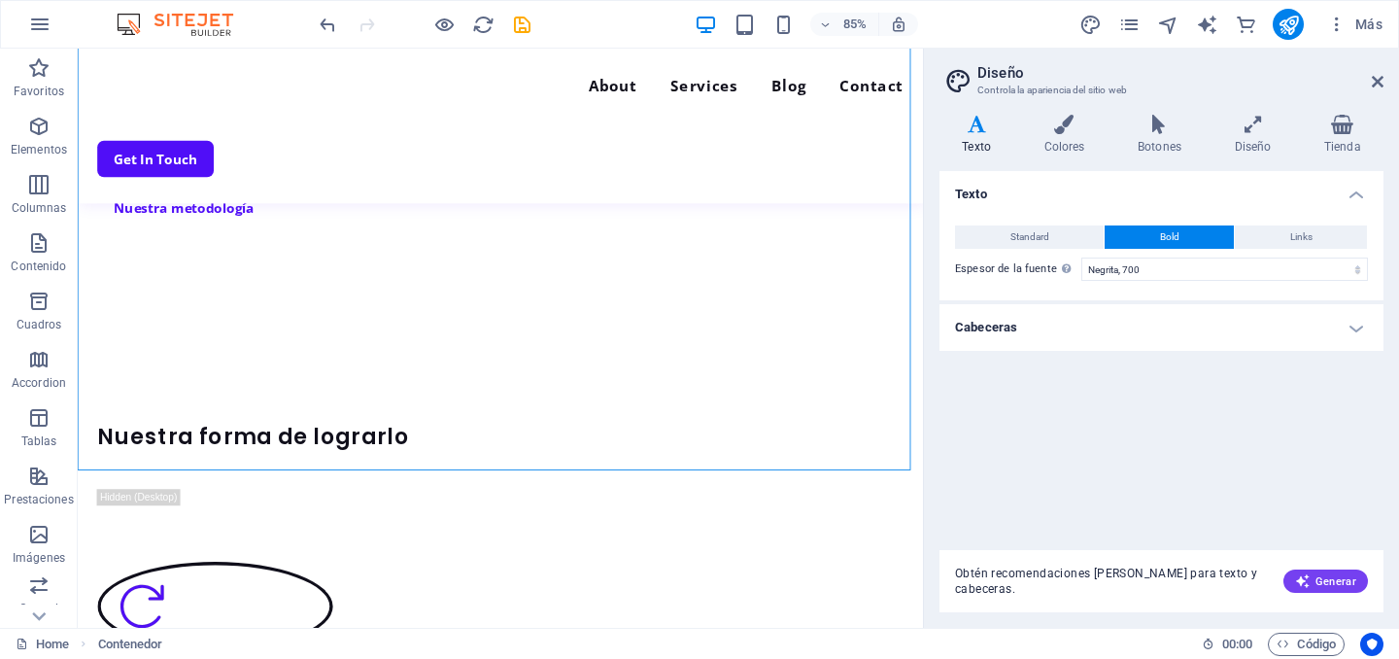
scroll to position [1075, 0]
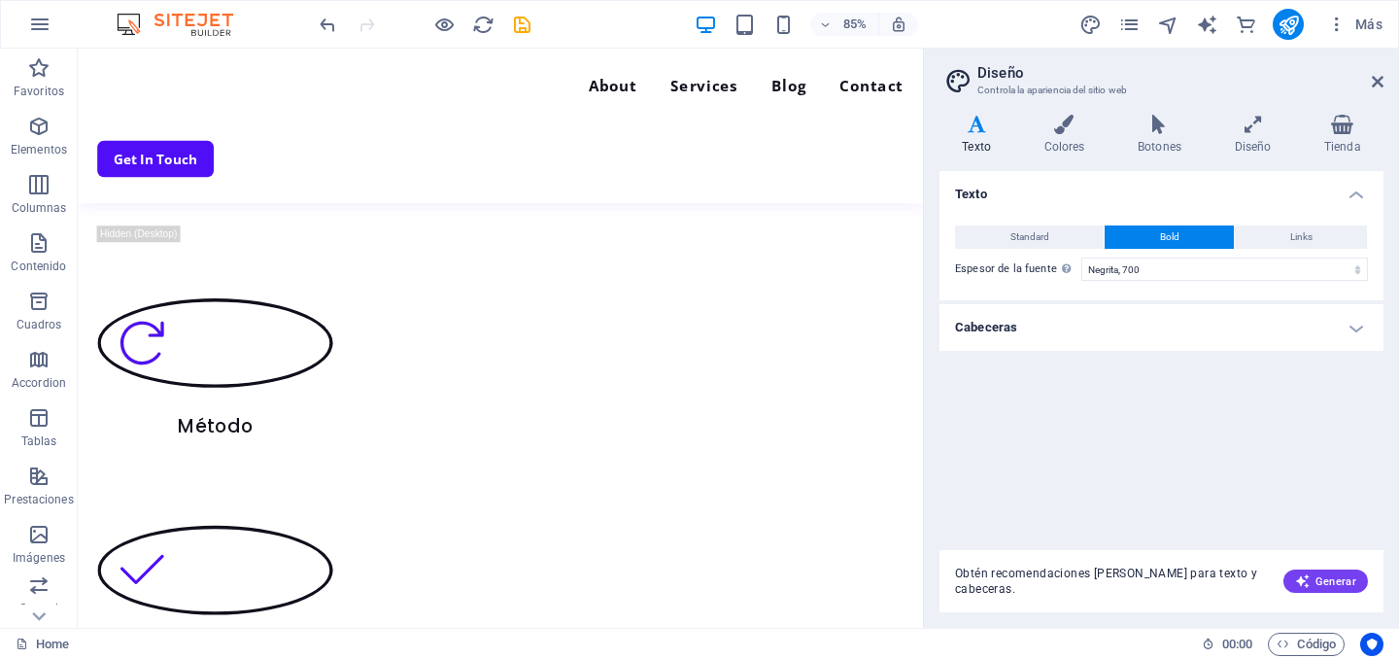
scroll to position [1247, 0]
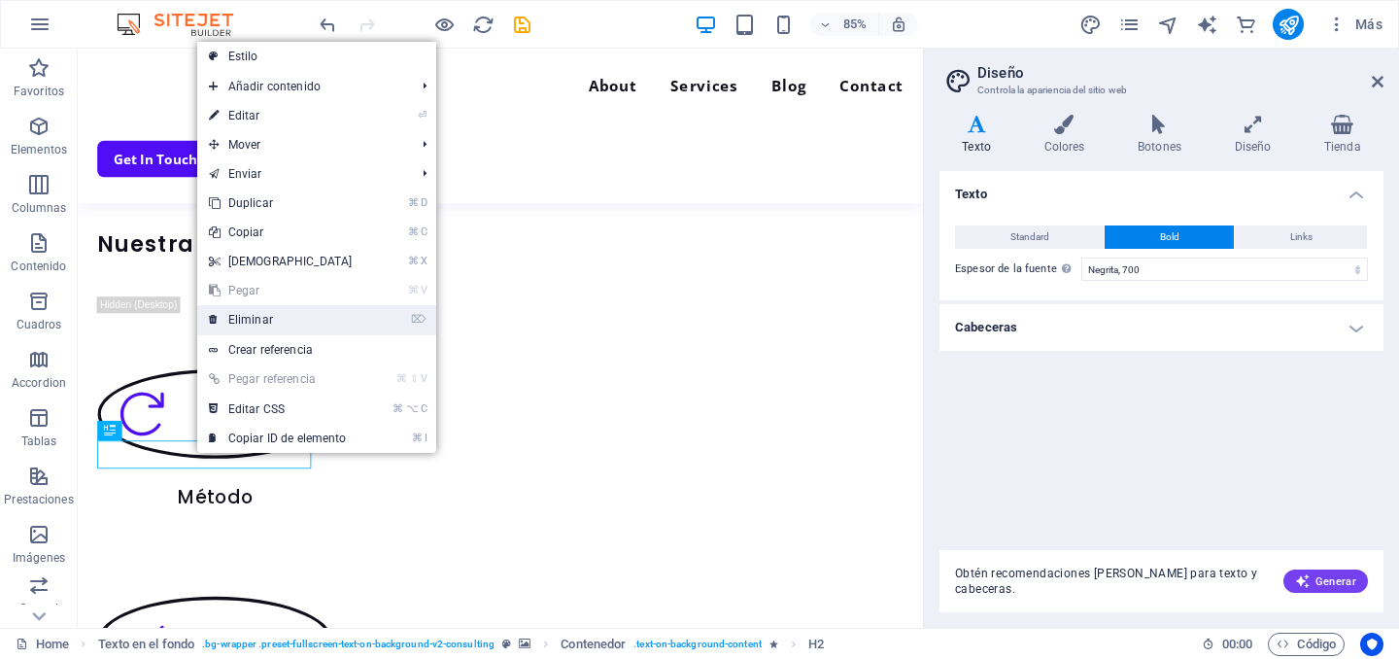
click at [243, 315] on link "⌦ Eliminar" at bounding box center [280, 319] width 167 height 29
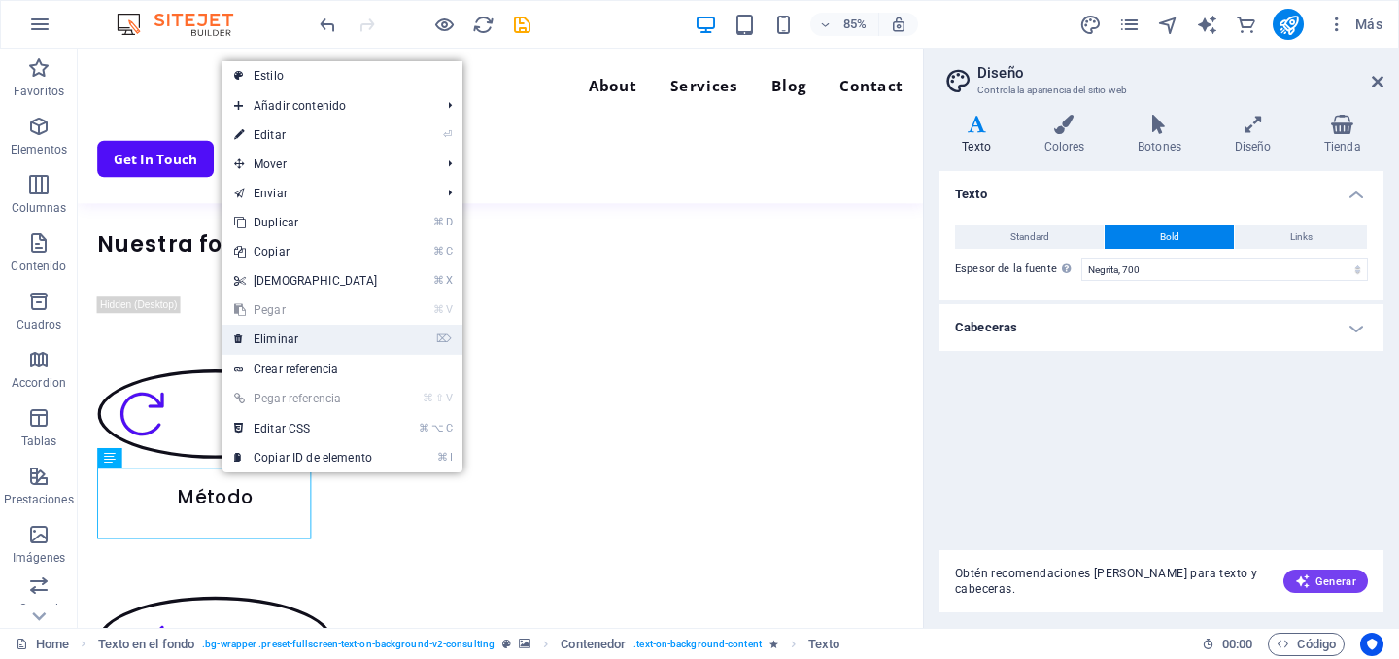
click at [278, 333] on link "⌦ Eliminar" at bounding box center [305, 338] width 167 height 29
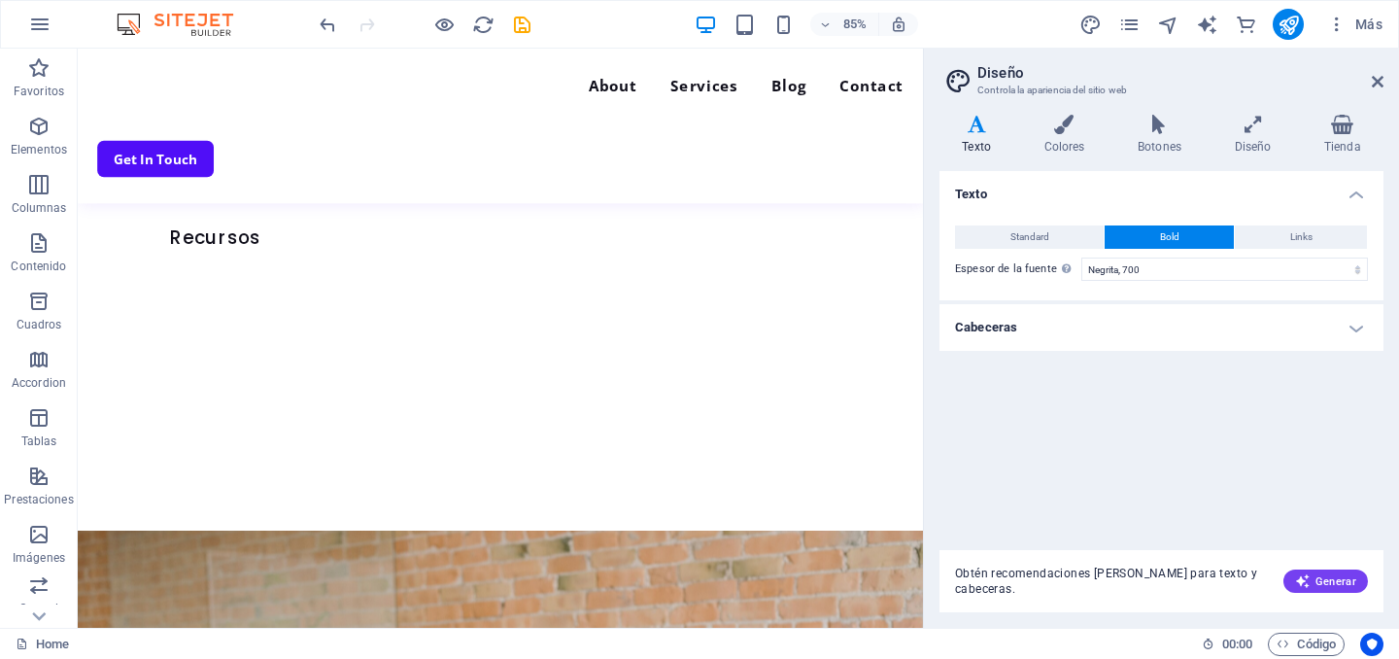
scroll to position [2081, 0]
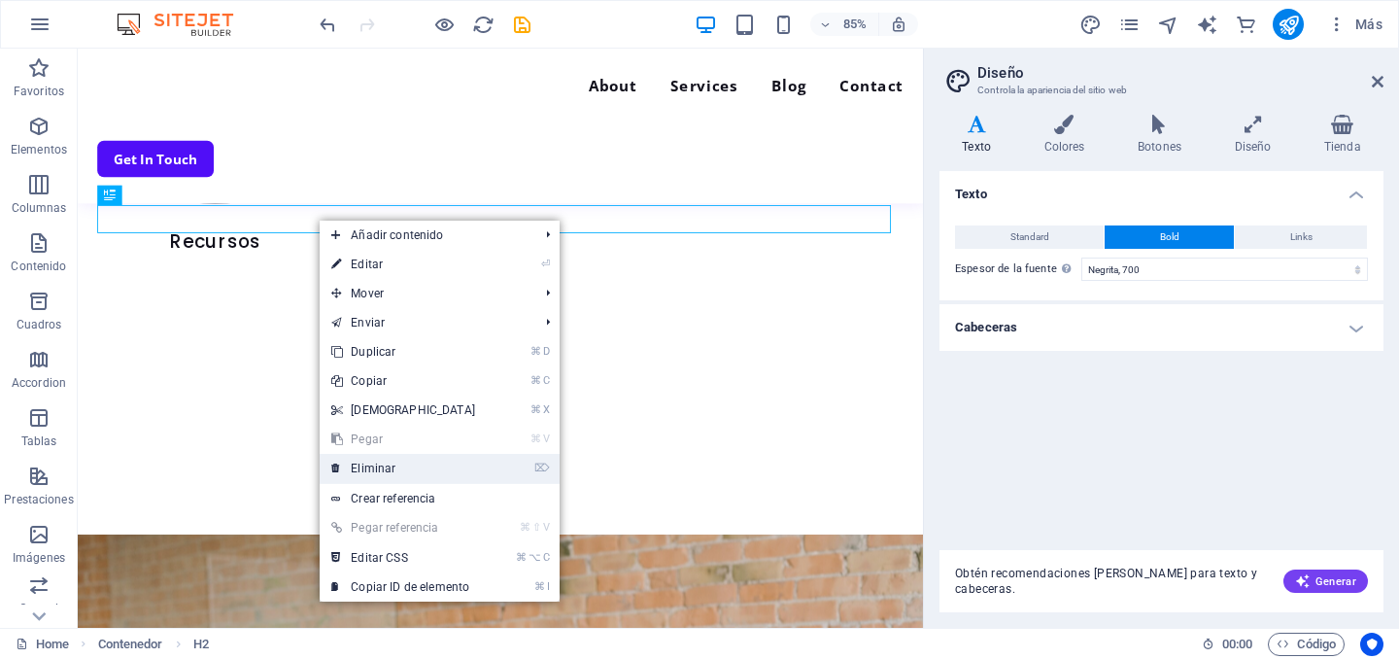
click at [398, 474] on link "⌦ Eliminar" at bounding box center [403, 468] width 167 height 29
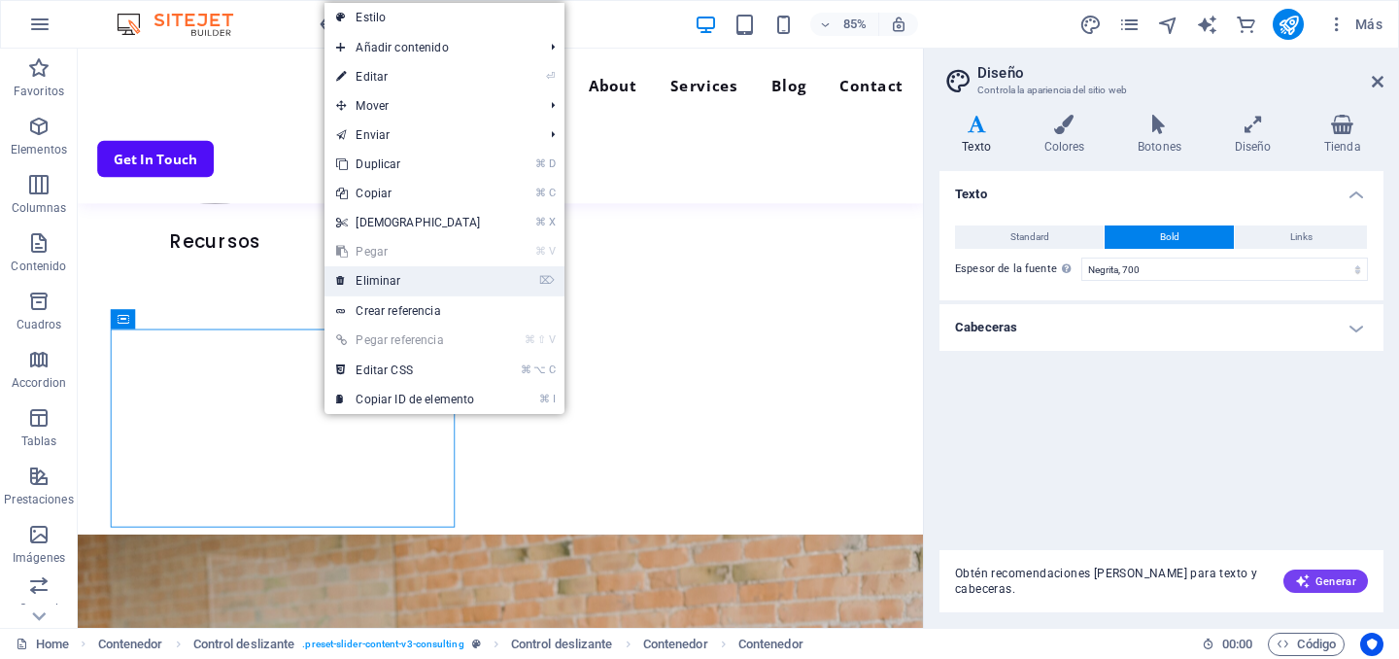
click at [383, 288] on link "⌦ Eliminar" at bounding box center [407, 280] width 167 height 29
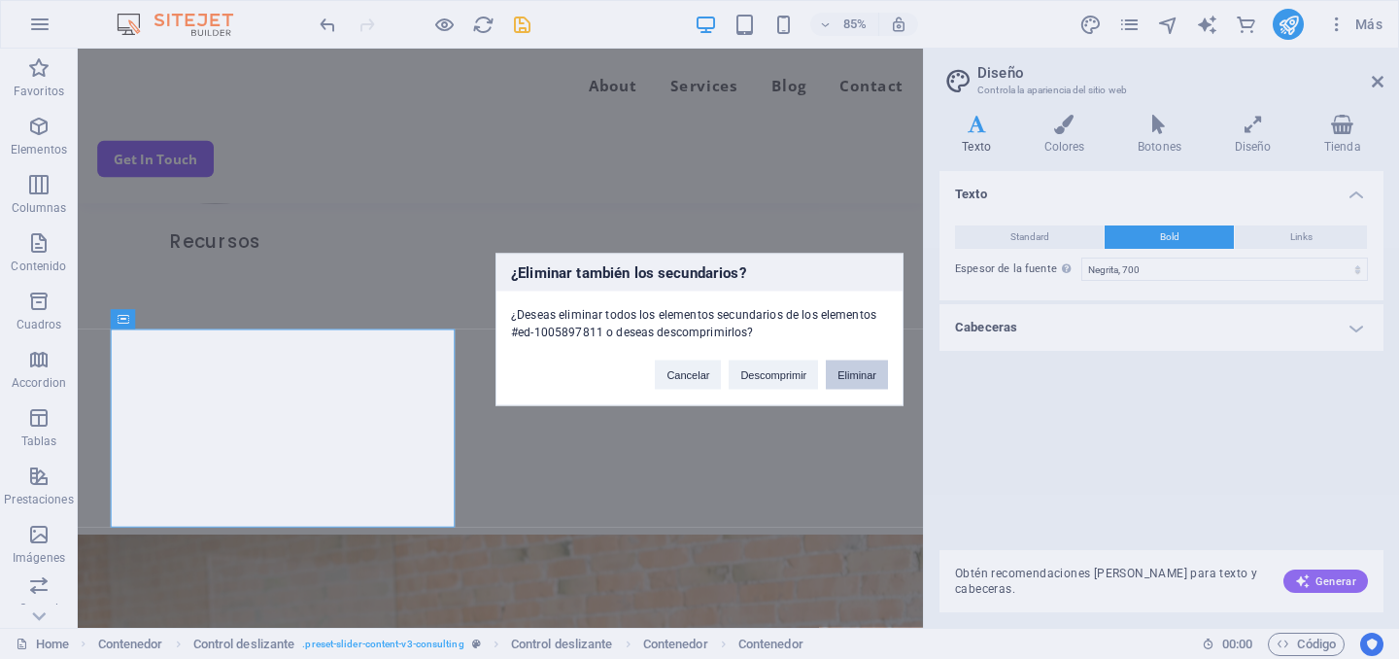
click at [862, 375] on button "Eliminar" at bounding box center [857, 374] width 62 height 29
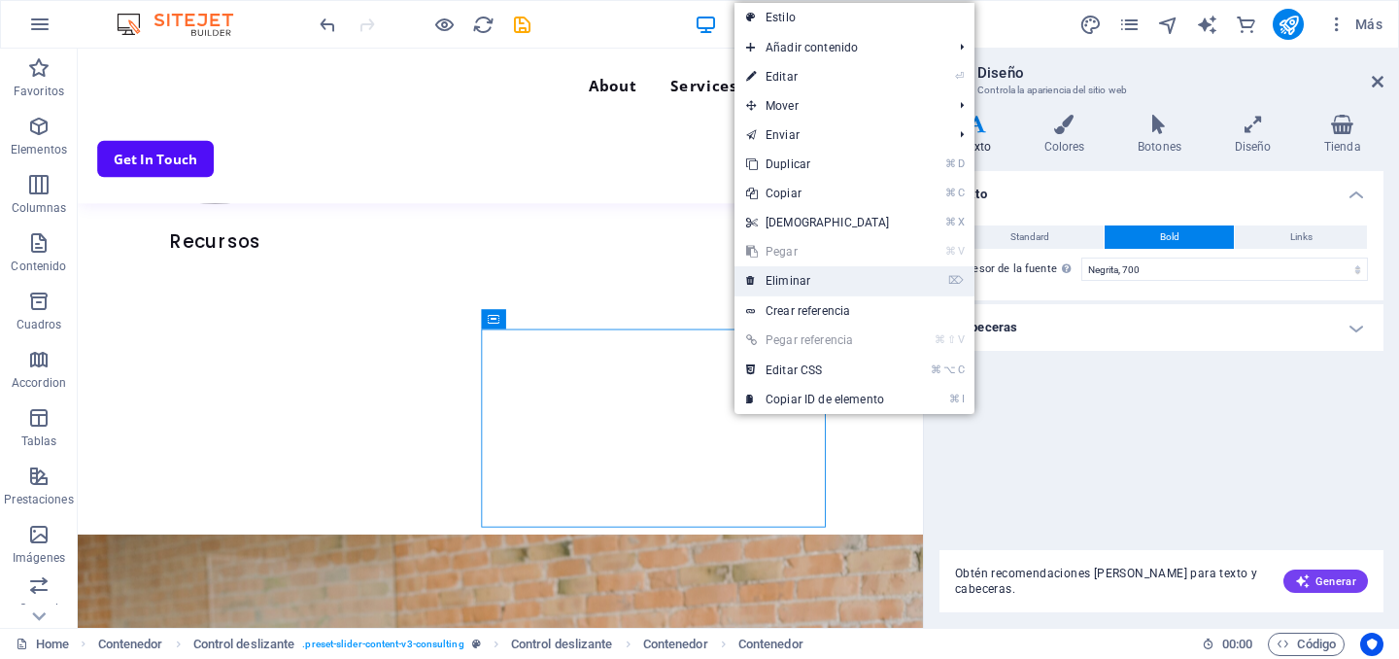
click at [777, 288] on link "⌦ Eliminar" at bounding box center [817, 280] width 167 height 29
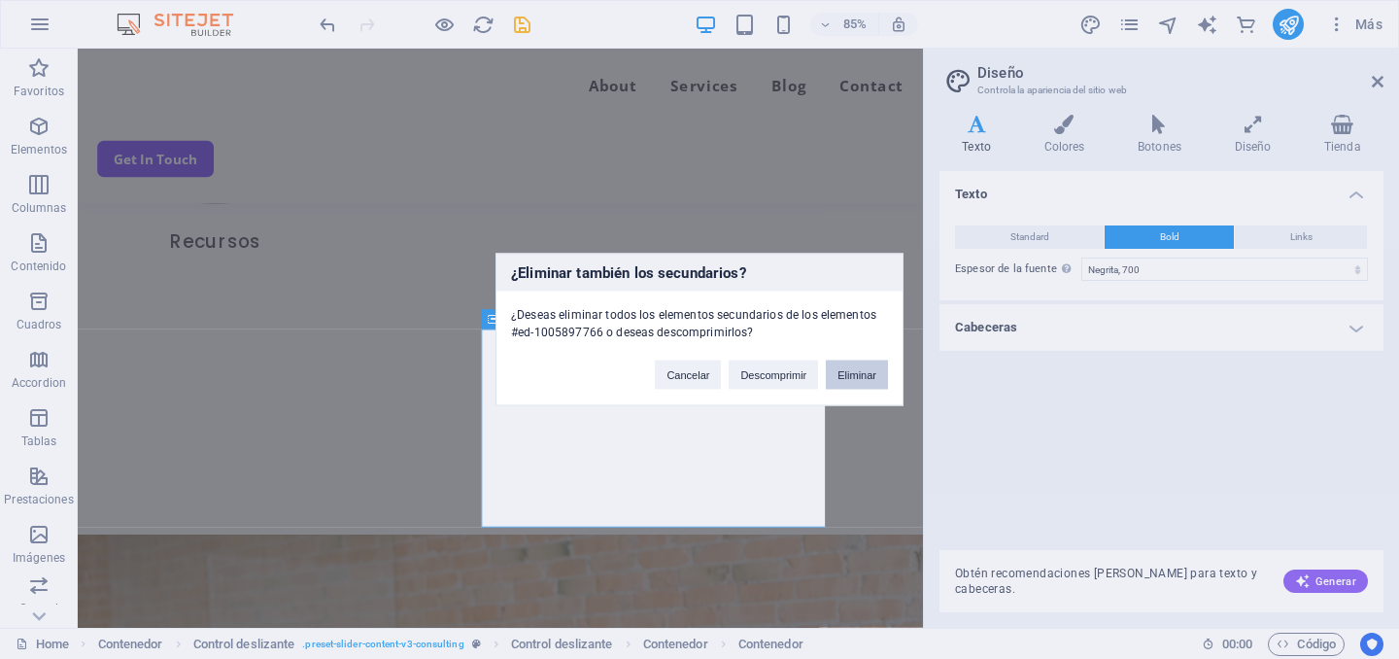
drag, startPoint x: 866, startPoint y: 382, endPoint x: 900, endPoint y: 382, distance: 34.0
click at [866, 382] on button "Eliminar" at bounding box center [857, 374] width 62 height 29
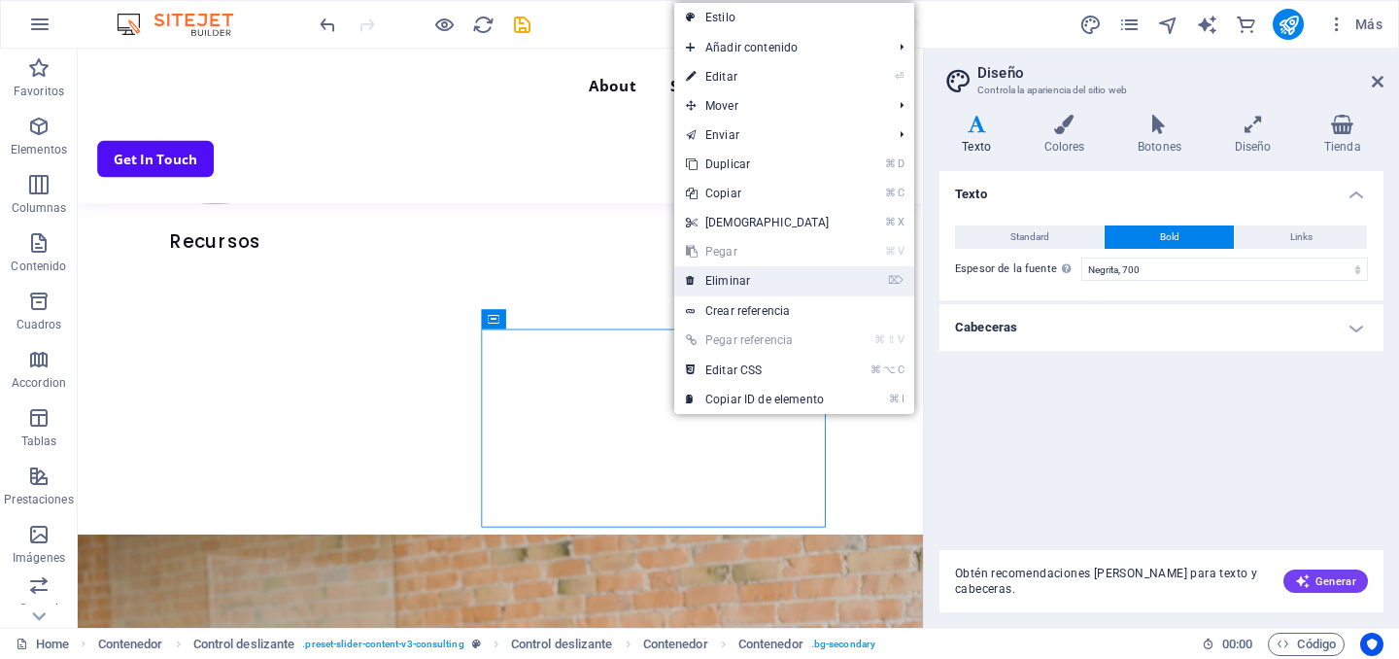
click at [733, 288] on link "⌦ Eliminar" at bounding box center [757, 280] width 167 height 29
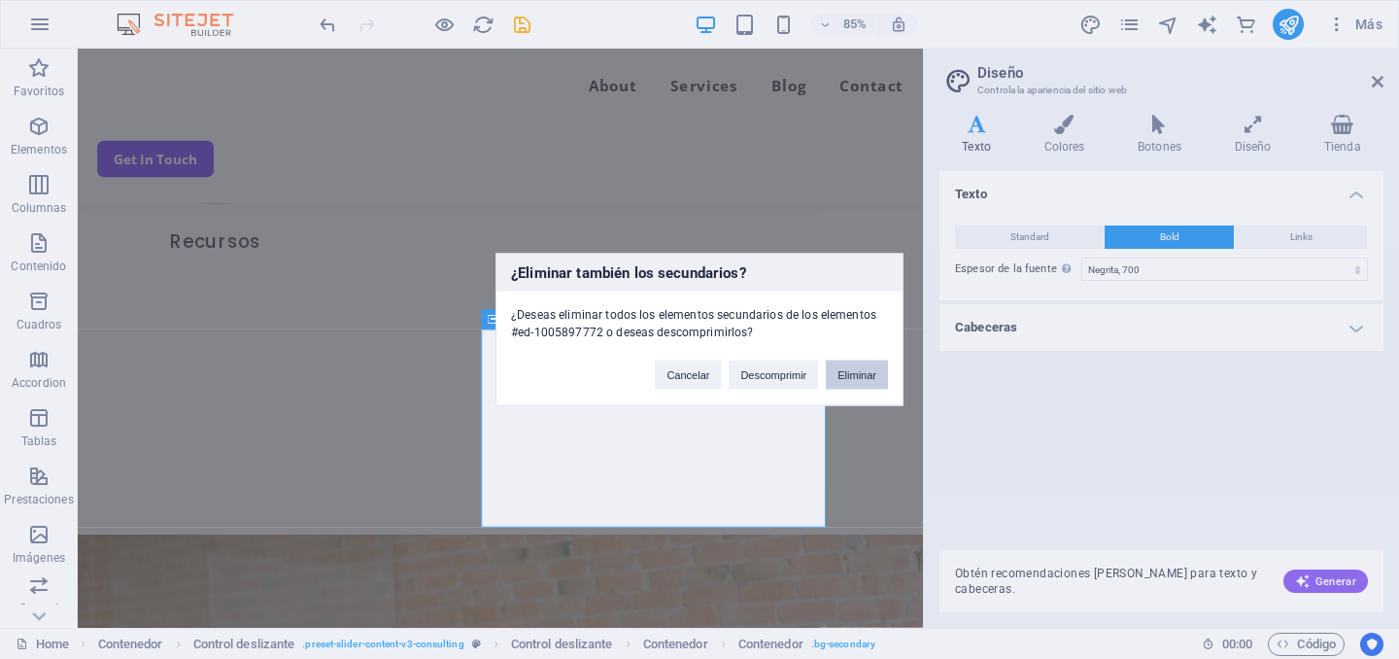
click at [872, 376] on button "Eliminar" at bounding box center [857, 374] width 62 height 29
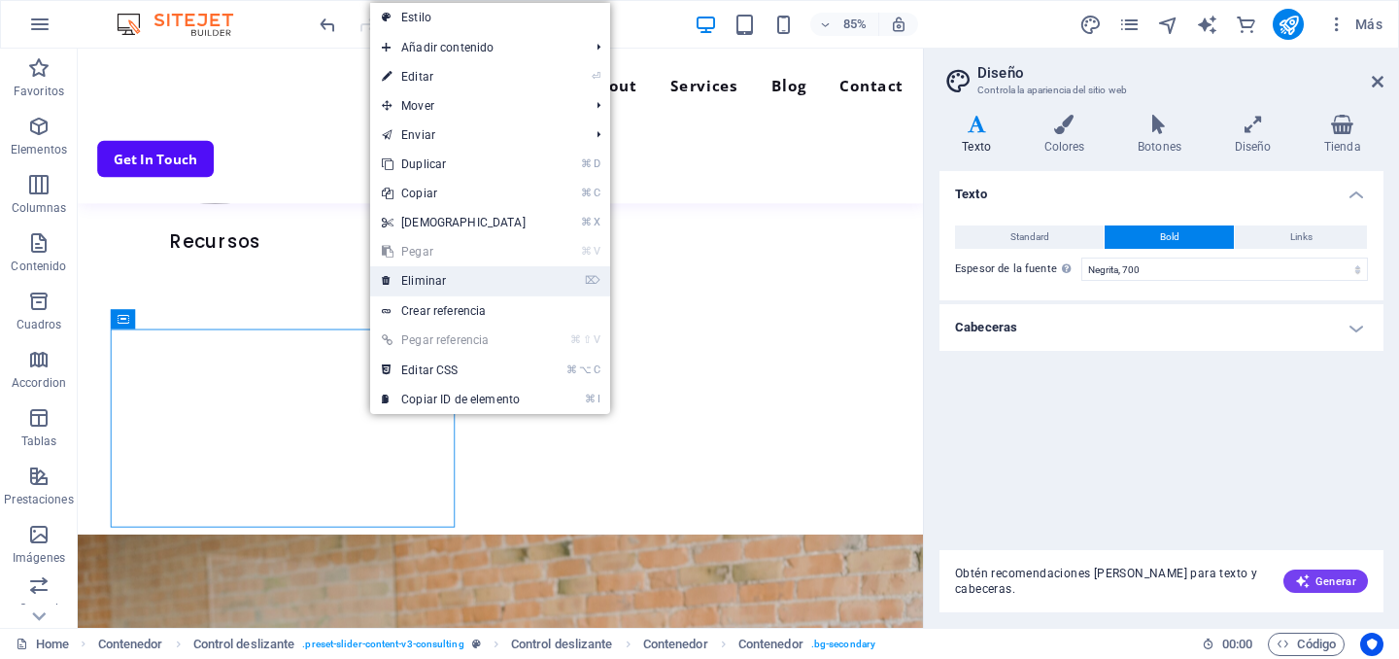
click at [419, 285] on link "⌦ Eliminar" at bounding box center [453, 280] width 167 height 29
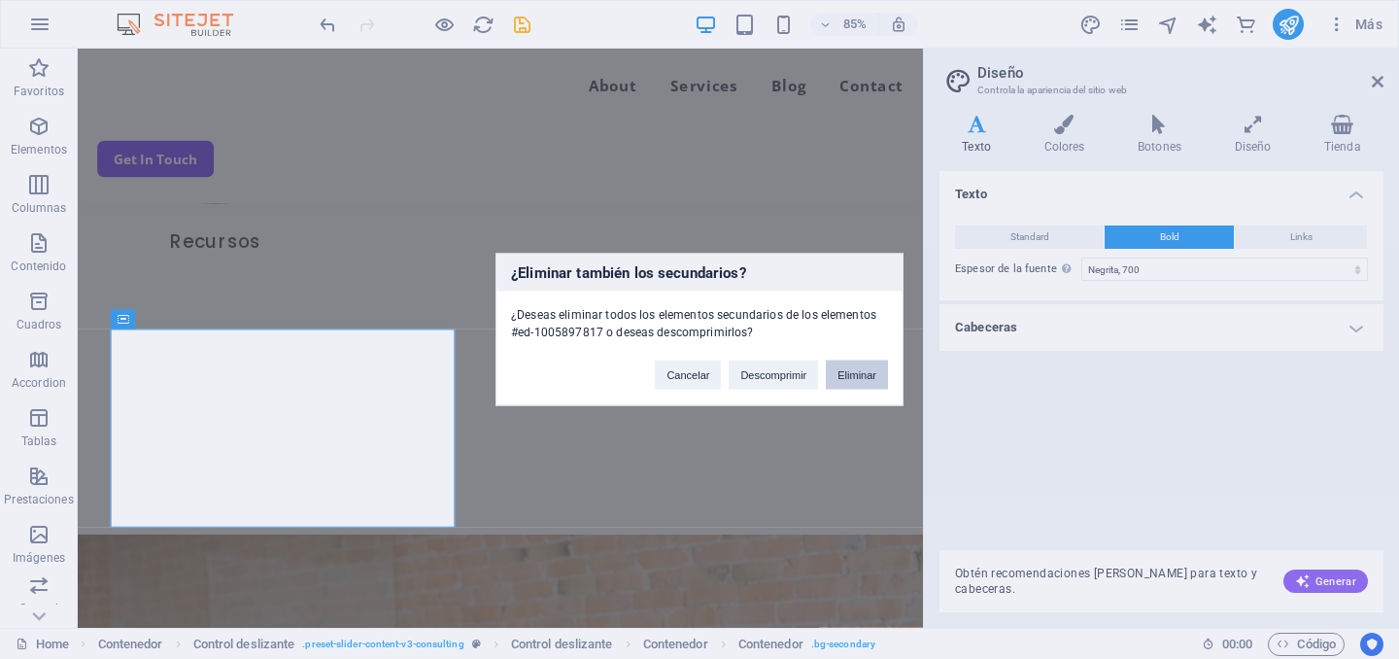
click at [866, 369] on button "Eliminar" at bounding box center [857, 374] width 62 height 29
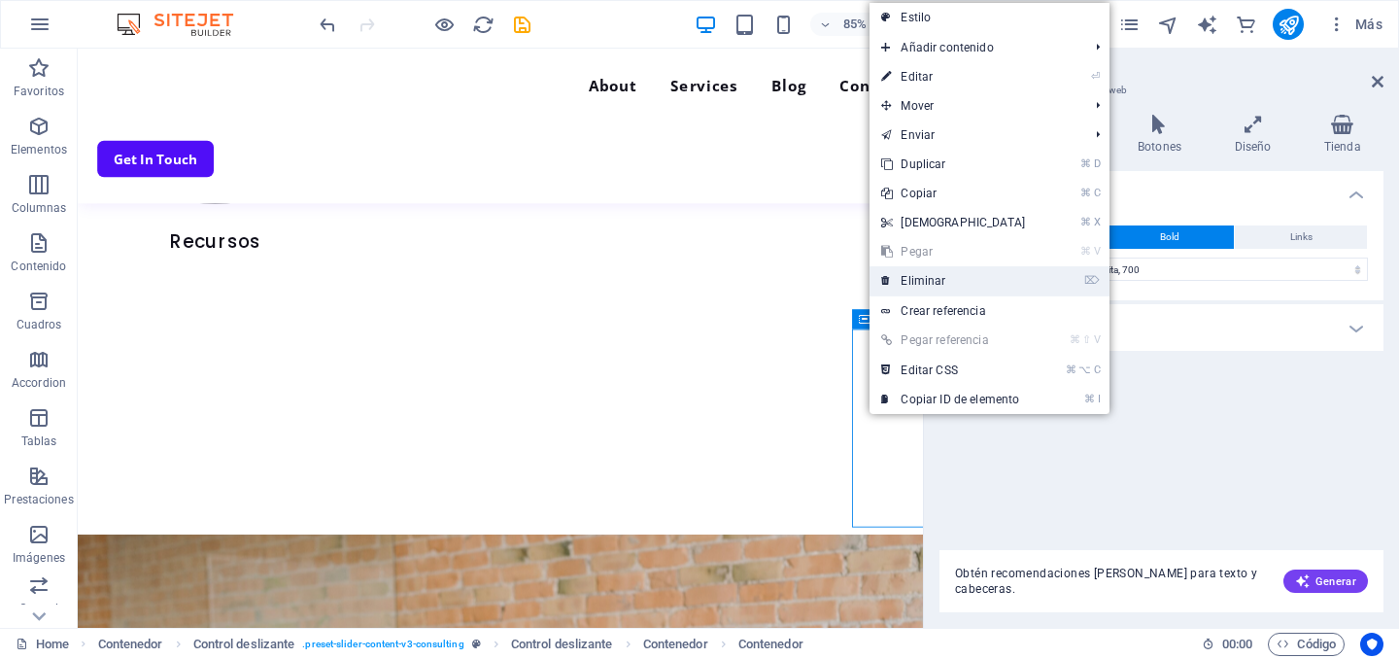
click at [892, 276] on link "⌦ Eliminar" at bounding box center [952, 280] width 167 height 29
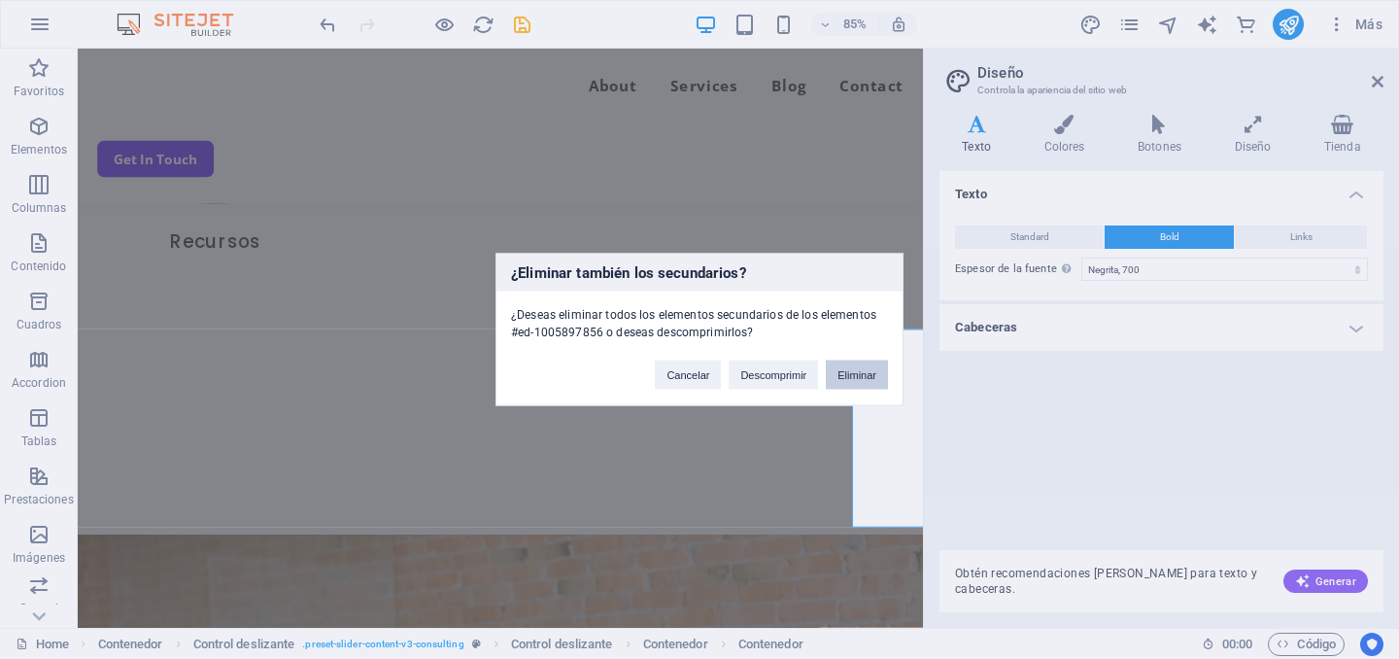
click at [863, 370] on button "Eliminar" at bounding box center [857, 374] width 62 height 29
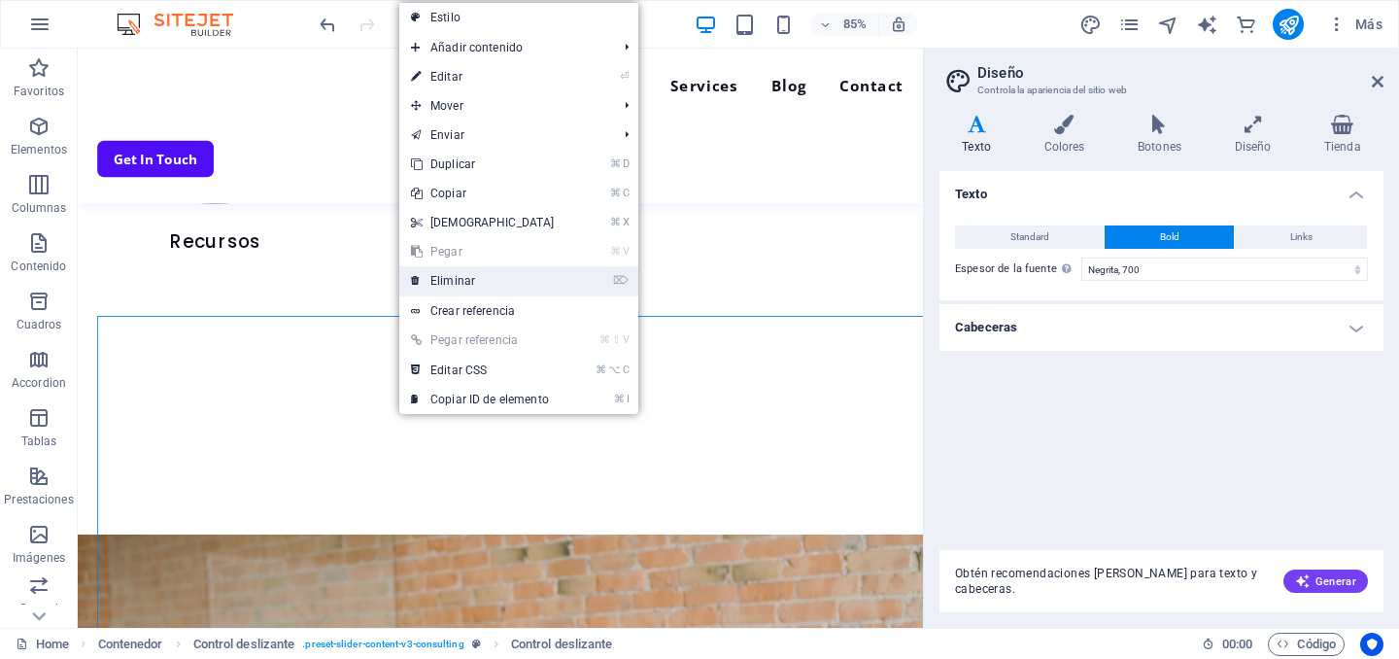
click at [461, 288] on link "⌦ Eliminar" at bounding box center [482, 280] width 167 height 29
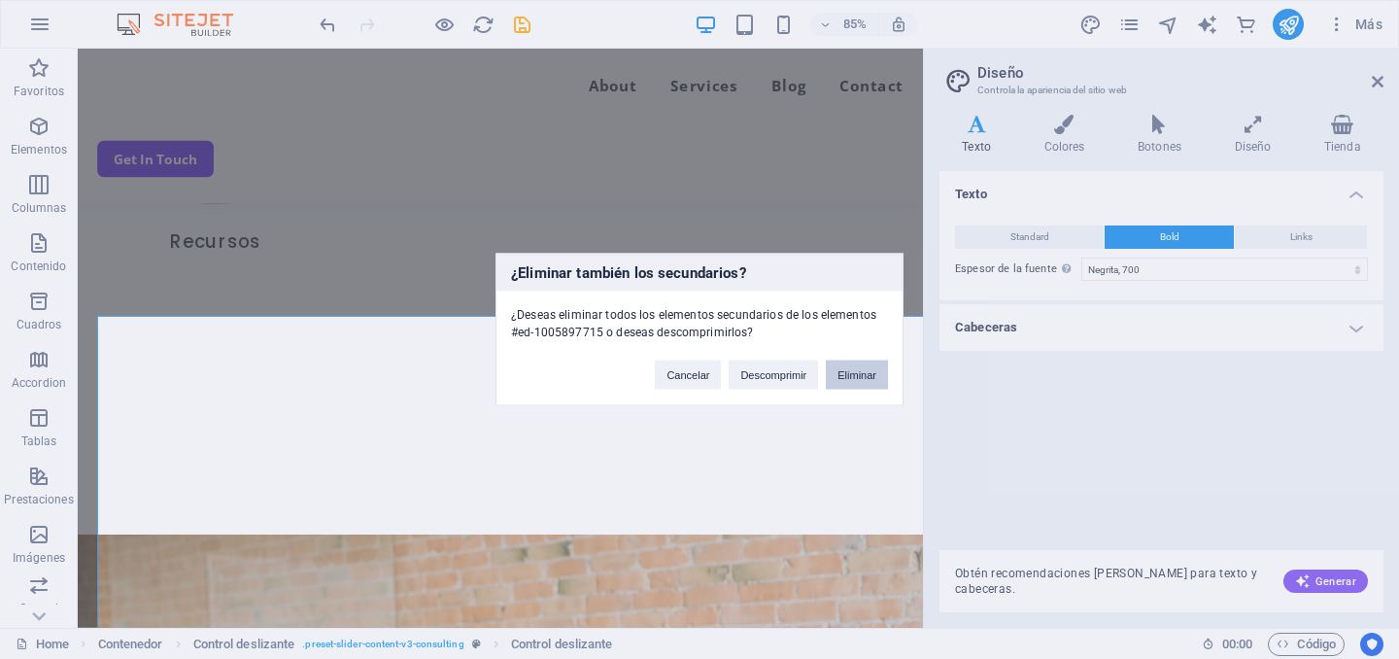
click at [865, 373] on button "Eliminar" at bounding box center [857, 374] width 62 height 29
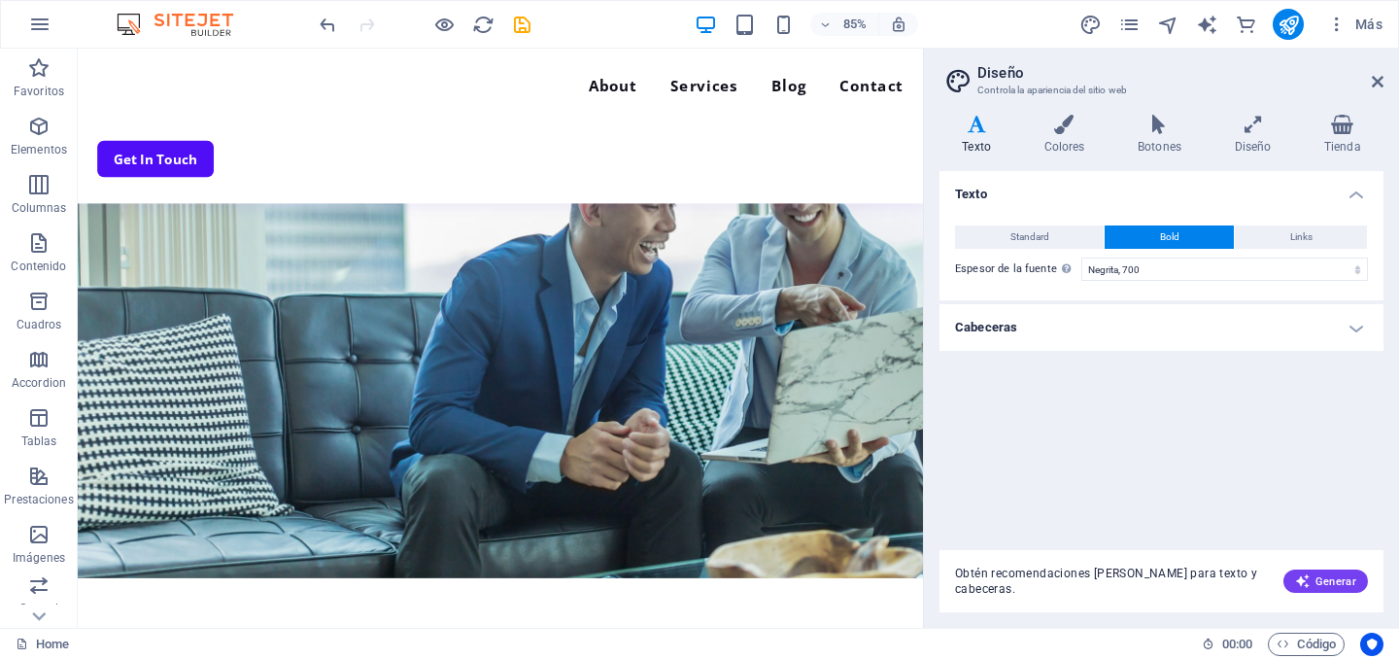
scroll to position [0, 0]
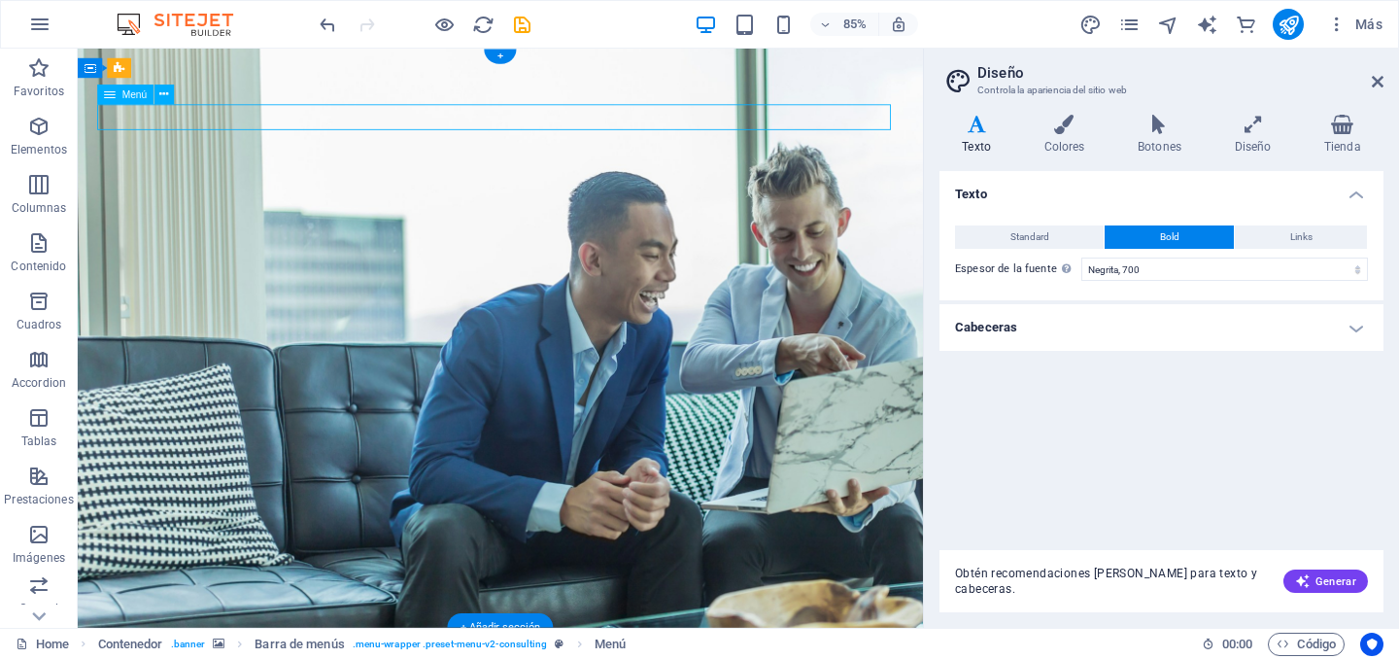
click at [115, 96] on div "Menú" at bounding box center [125, 94] width 56 height 19
click at [163, 95] on icon at bounding box center [164, 94] width 9 height 17
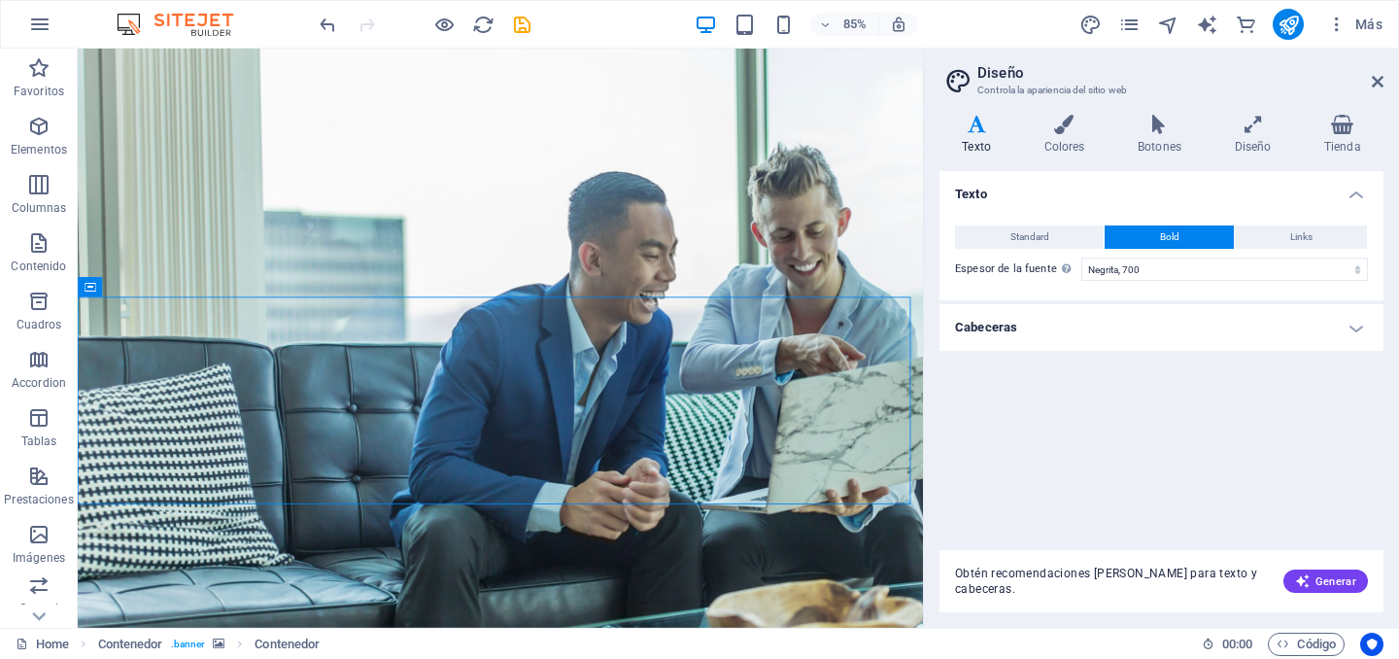
click at [945, 344] on h4 "Cabeceras" at bounding box center [1161, 327] width 444 height 47
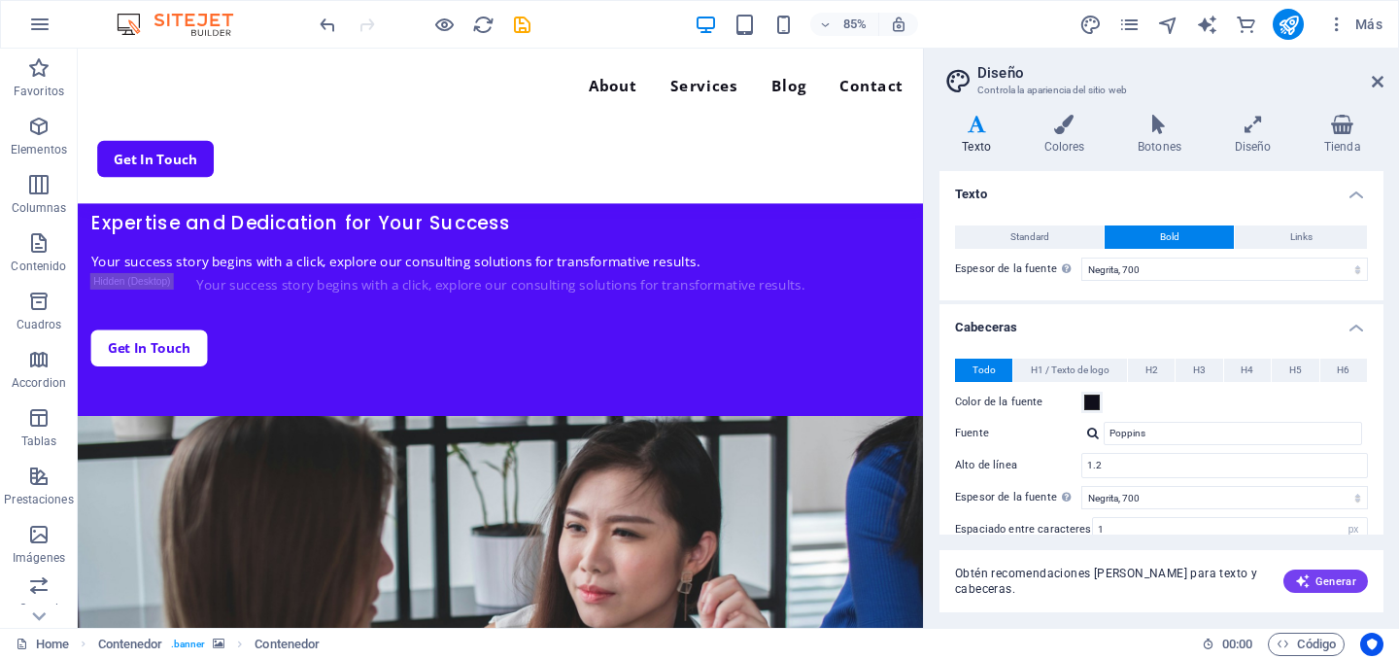
scroll to position [3908, 0]
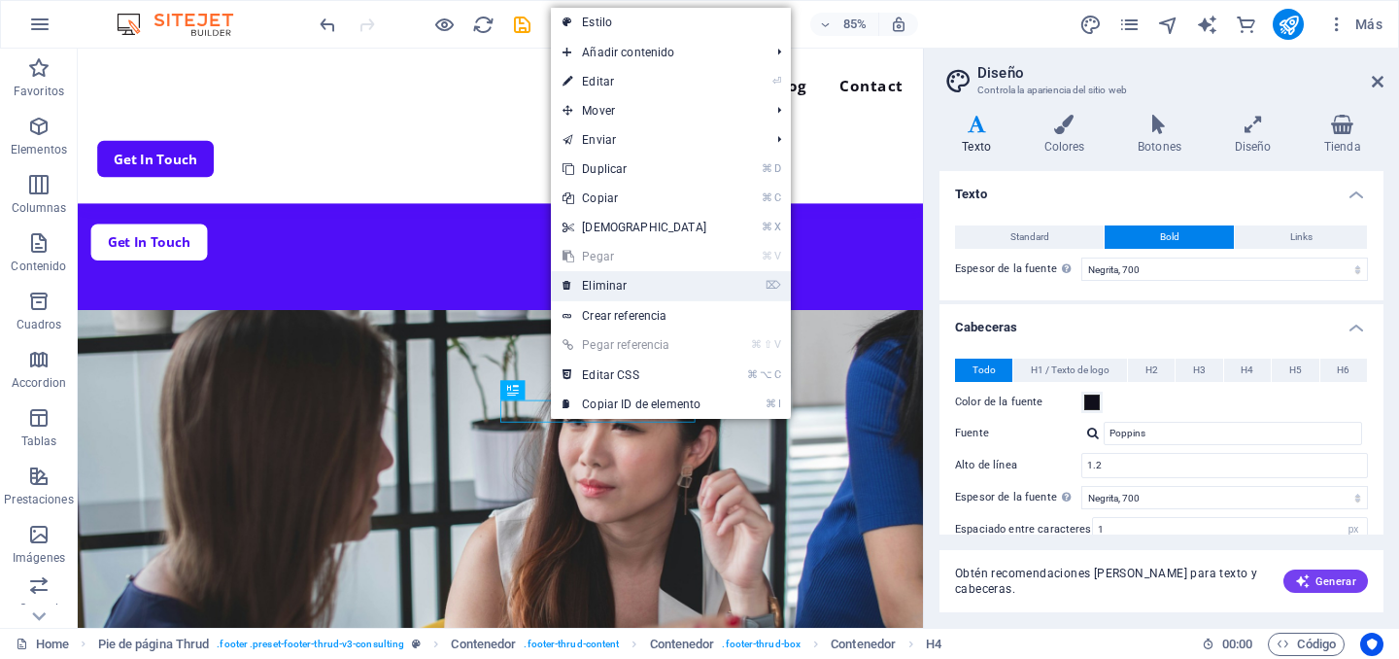
click at [624, 280] on link "⌦ Eliminar" at bounding box center [634, 285] width 167 height 29
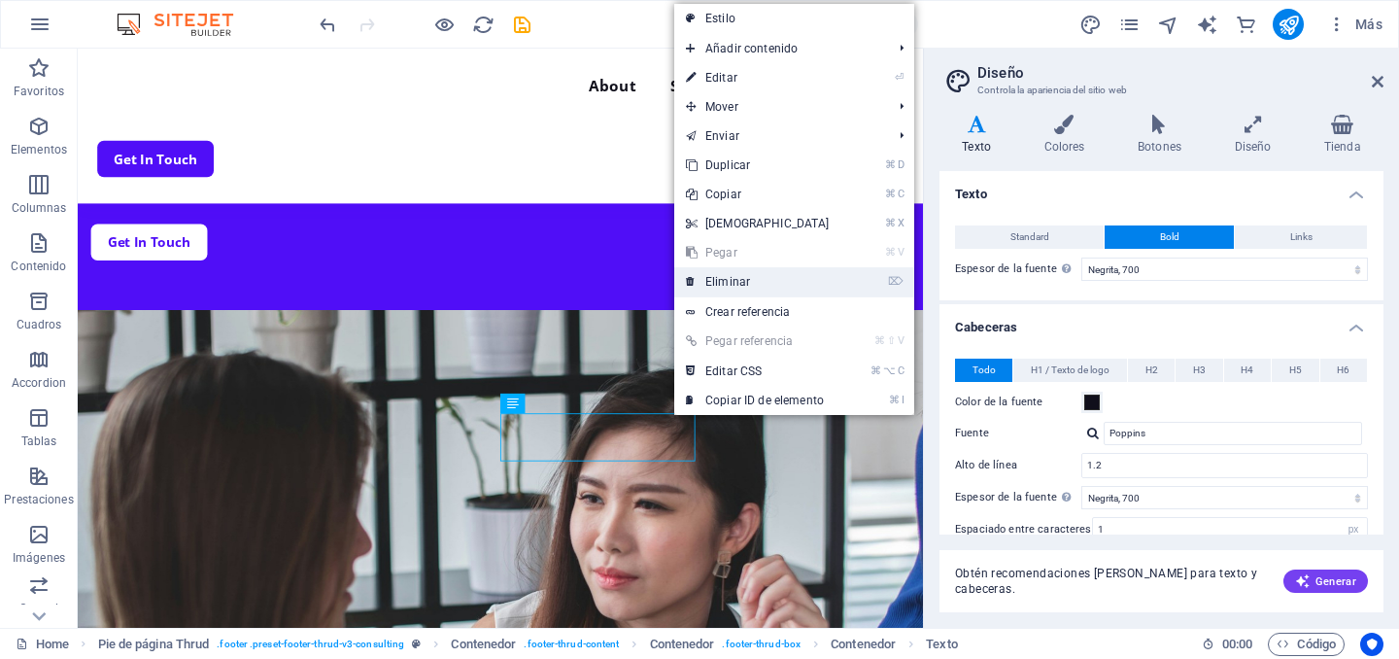
click at [701, 280] on link "⌦ Eliminar" at bounding box center [757, 281] width 167 height 29
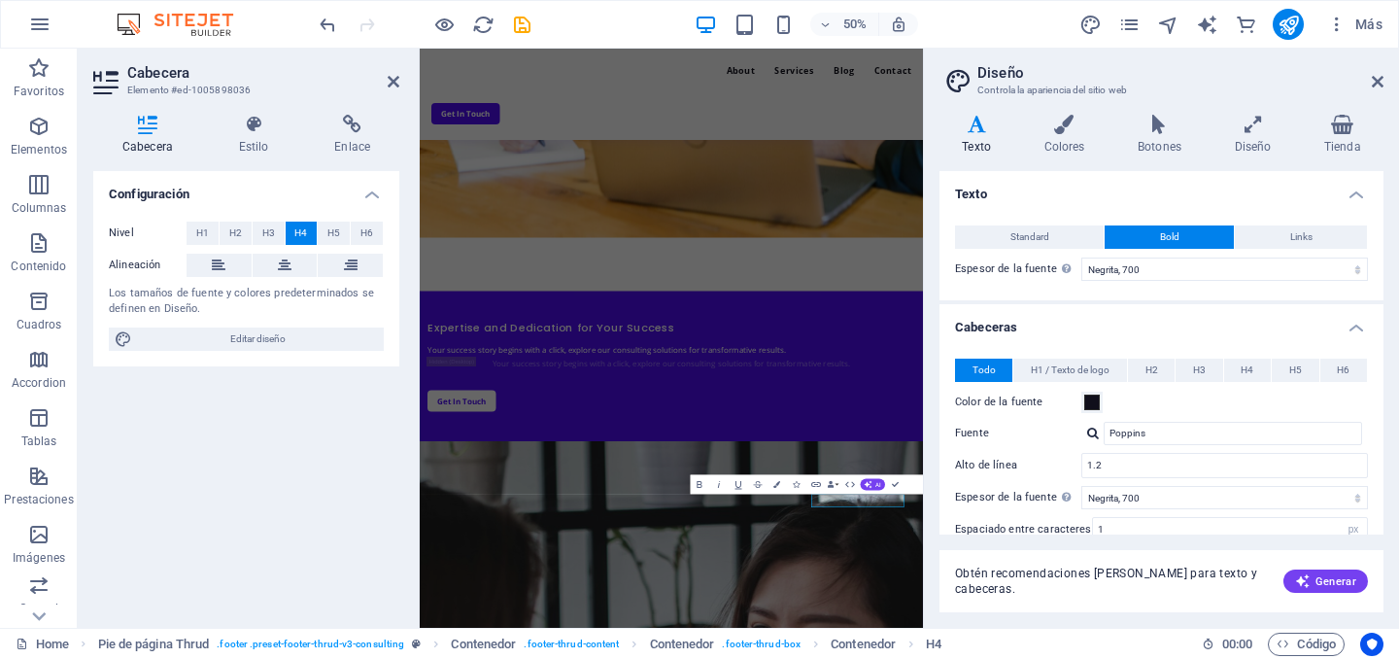
click at [182, 476] on div "Configuración Nivel H1 H2 H3 H4 H5 H6 Alineación Los tamaños de fuente y colore…" at bounding box center [246, 391] width 306 height 441
click at [318, 21] on icon "undo" at bounding box center [328, 25] width 22 height 22
click at [324, 24] on icon "undo" at bounding box center [328, 25] width 22 height 22
click at [326, 25] on icon "undo" at bounding box center [328, 25] width 22 height 22
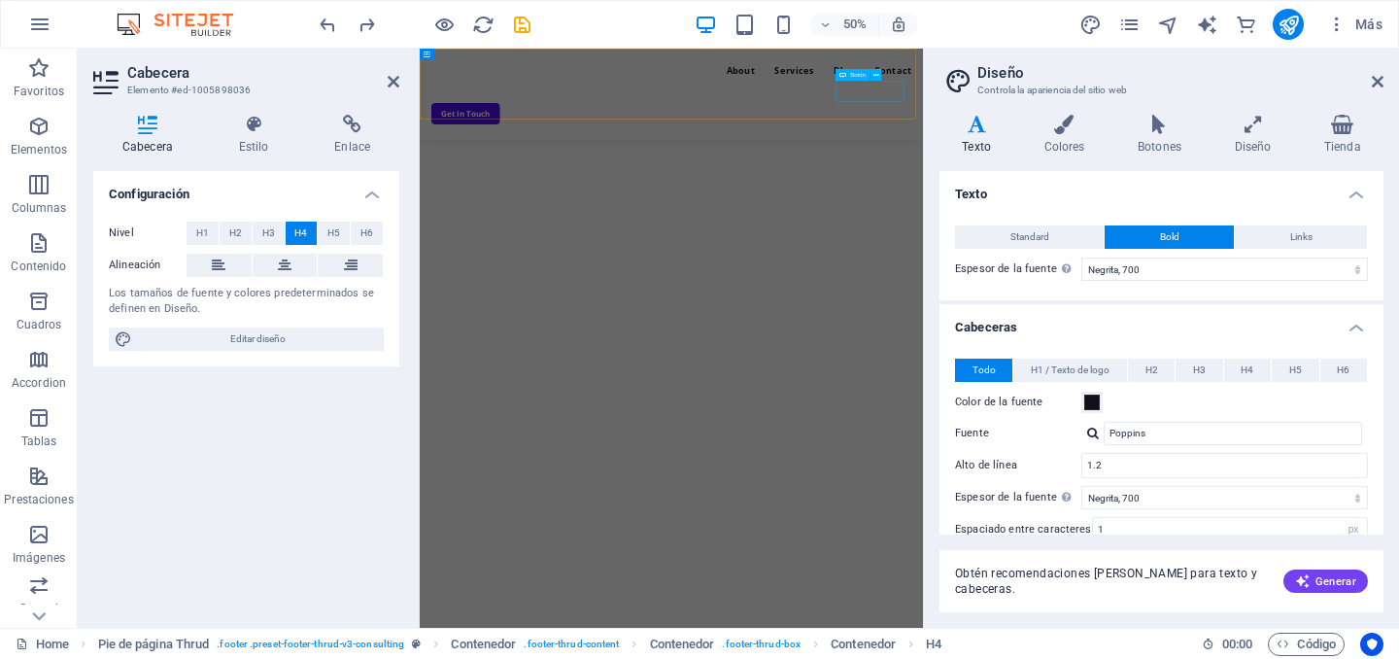
scroll to position [4267, 0]
click at [250, 417] on div "Configuración Nivel H1 H2 H3 H4 H5 H6 Alineación Los tamaños de fuente y colore…" at bounding box center [246, 391] width 306 height 441
click at [219, 480] on div "Configuración Nivel H1 H2 H3 H4 H5 H6 Alineación Los tamaños de fuente y colore…" at bounding box center [246, 391] width 306 height 441
click at [27, 263] on p "Contenido" at bounding box center [38, 266] width 55 height 16
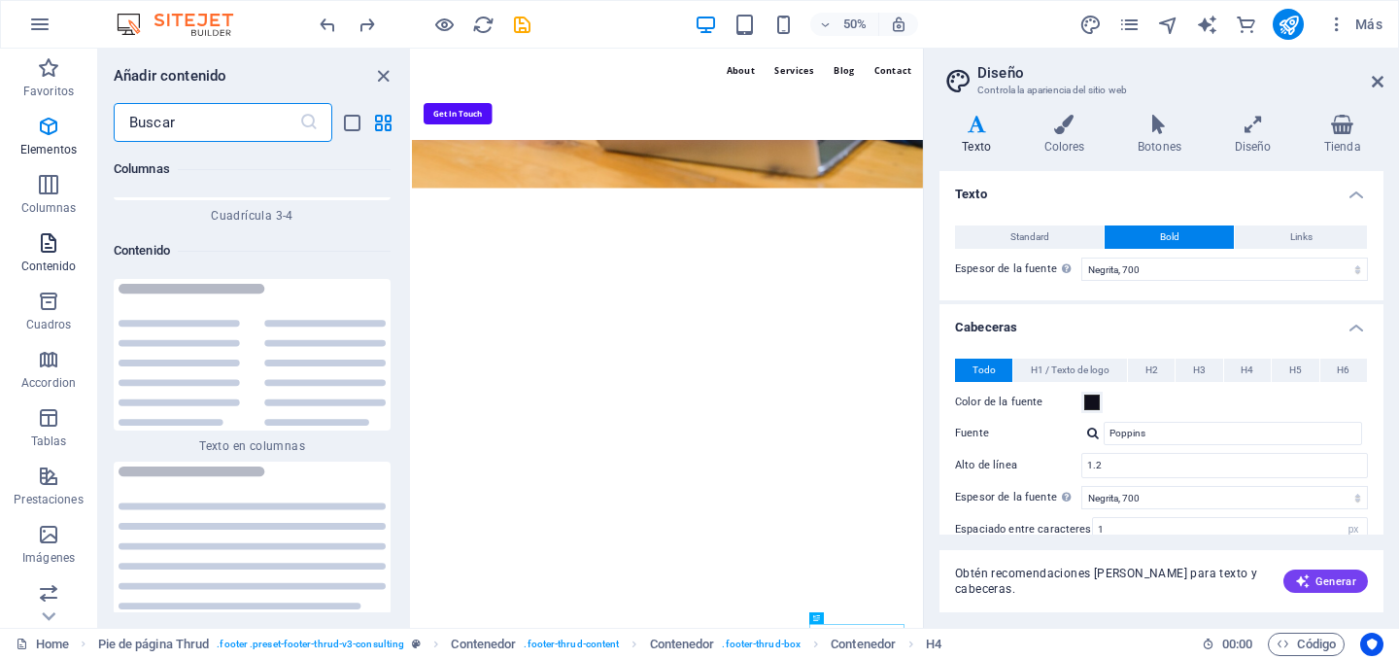
scroll to position [6524, 0]
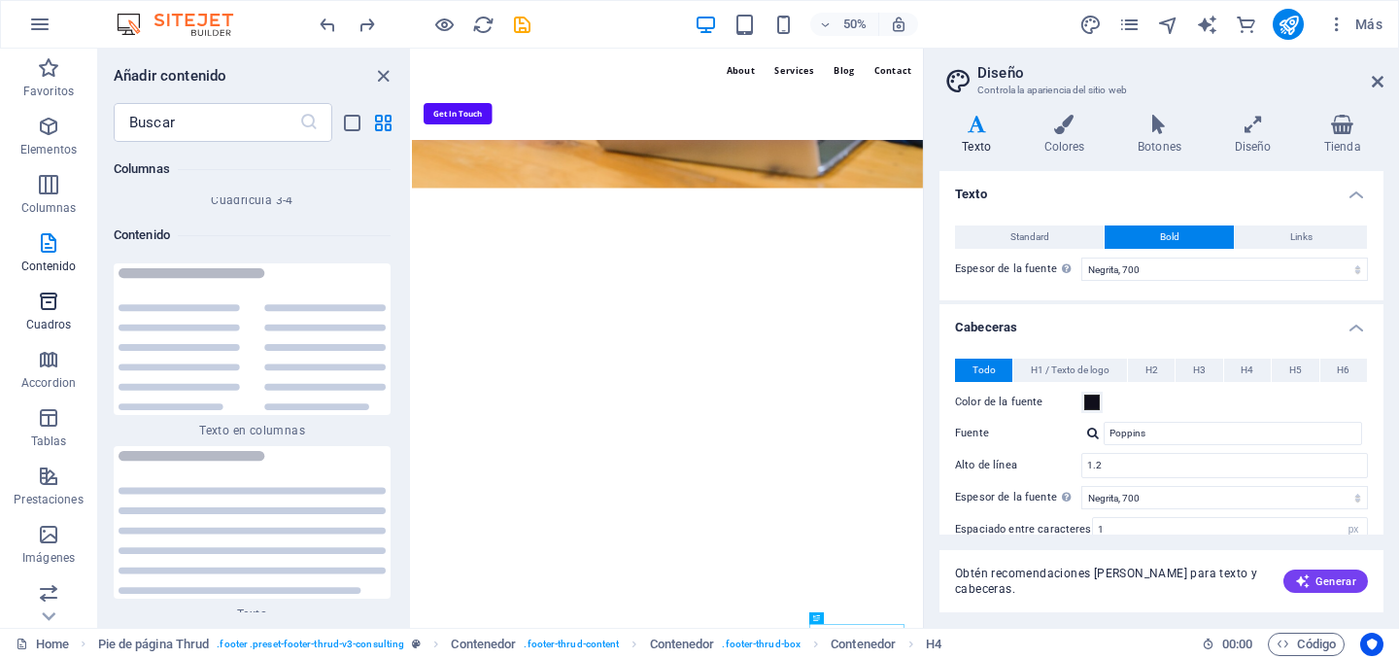
click at [50, 325] on p "Cuadros" at bounding box center [49, 325] width 46 height 16
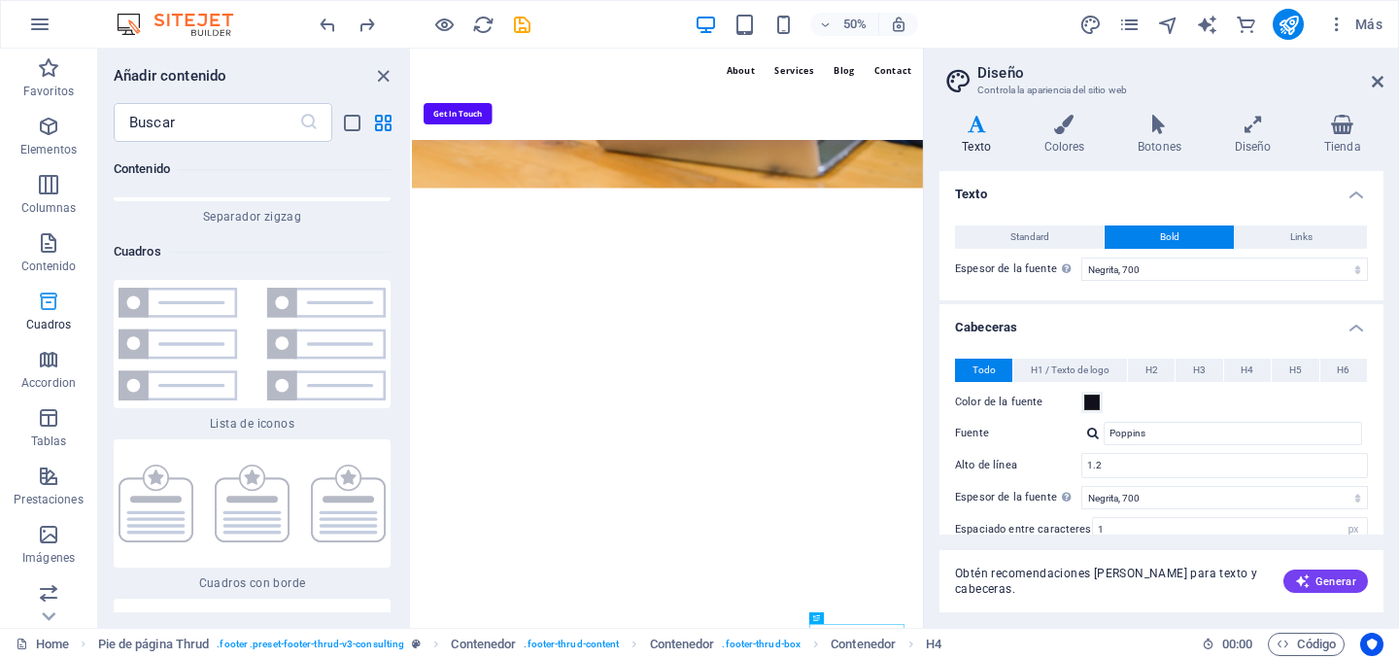
scroll to position [4, 0]
click at [51, 364] on icon "button" at bounding box center [48, 355] width 23 height 23
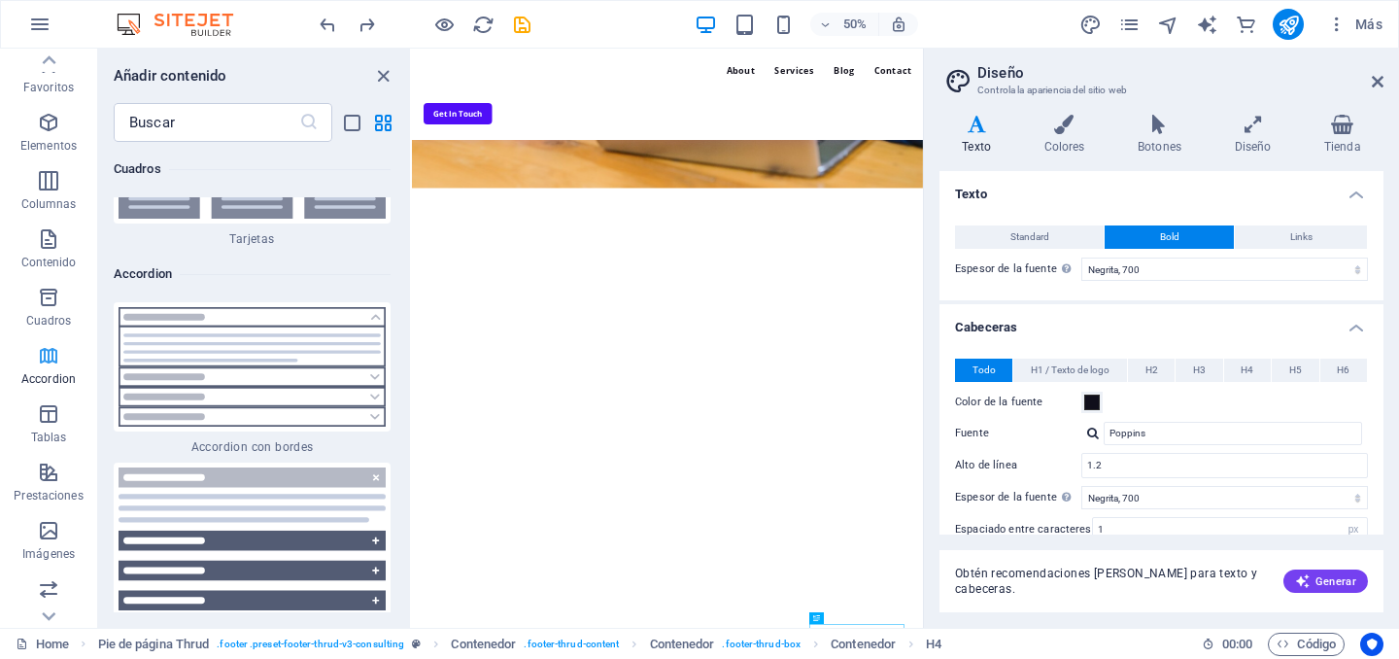
scroll to position [11969, 0]
click at [51, 434] on p "Tablas" at bounding box center [49, 437] width 36 height 16
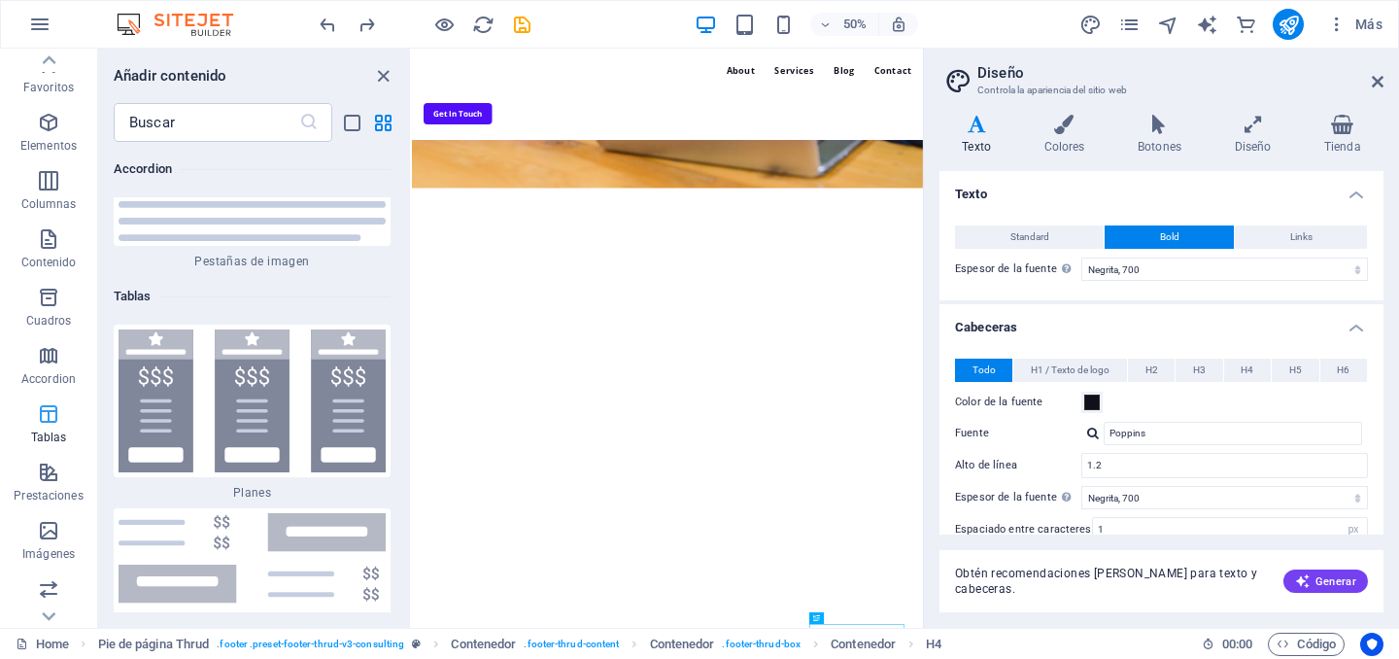
scroll to position [13024, 0]
click at [45, 494] on p "Prestaciones" at bounding box center [48, 496] width 69 height 16
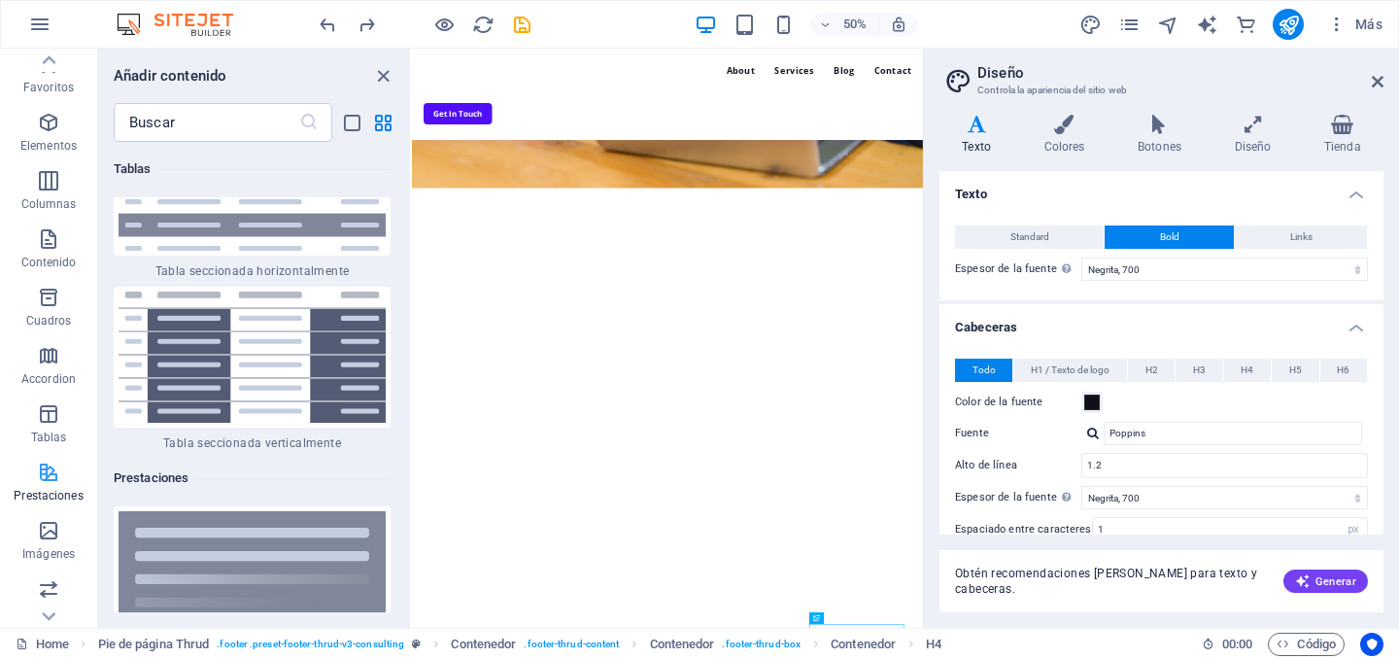
scroll to position [14655, 0]
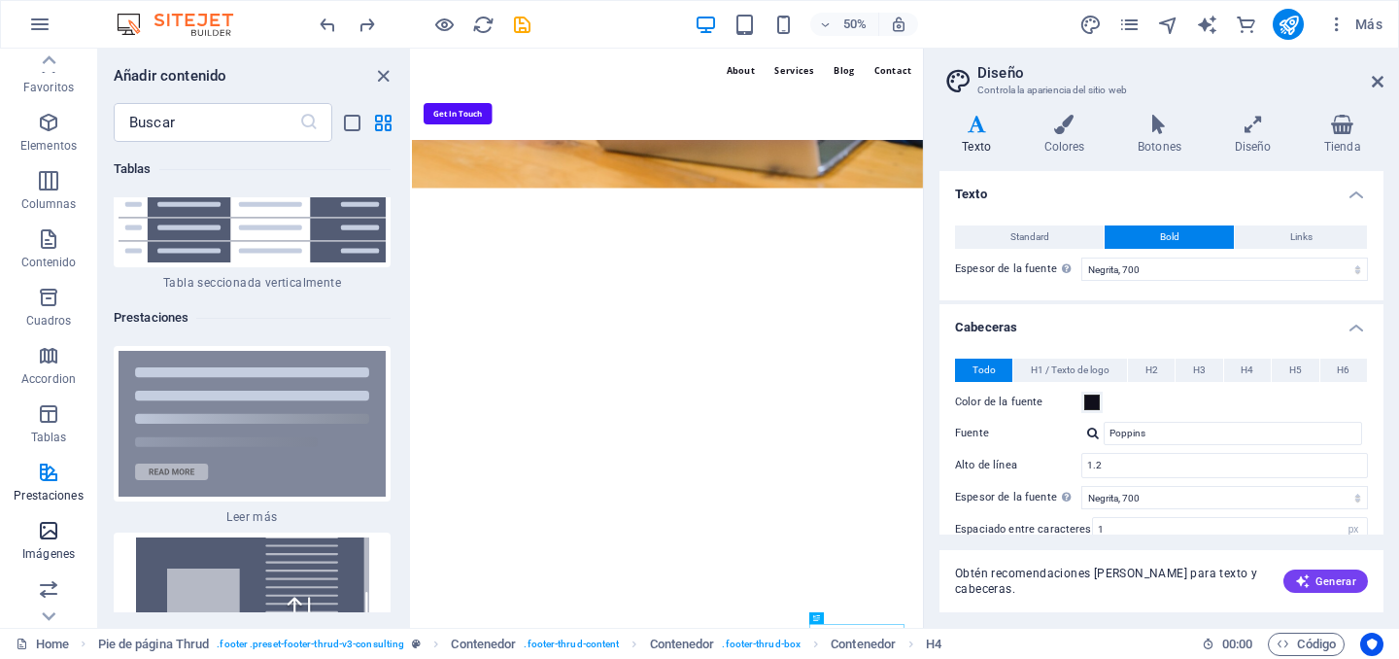
click at [49, 555] on p "Imágenes" at bounding box center [48, 554] width 52 height 16
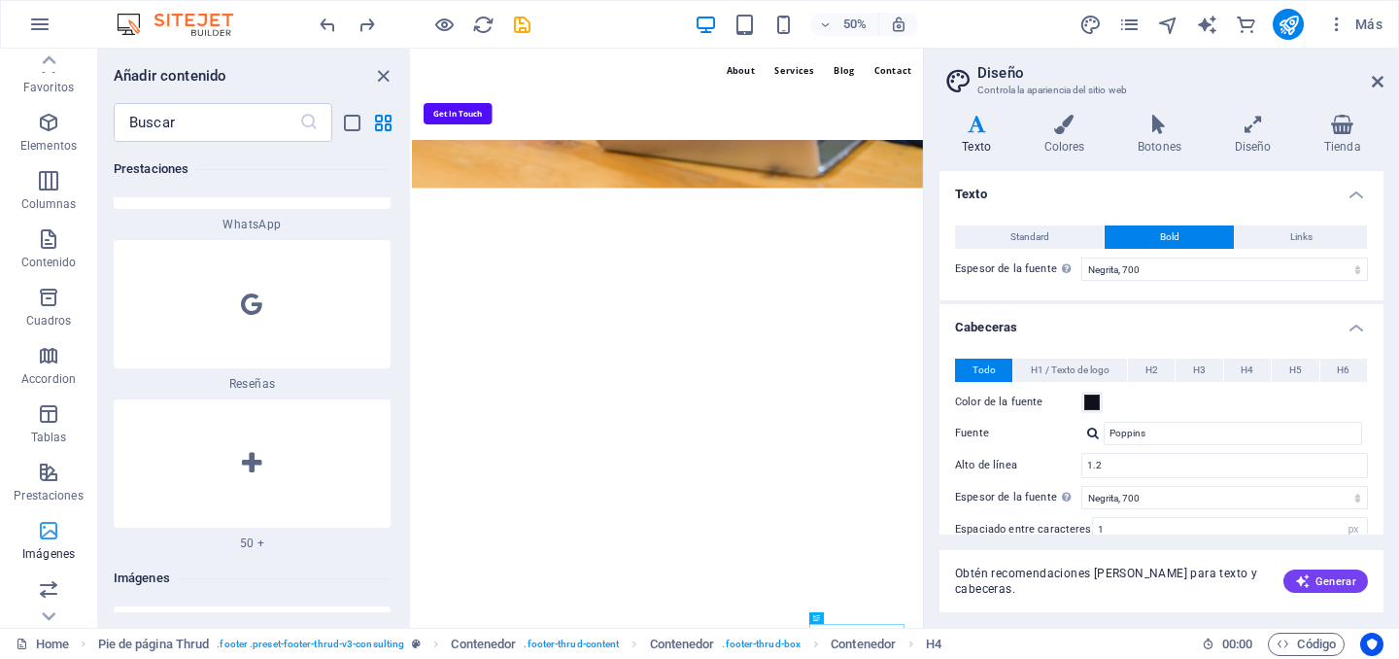
scroll to position [19295, 0]
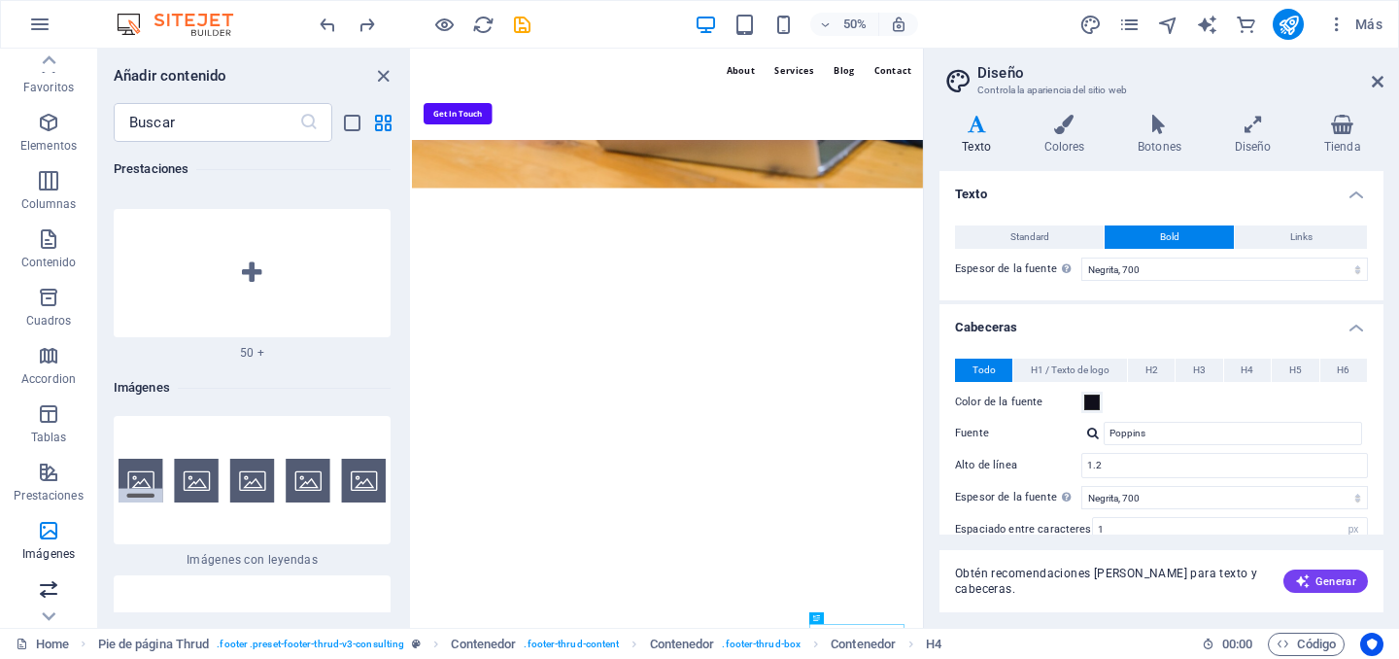
click at [42, 590] on icon "button" at bounding box center [48, 588] width 23 height 23
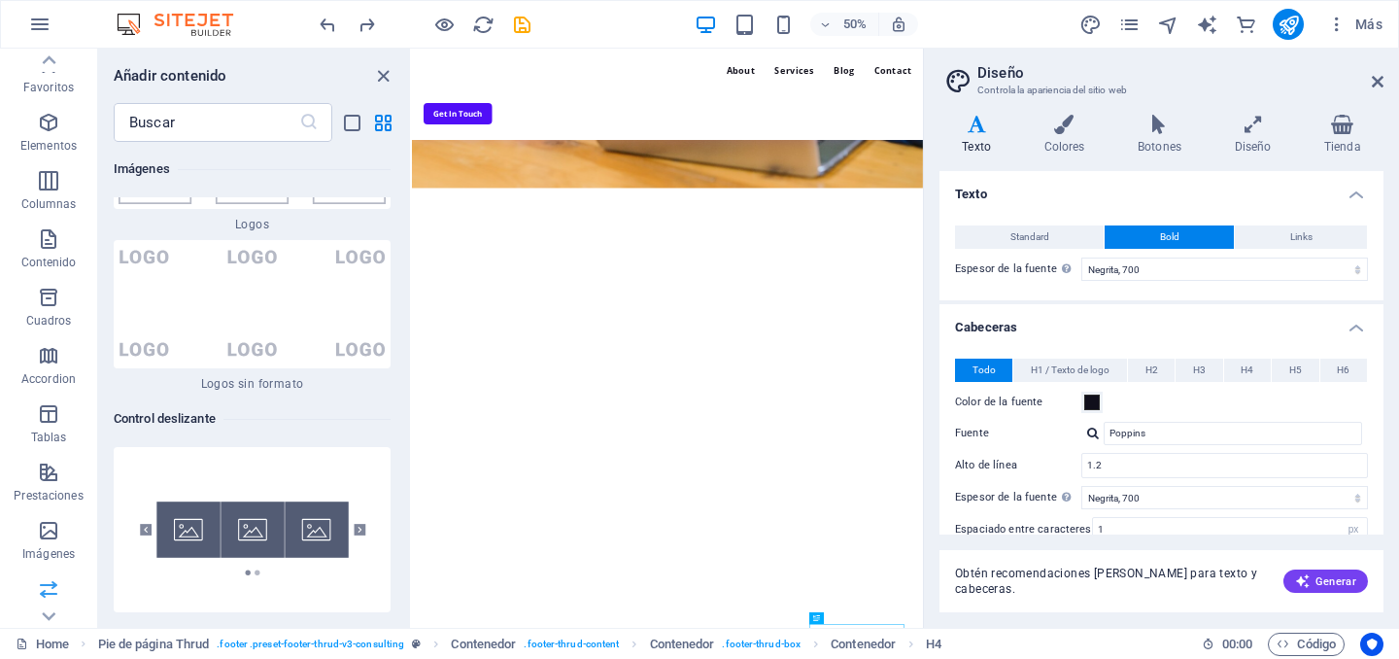
scroll to position [21853, 0]
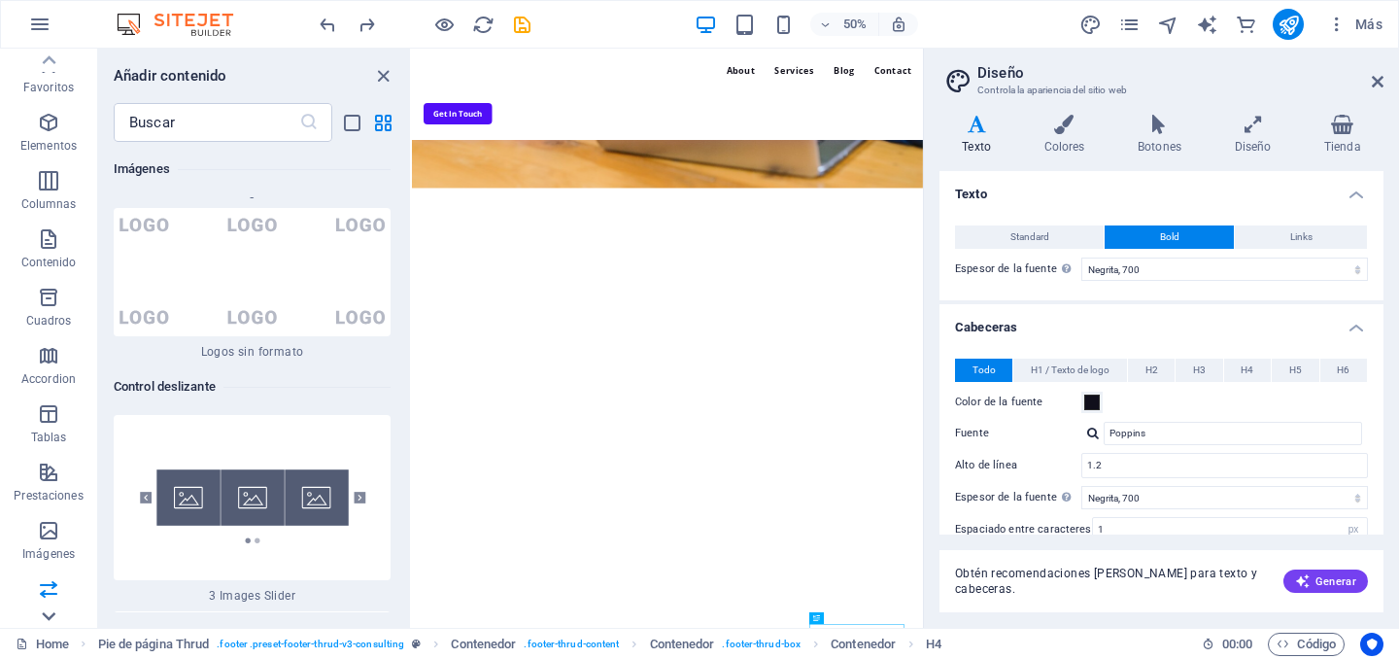
click at [45, 618] on icon at bounding box center [48, 615] width 27 height 27
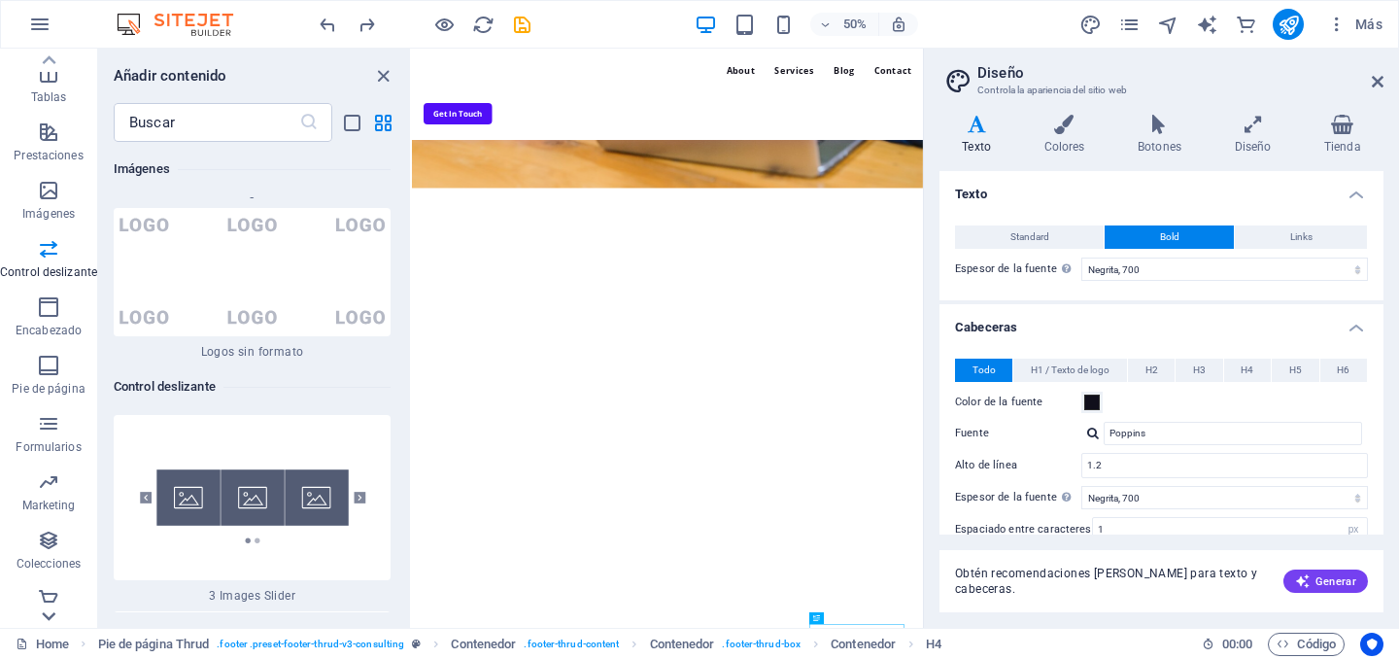
scroll to position [354, 0]
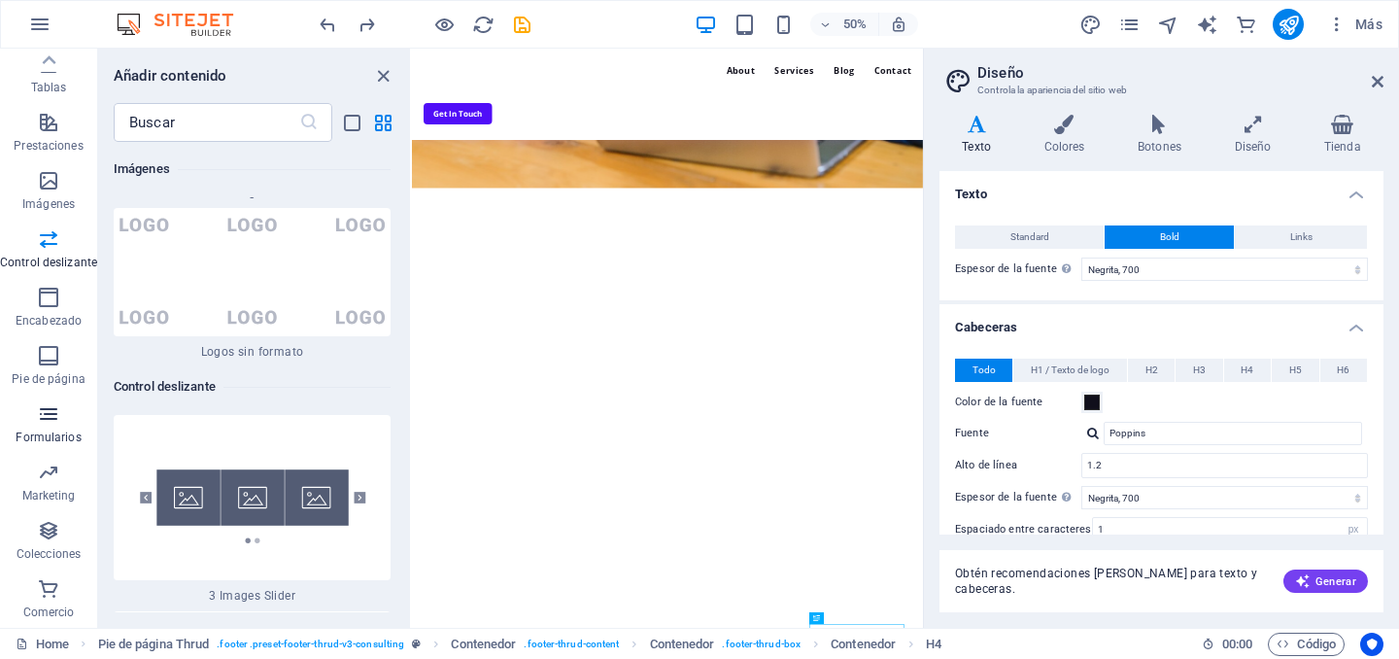
click at [51, 434] on p "Formularios" at bounding box center [48, 437] width 65 height 16
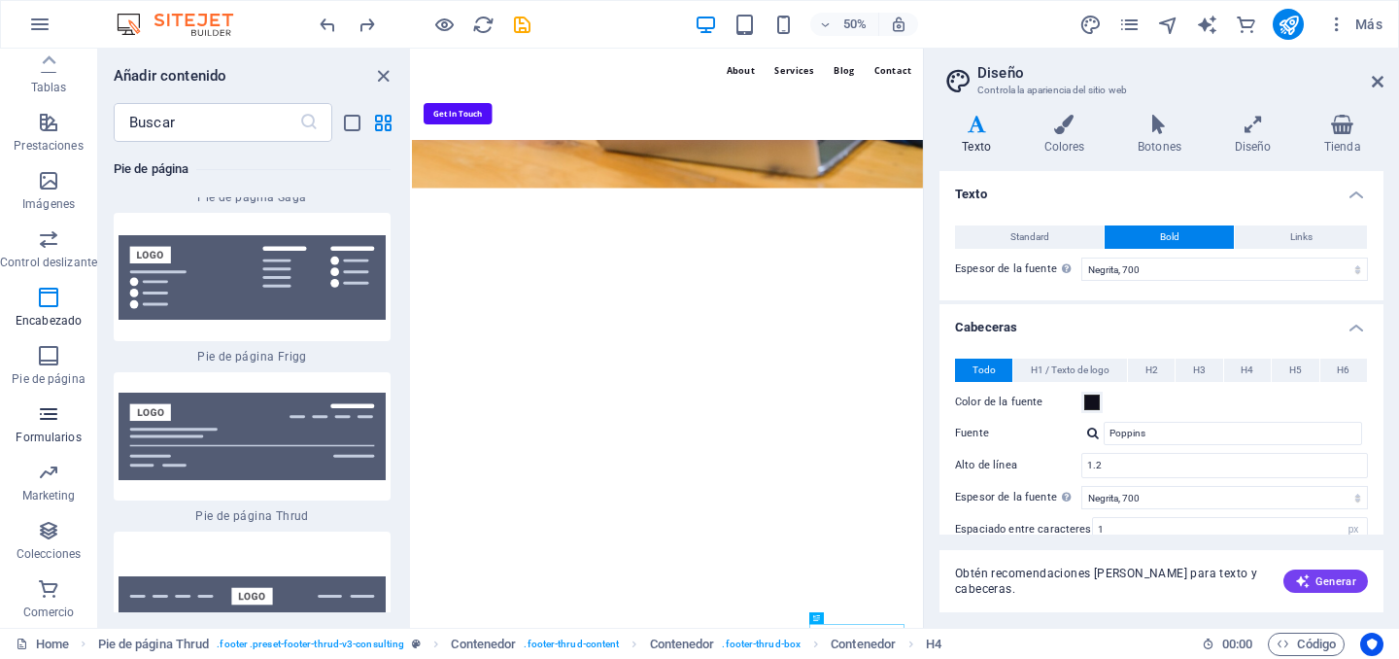
scroll to position [28468, 0]
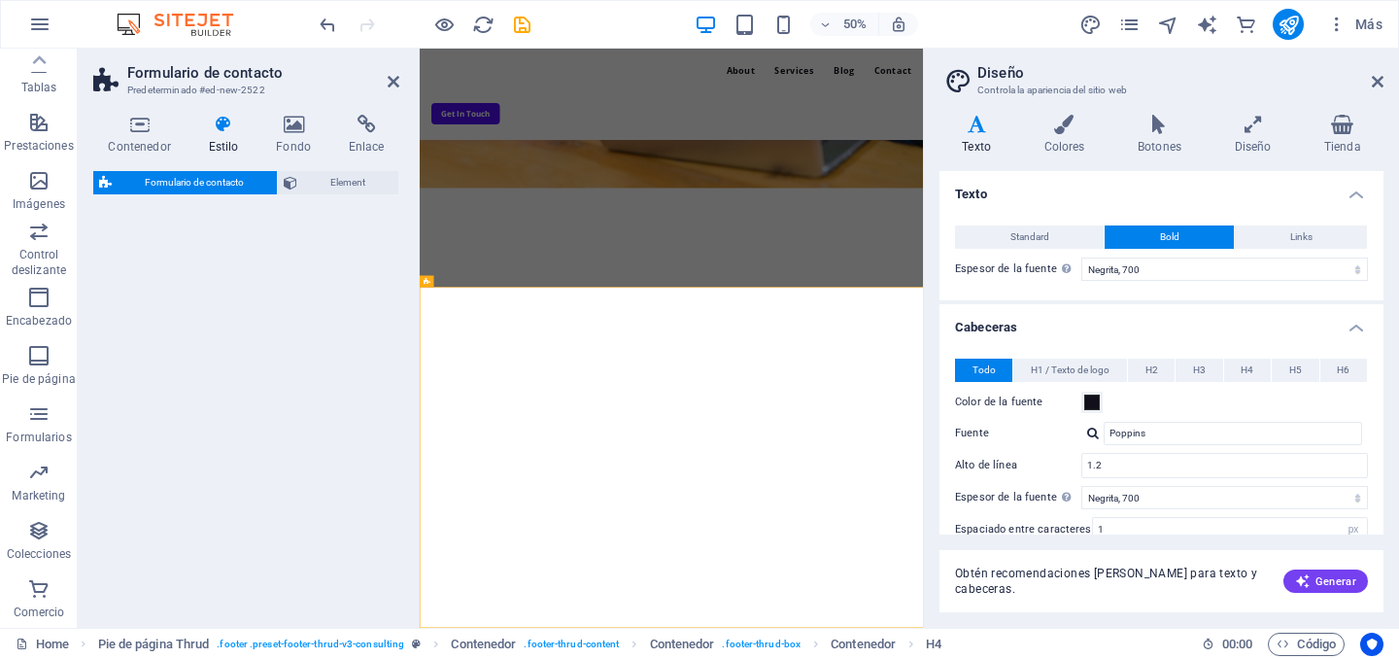
scroll to position [4947, 0]
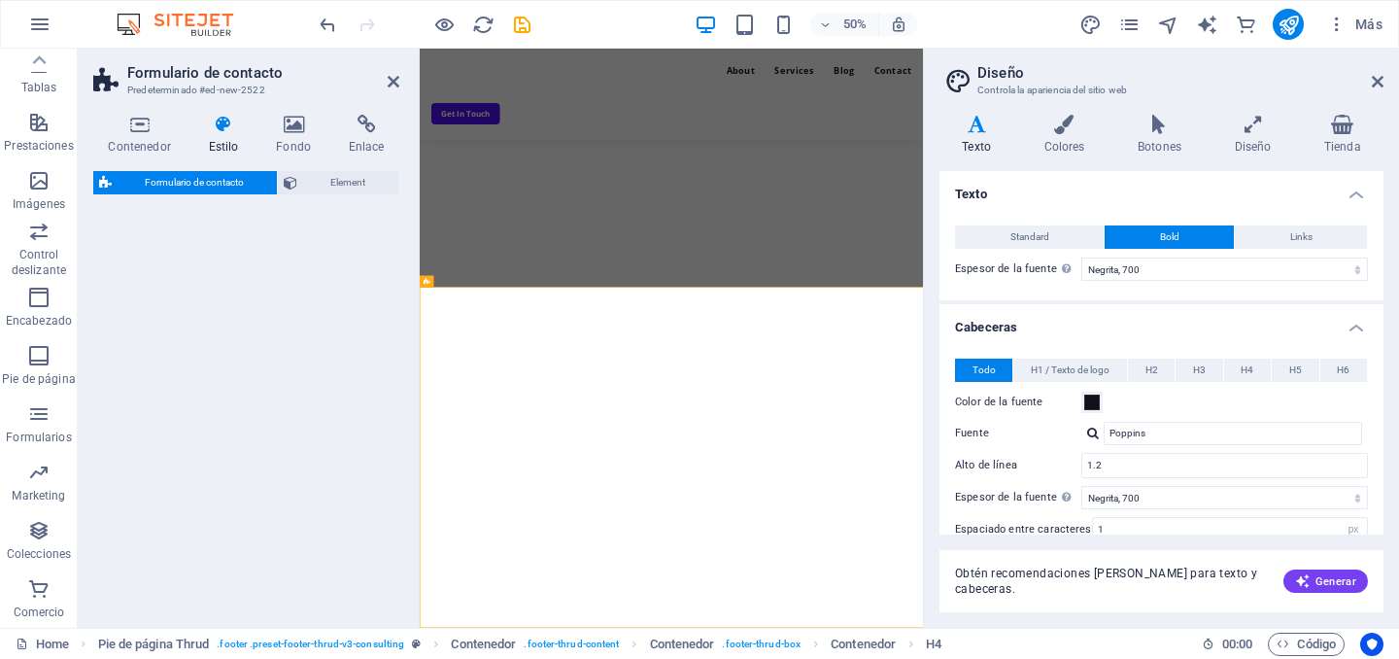
select select "rem"
select select "preset-contact-form-v3-default"
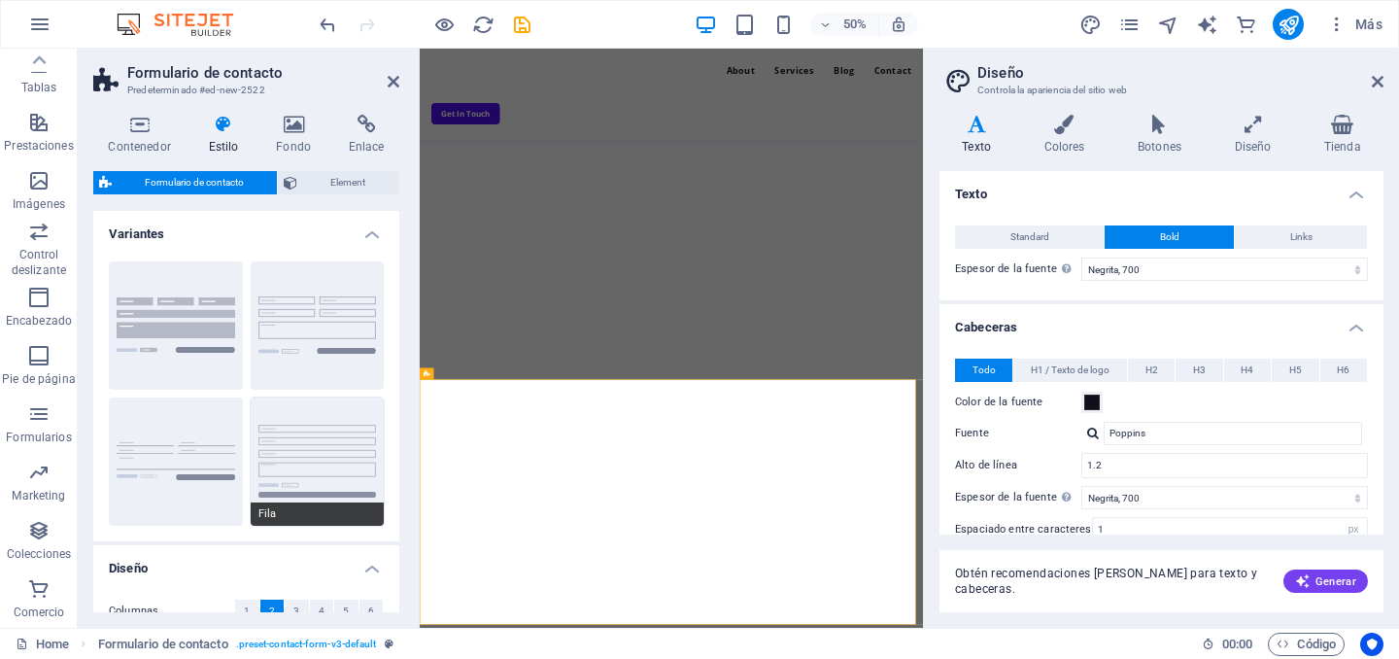
scroll to position [4762, 0]
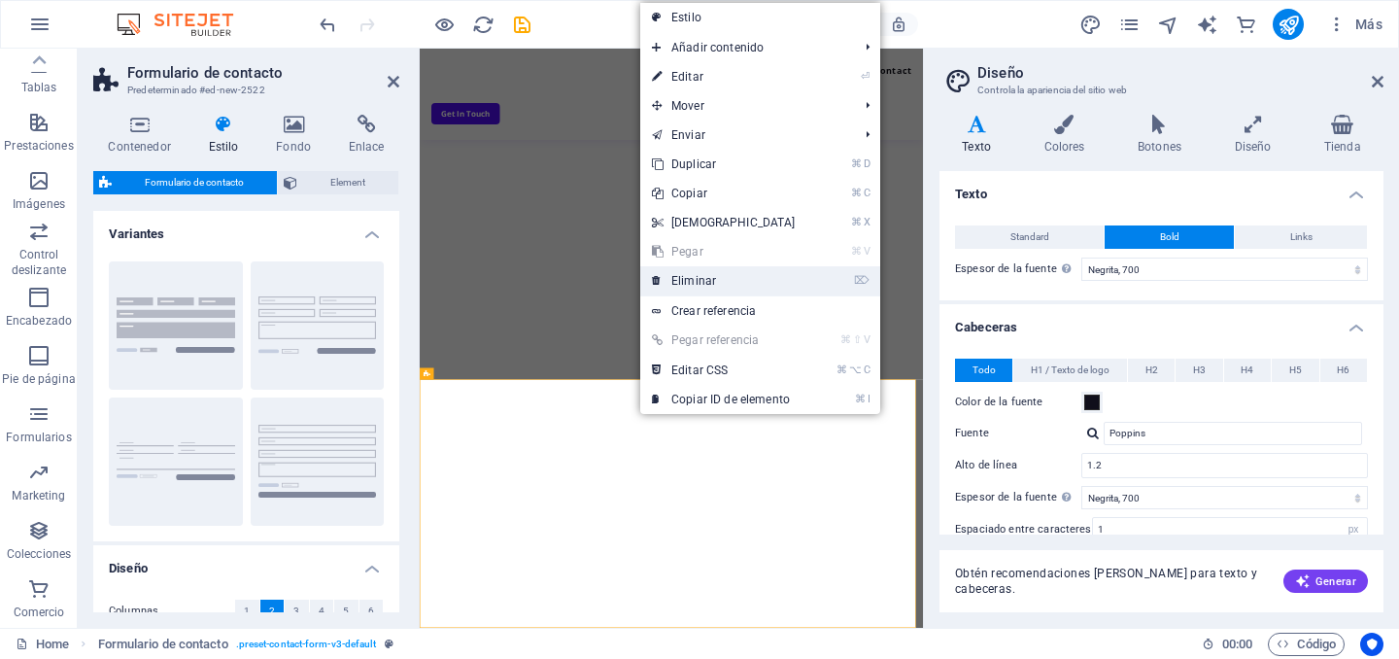
click at [683, 280] on link "⌦ Eliminar" at bounding box center [723, 280] width 167 height 29
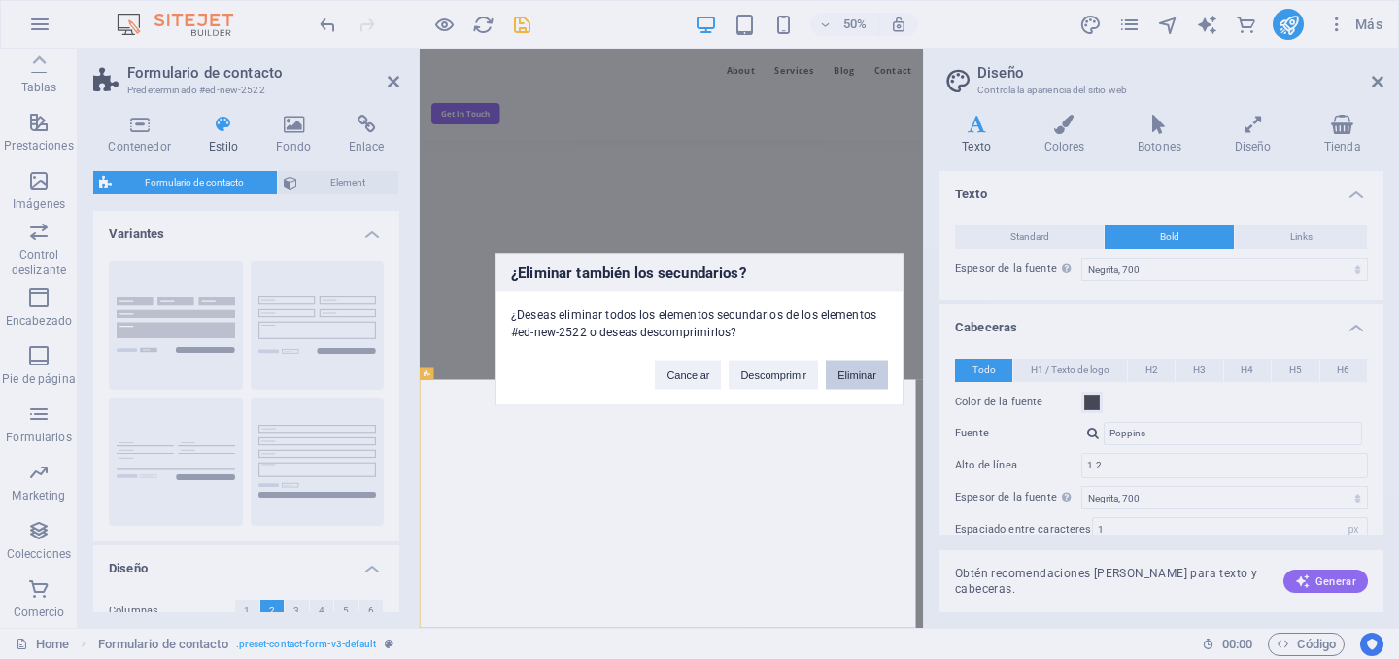
click at [876, 378] on button "Eliminar" at bounding box center [857, 374] width 62 height 29
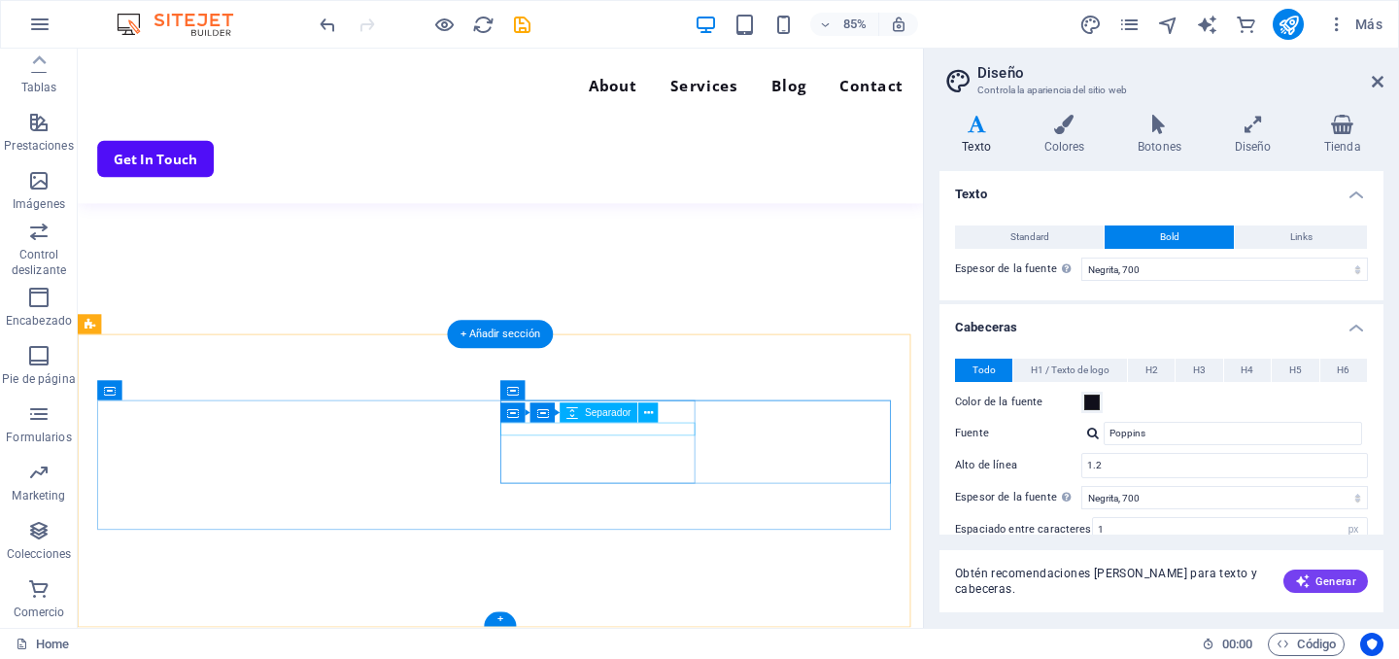
scroll to position [4263, 0]
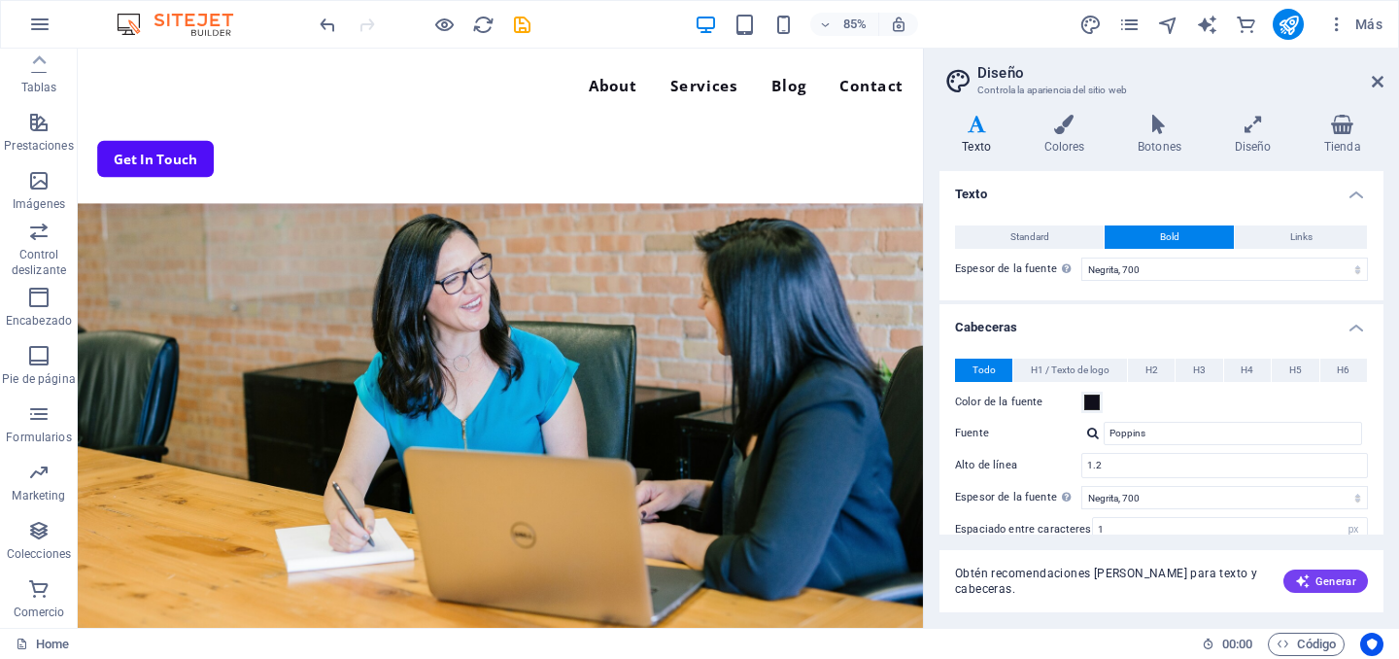
drag, startPoint x: 1067, startPoint y: 656, endPoint x: 1008, endPoint y: 373, distance: 288.6
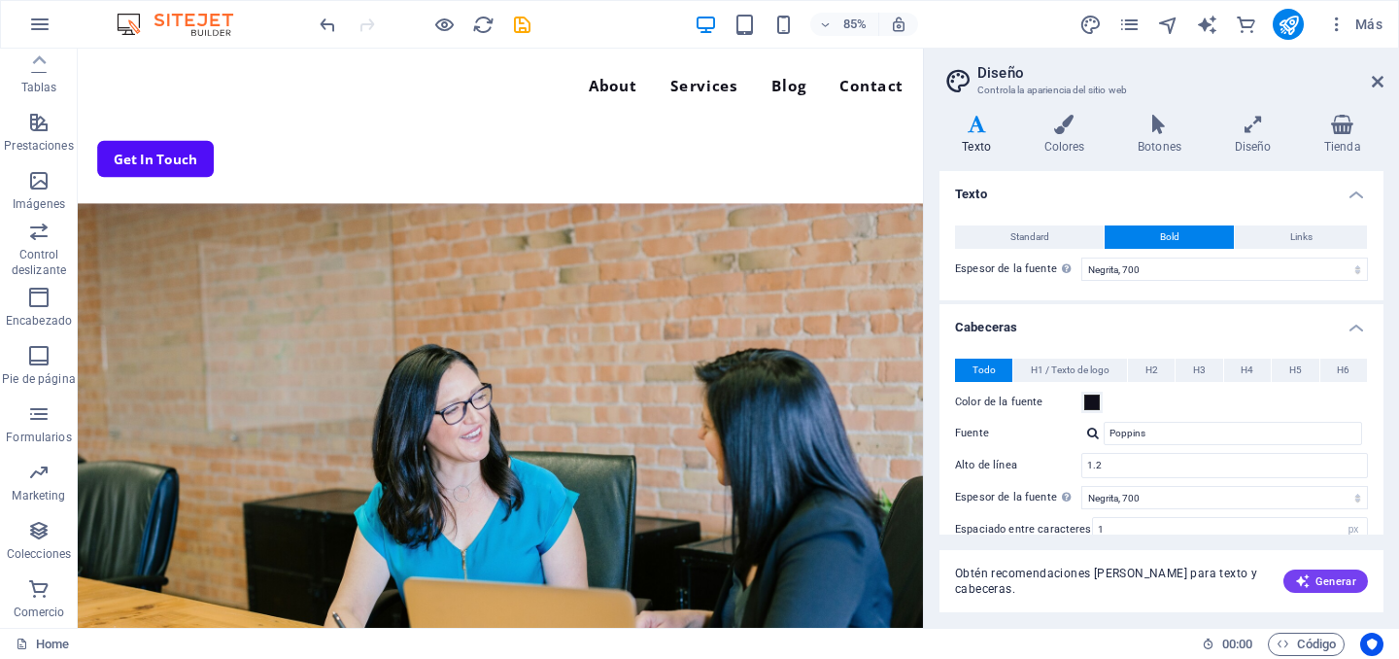
click at [933, 311] on div "Variantes Texto Colores Botones Diseño Tienda Texto Standard Bold Links Color d…" at bounding box center [1161, 363] width 475 height 528
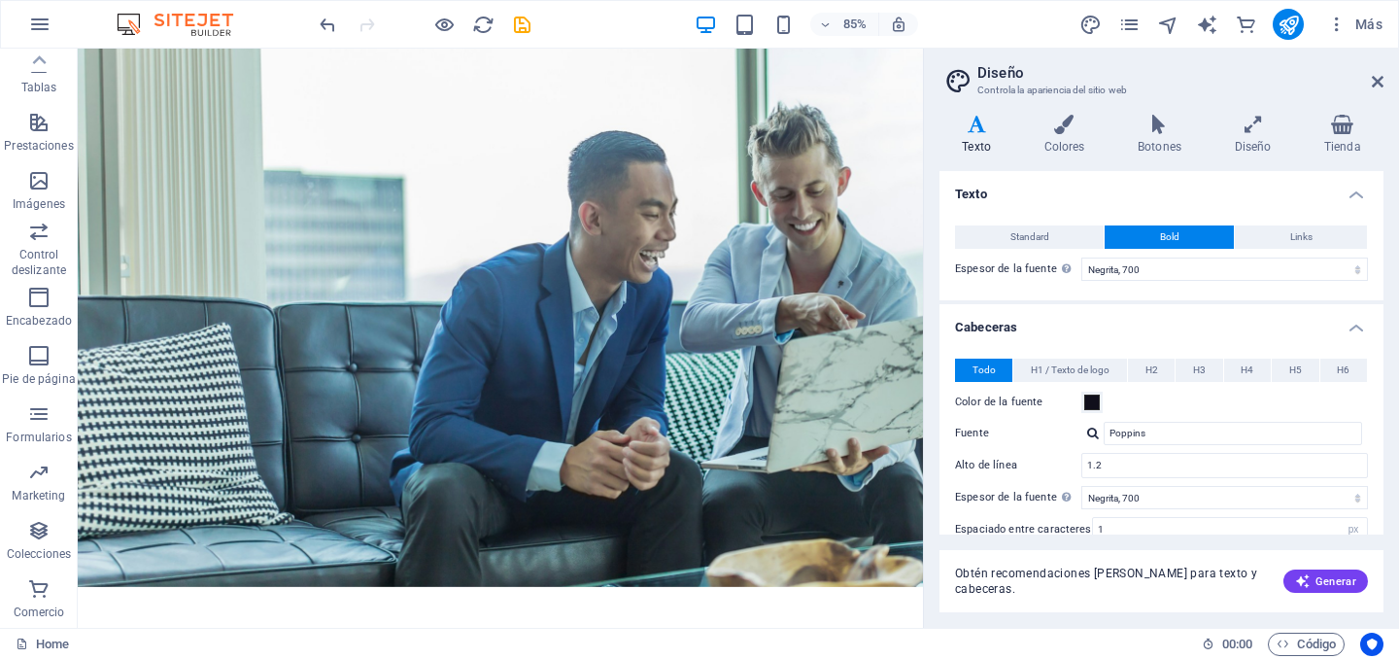
scroll to position [0, 0]
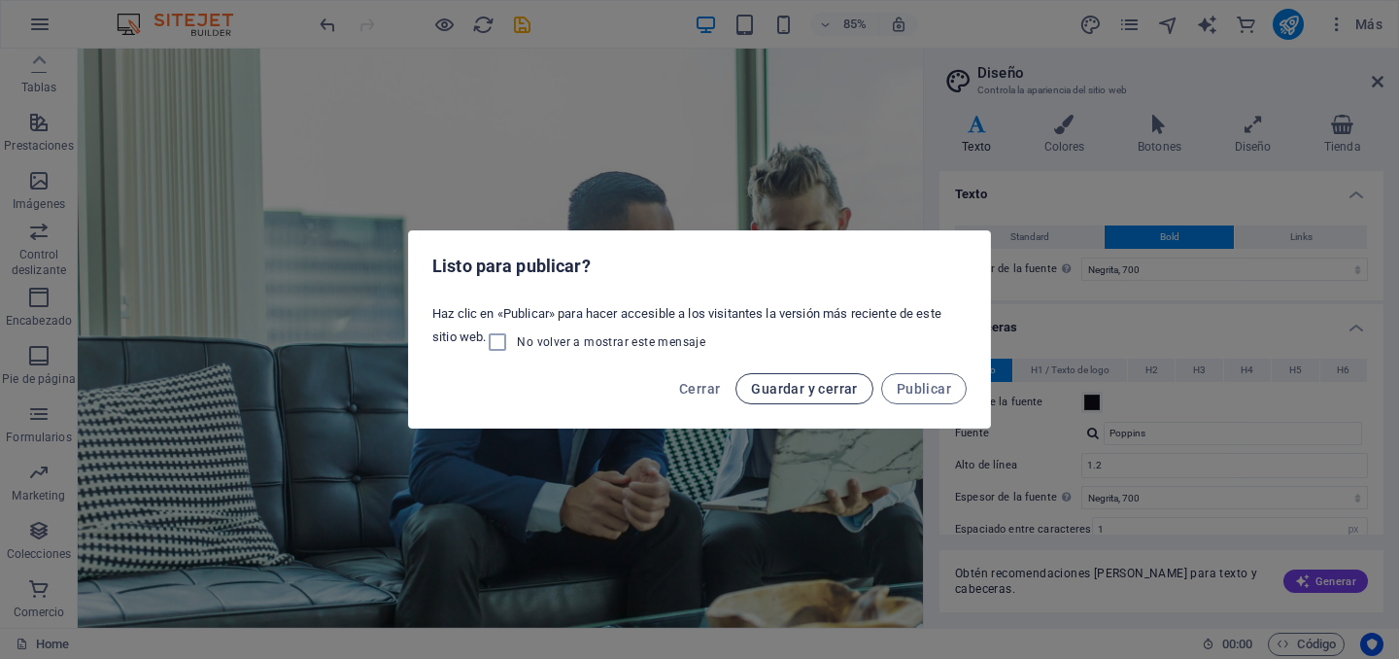
click at [792, 391] on span "Guardar y cerrar" at bounding box center [804, 389] width 106 height 16
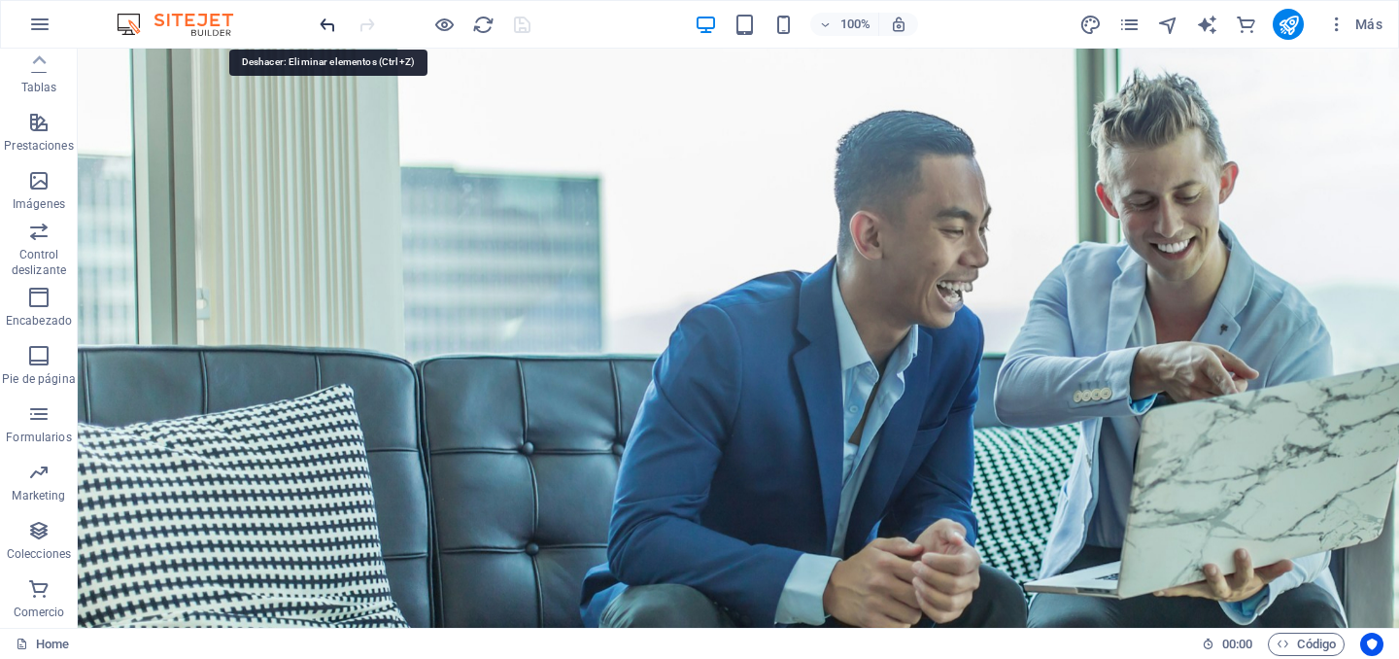
click at [328, 22] on icon "undo" at bounding box center [328, 25] width 22 height 22
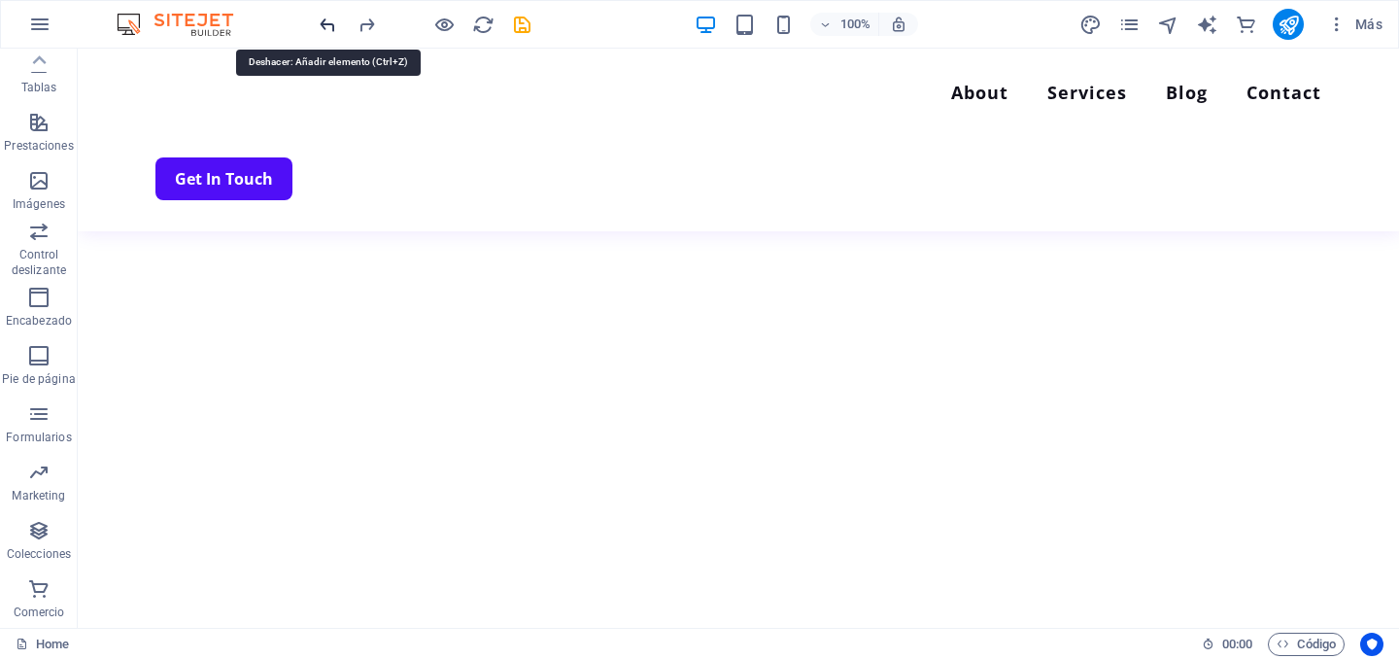
scroll to position [4755, 0]
